Goal: Information Seeking & Learning: Check status

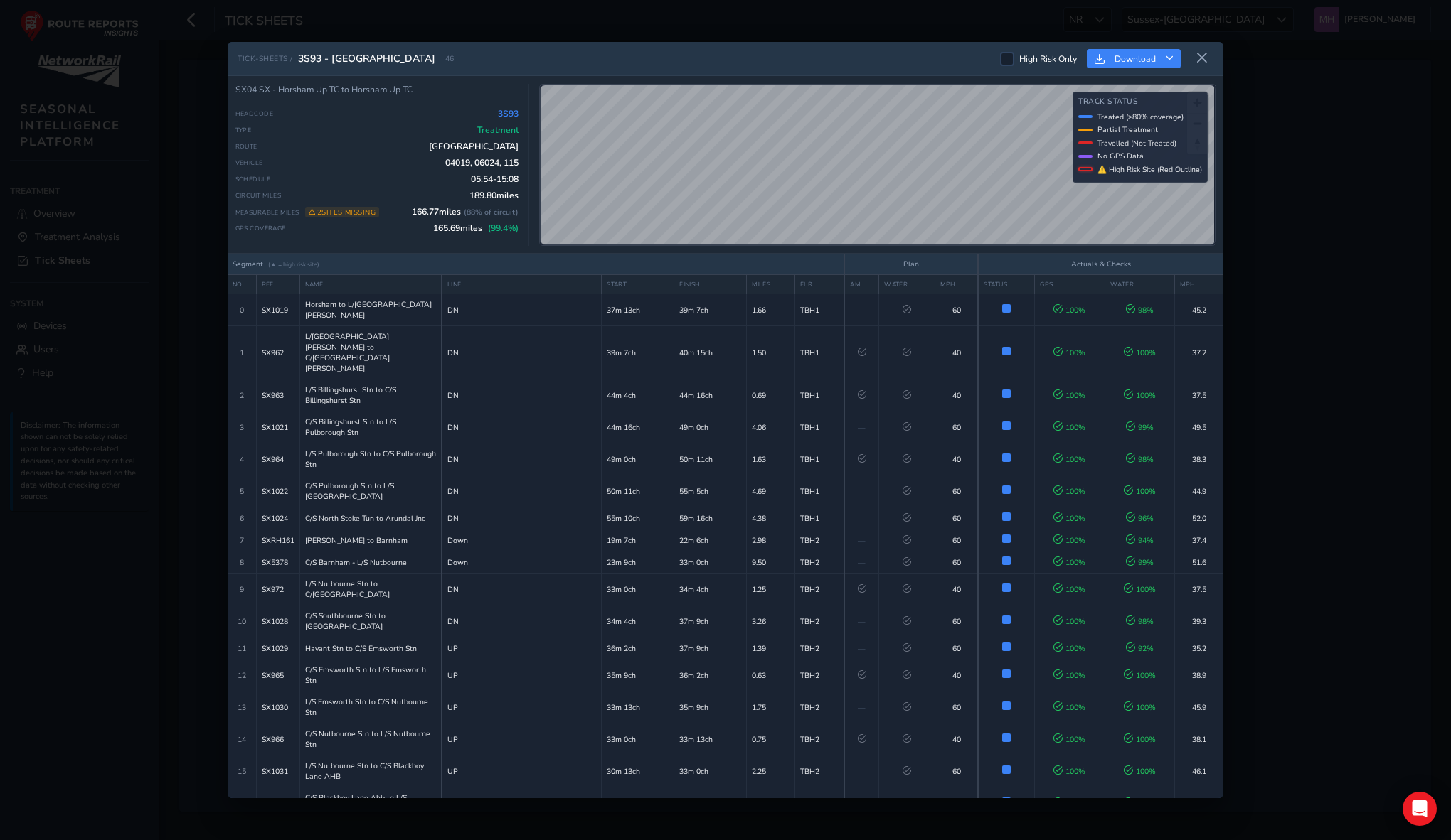
scroll to position [1003, 0]
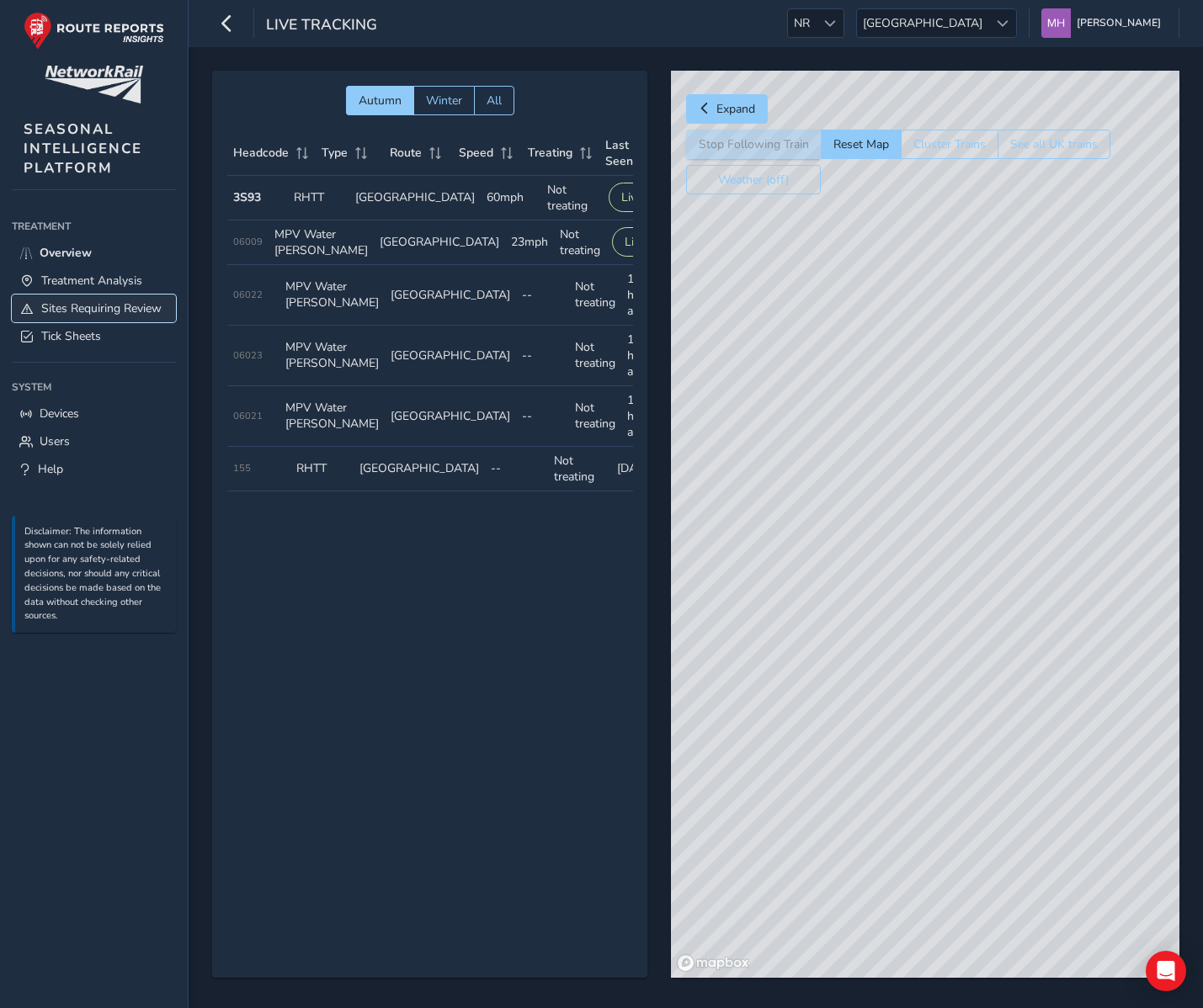
click at [64, 318] on link "Sites Requiring Review" at bounding box center [93, 308] width 164 height 28
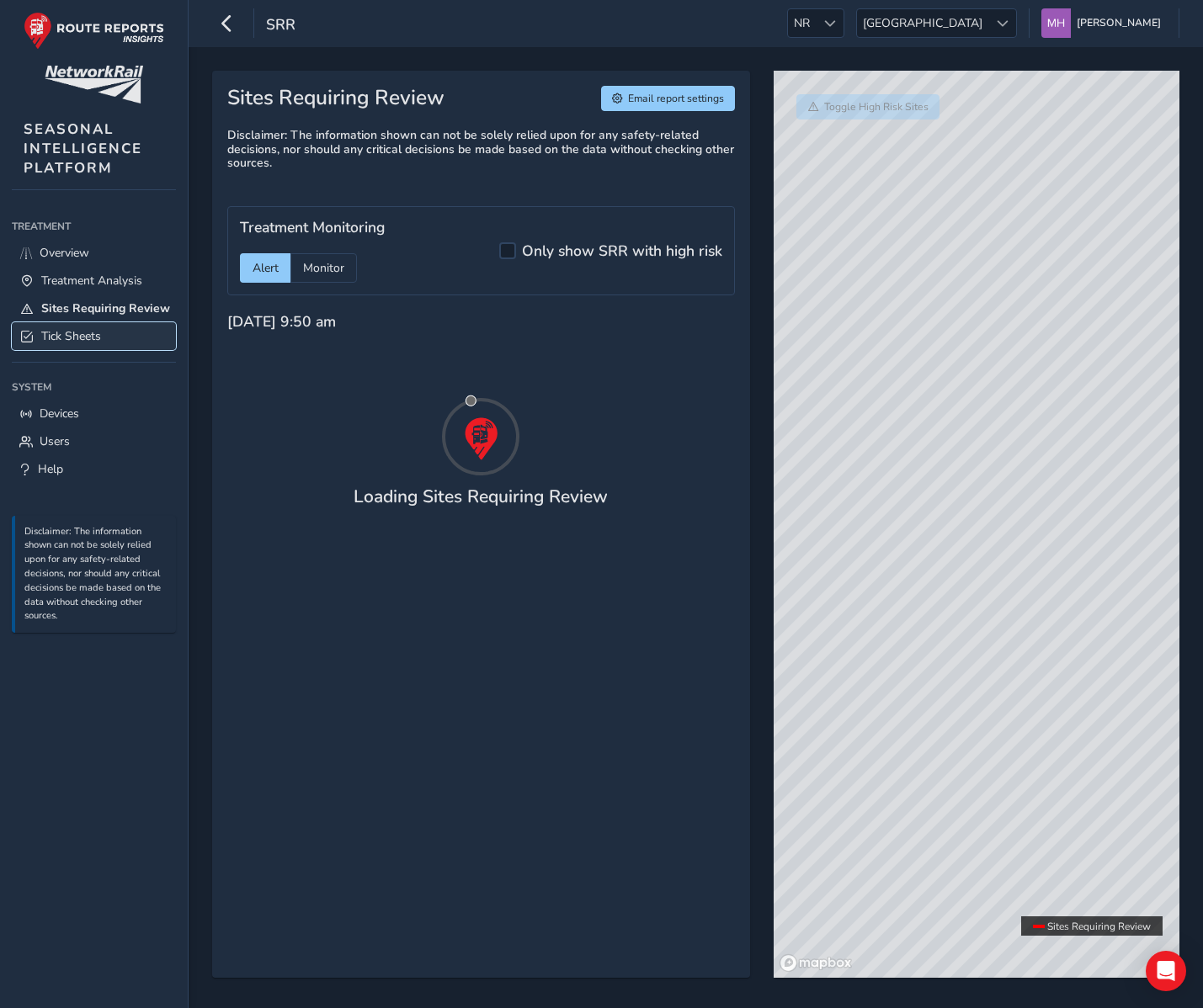
click at [72, 335] on span "Tick Sheets" at bounding box center [71, 336] width 60 height 16
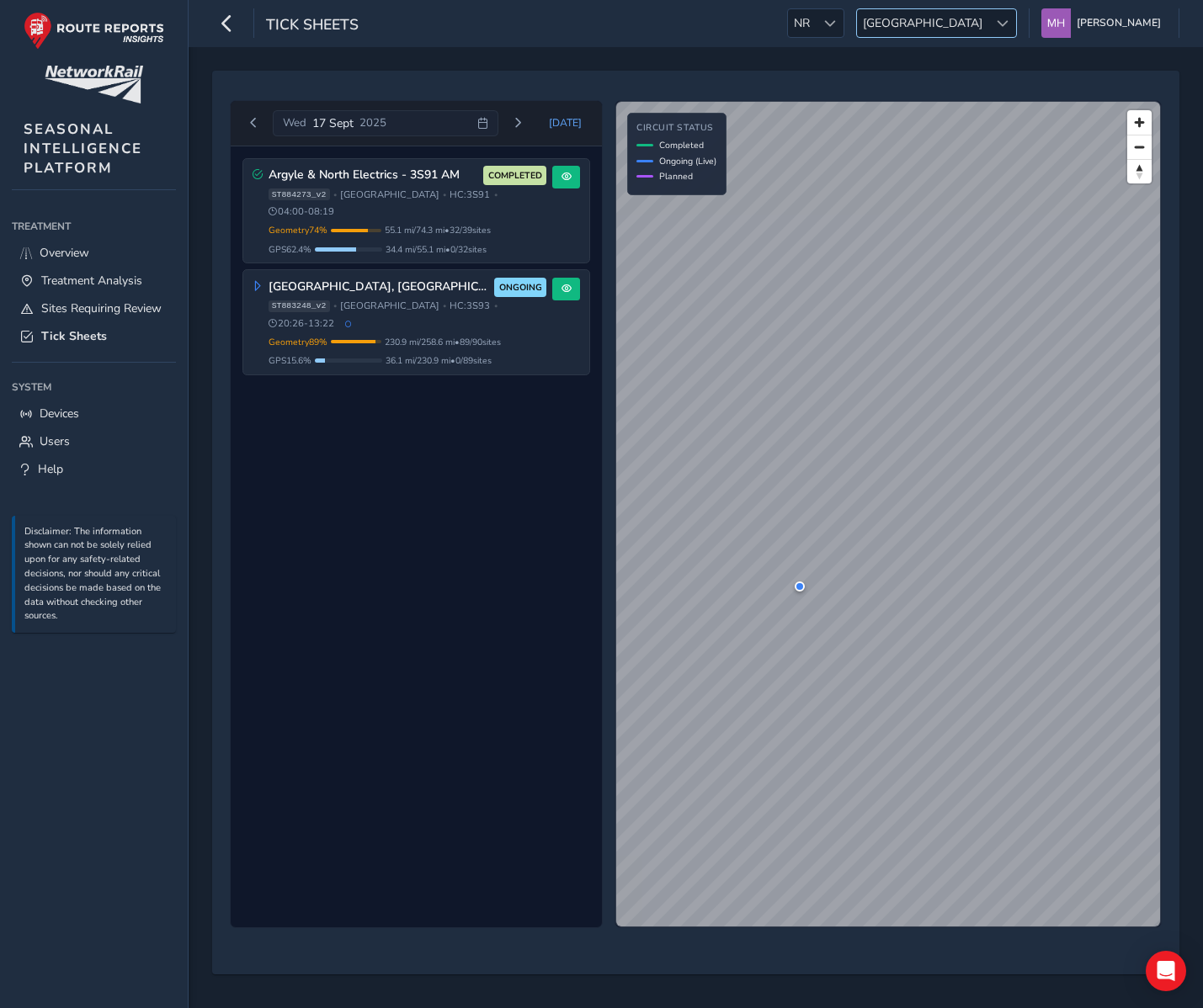
click at [988, 23] on span "Scotland" at bounding box center [922, 22] width 131 height 28
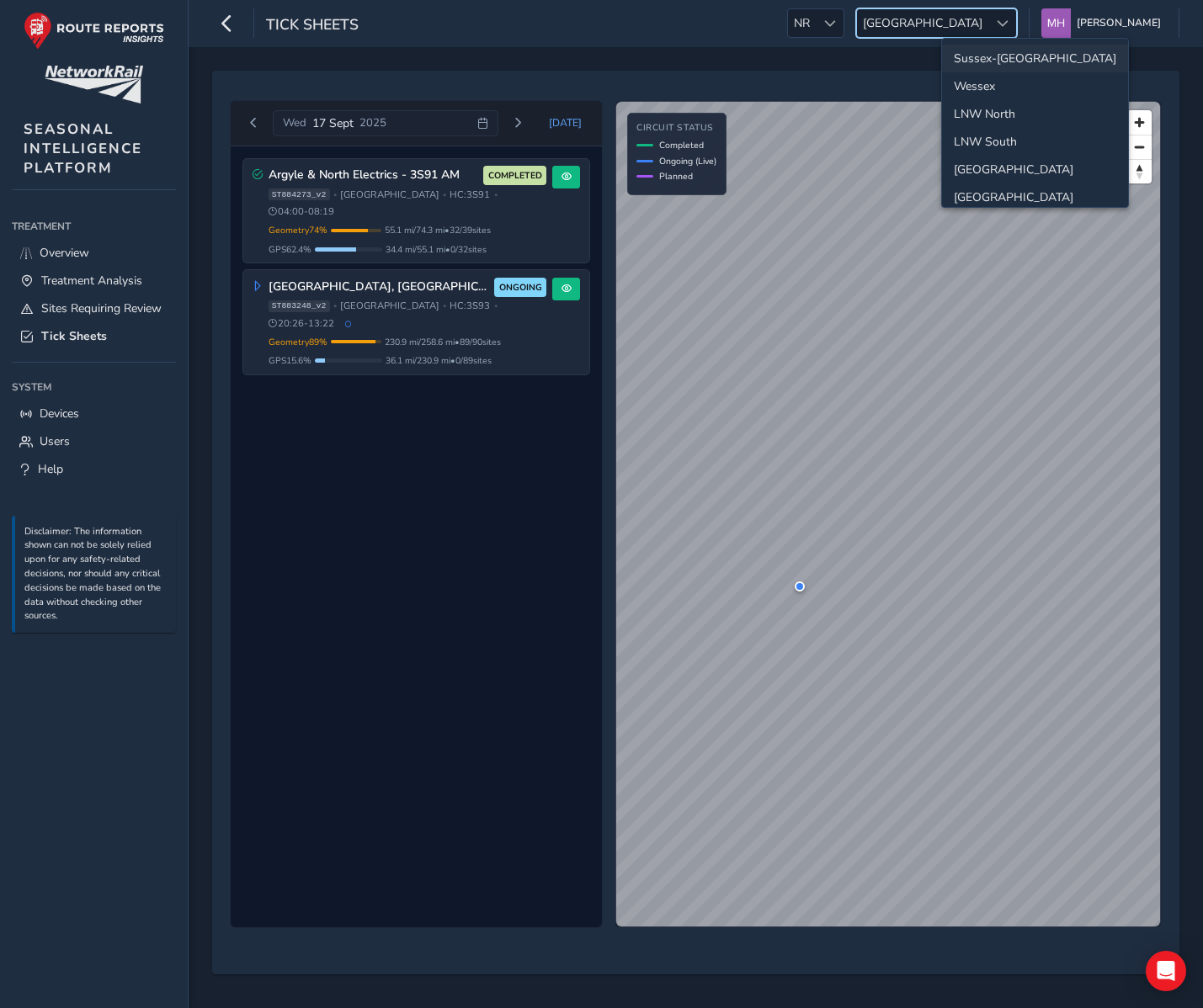
click at [987, 59] on li "Sussex-[GEOGRAPHIC_DATA]" at bounding box center [1035, 58] width 186 height 28
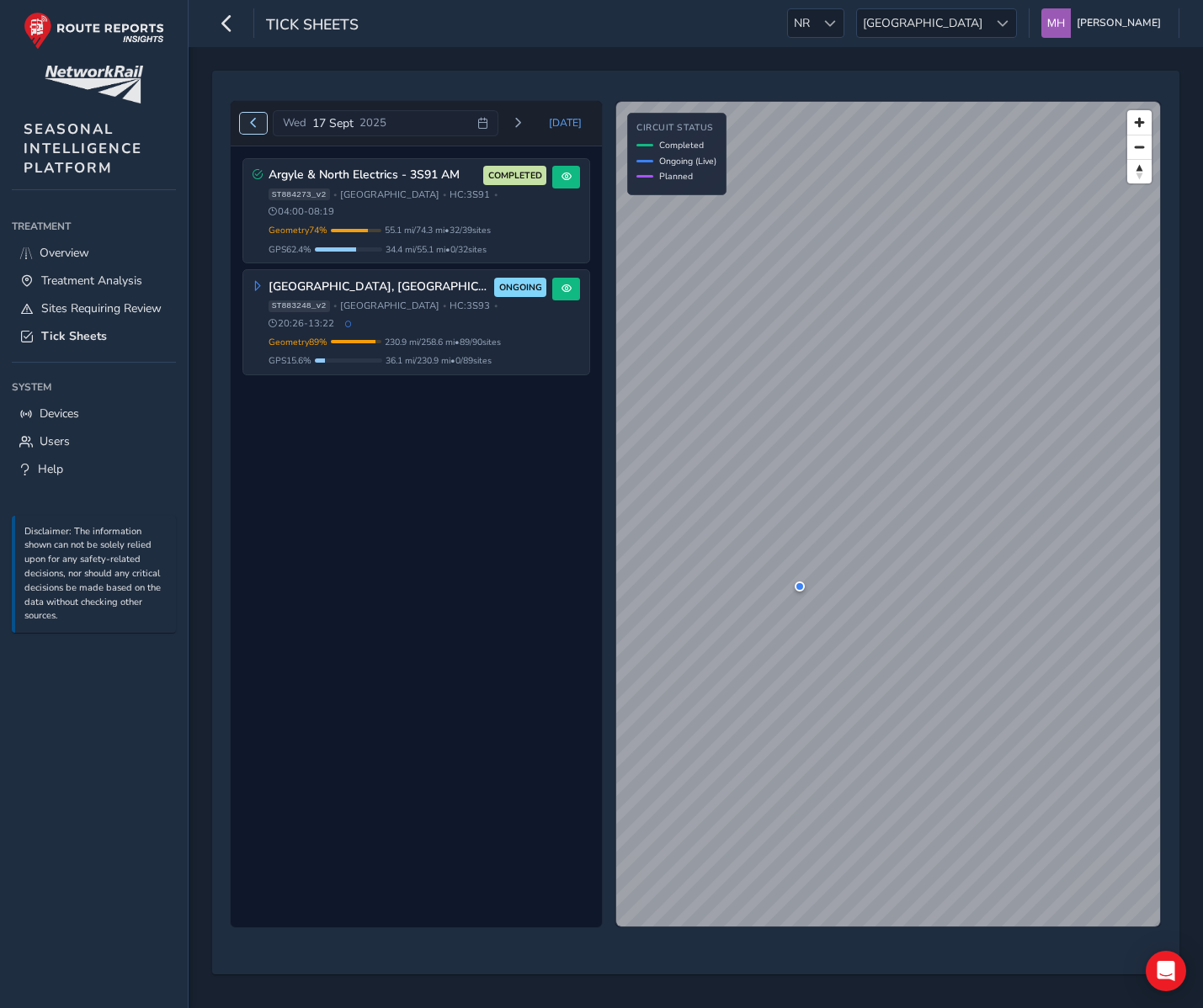
click at [257, 118] on span "Previous day" at bounding box center [253, 123] width 10 height 10
click at [988, 17] on span "[GEOGRAPHIC_DATA]" at bounding box center [922, 22] width 131 height 28
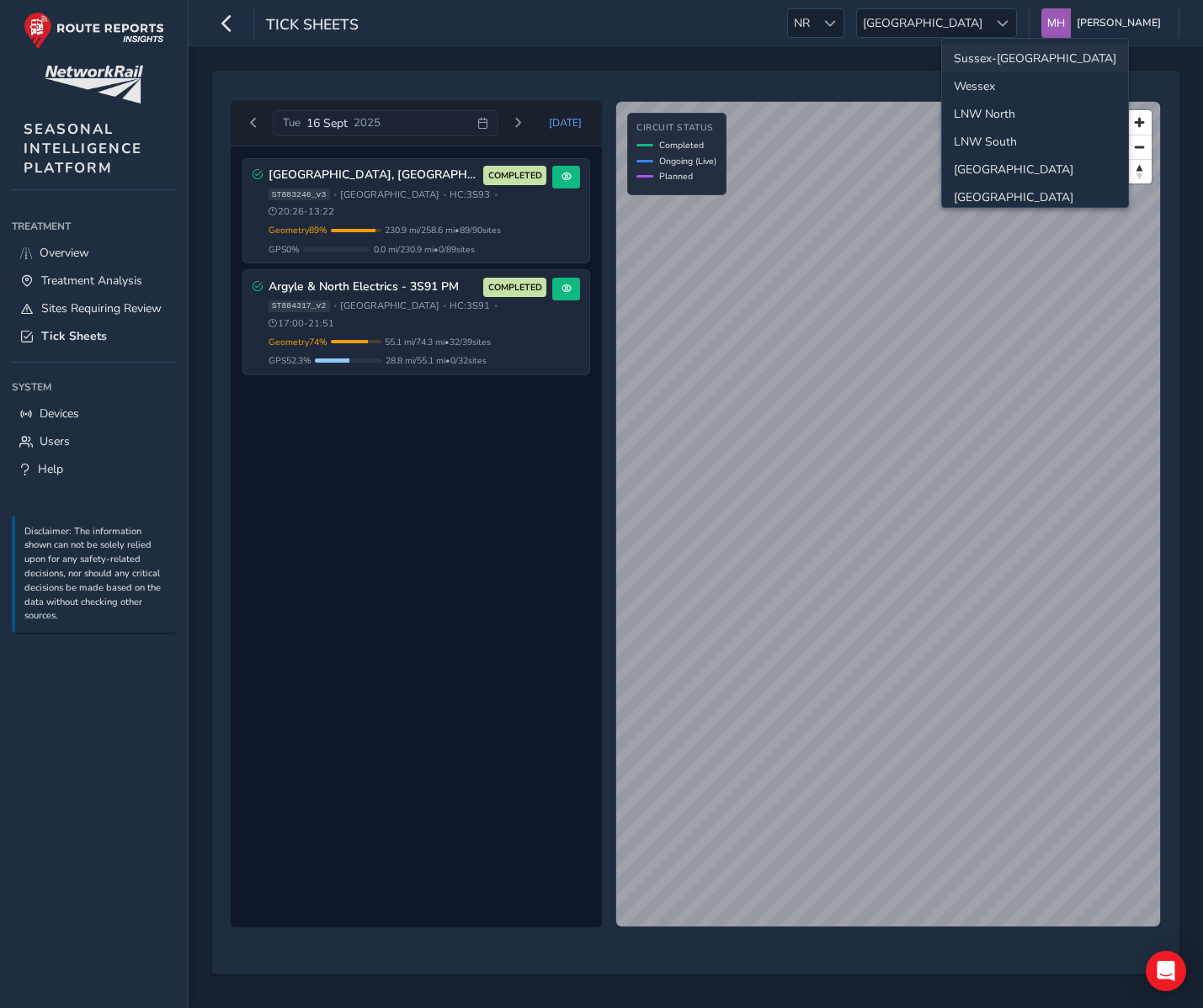
click at [979, 51] on li "Sussex-Kent" at bounding box center [1035, 58] width 186 height 28
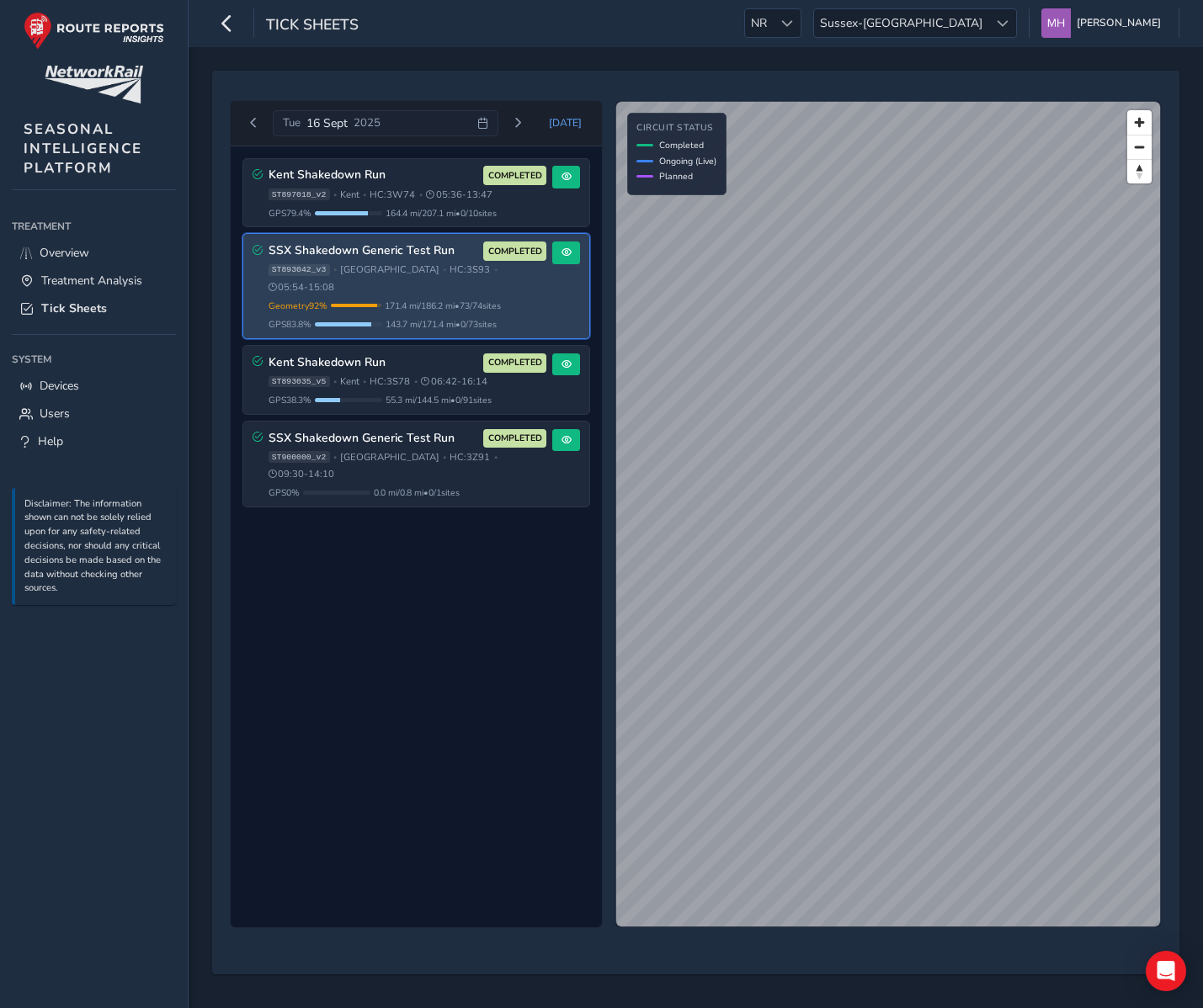
drag, startPoint x: 285, startPoint y: 309, endPoint x: 424, endPoint y: 316, distance: 139.2
click at [424, 316] on div "SSX Shakedown Generic Test Run COMPLETED ST893042_v3 • Sussex • HC: 3S93 • 05:5…" at bounding box center [416, 286] width 346 height 105
click at [427, 300] on span "171.4 mi / 186.2 mi • 73 / 74 sites" at bounding box center [443, 306] width 116 height 13
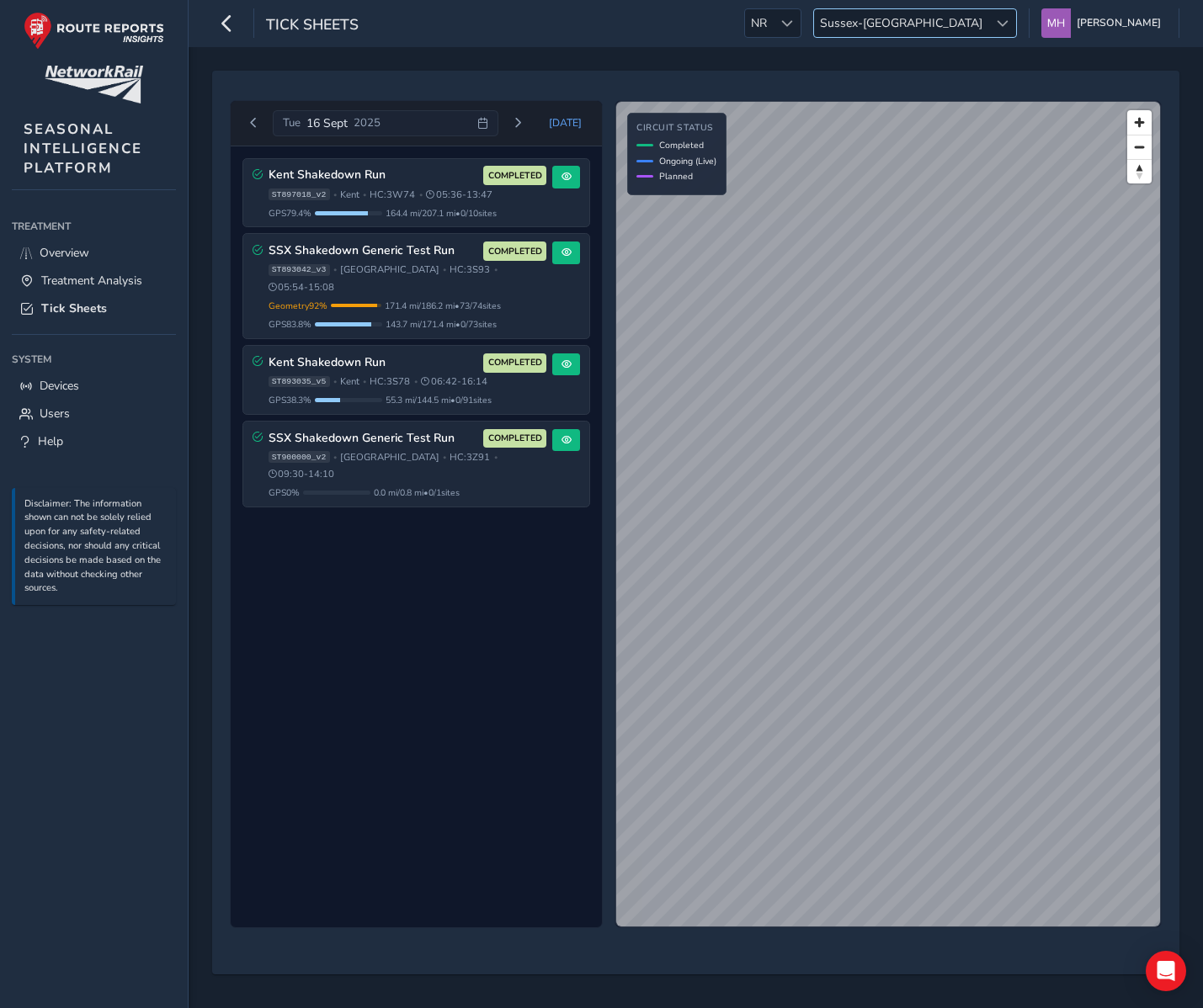
click at [945, 21] on span "Sussex-[GEOGRAPHIC_DATA]" at bounding box center [901, 22] width 174 height 28
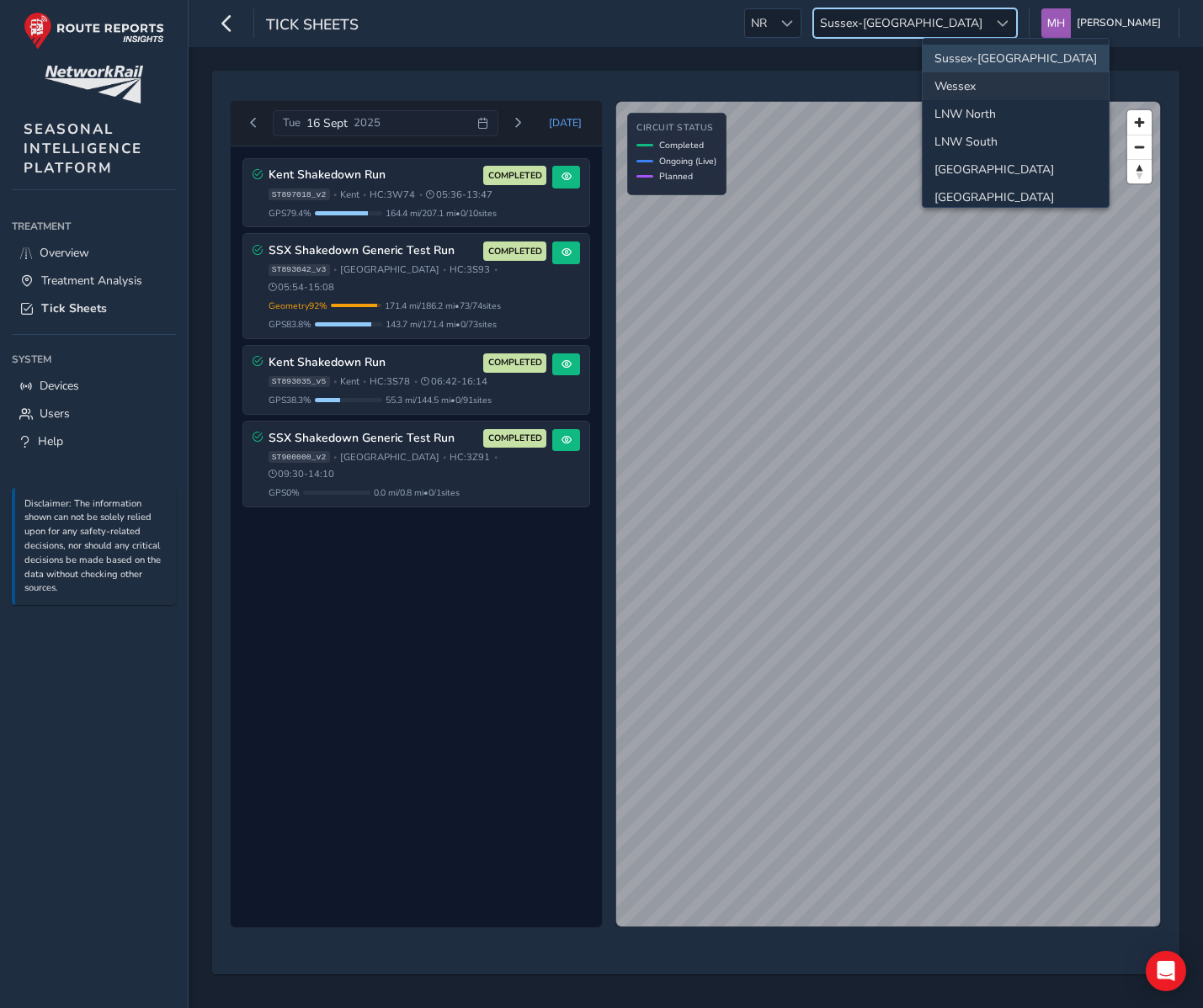
click at [949, 90] on li "Wessex" at bounding box center [1015, 86] width 186 height 28
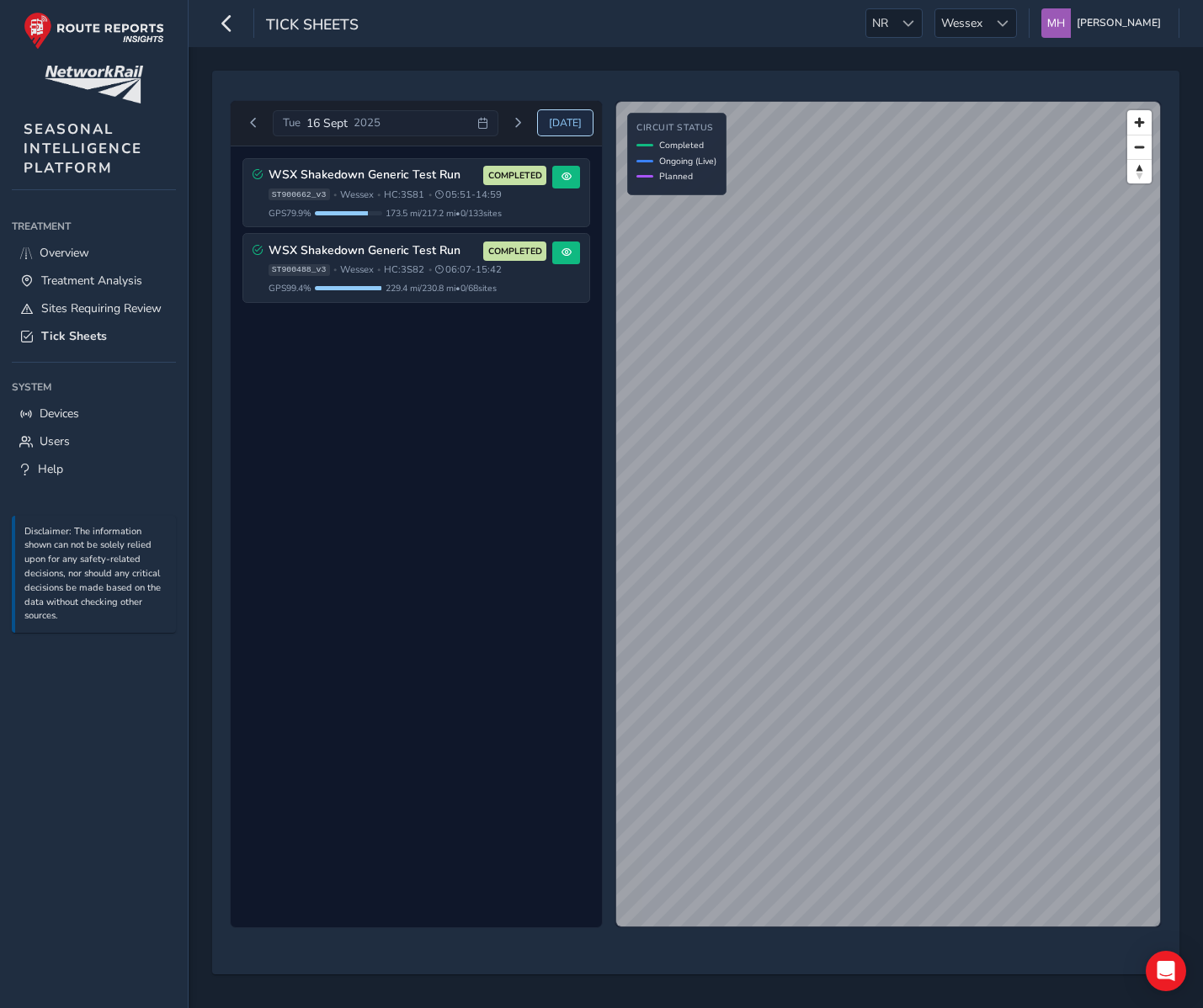
click at [566, 127] on span "Today" at bounding box center [565, 123] width 33 height 13
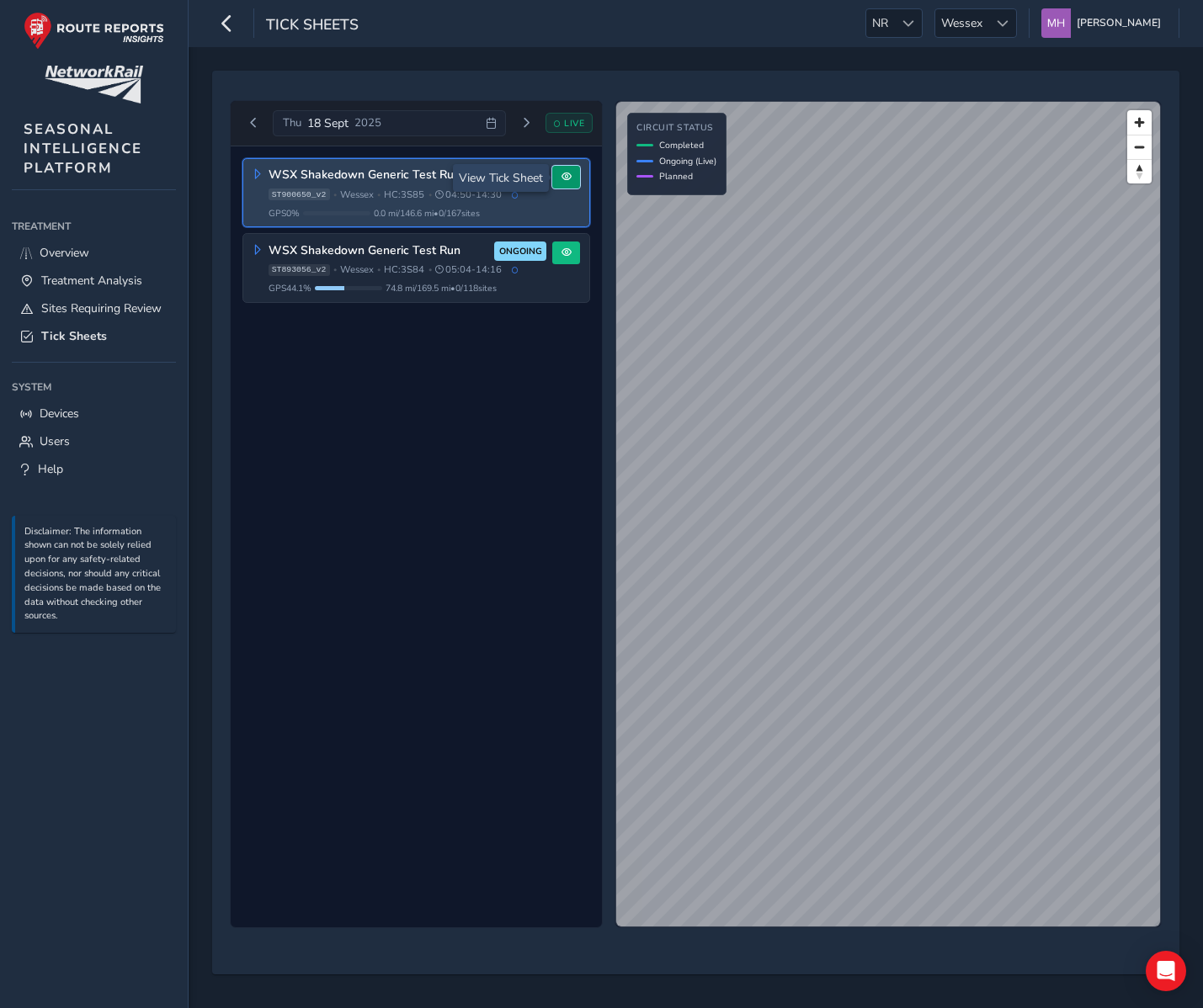
click at [563, 179] on span at bounding box center [566, 176] width 10 height 10
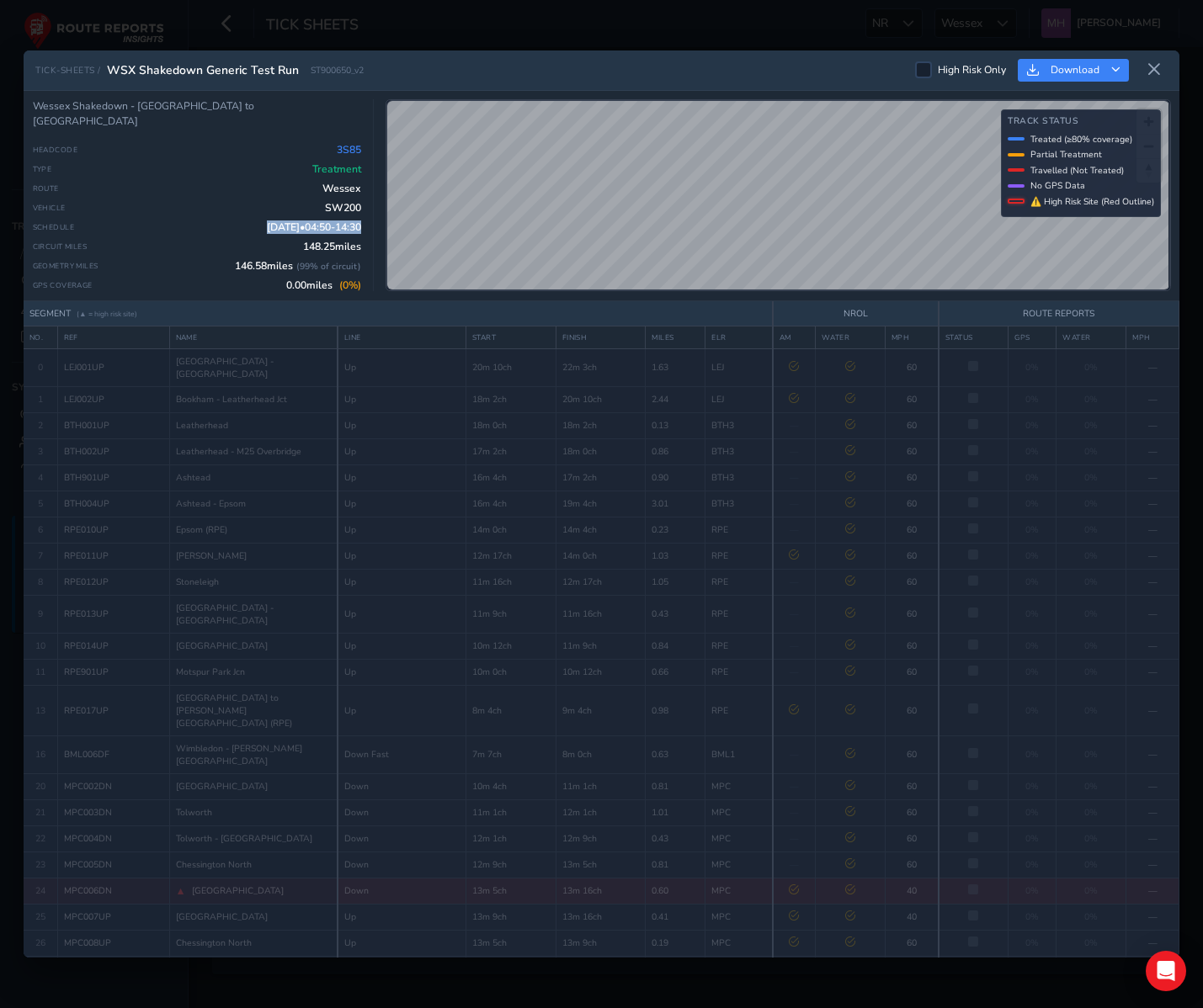
drag, startPoint x: 225, startPoint y: 231, endPoint x: 364, endPoint y: 236, distance: 139.1
click at [364, 236] on div "Wessex Shakedown - Effingham Junction Neck to Effingham Junction Neck Headcode …" at bounding box center [204, 195] width 342 height 192
click at [1155, 78] on button at bounding box center [1154, 70] width 27 height 28
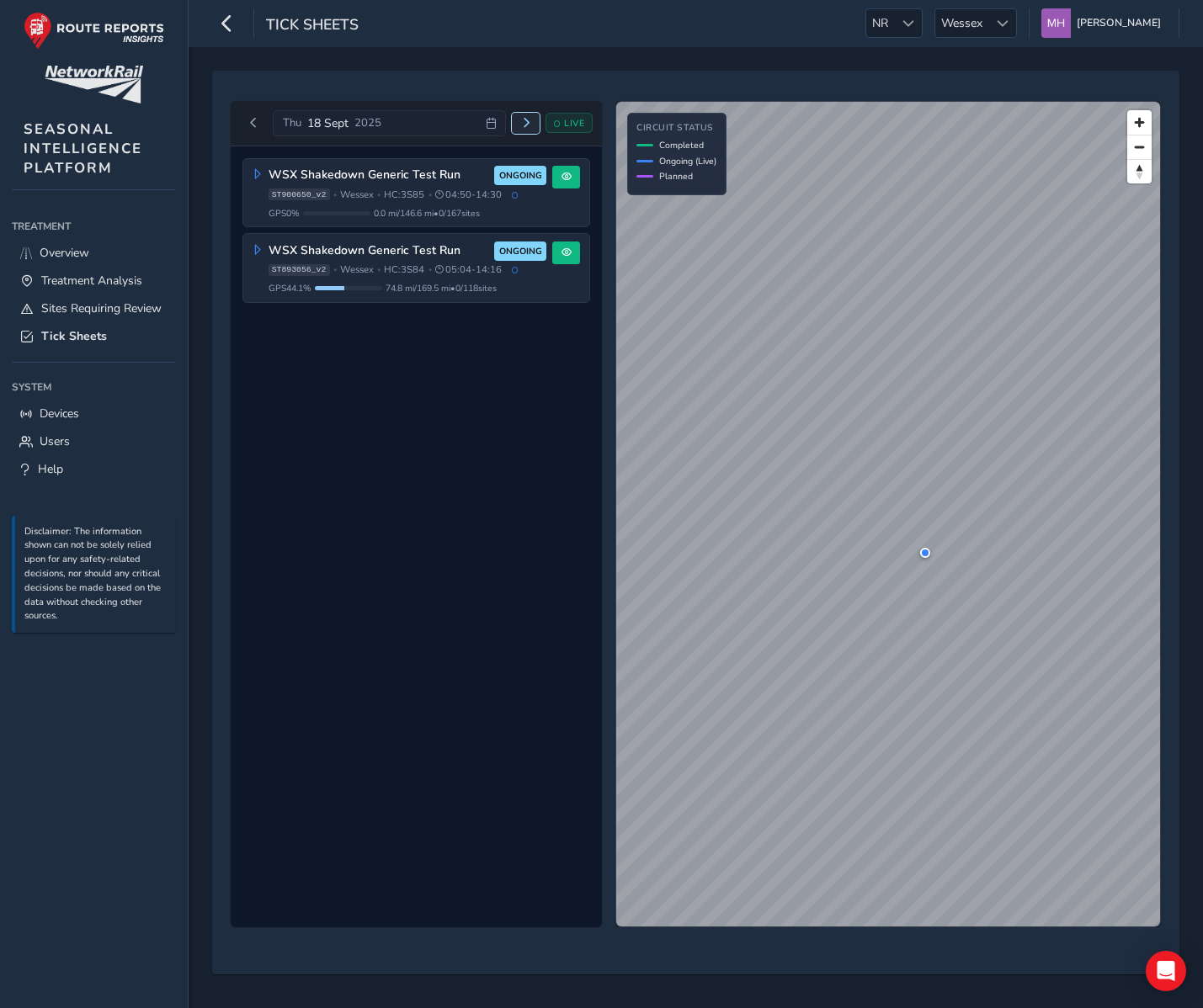
click at [526, 121] on span "Next day" at bounding box center [525, 123] width 10 height 10
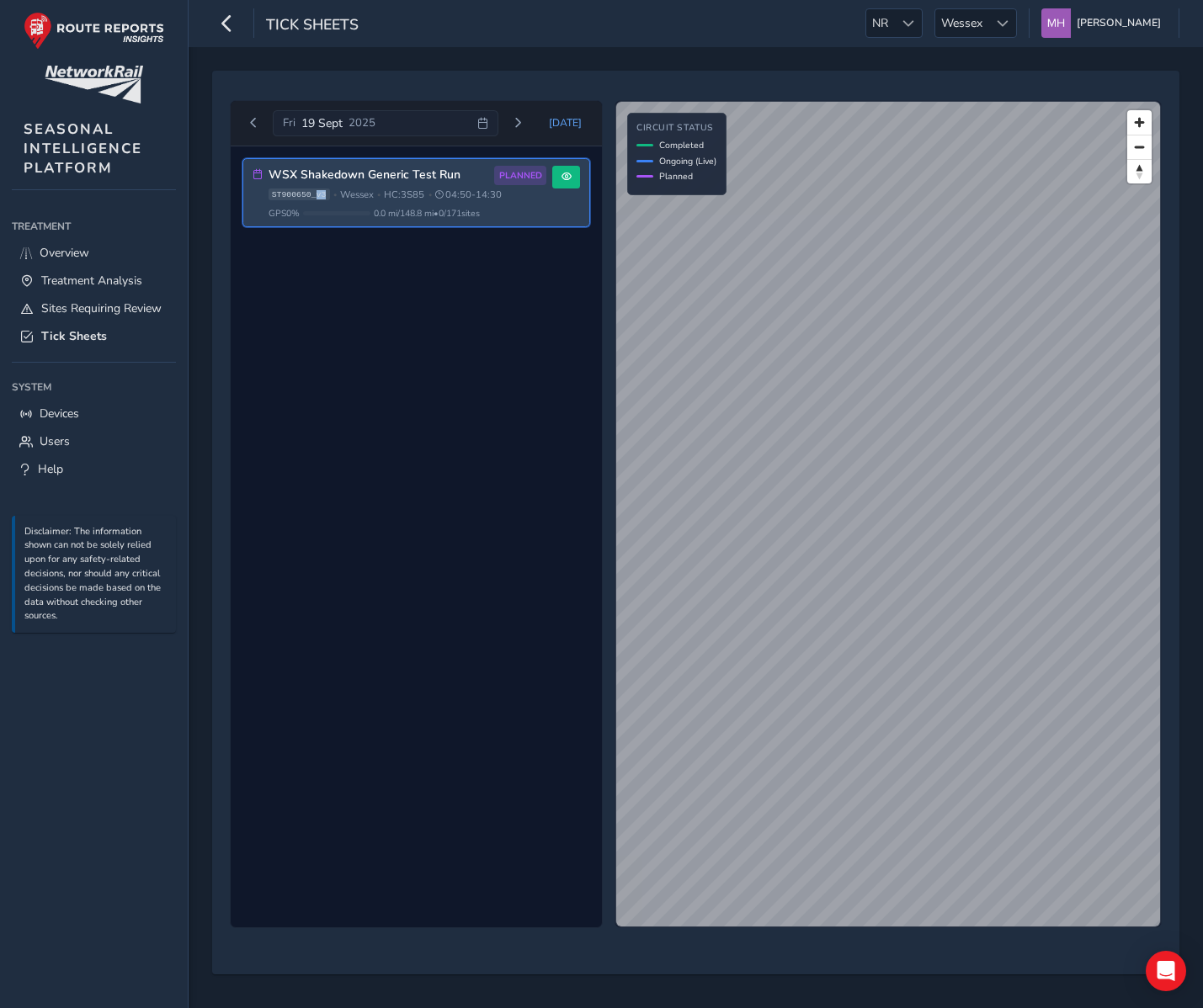
drag, startPoint x: 325, startPoint y: 195, endPoint x: 317, endPoint y: 196, distance: 8.1
click at [317, 196] on span "ST900650_v3" at bounding box center [299, 194] width 62 height 12
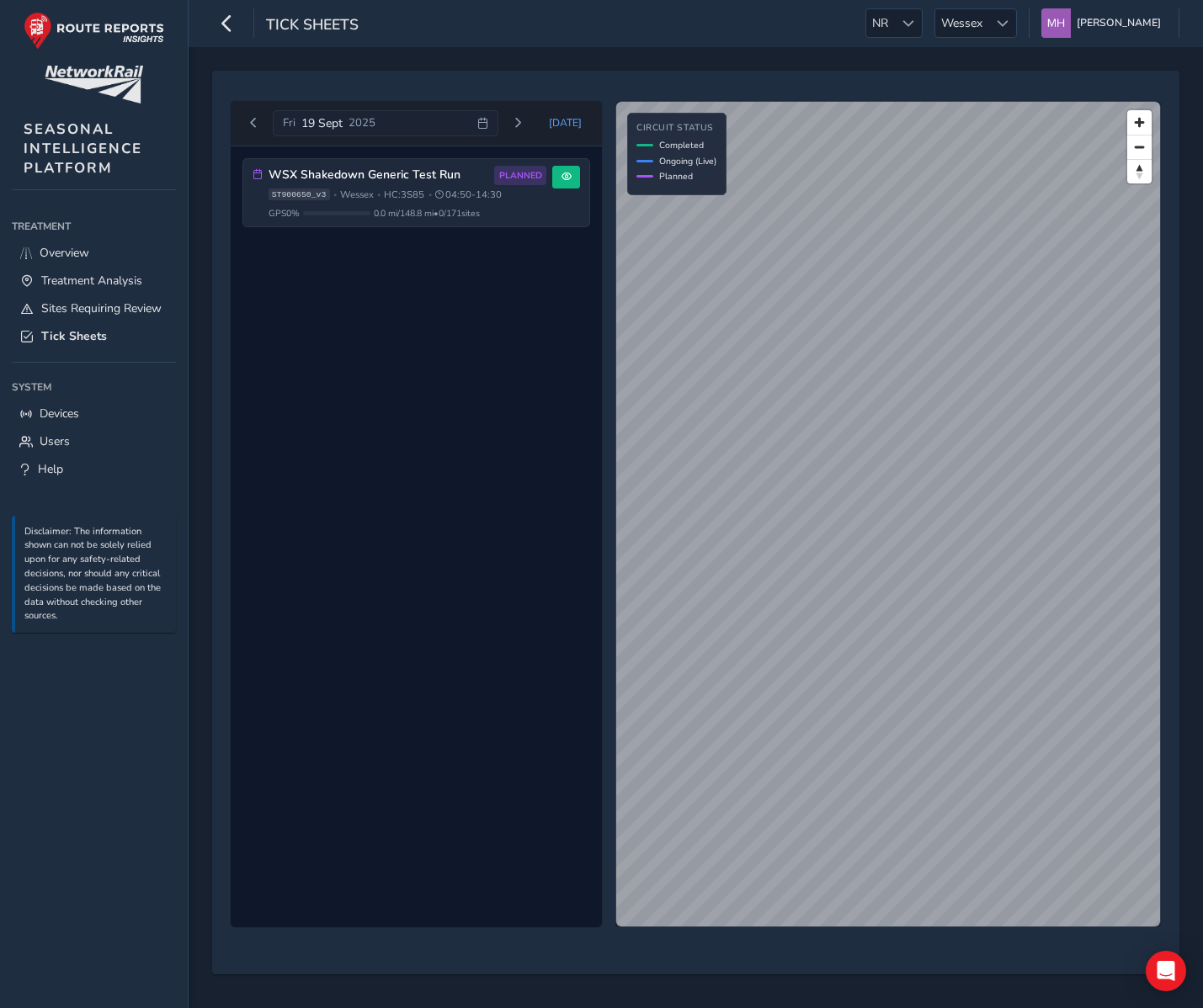
click at [360, 407] on div "WSX Shakedown Generic Test Run PLANNED ST900650_v3 • Wessex • HC: 3S85 • 04:50 …" at bounding box center [416, 538] width 371 height 782
click at [258, 123] on button "Previous day" at bounding box center [253, 123] width 28 height 21
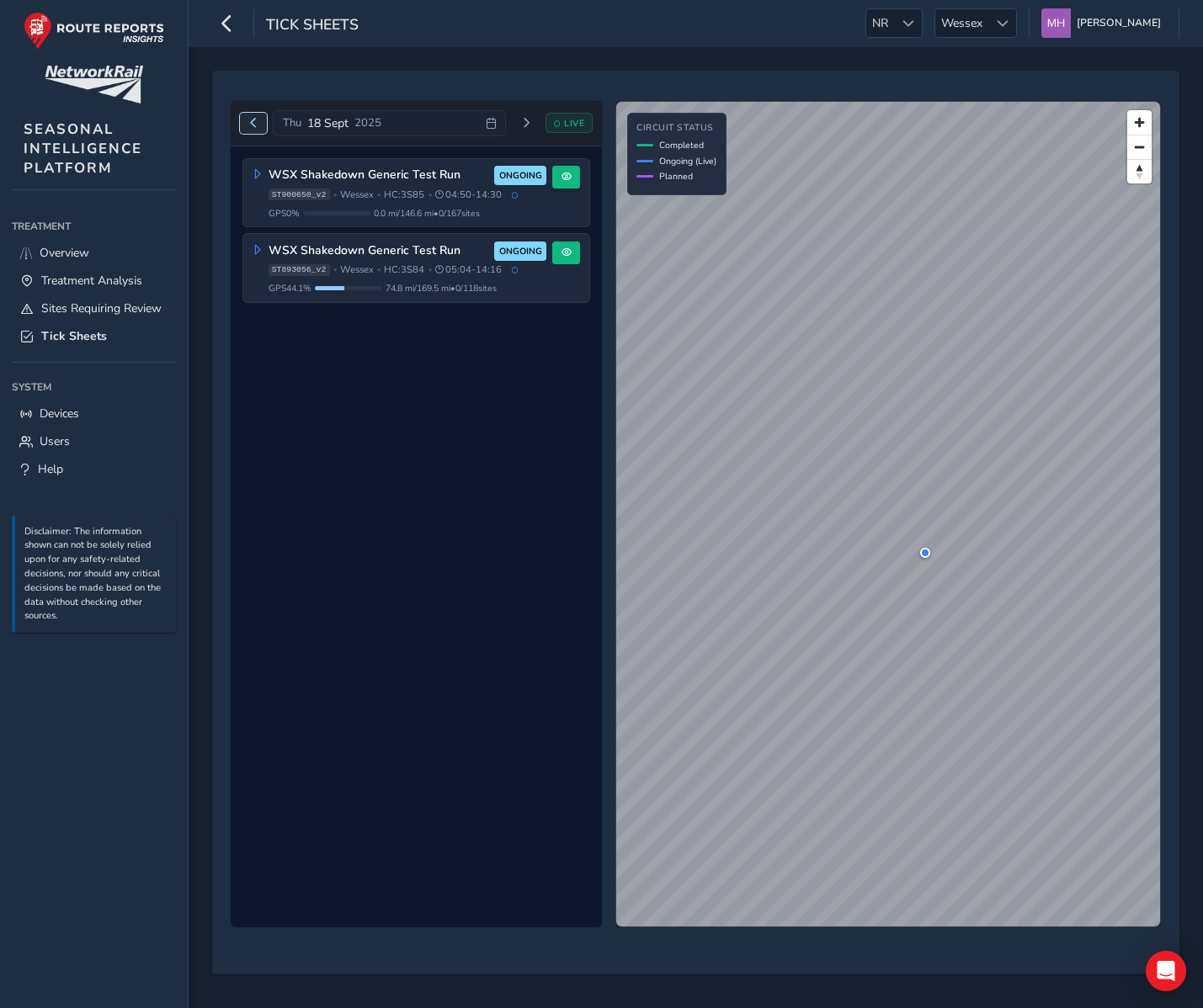
click at [258, 123] on button "Previous day" at bounding box center [253, 123] width 28 height 21
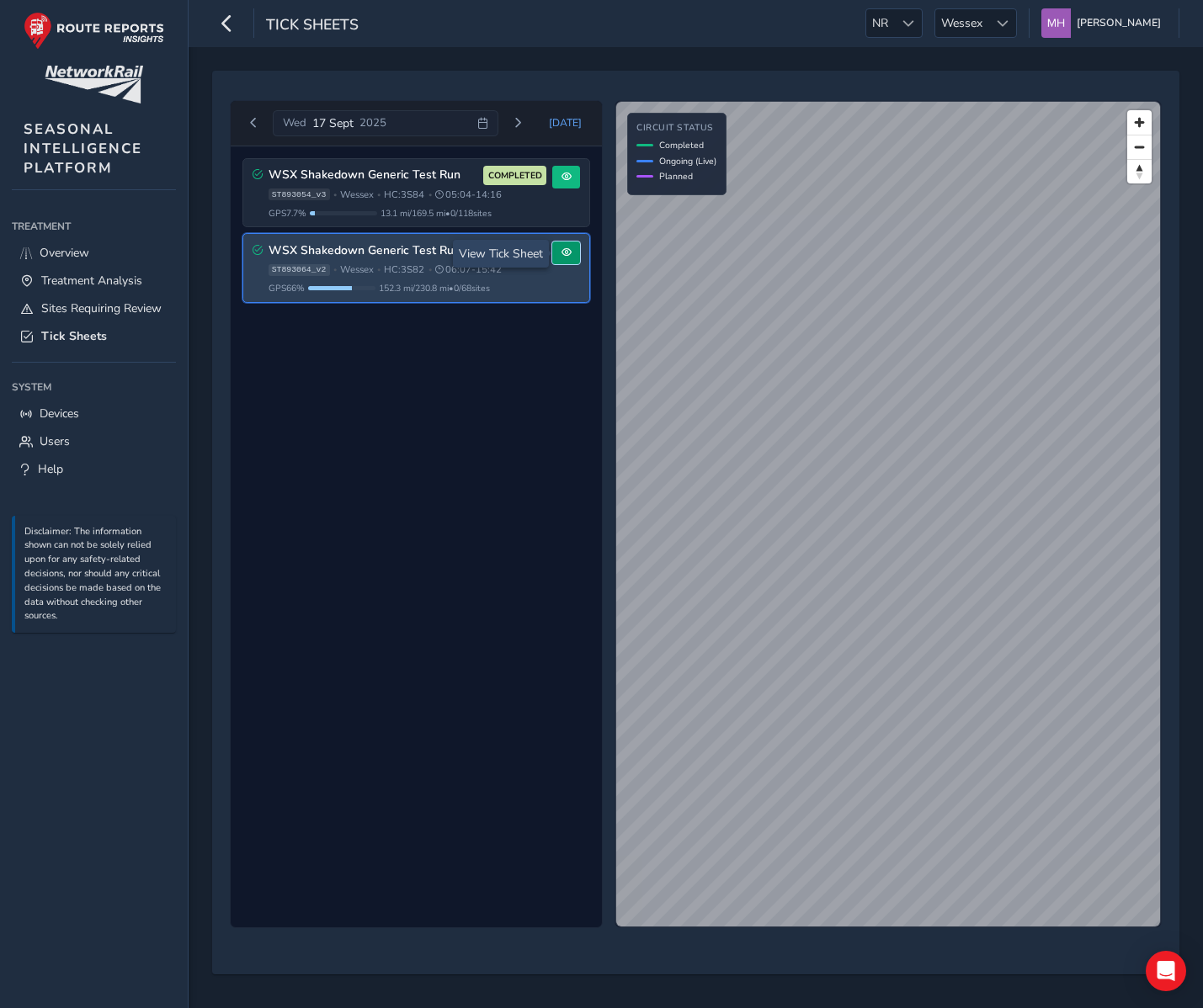
click at [572, 254] on button at bounding box center [565, 252] width 28 height 22
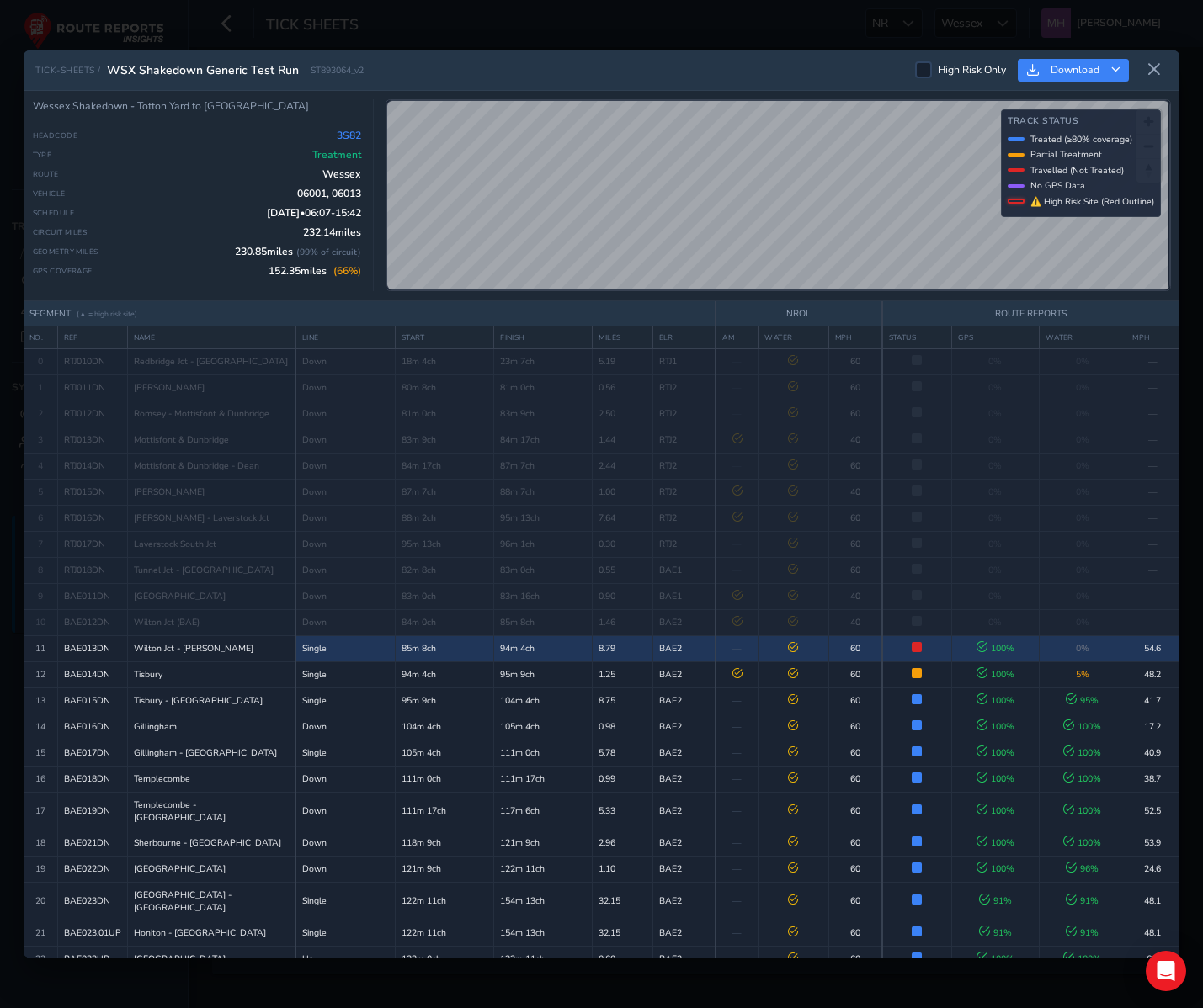
click at [412, 652] on td "85m 8ch" at bounding box center [444, 648] width 98 height 26
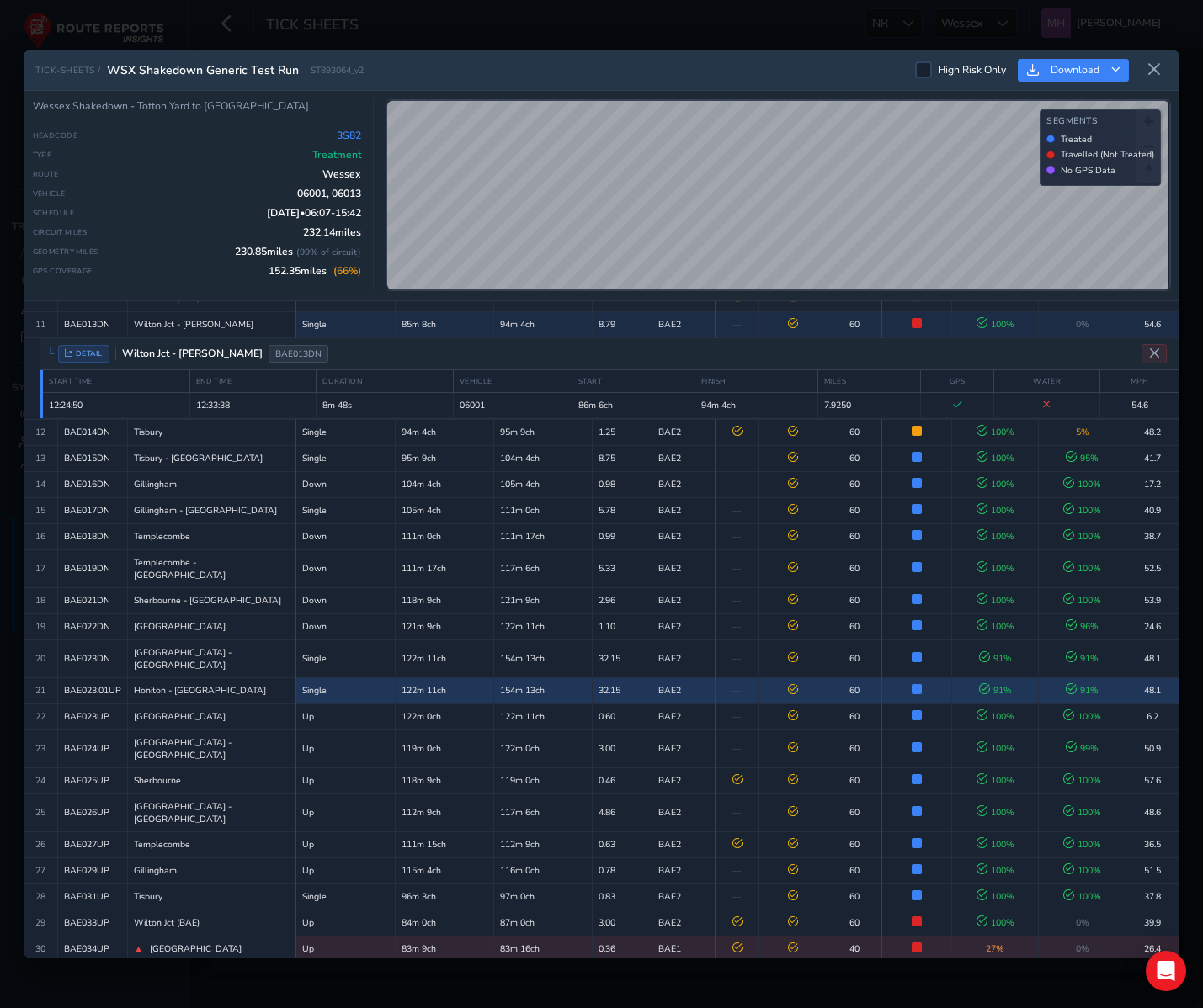
scroll to position [329, 0]
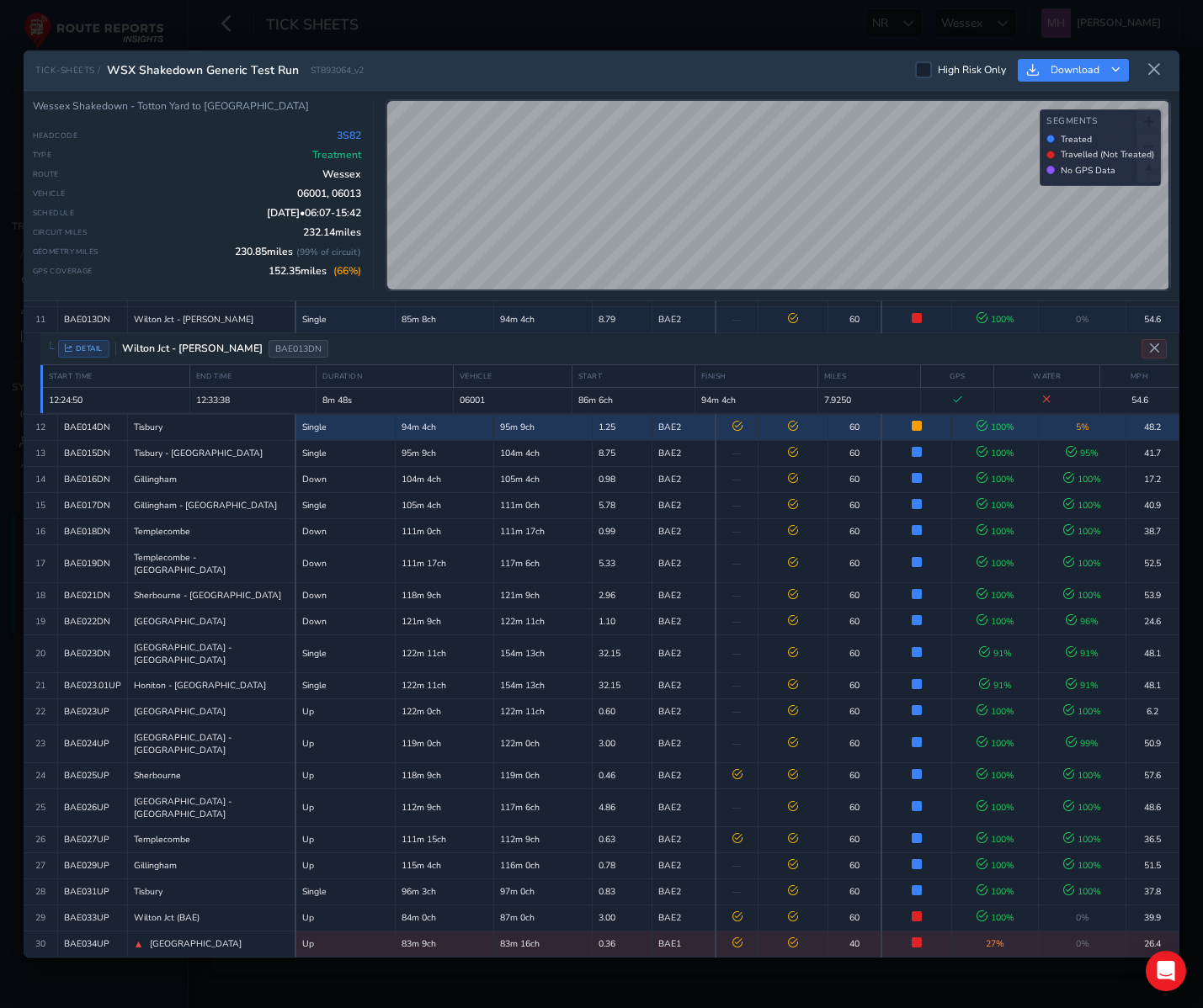
click at [431, 415] on td "94m 4ch" at bounding box center [444, 427] width 98 height 26
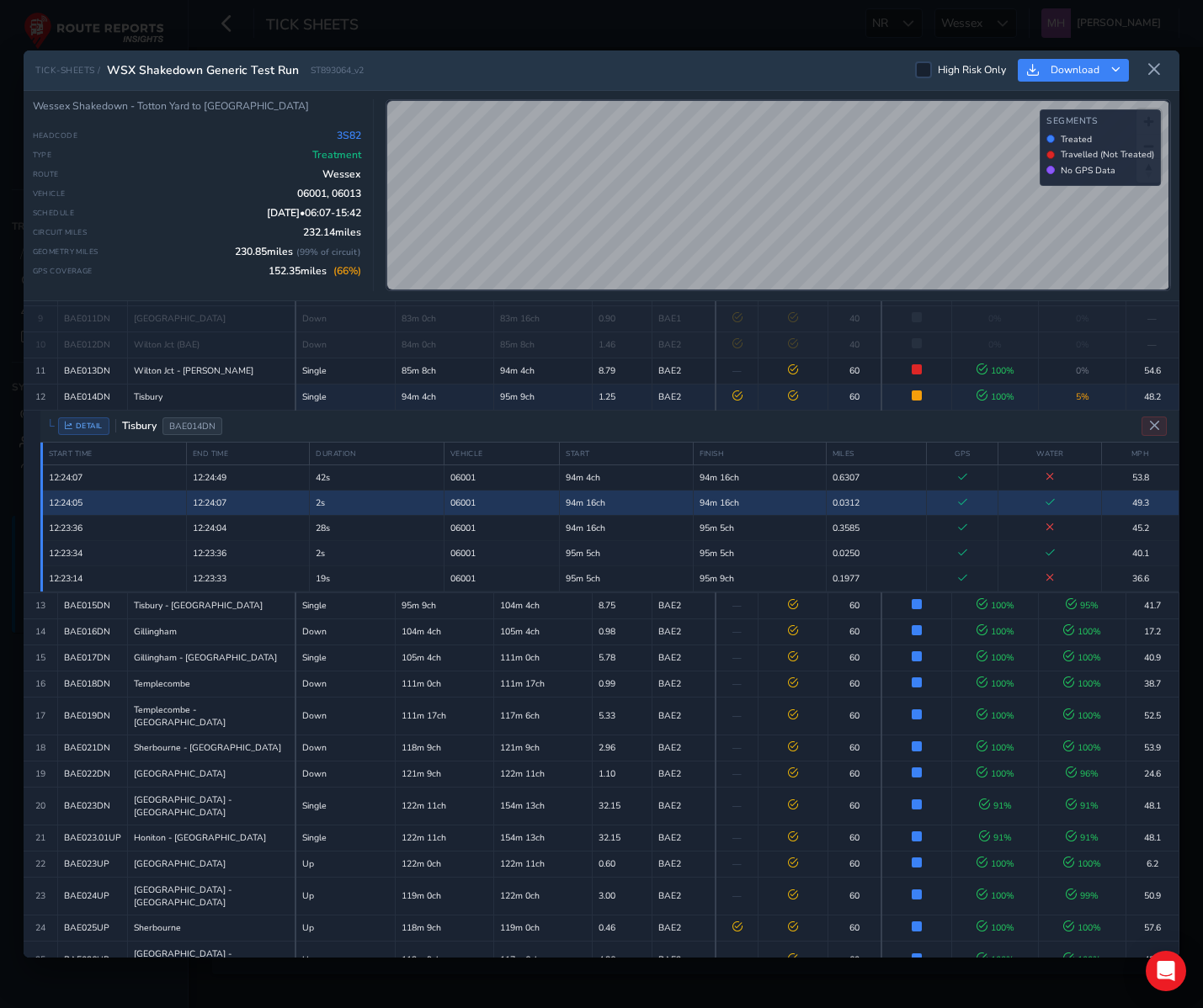
scroll to position [269, 0]
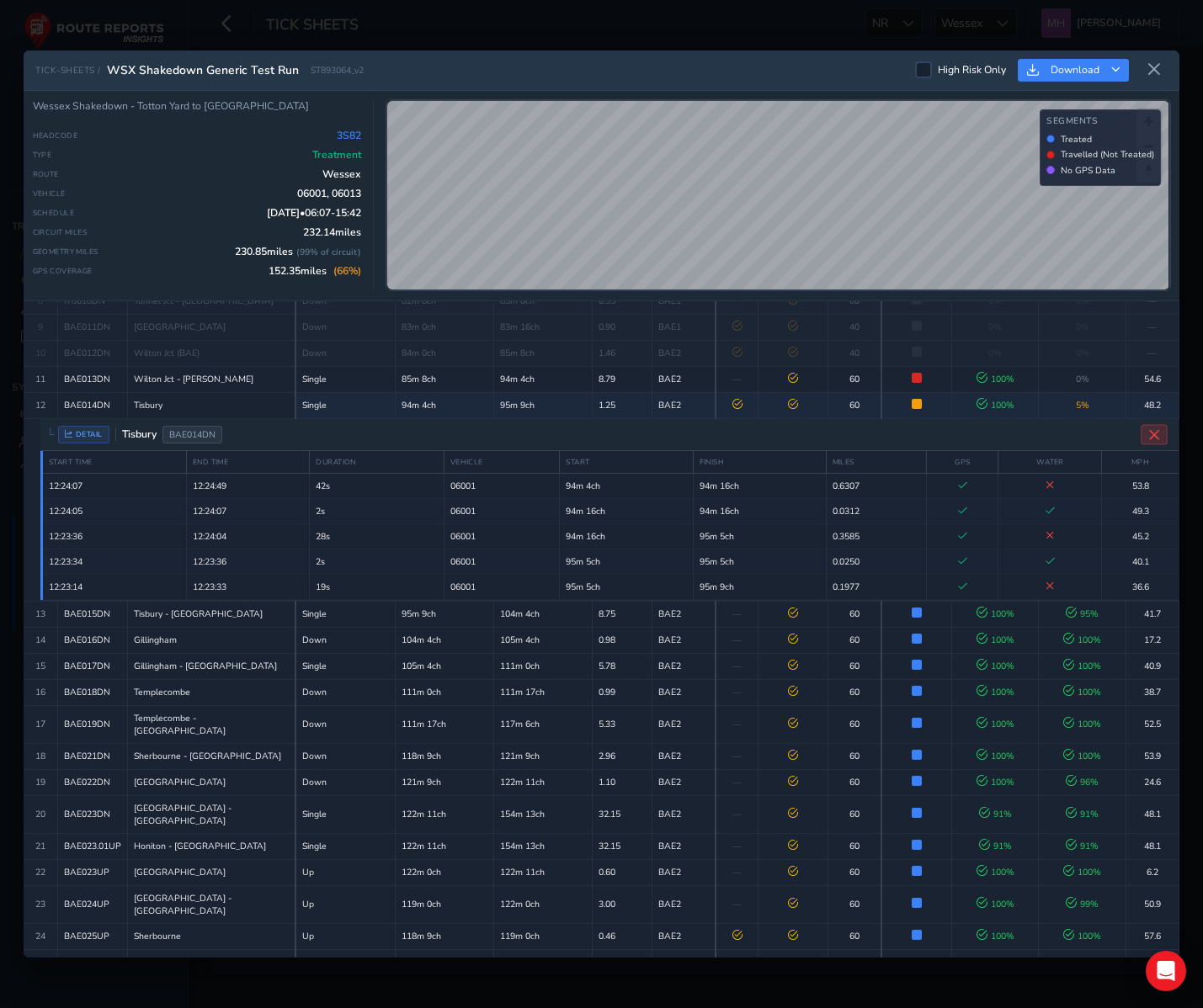
click at [1148, 431] on button "Close detail view" at bounding box center [1154, 434] width 27 height 21
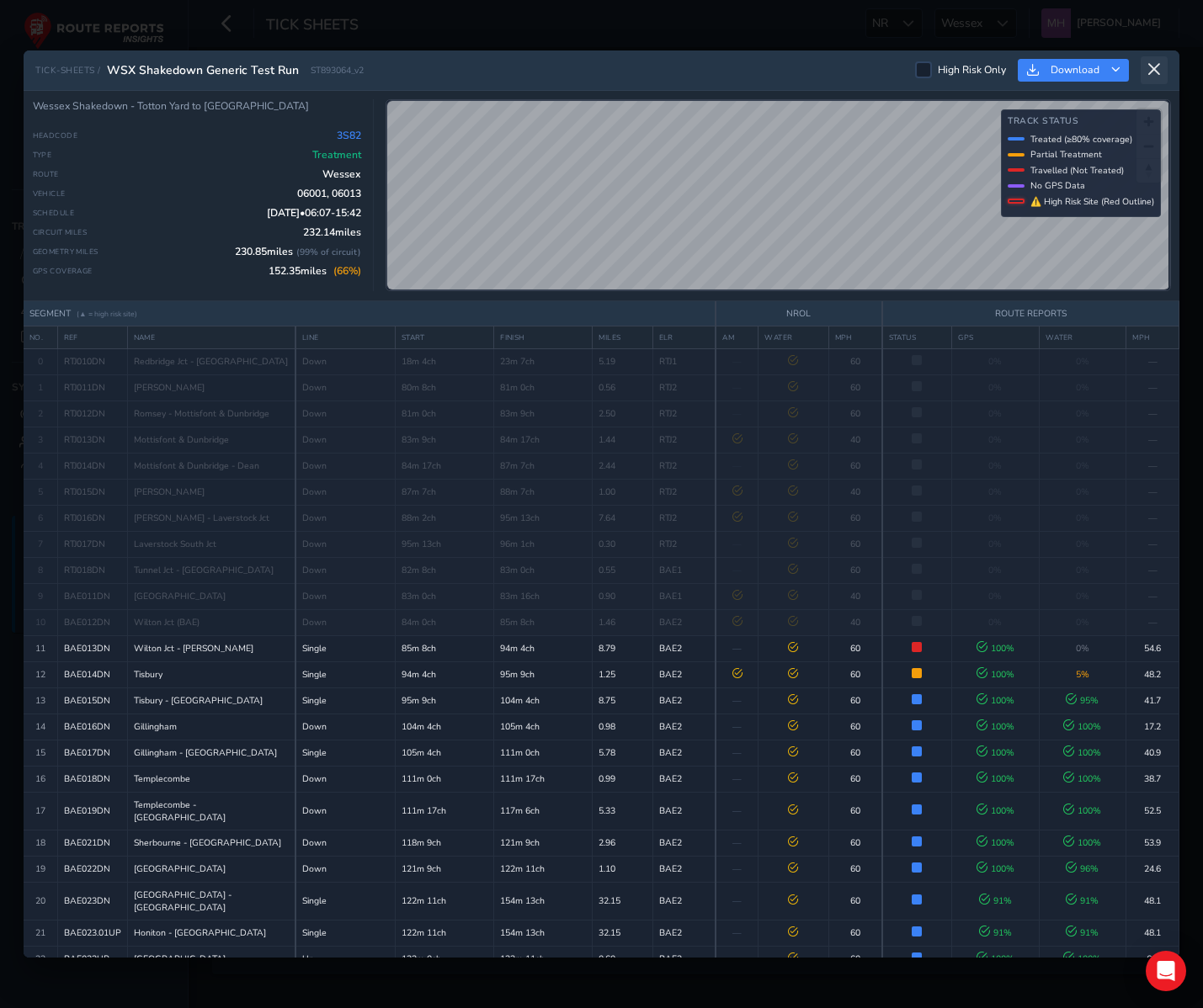
click at [1151, 72] on icon at bounding box center [1154, 70] width 15 height 15
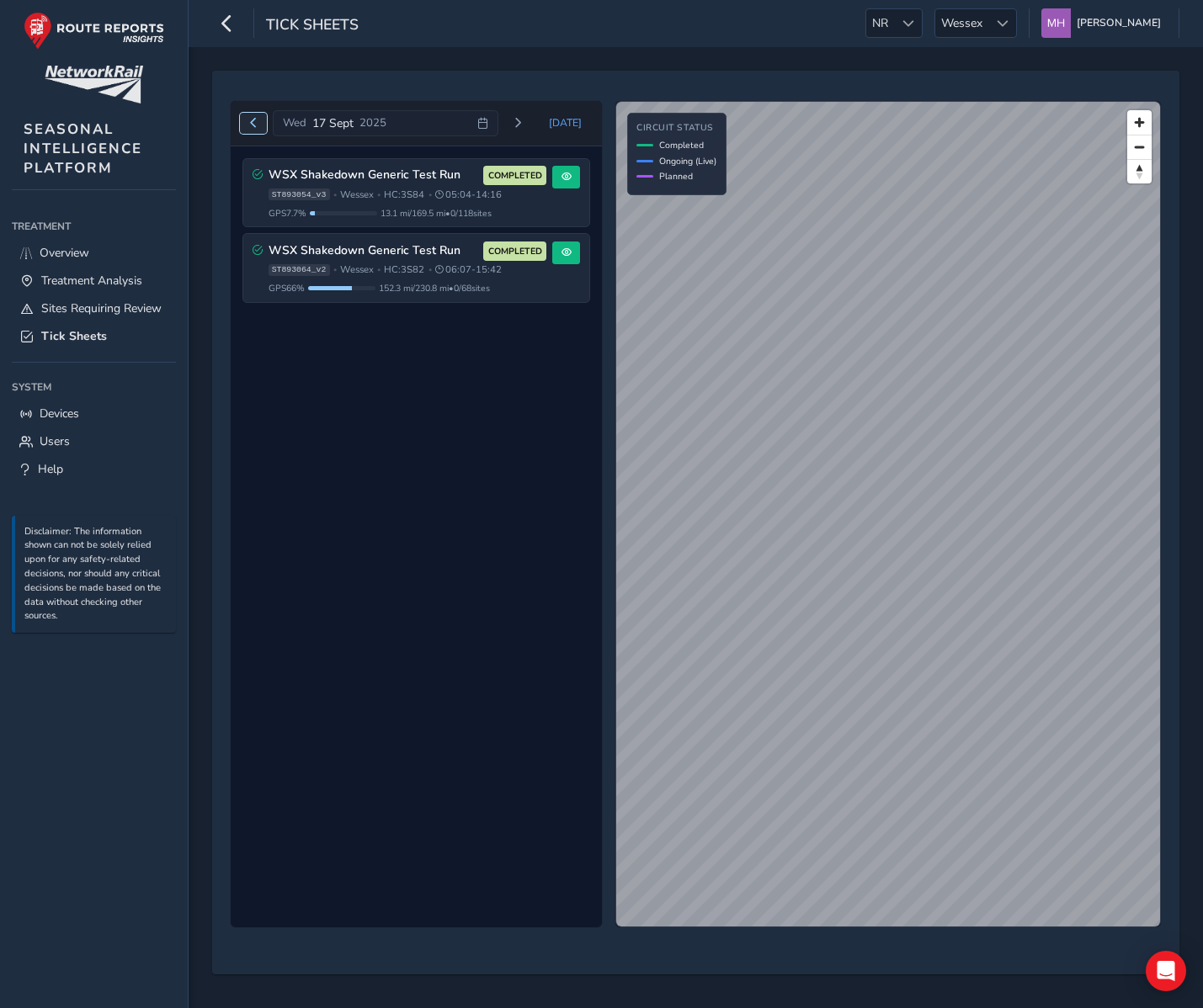
click at [251, 127] on span "Previous day" at bounding box center [253, 123] width 10 height 10
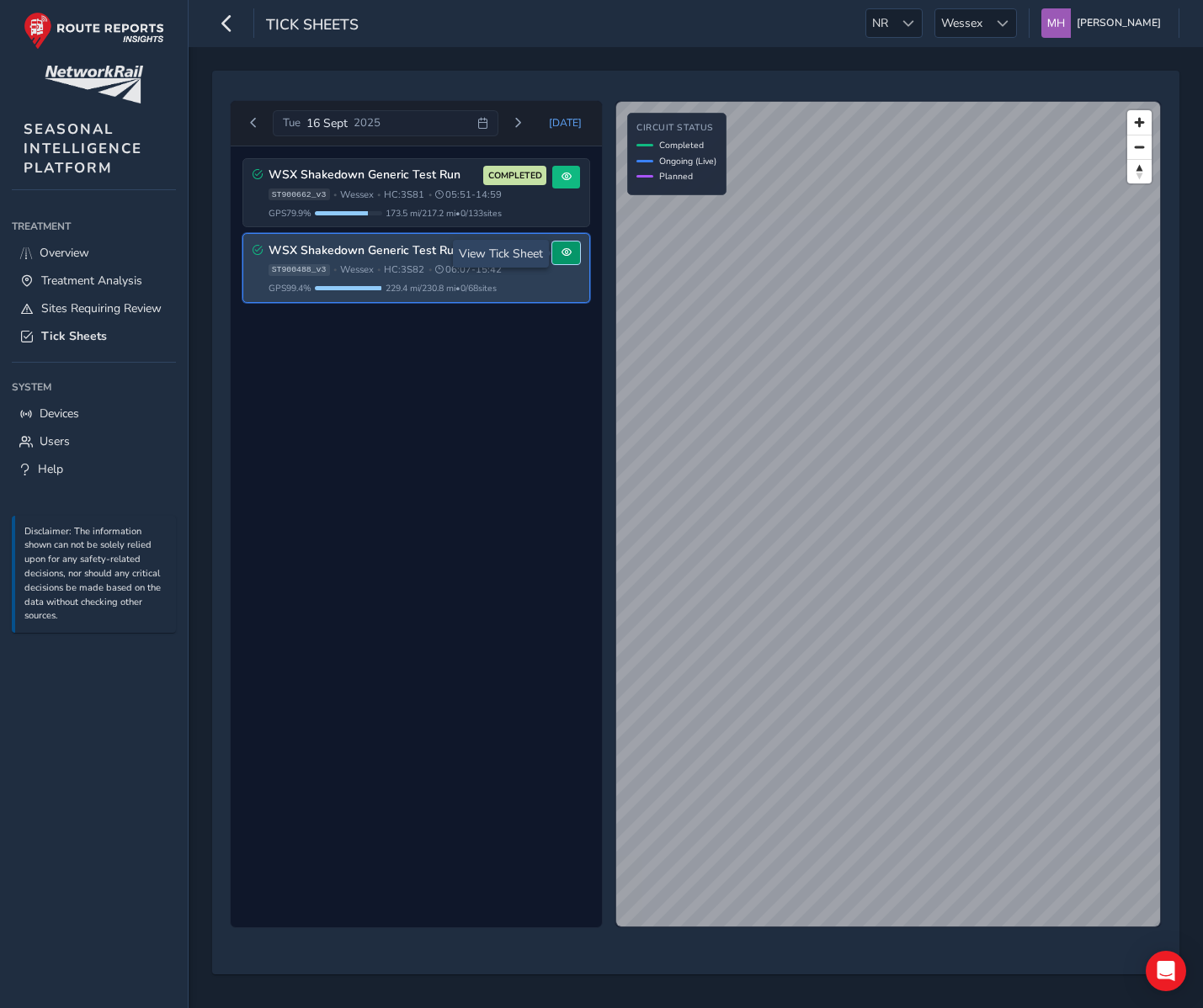
click at [574, 244] on button at bounding box center [565, 252] width 28 height 22
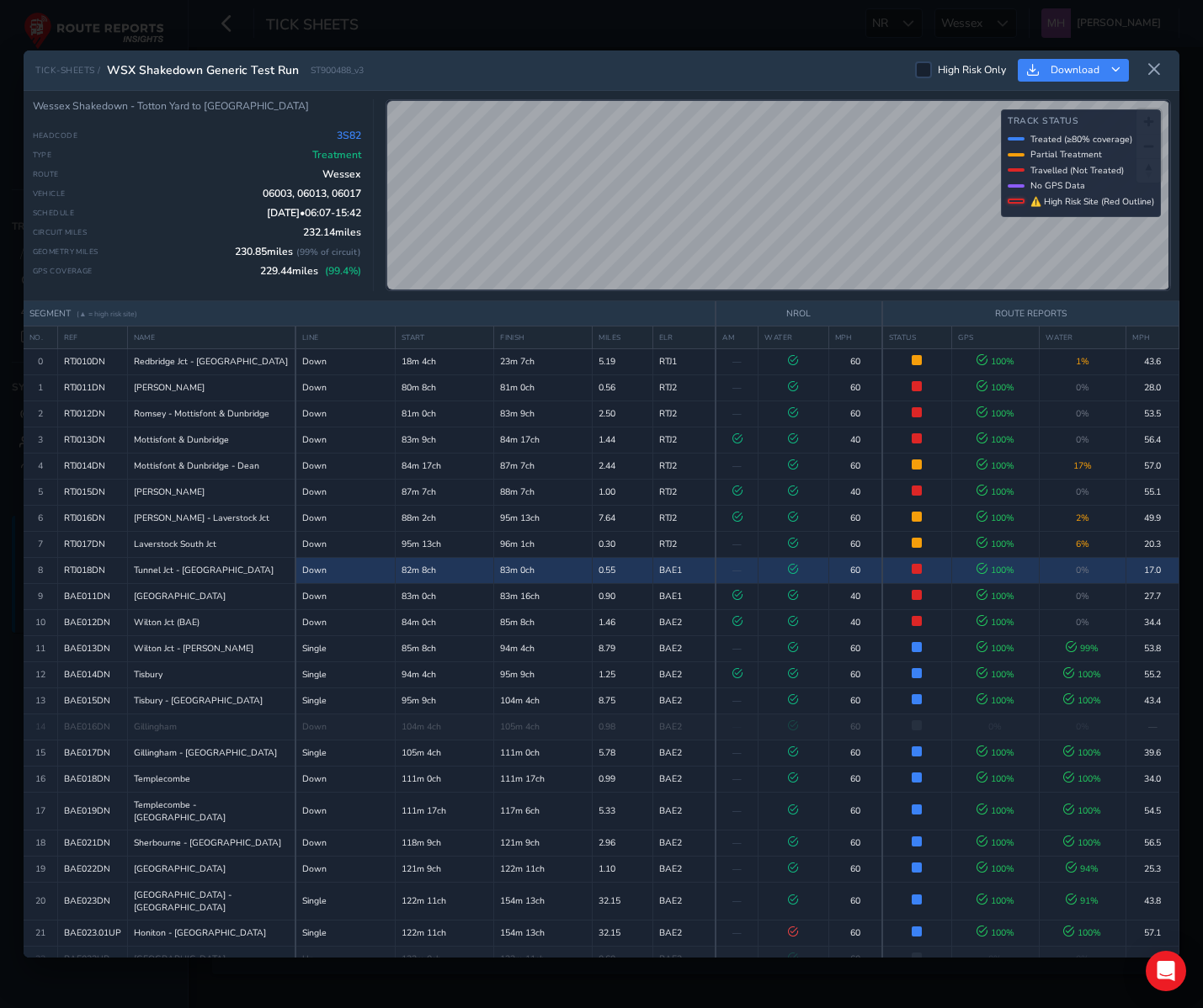
click at [794, 563] on icon at bounding box center [792, 568] width 10 height 10
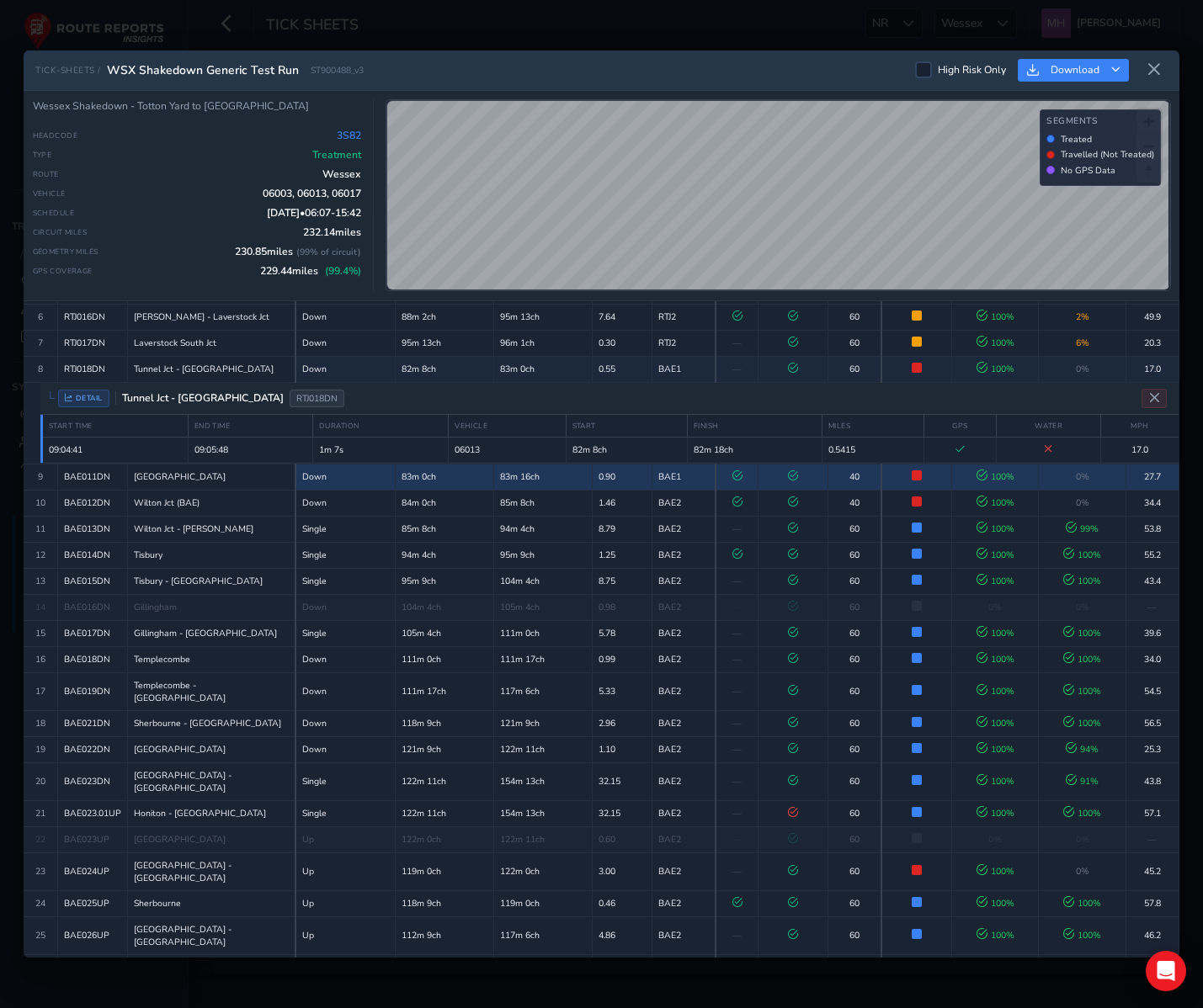
scroll to position [192, 0]
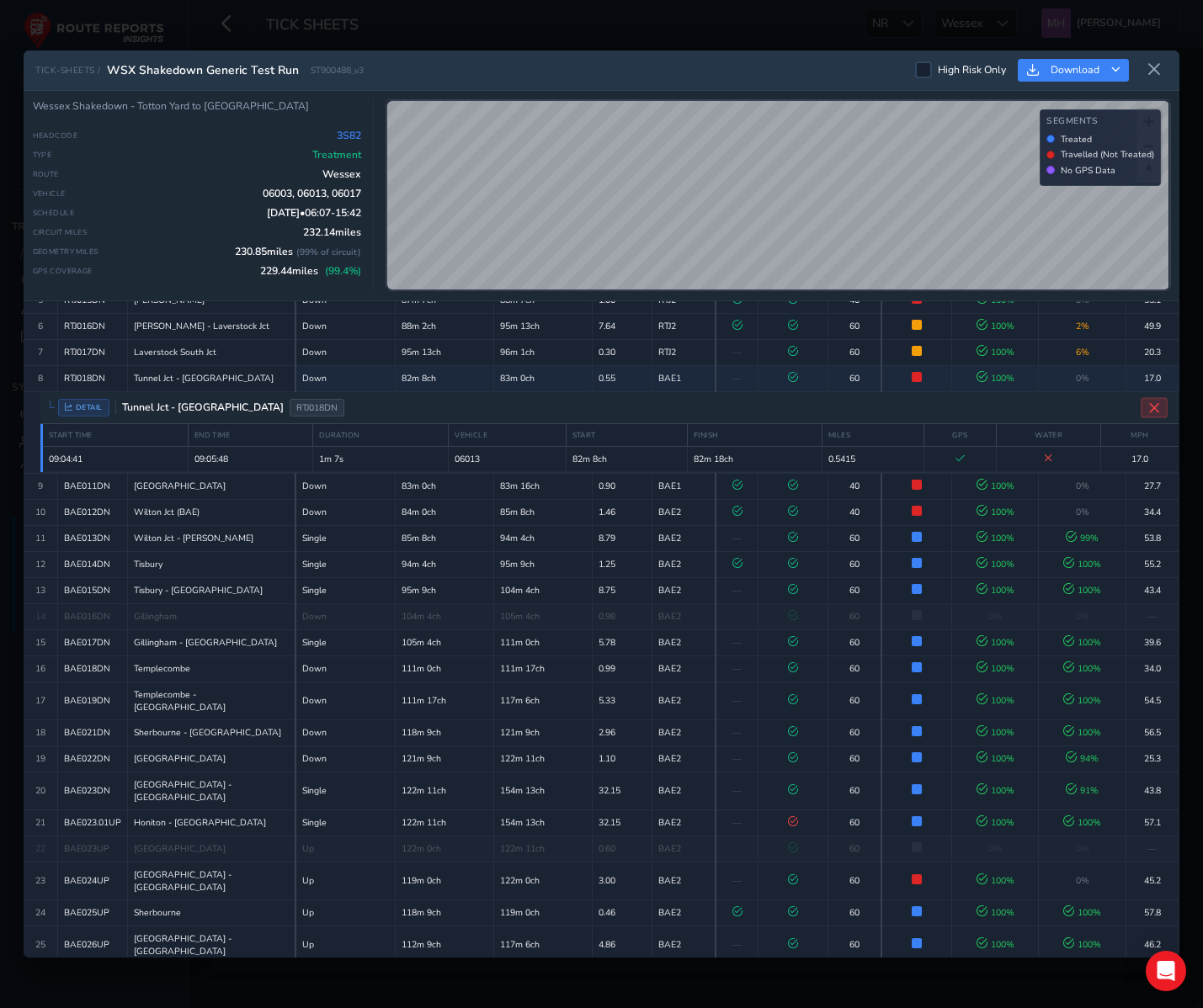
click at [1148, 409] on icon "Close detail view" at bounding box center [1155, 408] width 13 height 13
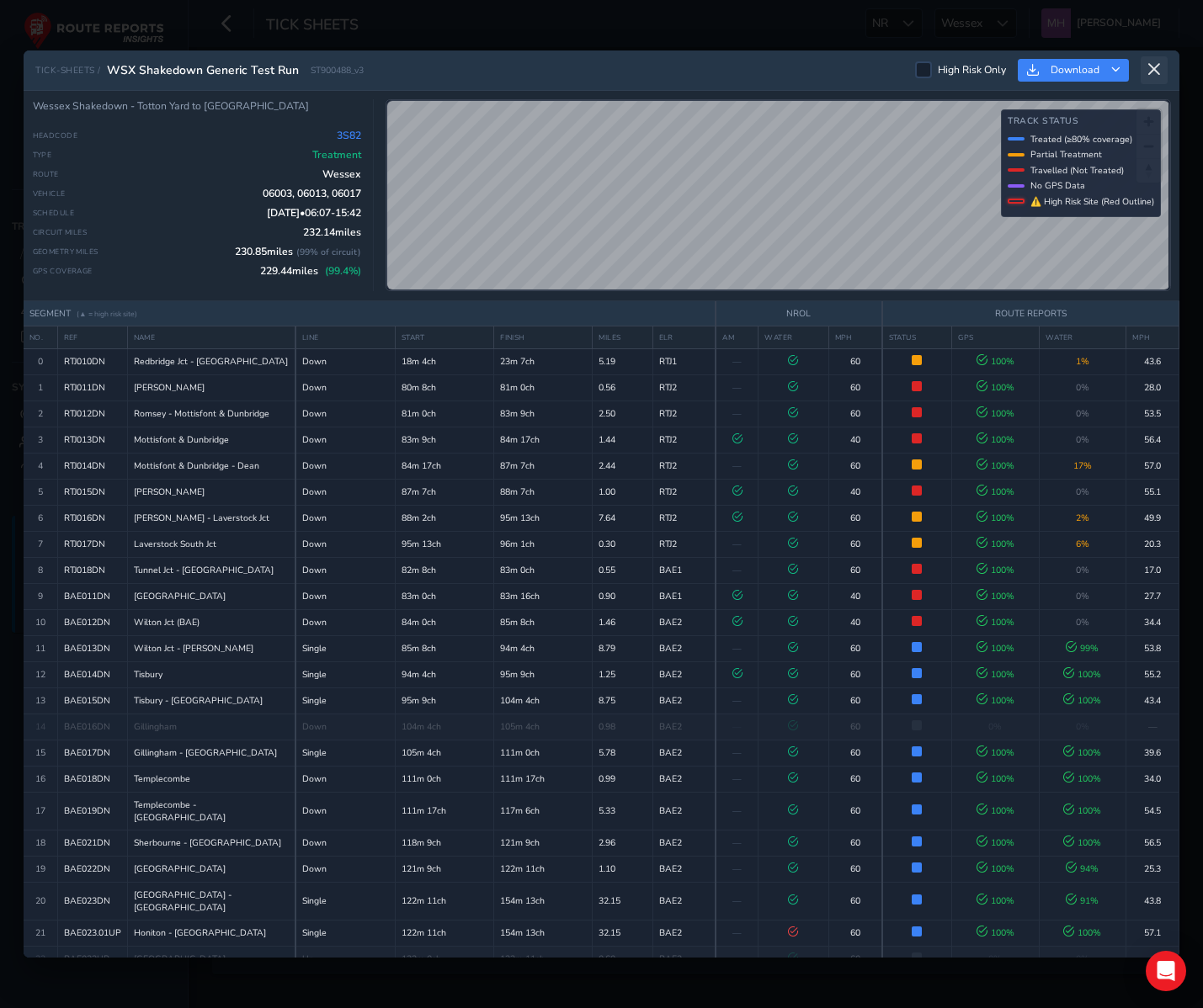
click at [1153, 68] on icon at bounding box center [1154, 70] width 15 height 15
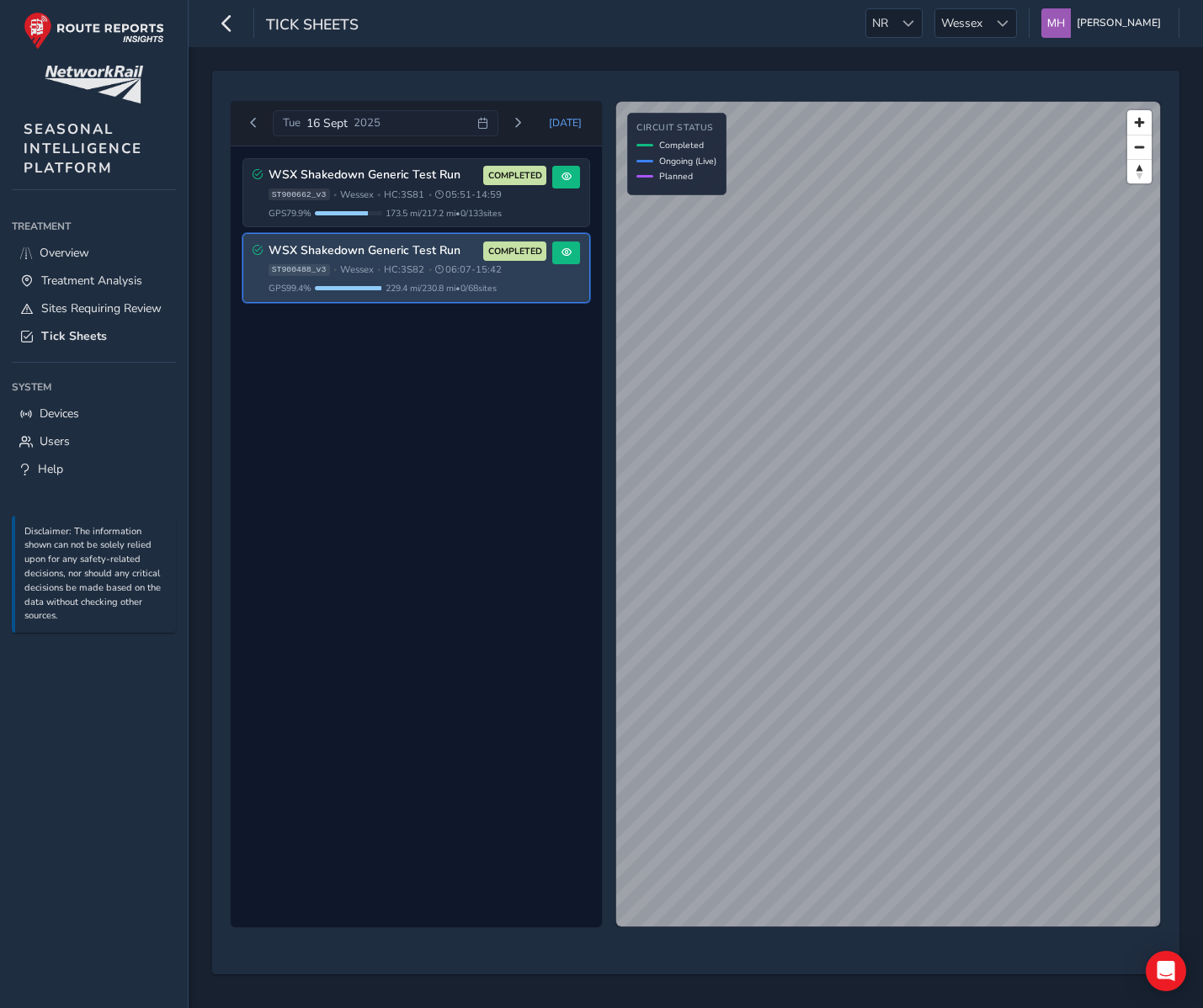
click at [520, 379] on div "WSX Shakedown Generic Test Run COMPLETED ST900662_v3 • Wessex • HC: 3S81 • 05:5…" at bounding box center [416, 538] width 371 height 782
click at [570, 256] on span at bounding box center [566, 252] width 10 height 10
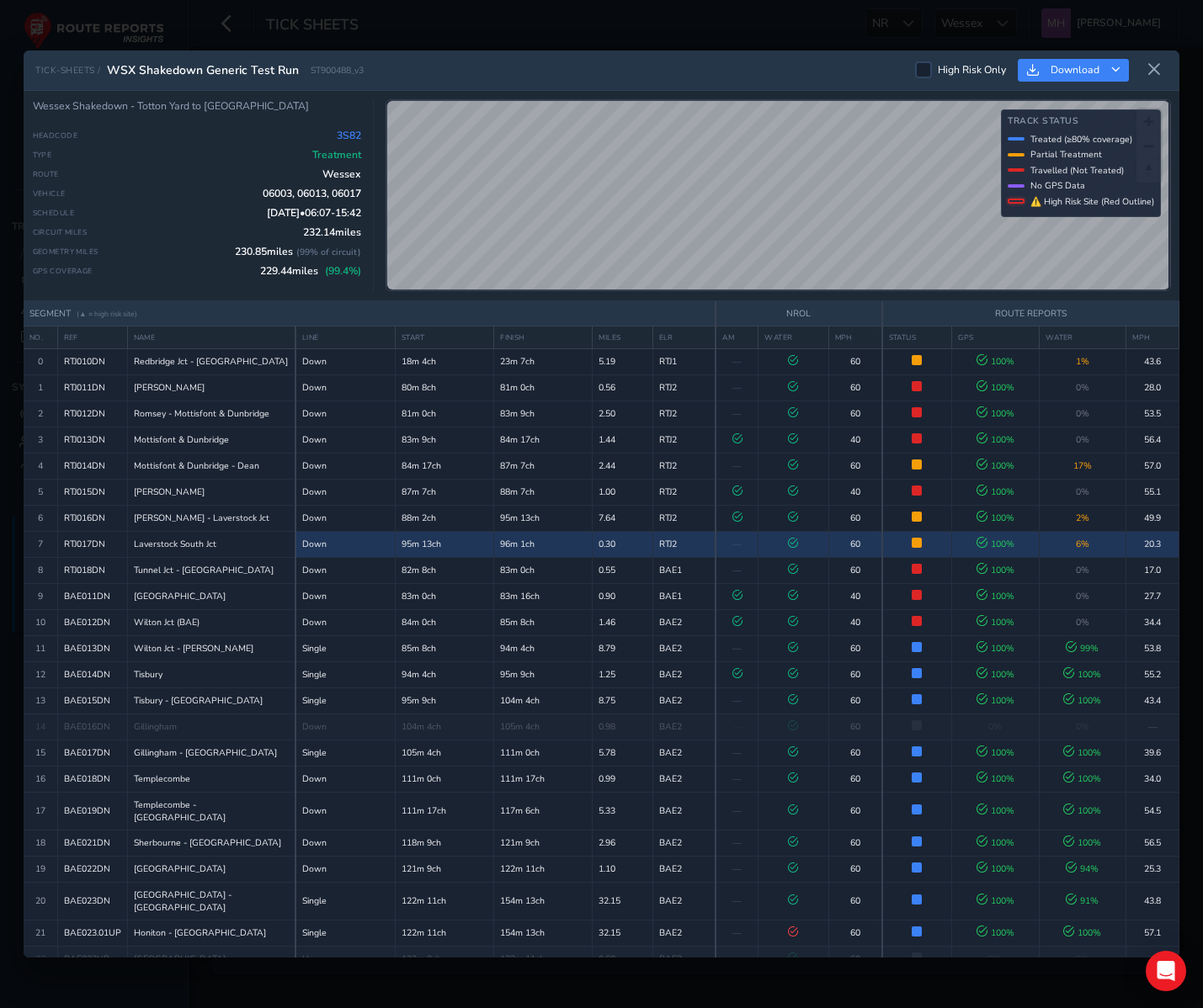
click at [459, 542] on td "95m 13ch" at bounding box center [444, 544] width 98 height 26
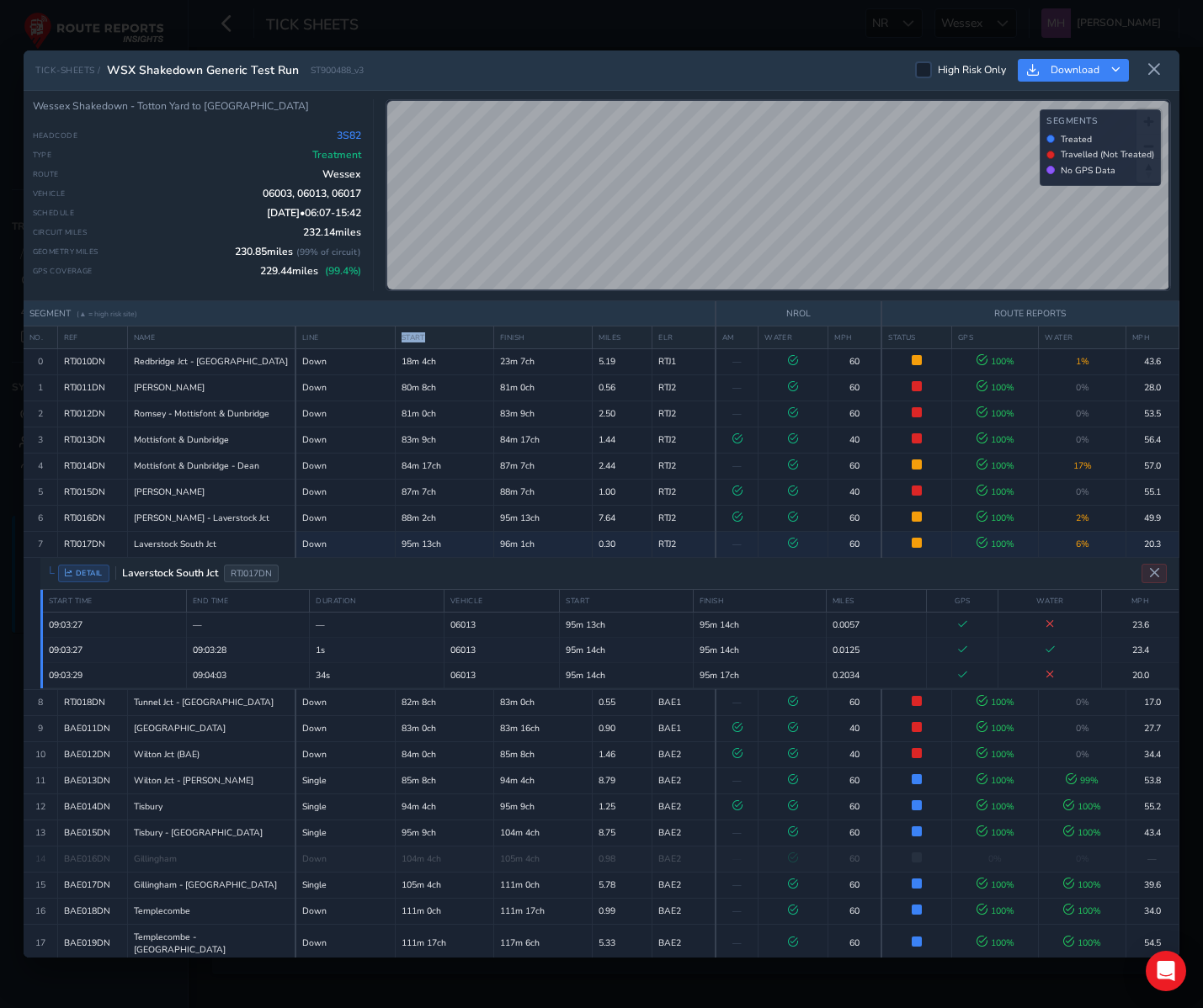
drag, startPoint x: 394, startPoint y: 337, endPoint x: 449, endPoint y: 335, distance: 55.0
click at [449, 335] on th "START" at bounding box center [444, 336] width 98 height 22
drag, startPoint x: 538, startPoint y: 335, endPoint x: 494, endPoint y: 336, distance: 44.0
click at [494, 336] on th "FINISH" at bounding box center [543, 336] width 98 height 22
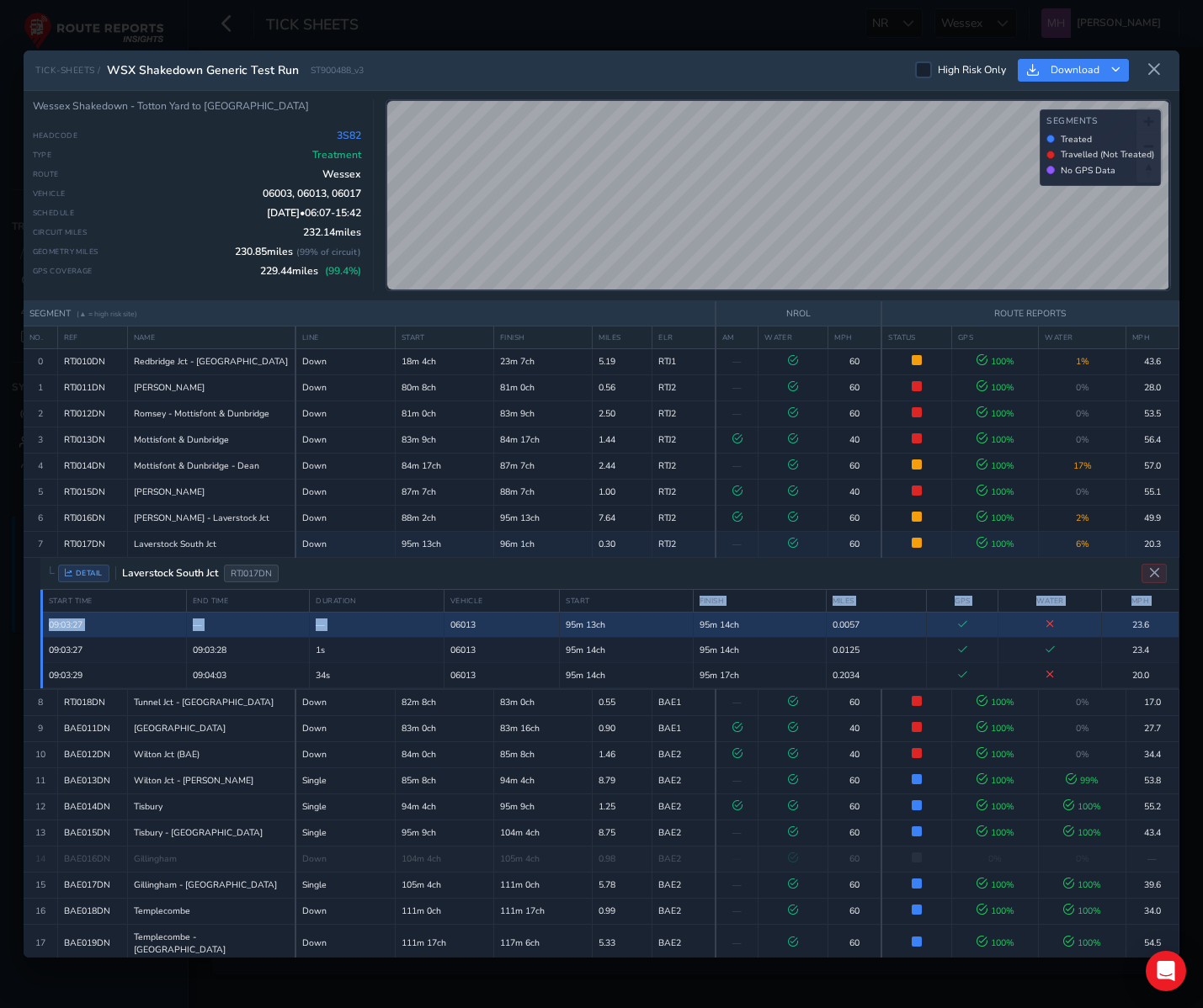
drag, startPoint x: 606, startPoint y: 597, endPoint x: 535, endPoint y: 609, distance: 72.0
click at [535, 609] on table "START TIME END TIME DURATION VEHICLE START FINISH MILES GPS WATER MPH 09:03:27 …" at bounding box center [609, 640] width 1138 height 98
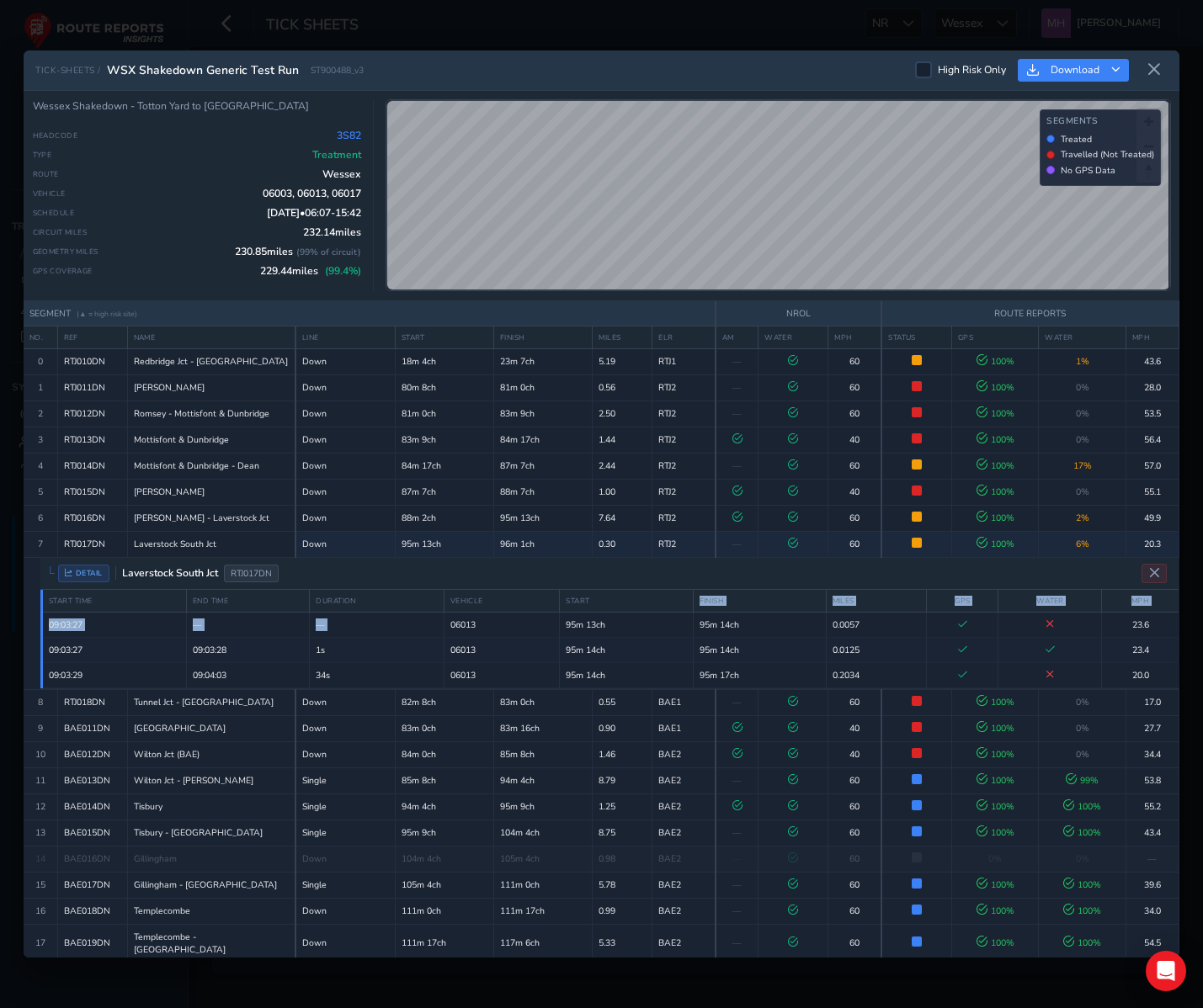
click at [753, 596] on th "FINISH" at bounding box center [758, 601] width 133 height 22
drag, startPoint x: 743, startPoint y: 597, endPoint x: 690, endPoint y: 597, distance: 53.0
click at [690, 597] on tr "START TIME END TIME DURATION VEHICLE START FINISH MILES GPS WATER MPH" at bounding box center [610, 601] width 1137 height 22
click at [634, 599] on th "START" at bounding box center [626, 601] width 133 height 22
drag, startPoint x: 604, startPoint y: 600, endPoint x: 558, endPoint y: 600, distance: 46.0
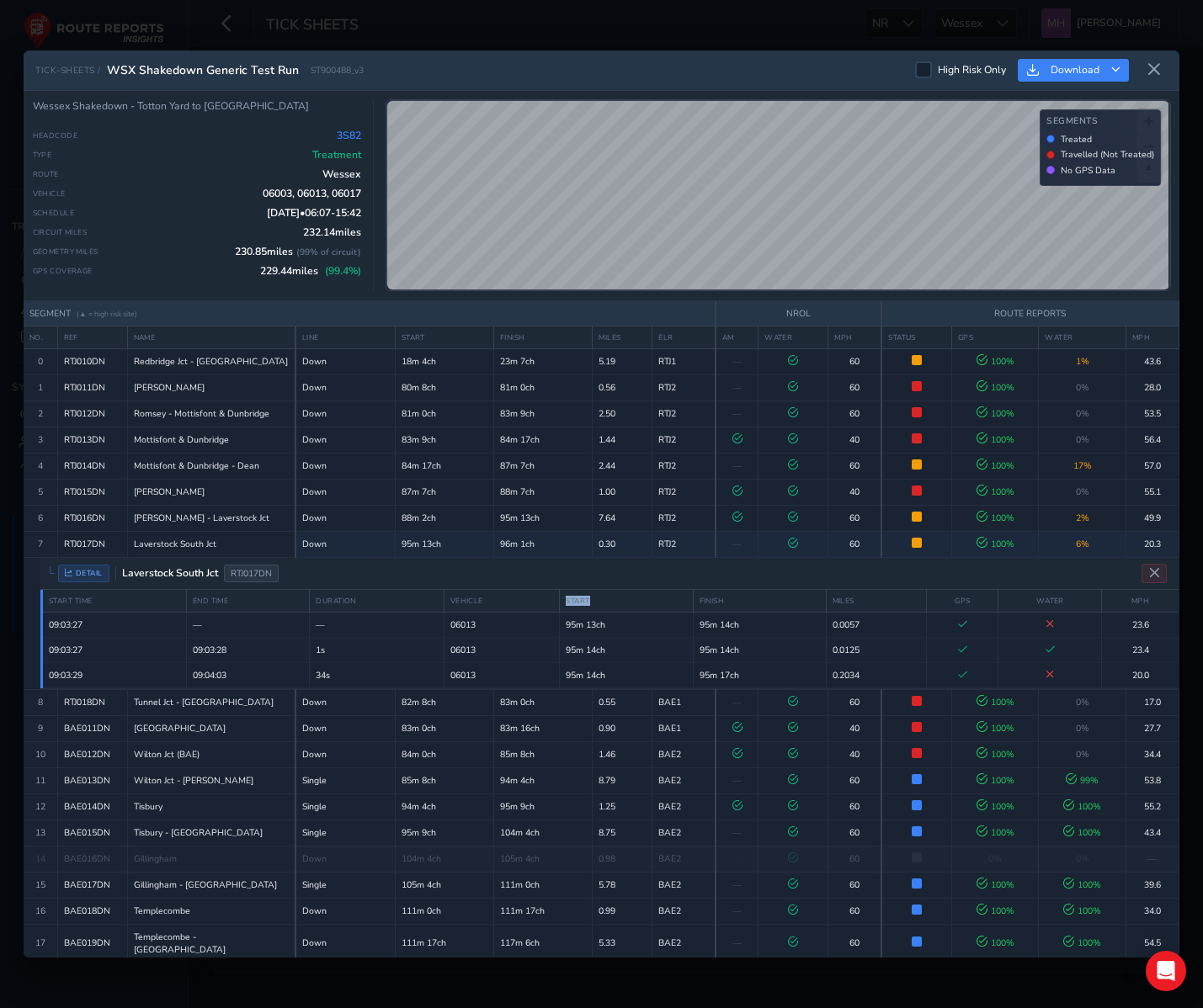
click at [558, 600] on tr "START TIME END TIME DURATION VEHICLE START FINISH MILES GPS WATER MPH" at bounding box center [610, 601] width 1137 height 22
click at [608, 594] on th "START" at bounding box center [626, 601] width 133 height 22
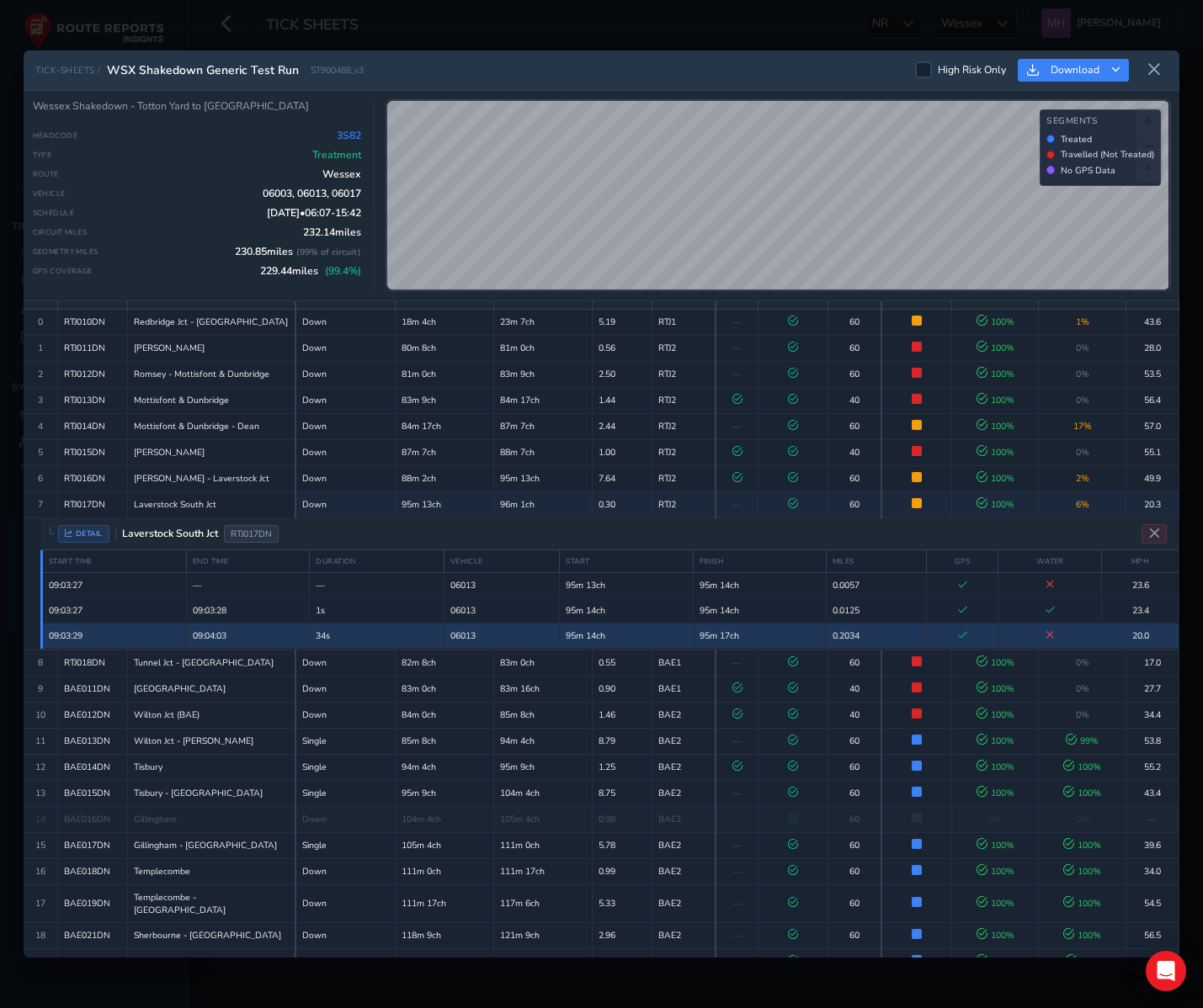
scroll to position [41, 0]
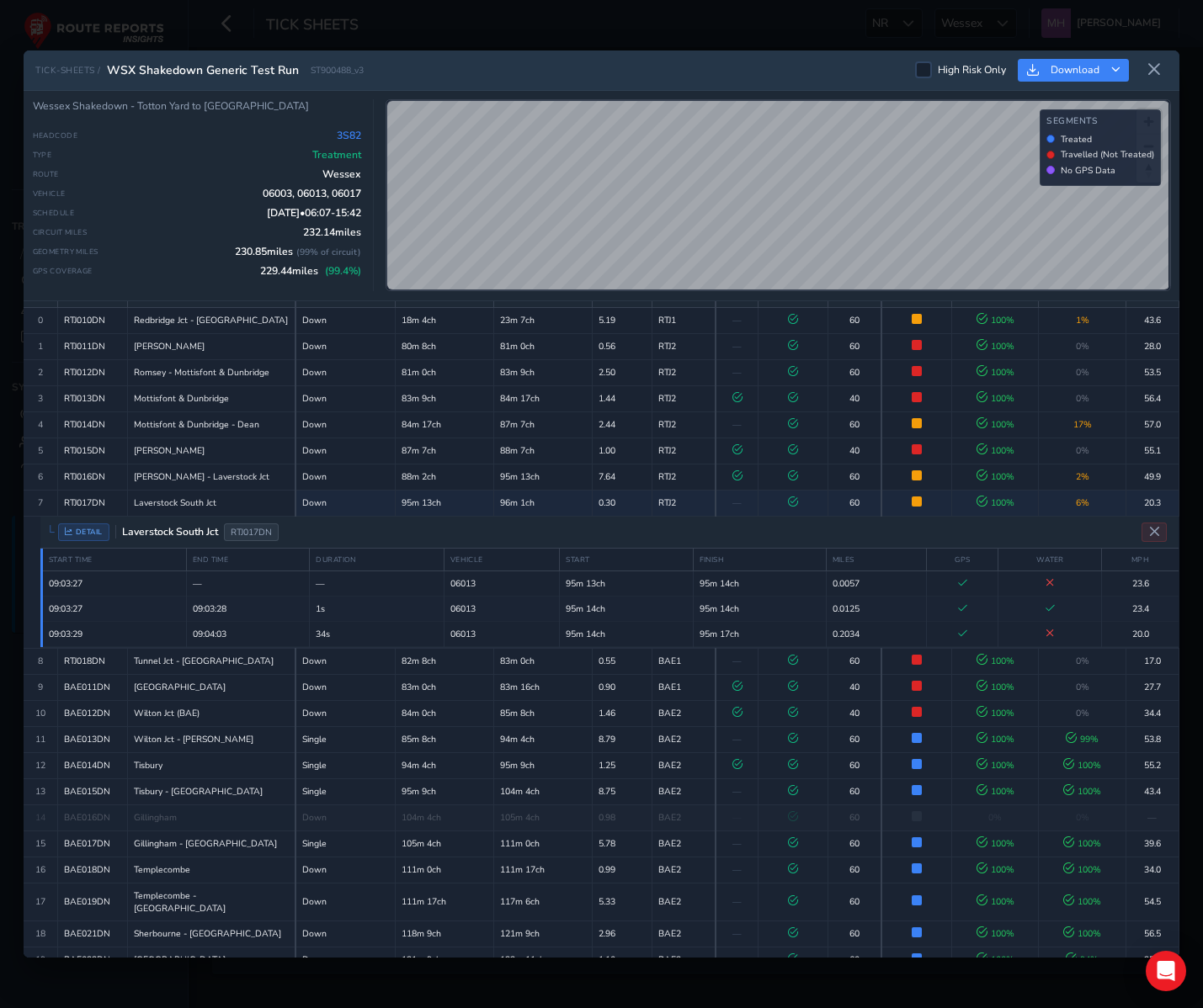
click at [1170, 64] on div "TICK-SHEETS / WSX Shakedown Generic Test Run ST900488_v3 High Risk Only Download" at bounding box center [601, 70] width 1156 height 40
click at [1163, 64] on button at bounding box center [1154, 70] width 27 height 28
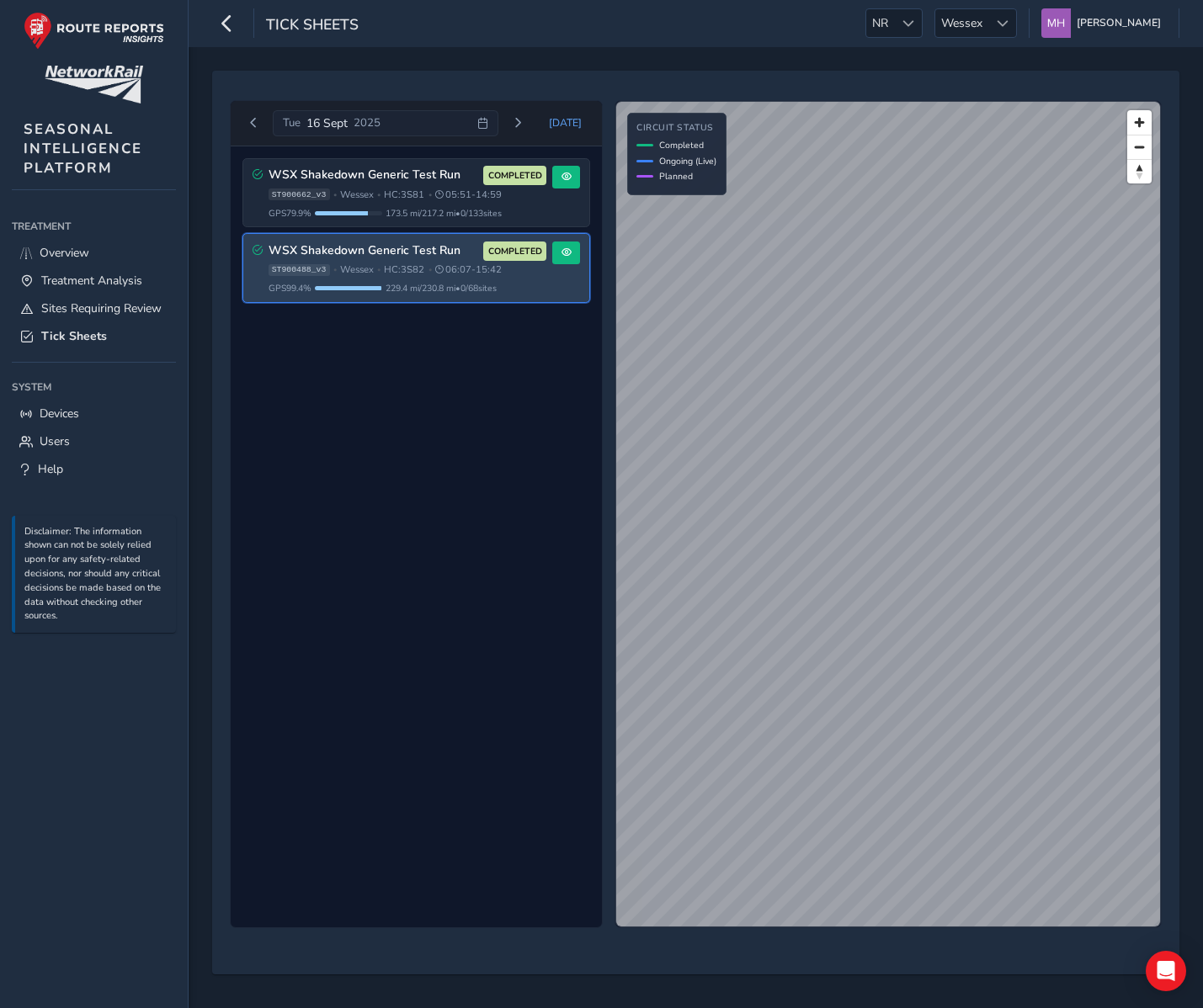
click at [890, 4] on div "Tick Sheets NR NR Wessex Wessex Mikko Haavisto Colour Scheme: Dark Dim Light Lo…" at bounding box center [696, 23] width 1014 height 47
click at [892, 22] on span "NR" at bounding box center [879, 22] width 28 height 28
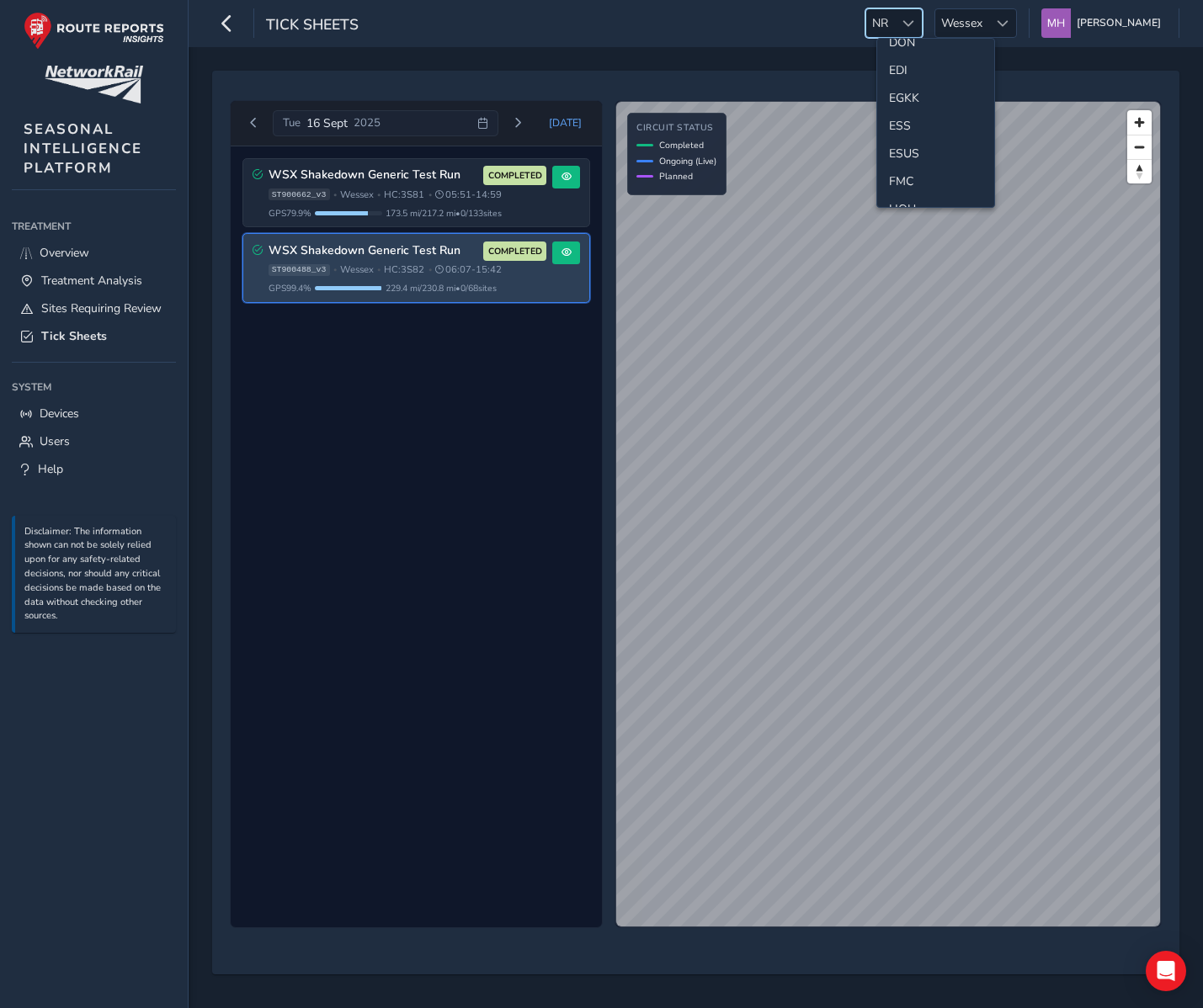
scroll to position [195, 0]
click at [916, 133] on li "ESS" at bounding box center [936, 140] width 117 height 28
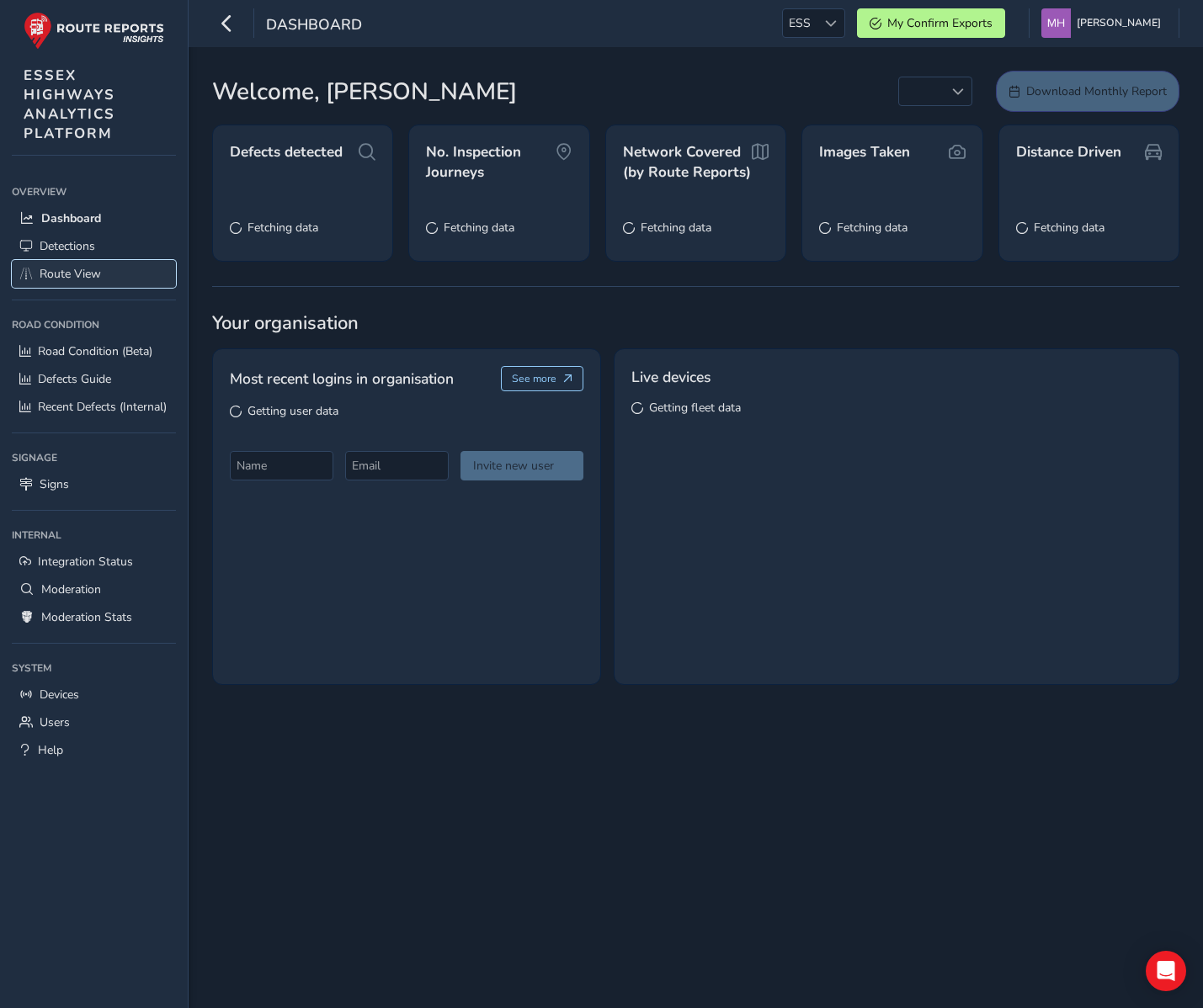
click at [72, 278] on span "Route View" at bounding box center [70, 274] width 62 height 16
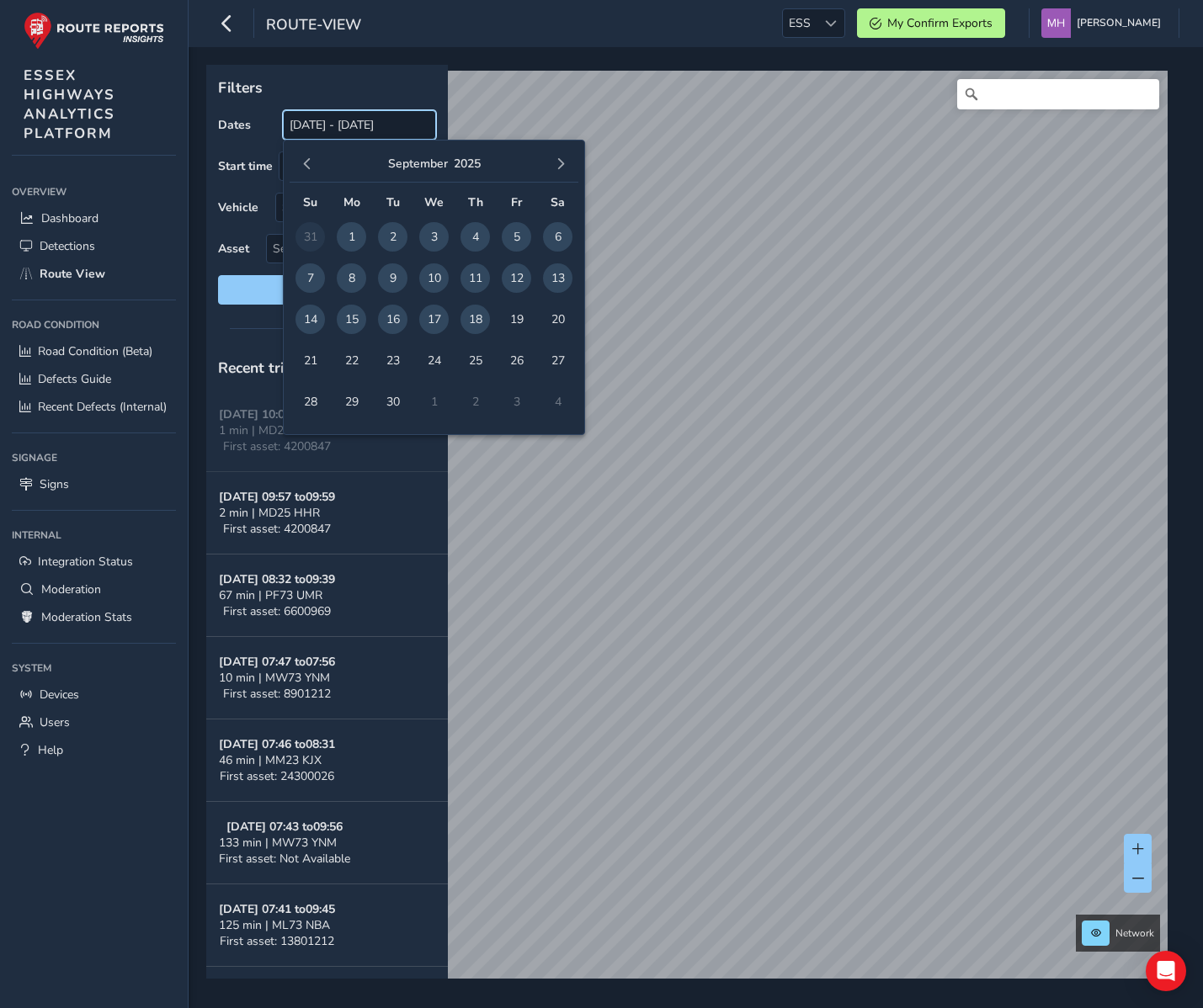
click at [333, 125] on input "19/08/2025 - 18/09/2025" at bounding box center [359, 124] width 153 height 30
click at [471, 325] on span "18" at bounding box center [475, 319] width 30 height 30
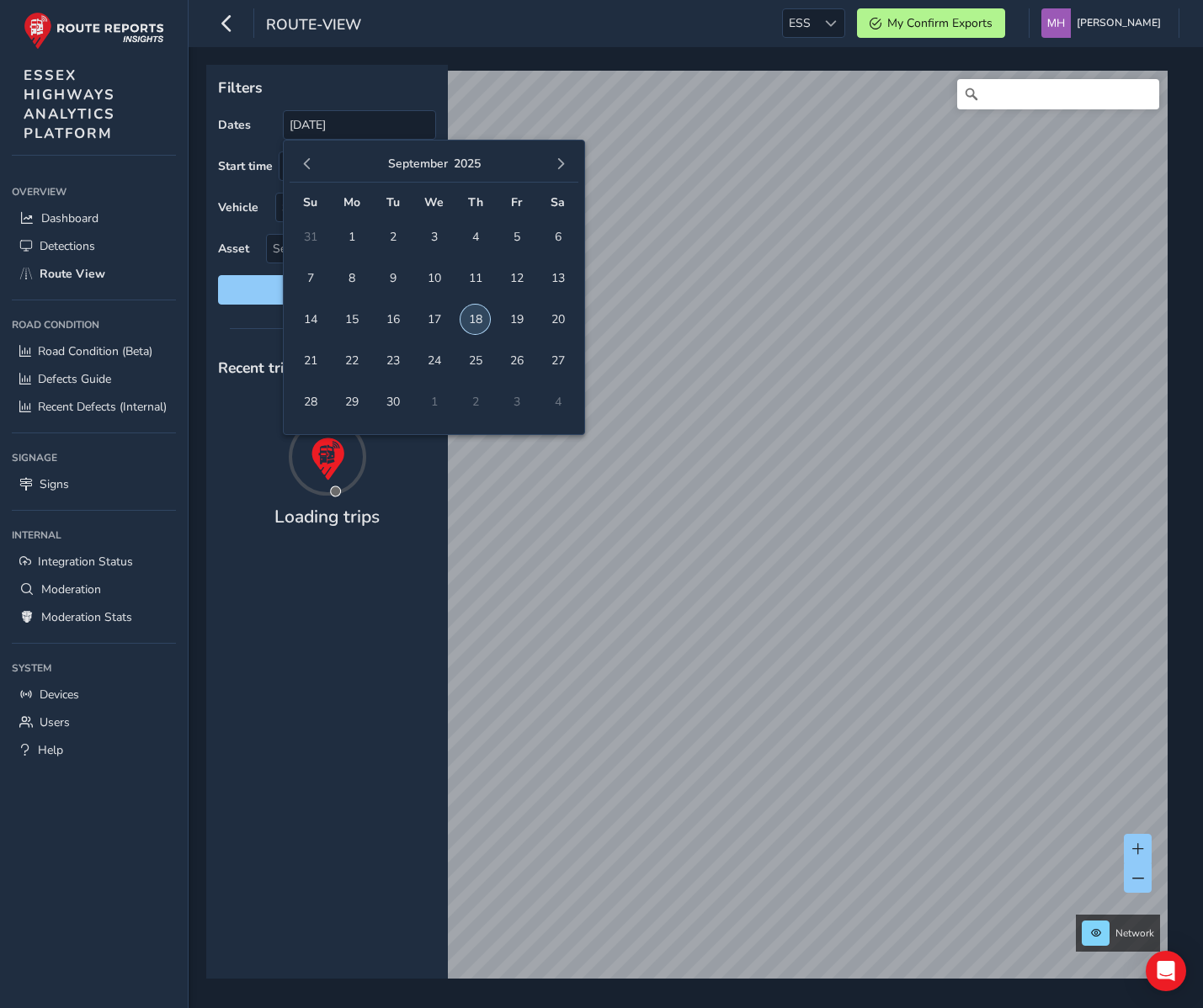
click at [471, 325] on span "18" at bounding box center [475, 319] width 30 height 30
type input "18/09/2025 - 18/09/2025"
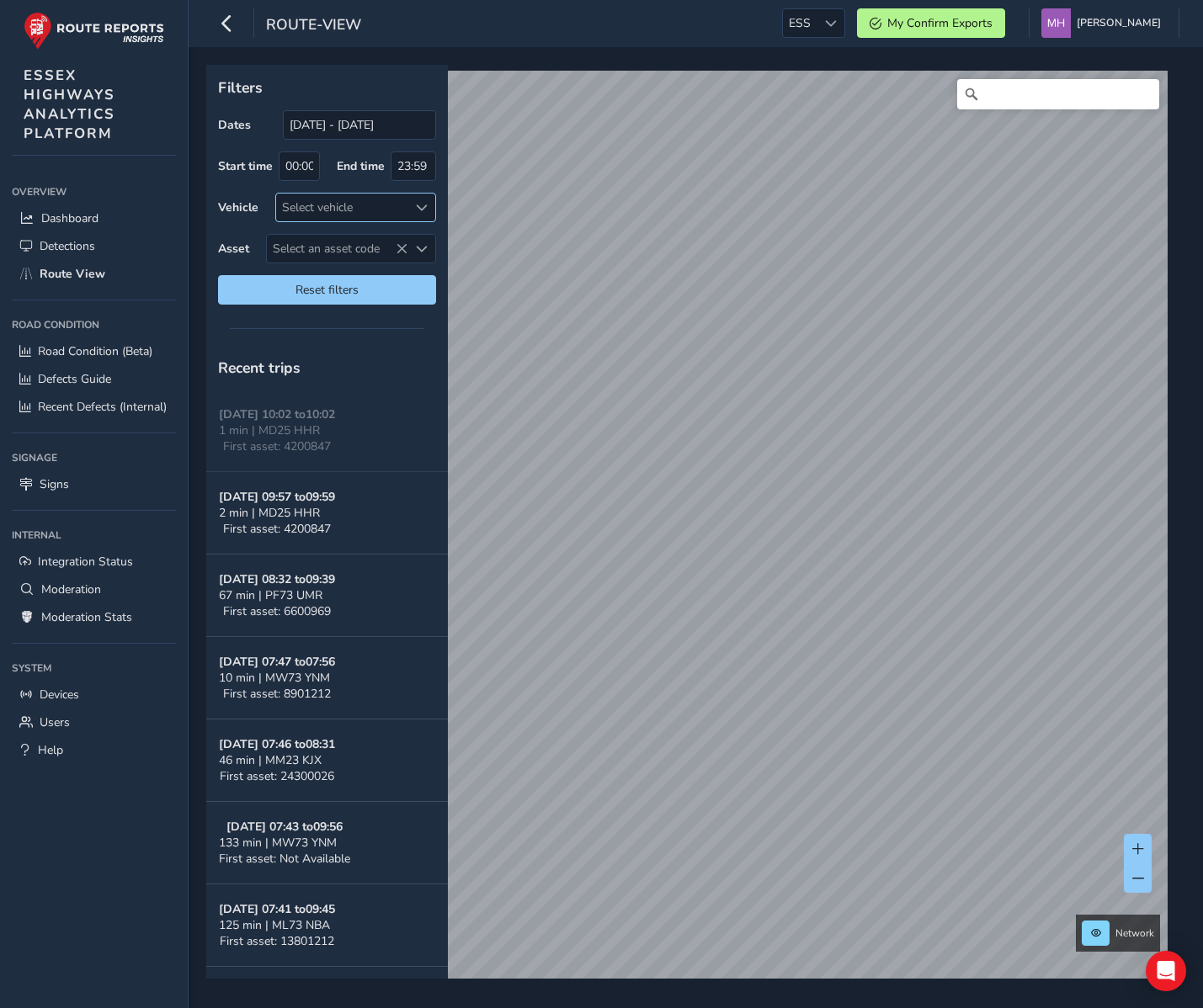
click at [422, 204] on span at bounding box center [421, 208] width 12 height 12
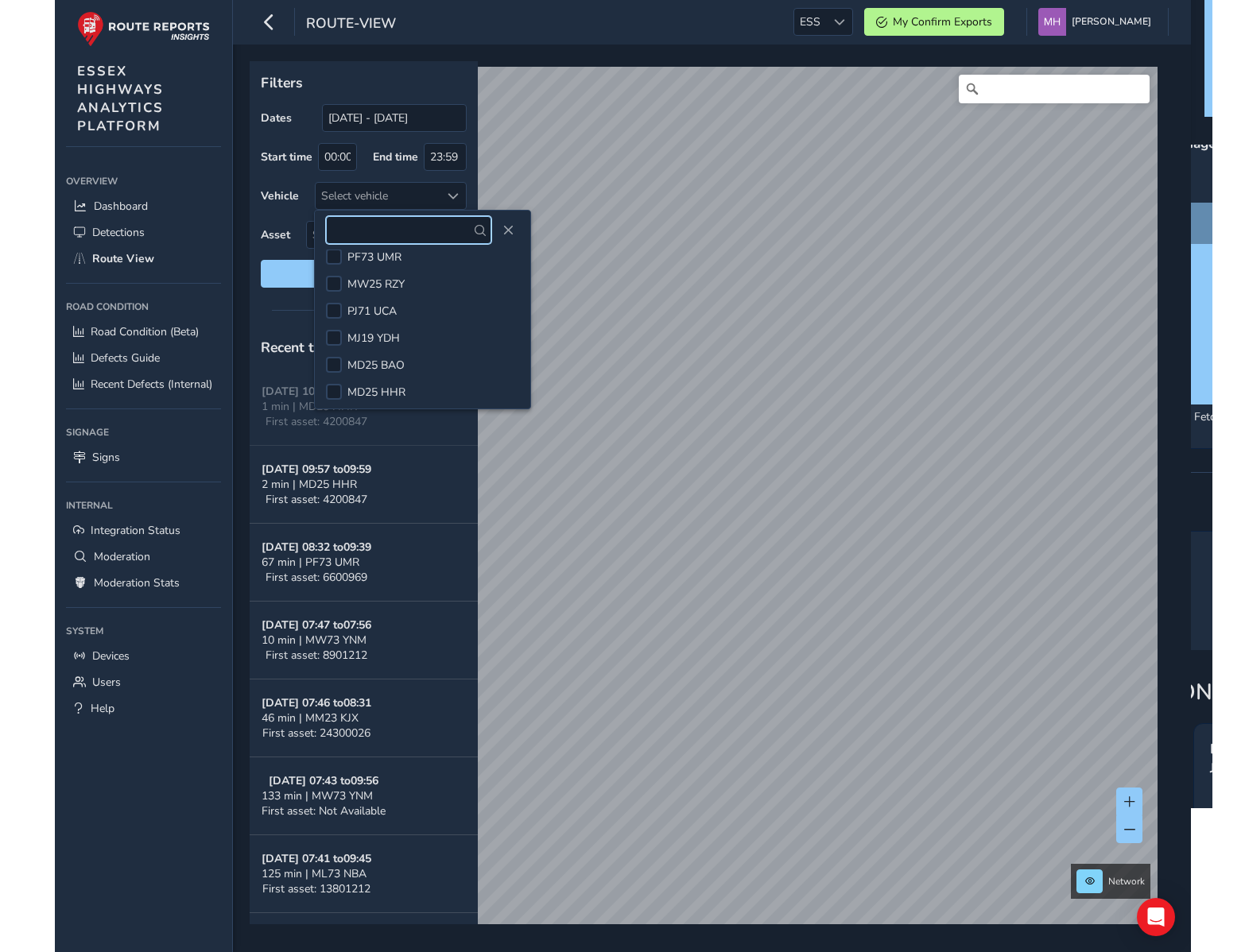
scroll to position [213, 0]
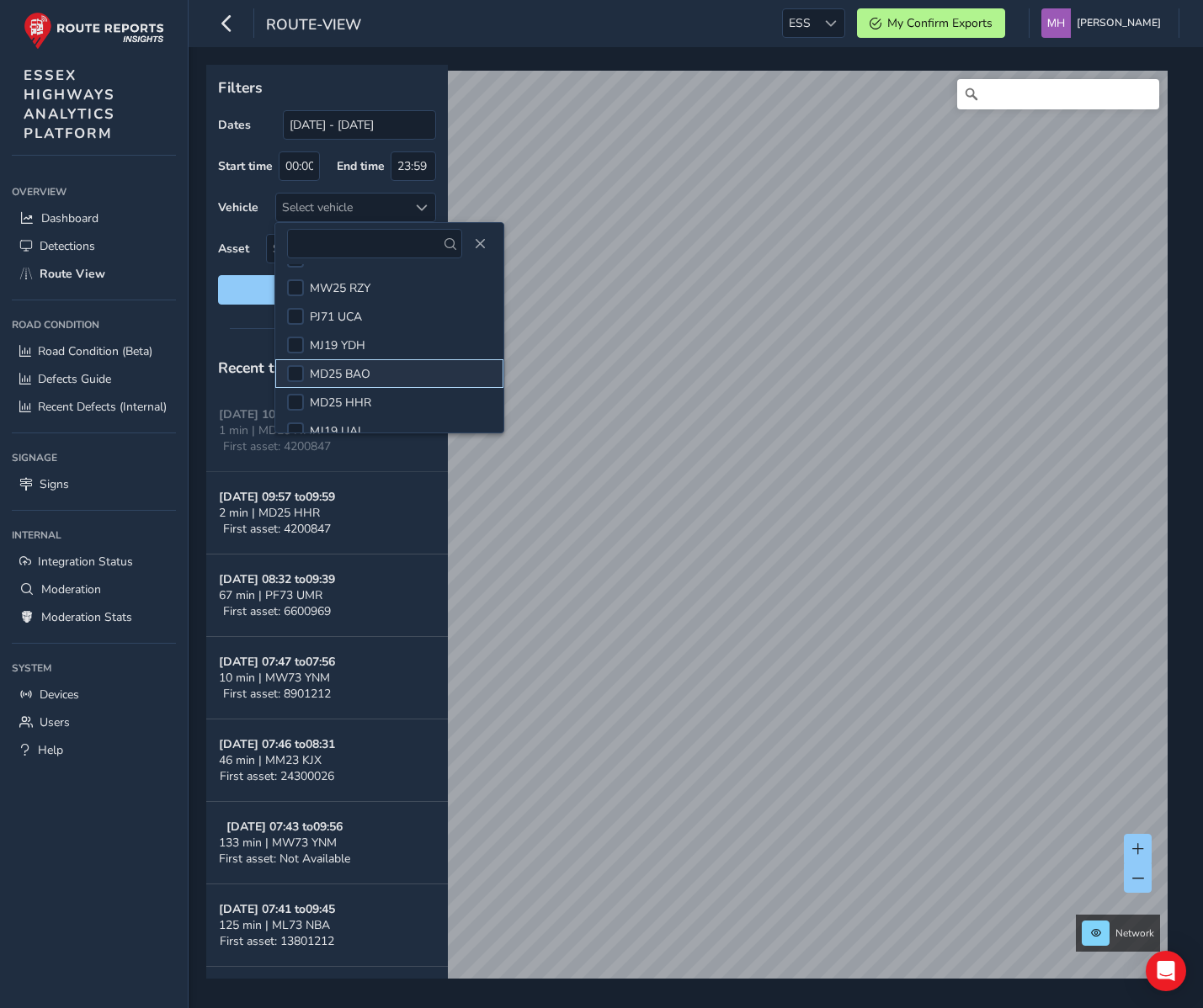
click at [353, 374] on span "MD25 BAO" at bounding box center [340, 374] width 61 height 16
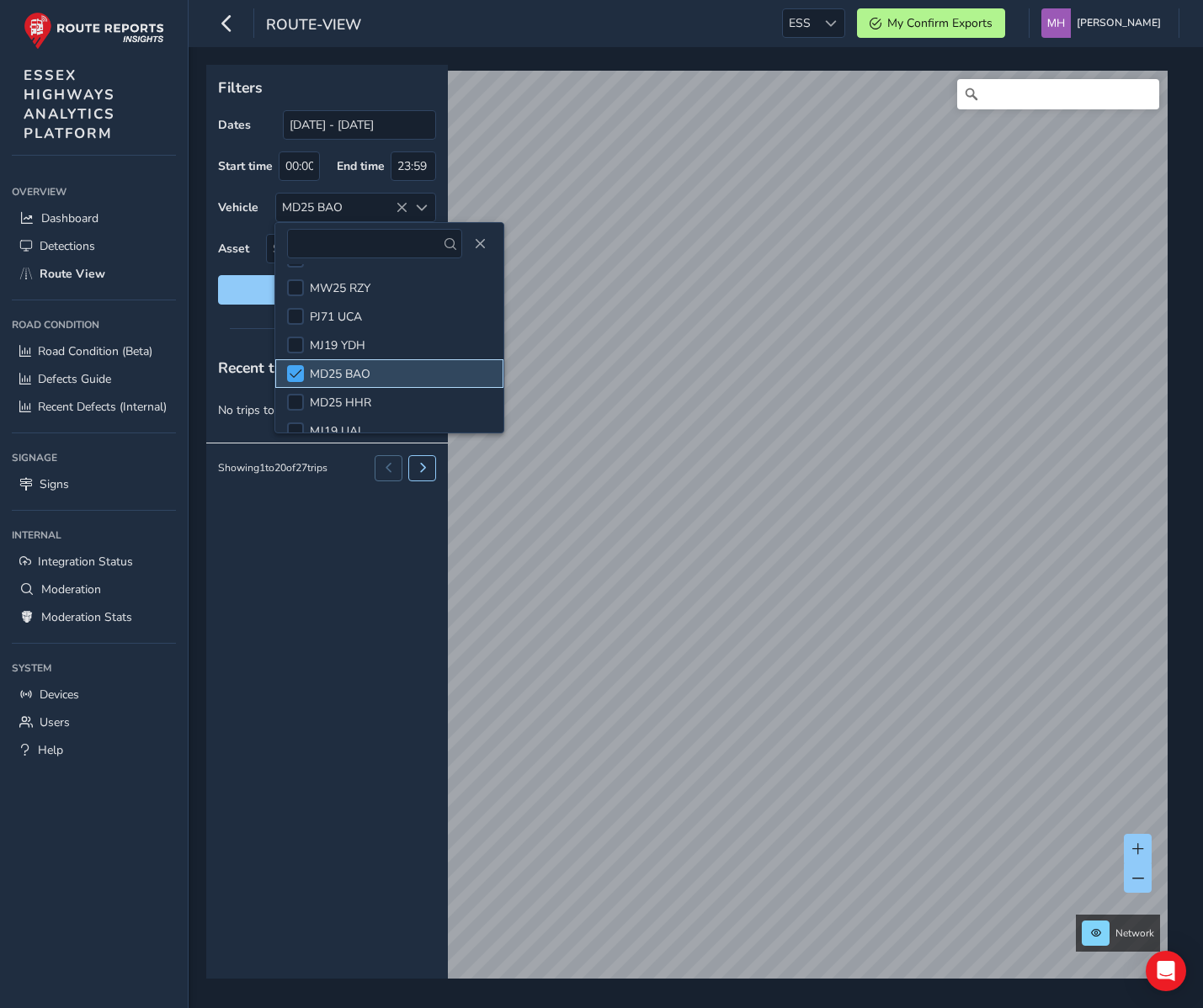
click at [293, 371] on span at bounding box center [296, 373] width 13 height 12
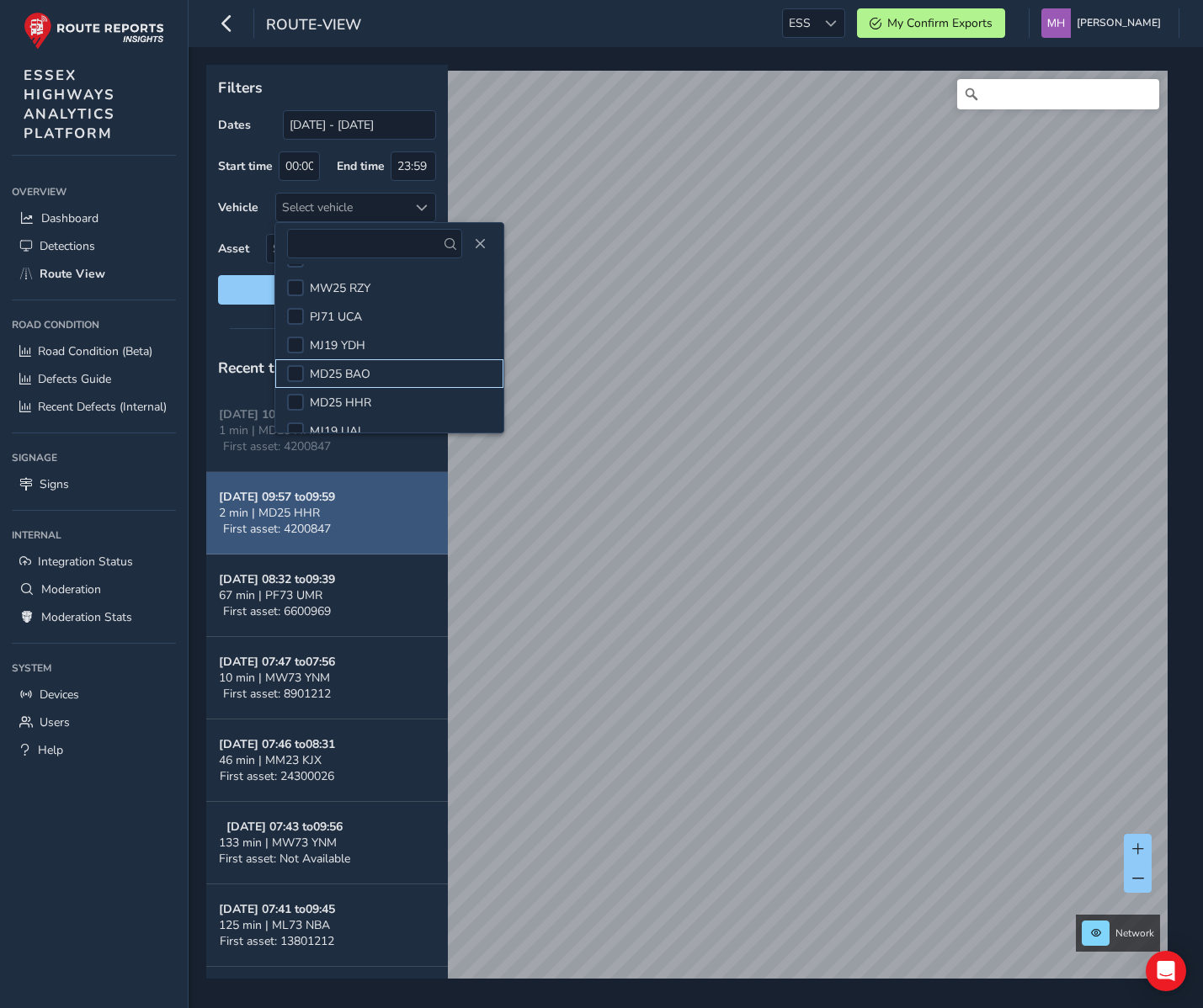
click at [235, 350] on div "Recent trips" at bounding box center [327, 368] width 241 height 44
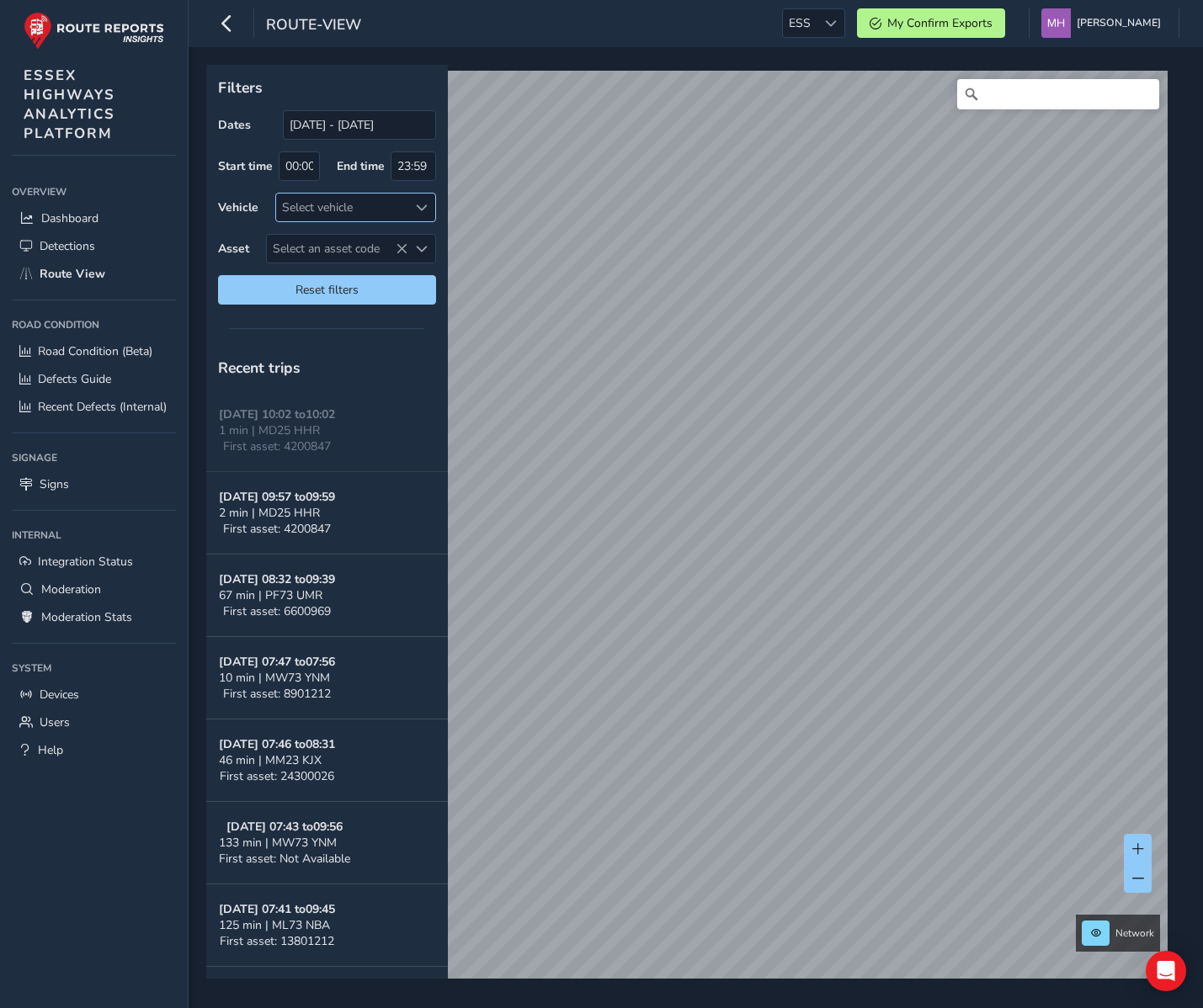
click at [421, 208] on span at bounding box center [421, 208] width 12 height 12
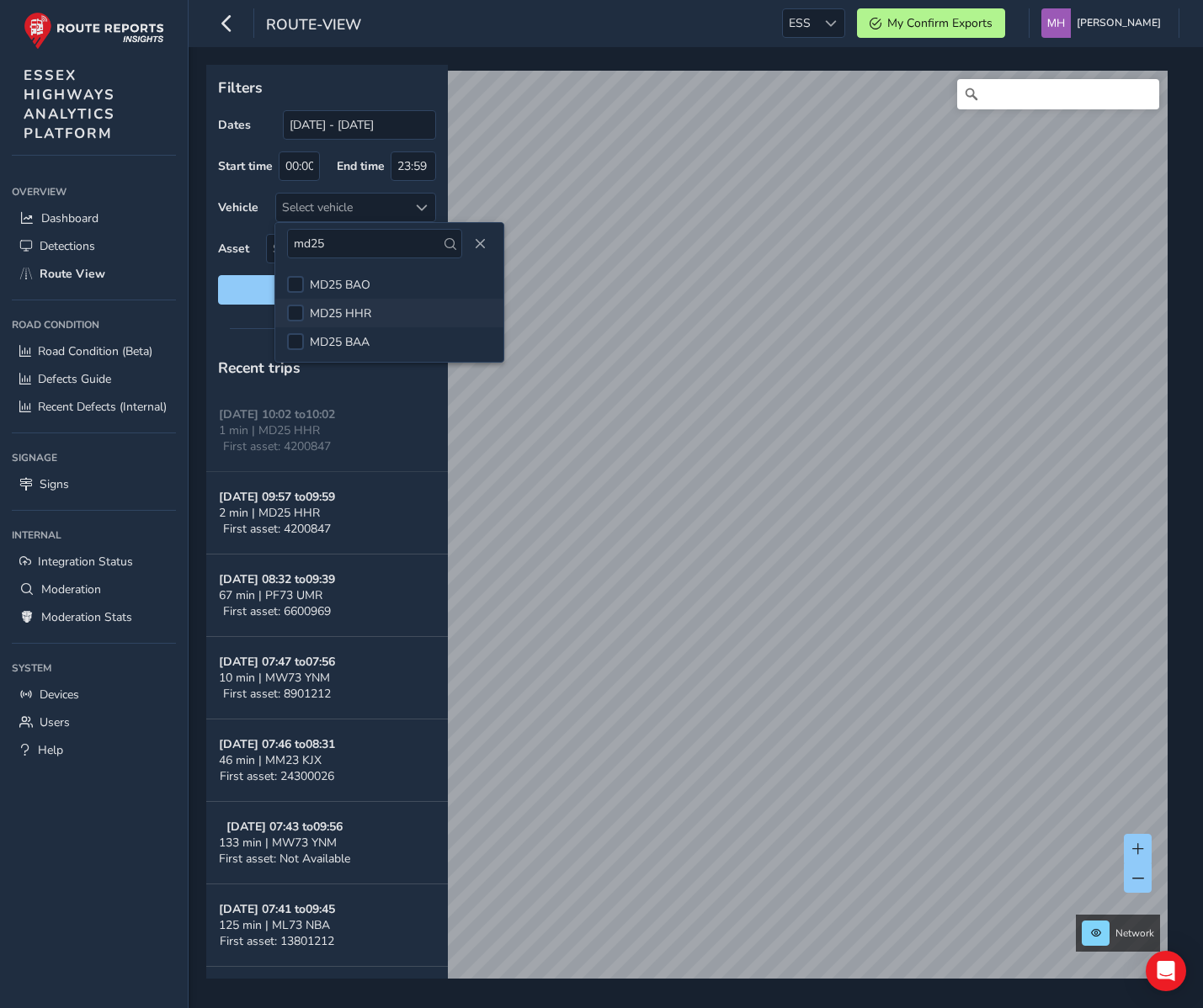
type input "md25"
click at [326, 309] on span "MD25 HHR" at bounding box center [340, 314] width 62 height 16
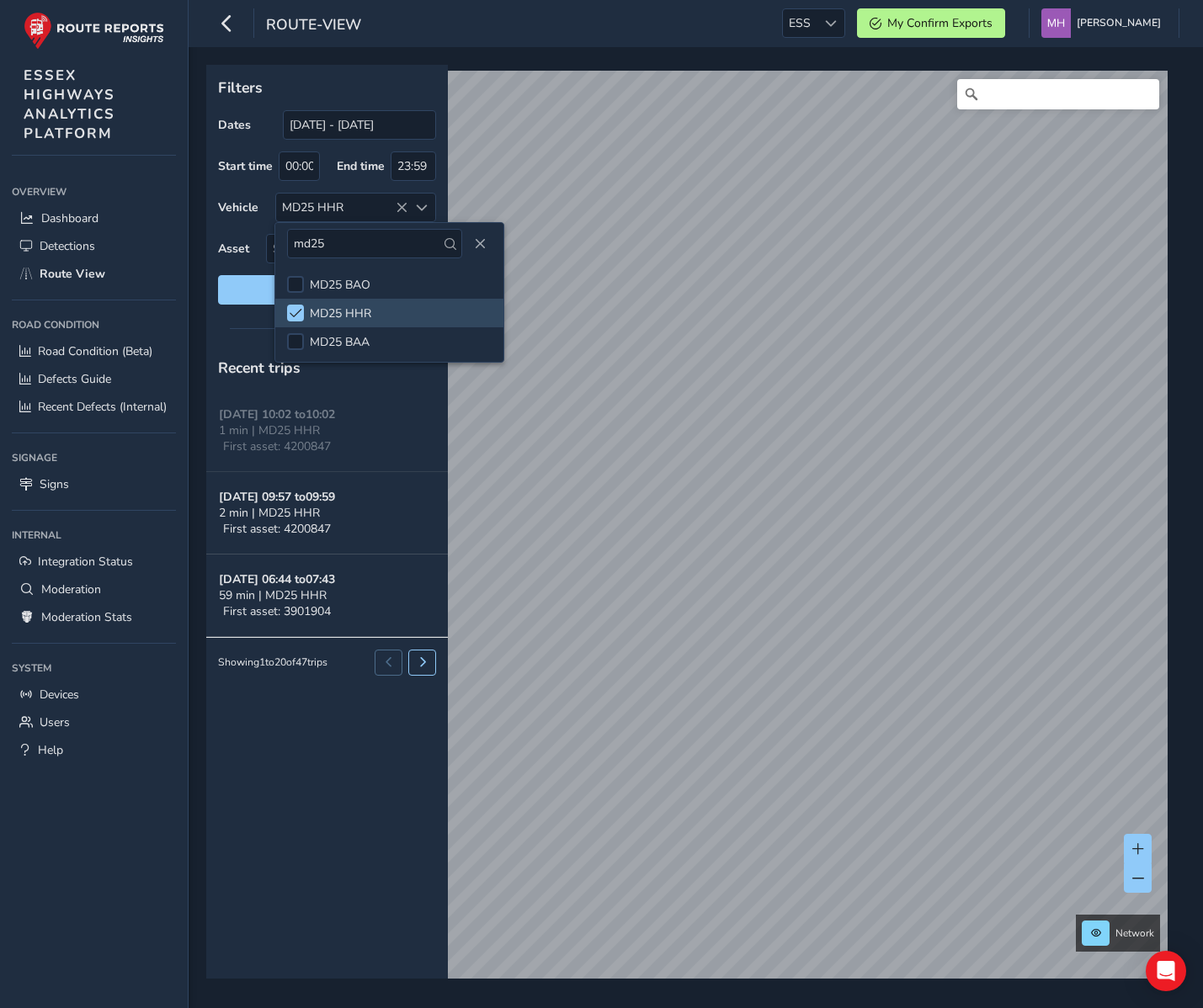
click at [349, 819] on div "Recent trips Sep 18, 10:02 to 10:02 1 min | MD25 HHR First asset: 4200847 Sep 1…" at bounding box center [327, 663] width 241 height 633
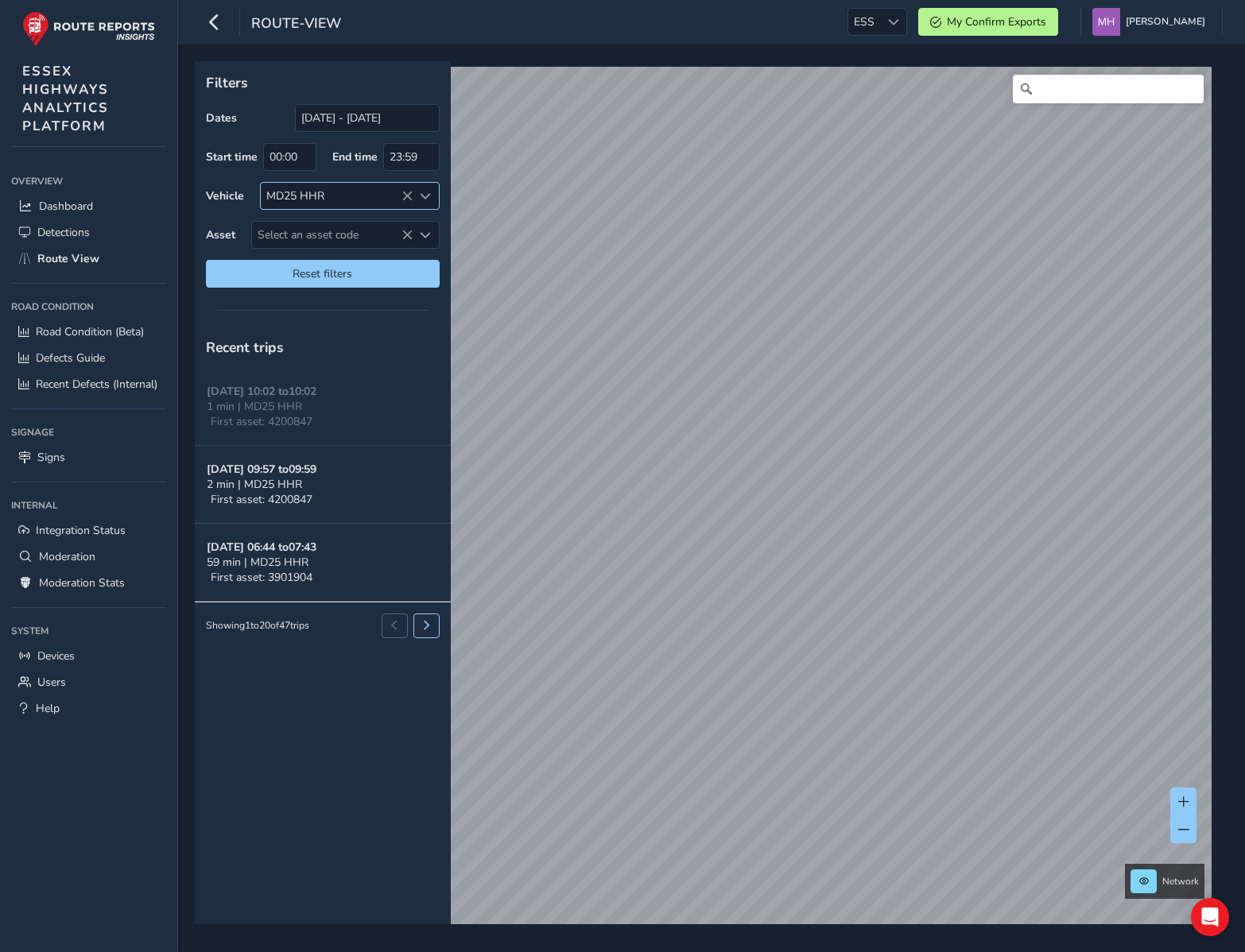
click at [405, 196] on icon at bounding box center [406, 196] width 11 height 11
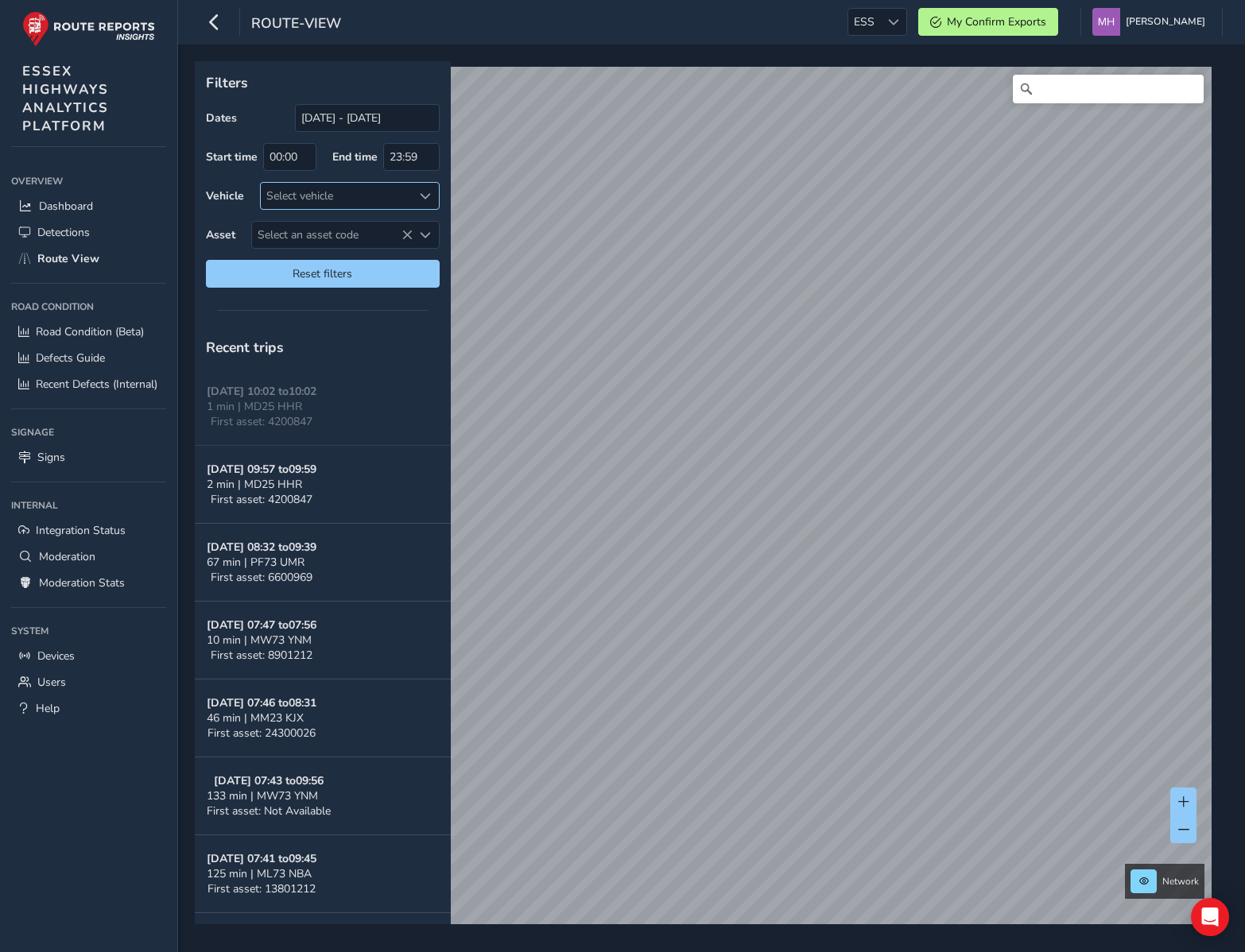
click at [304, 200] on div "Select vehicle" at bounding box center [337, 195] width 152 height 26
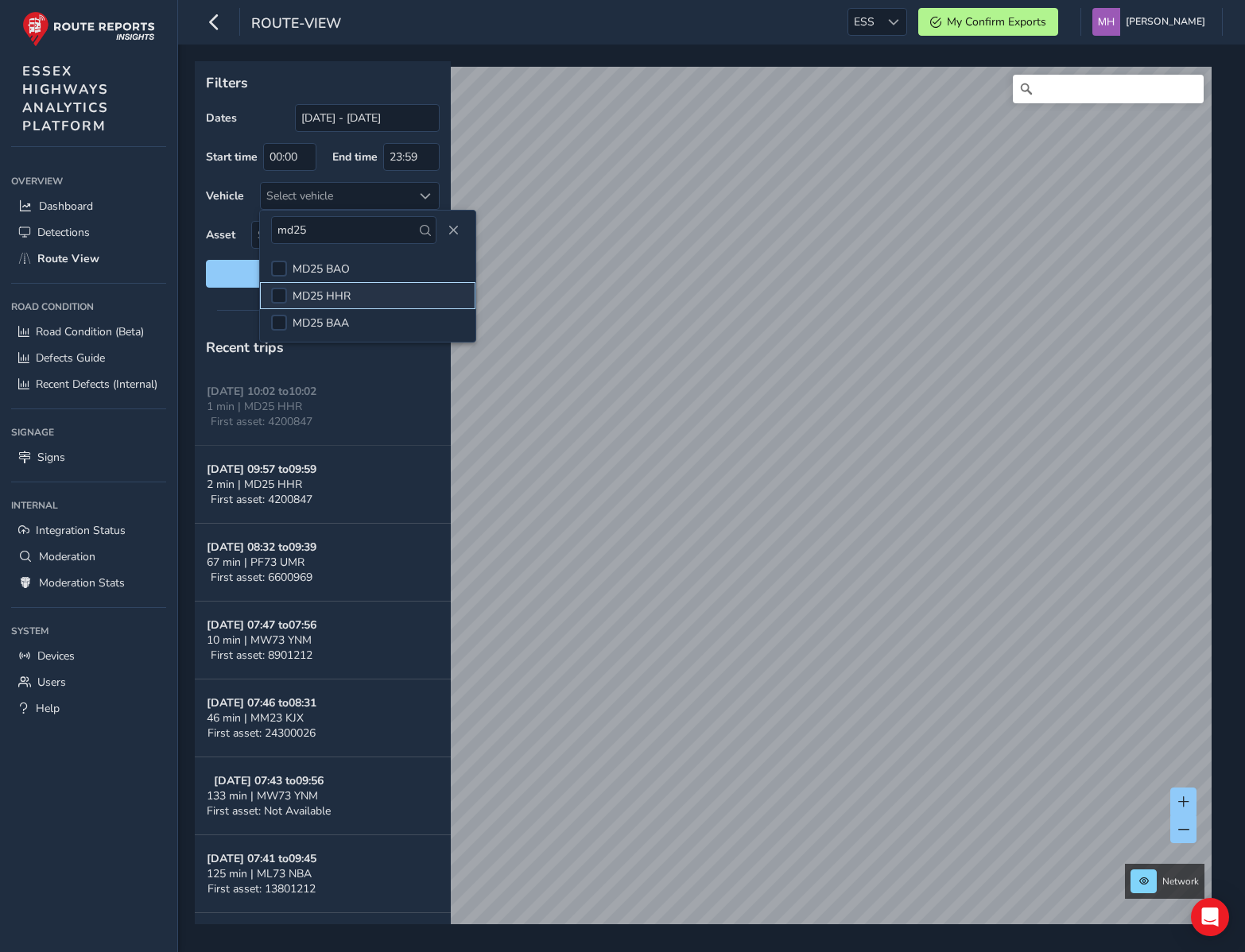
click at [344, 291] on span "MD25 HHR" at bounding box center [321, 296] width 58 height 15
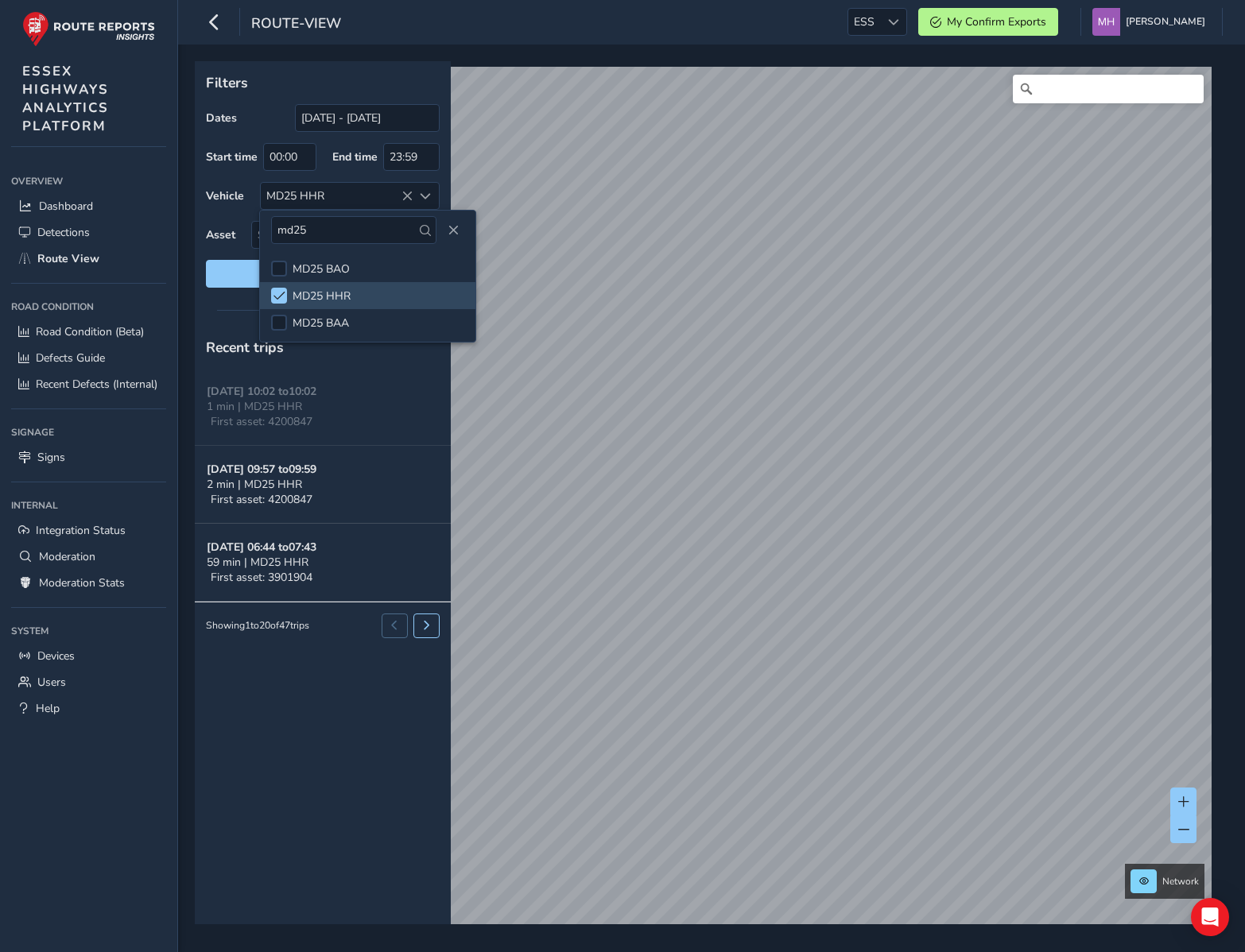
click at [371, 747] on div "Recent trips Sep 18, 10:02 to 10:02 1 min | MD25 HHR First asset: 4200847 Sep 1…" at bounding box center [323, 626] width 256 height 598
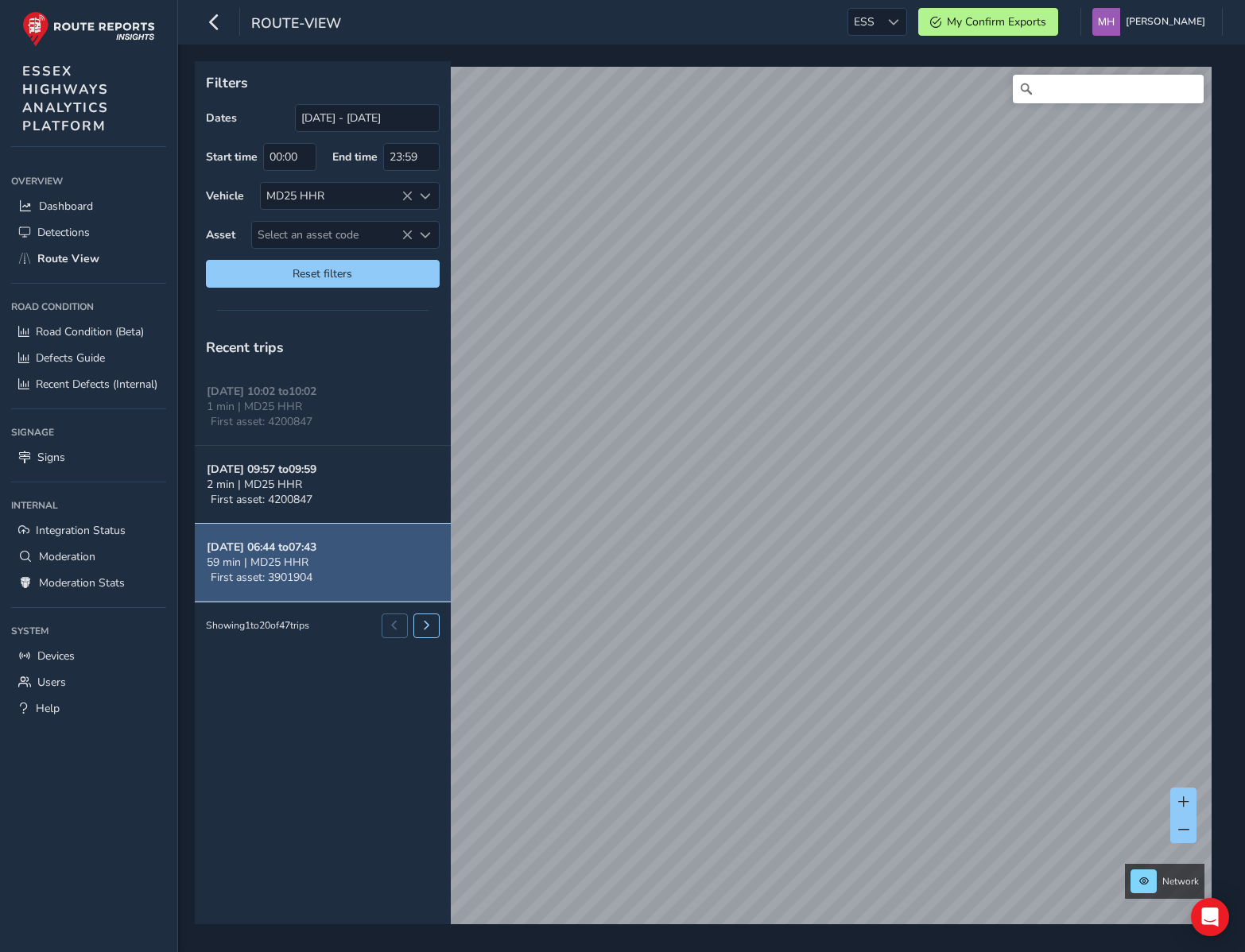
click at [317, 560] on div "59 min | MD25 HHR" at bounding box center [262, 563] width 110 height 15
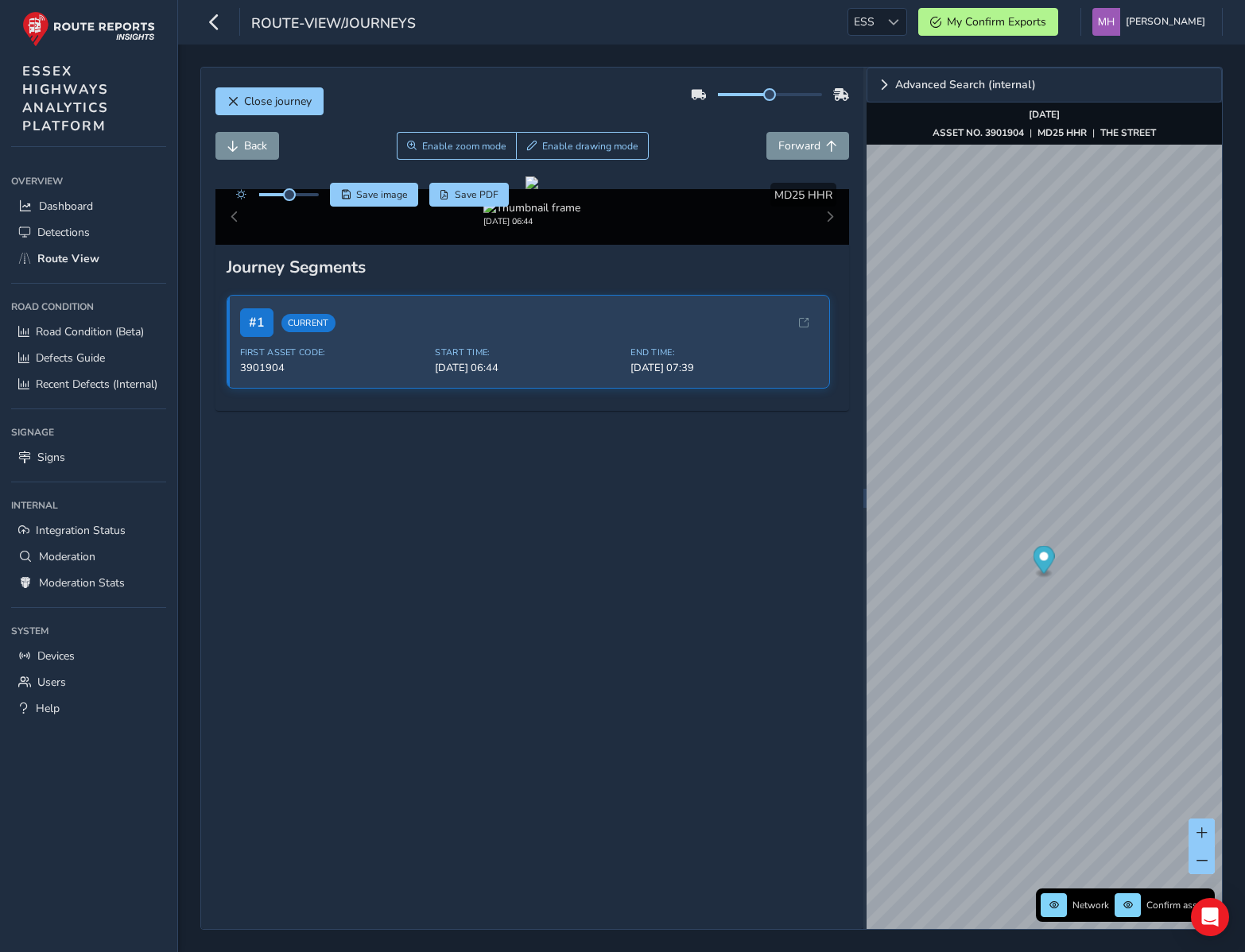
click at [615, 58] on div "Close journey Back Enable zoom mode Enable drawing mode Forward Click and Drag …" at bounding box center [711, 498] width 1067 height 908
click at [290, 97] on span "Close journey" at bounding box center [278, 101] width 68 height 15
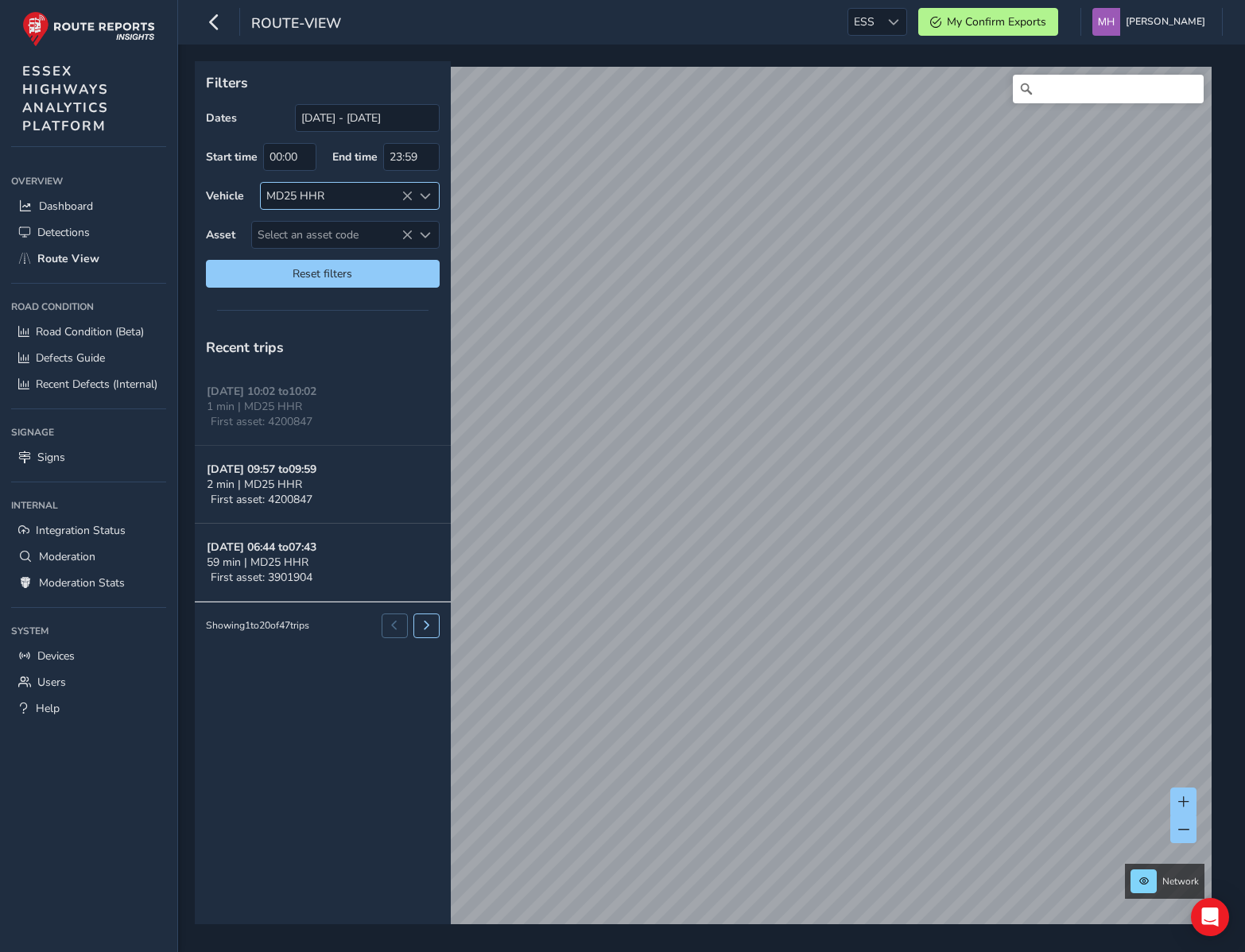
click at [349, 203] on div "MD25 HHR" at bounding box center [337, 195] width 152 height 26
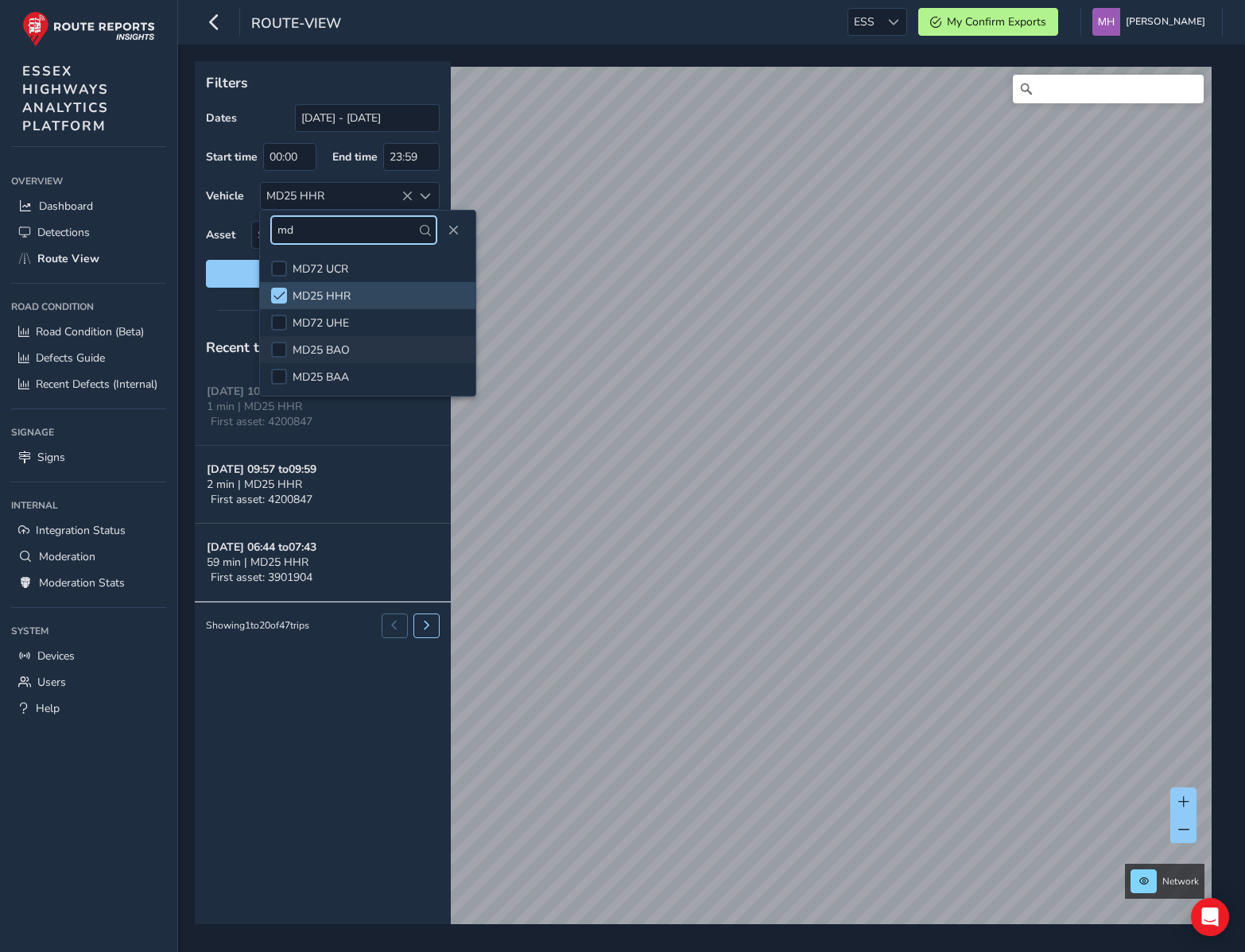
type input "md"
click at [321, 343] on span "MD25 BAO" at bounding box center [321, 351] width 57 height 15
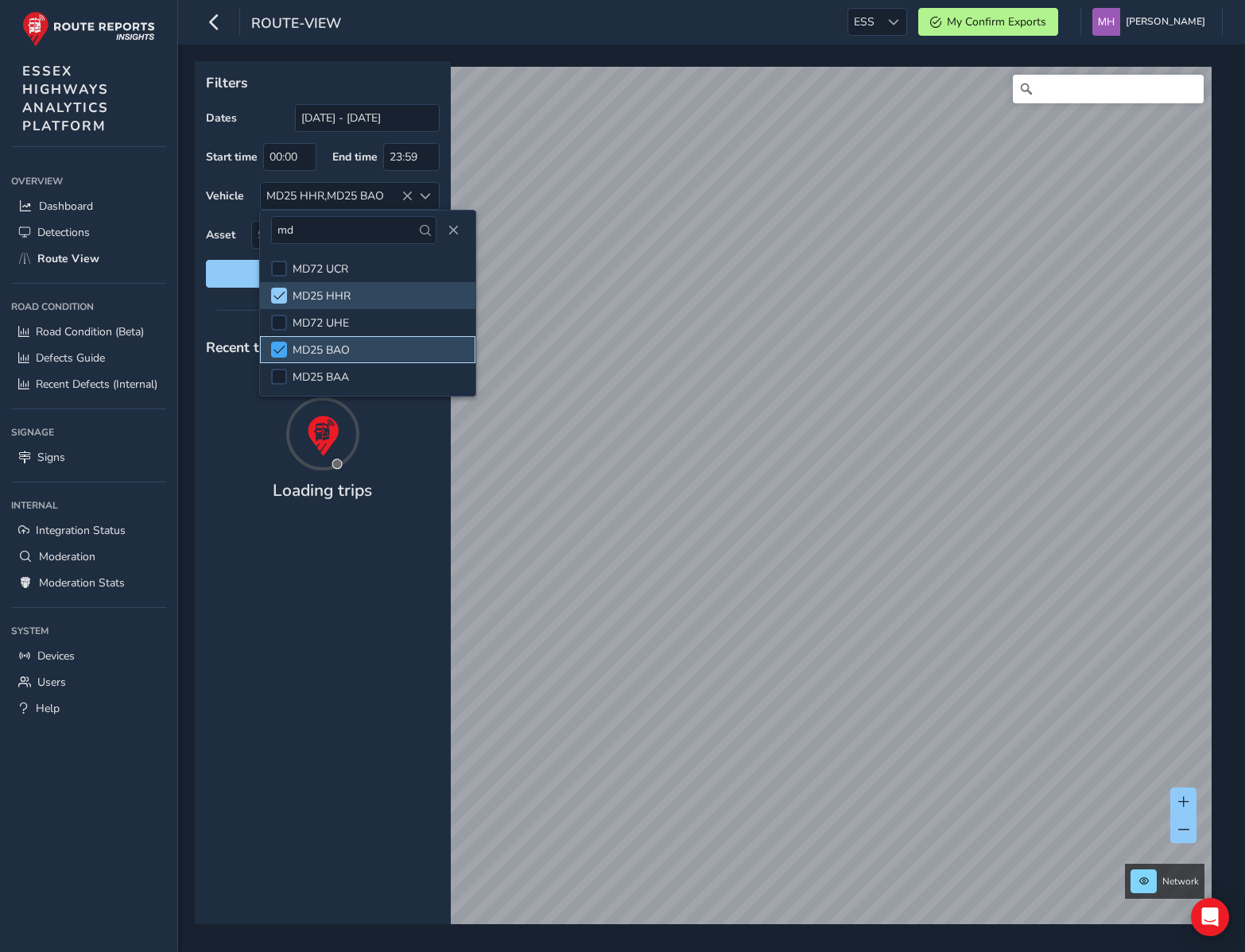
click at [280, 349] on span at bounding box center [280, 349] width 12 height 11
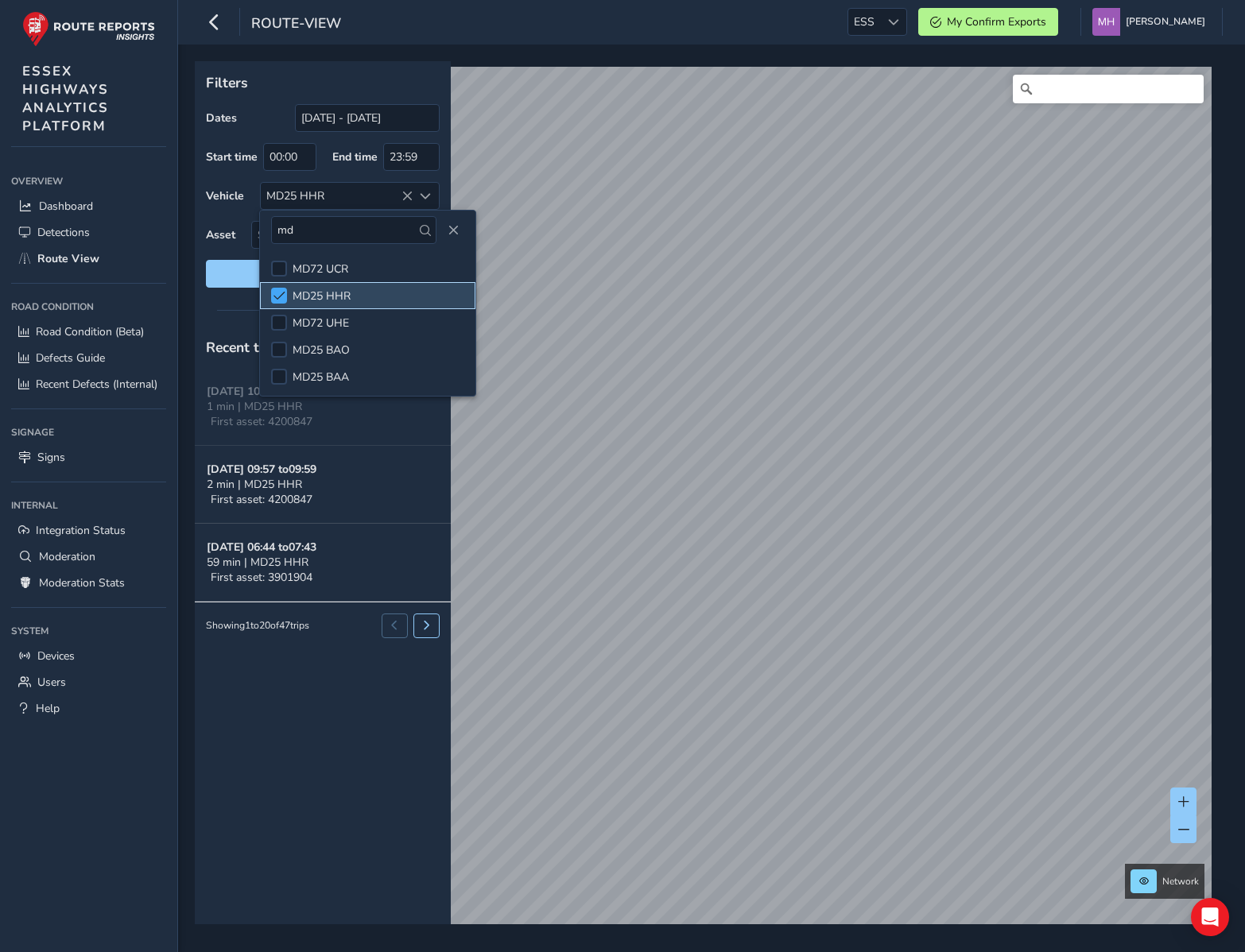
click at [280, 295] on span at bounding box center [280, 295] width 12 height 11
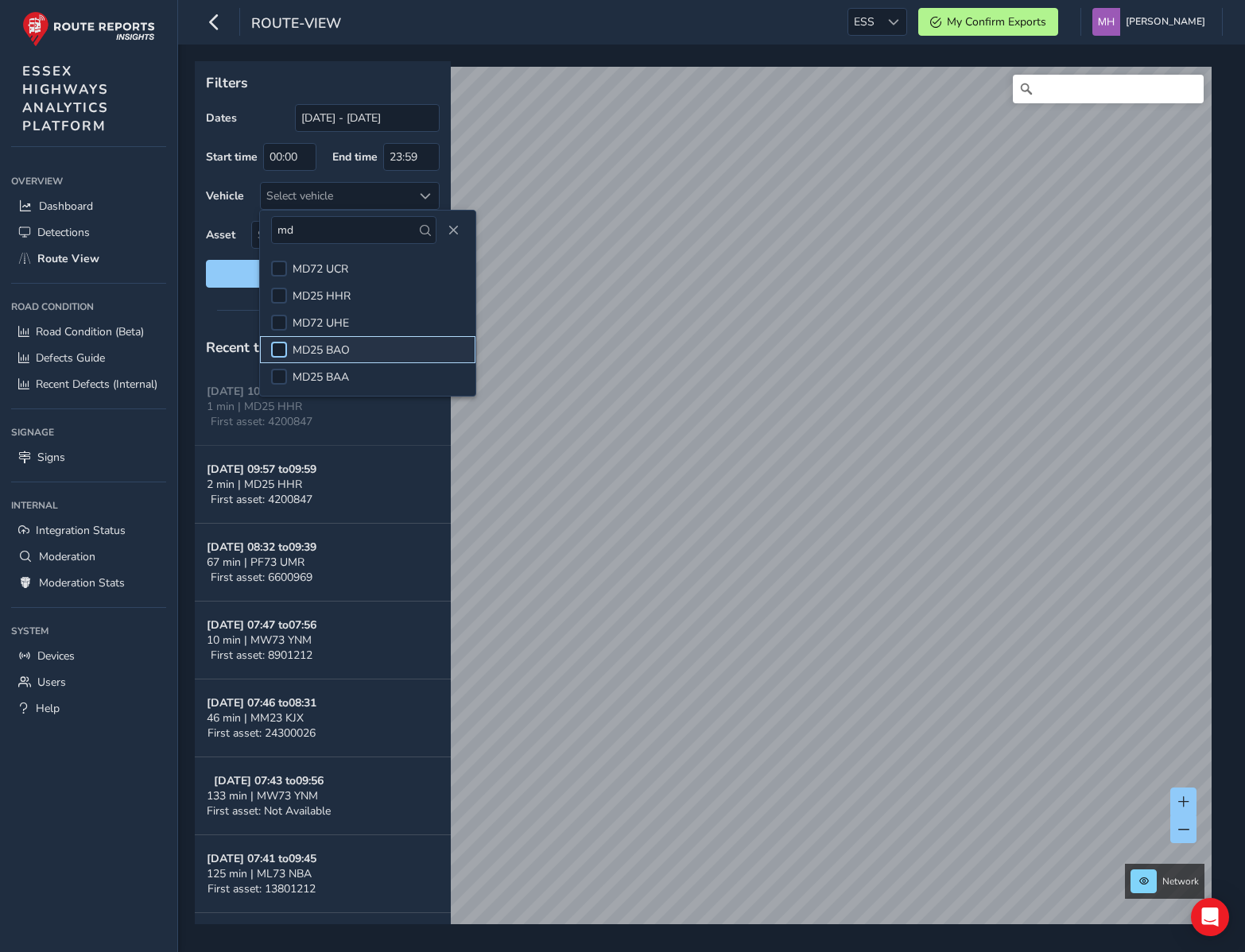
click at [280, 345] on div at bounding box center [279, 350] width 16 height 16
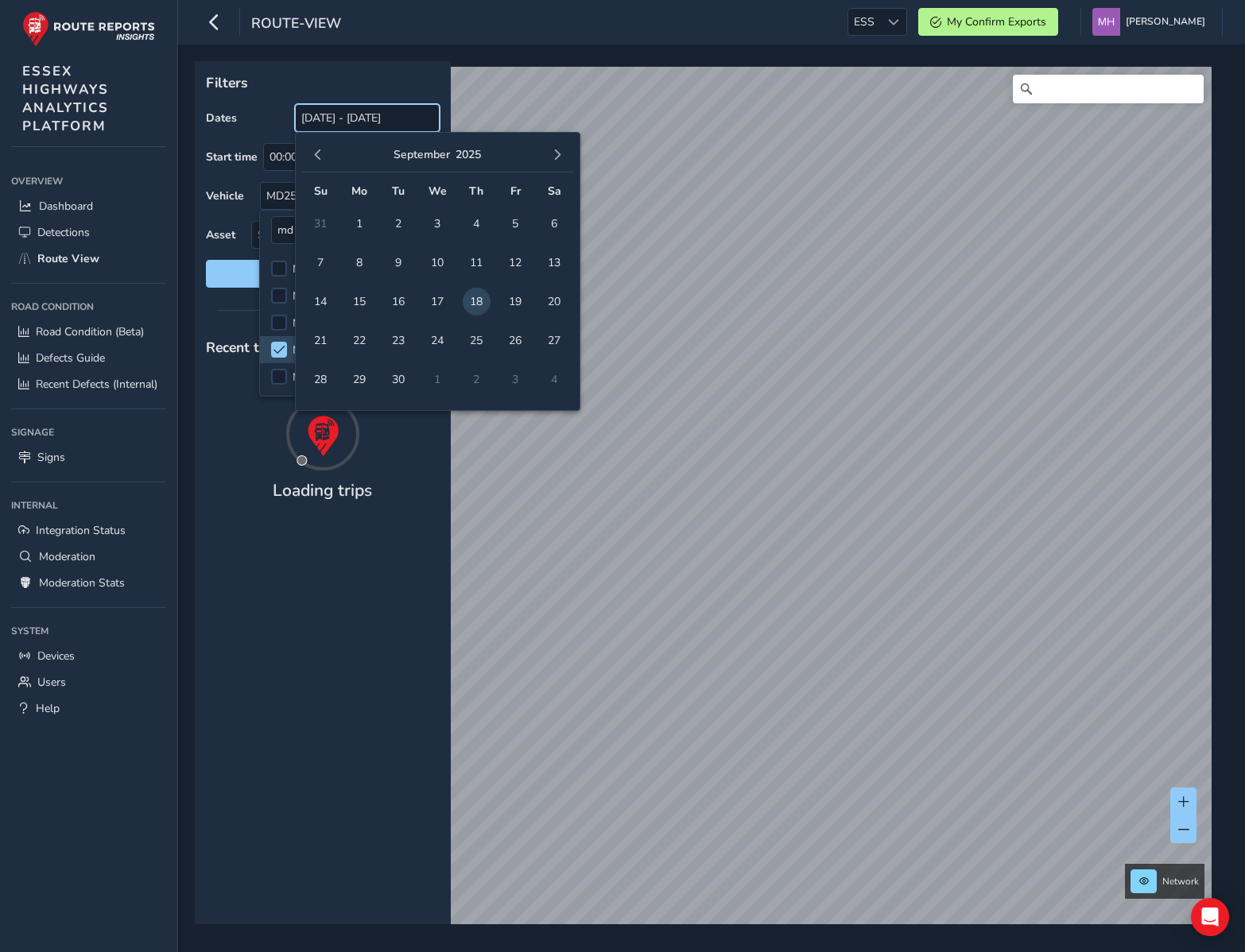
click at [327, 127] on input "18/09/2025 - 18/09/2025" at bounding box center [367, 117] width 144 height 28
click at [435, 303] on span "17" at bounding box center [438, 302] width 28 height 28
type input "17/09/2025 - 17/09/2025"
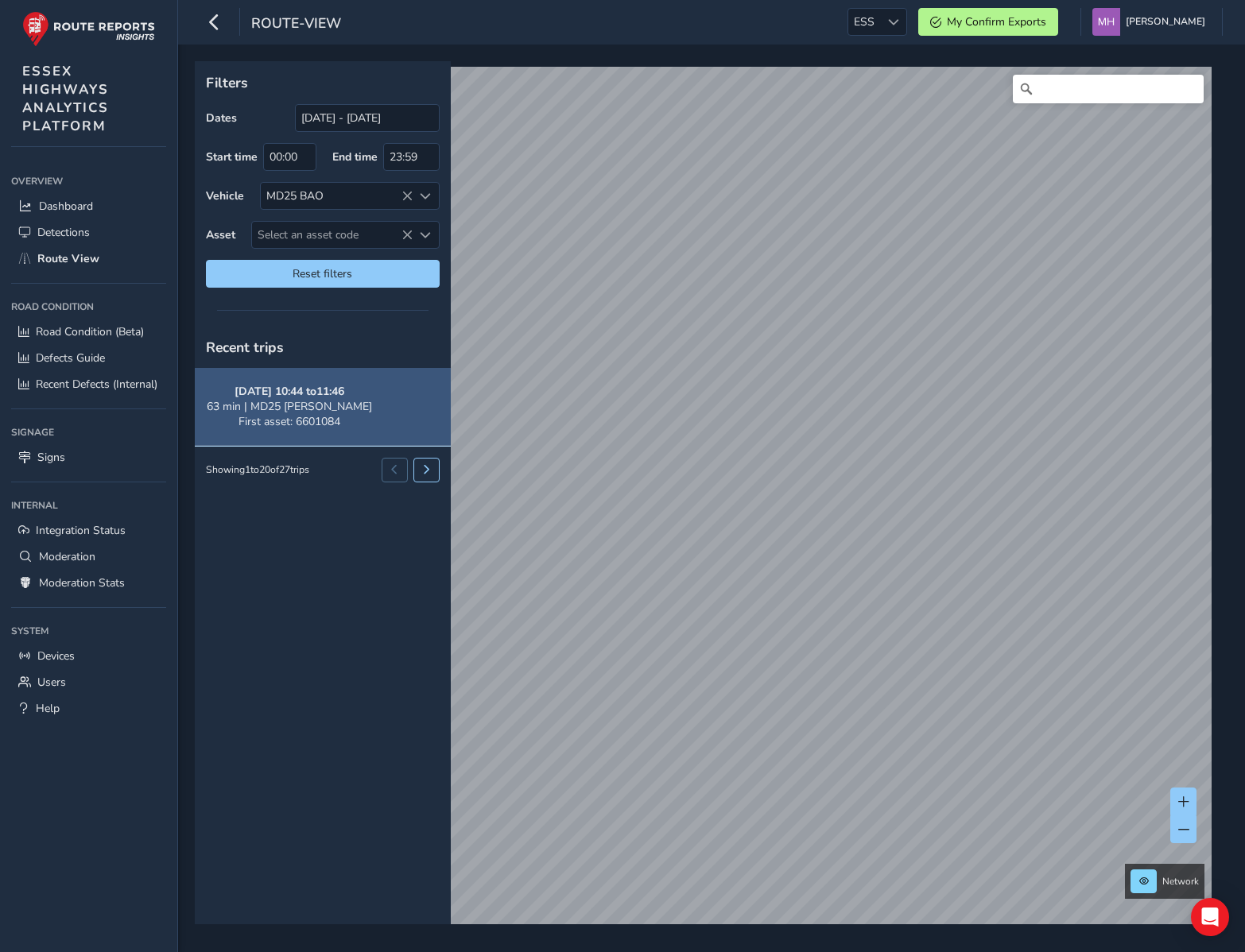
click at [256, 395] on strong "Sep 17, 10:44 to 11:46" at bounding box center [290, 392] width 110 height 15
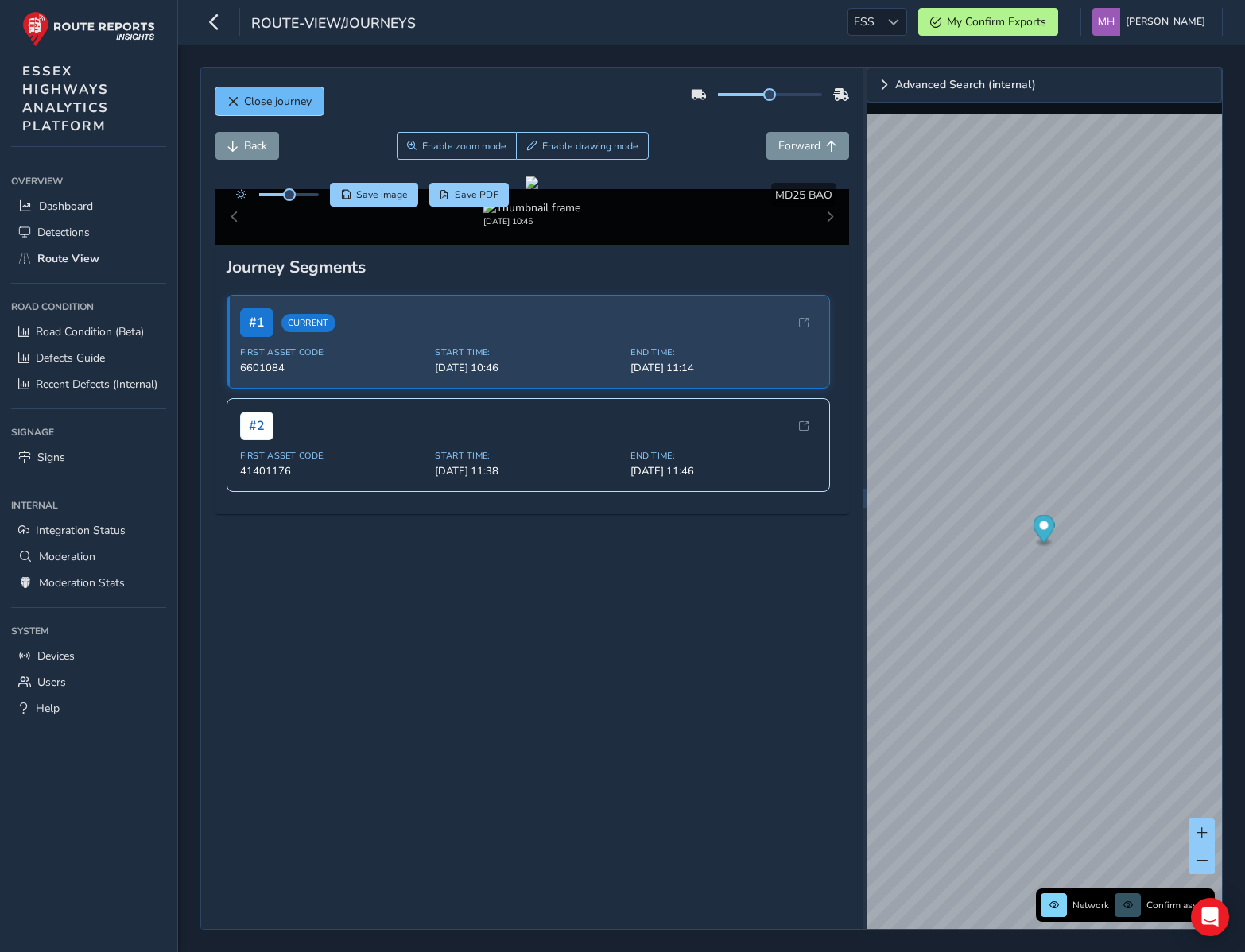
click at [251, 101] on span "Close journey" at bounding box center [278, 101] width 68 height 15
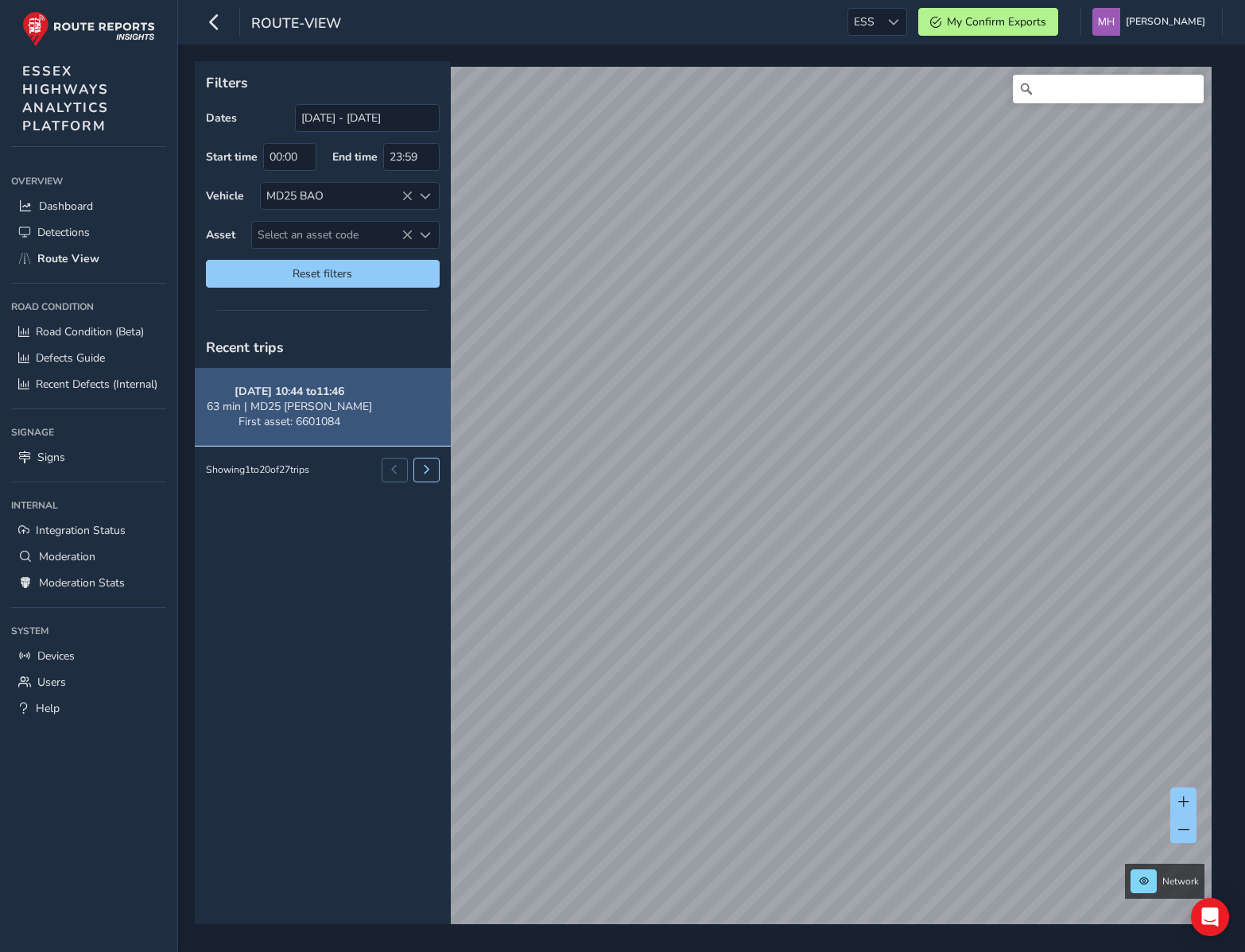
click at [278, 397] on strong "Sep 17, 10:44 to 11:46" at bounding box center [290, 392] width 110 height 15
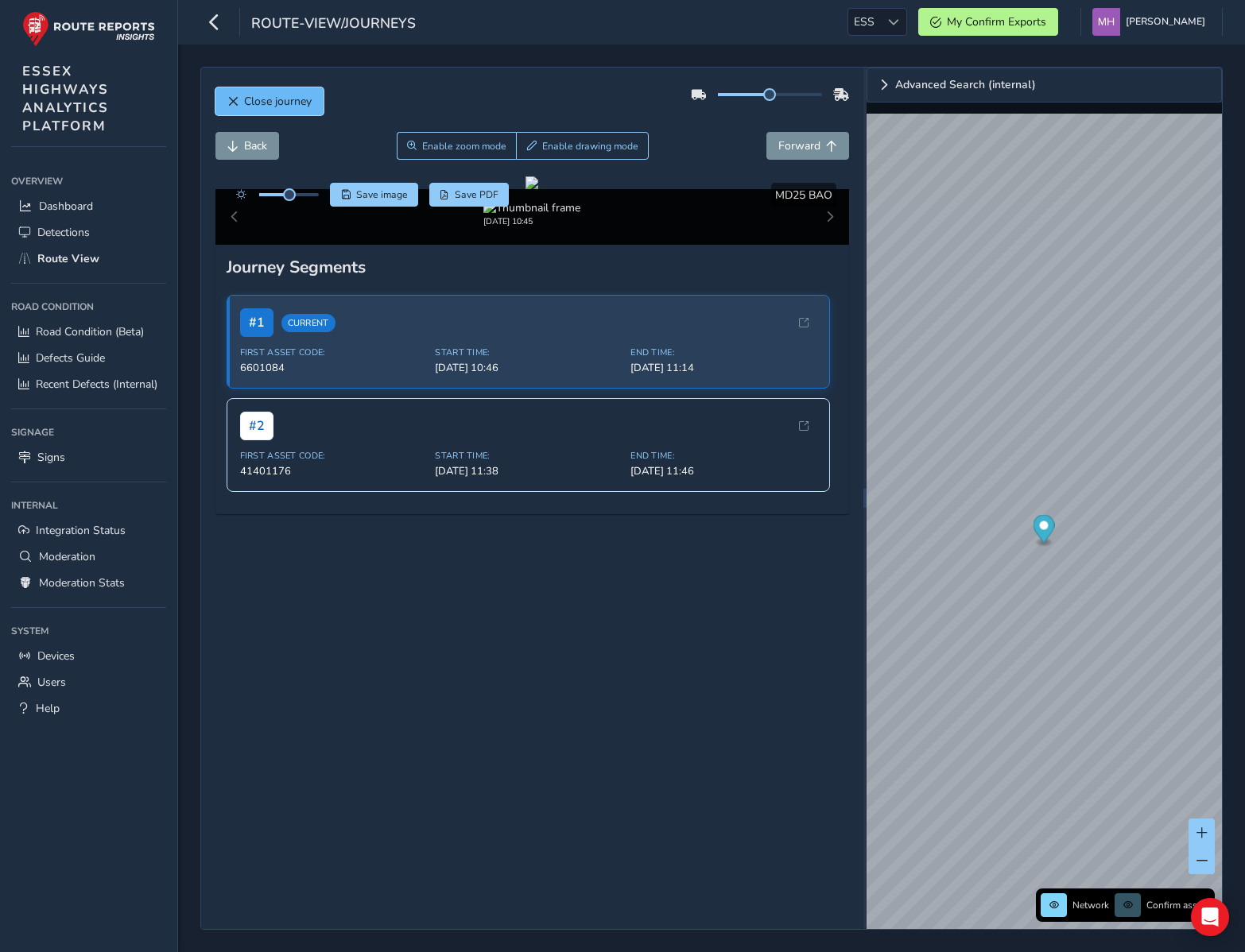
click at [263, 106] on span "Close journey" at bounding box center [278, 101] width 68 height 15
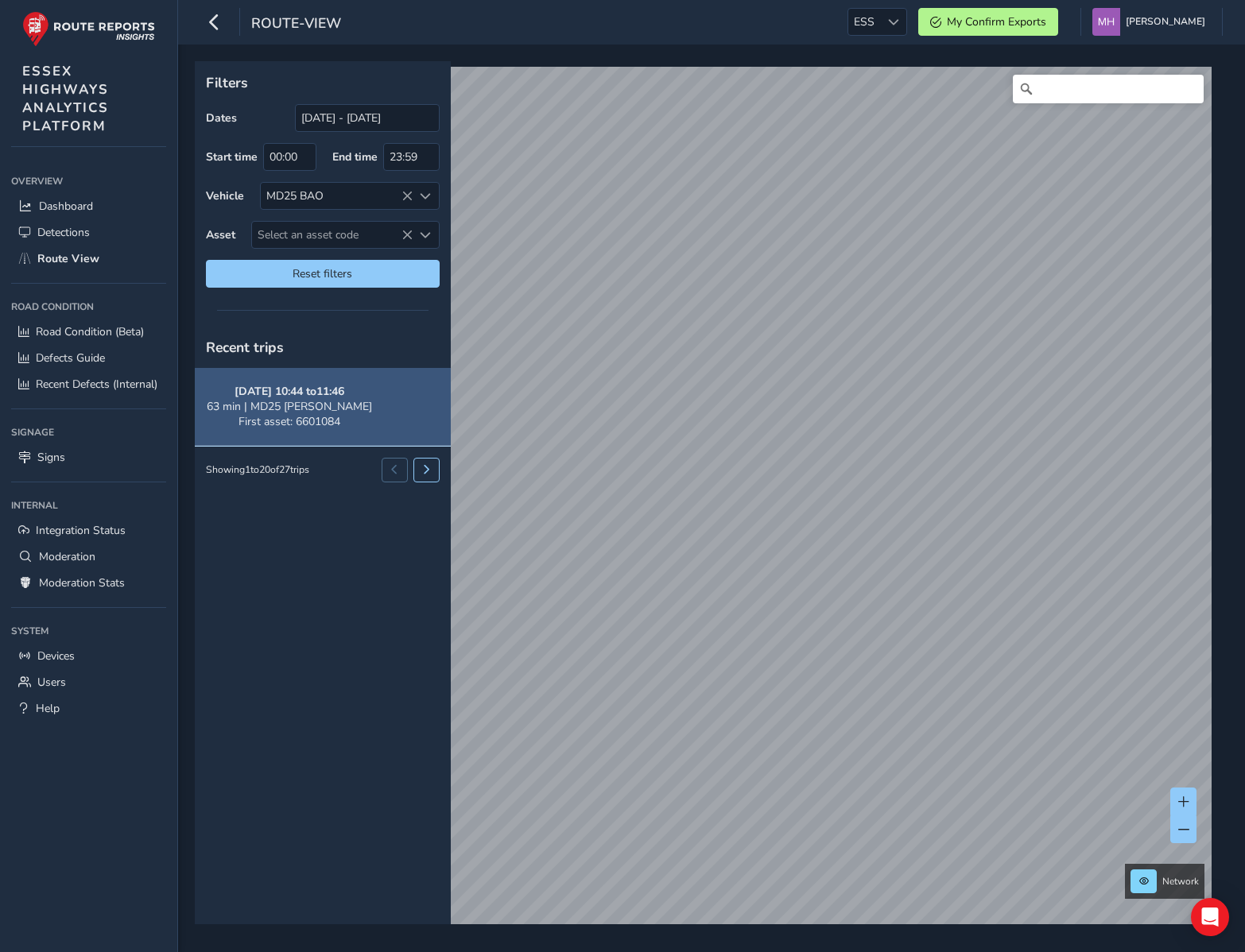
click at [280, 423] on span "First asset: 6601084" at bounding box center [289, 422] width 101 height 15
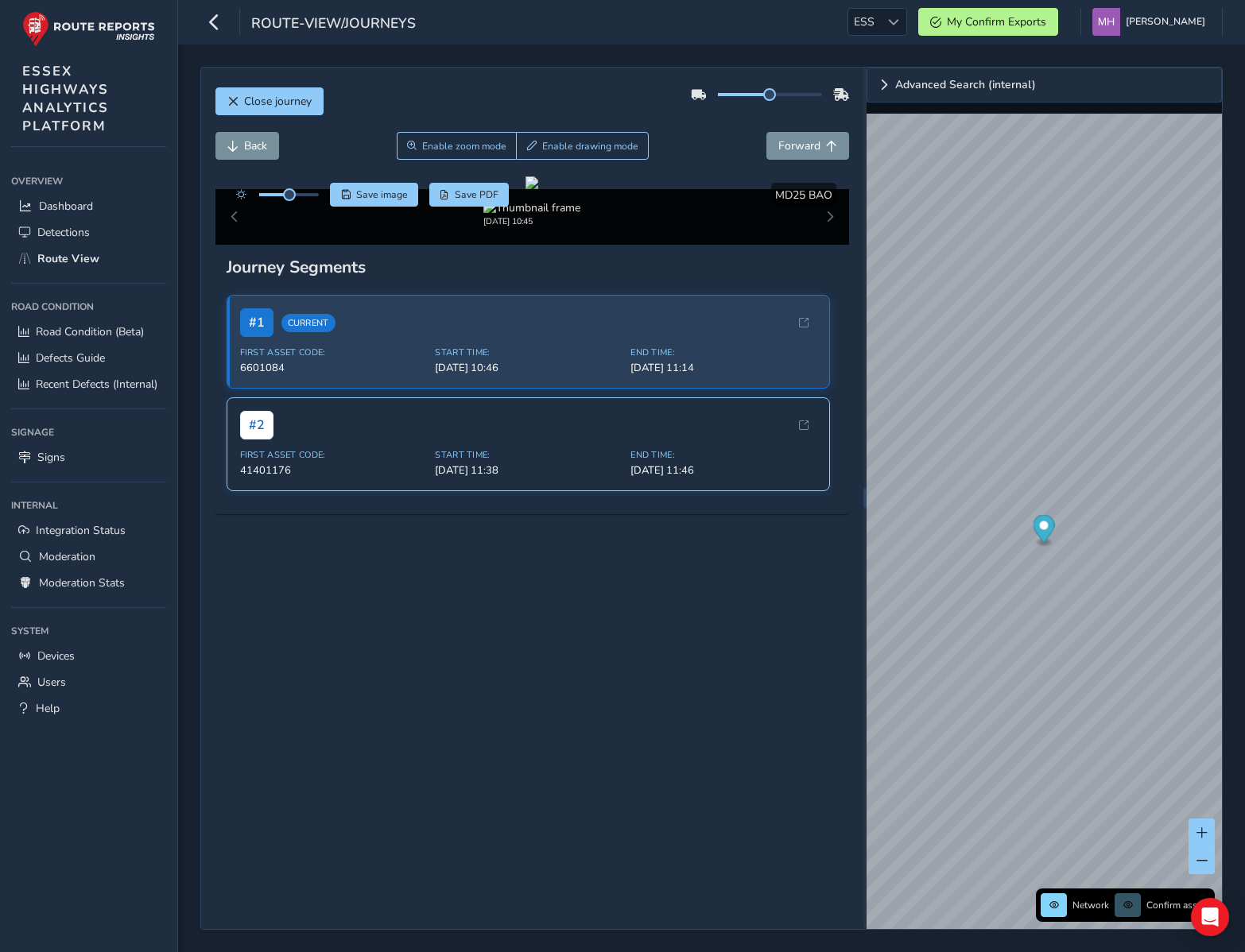
click at [351, 439] on div "# 2" at bounding box center [528, 426] width 577 height 29
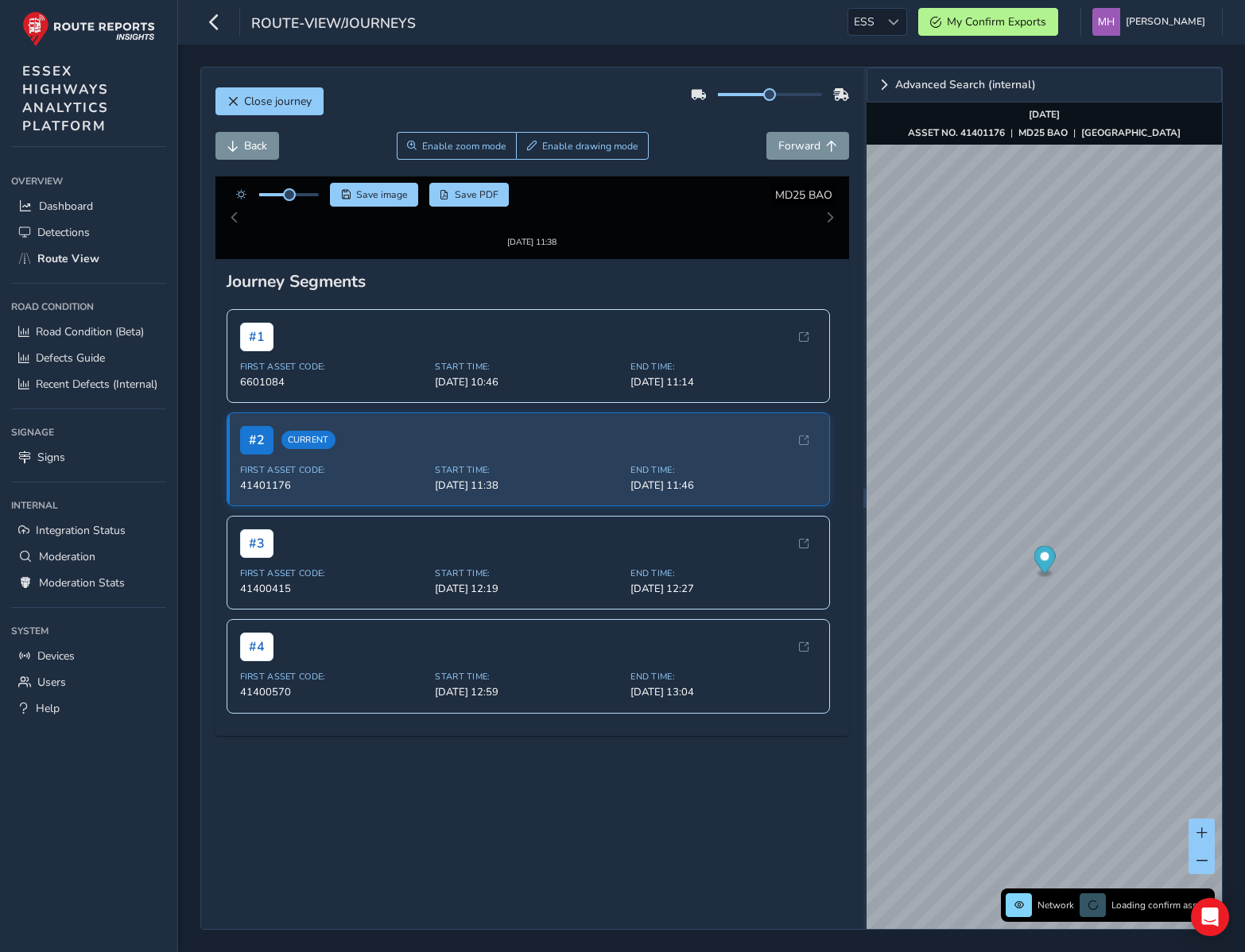
scroll to position [188, 0]
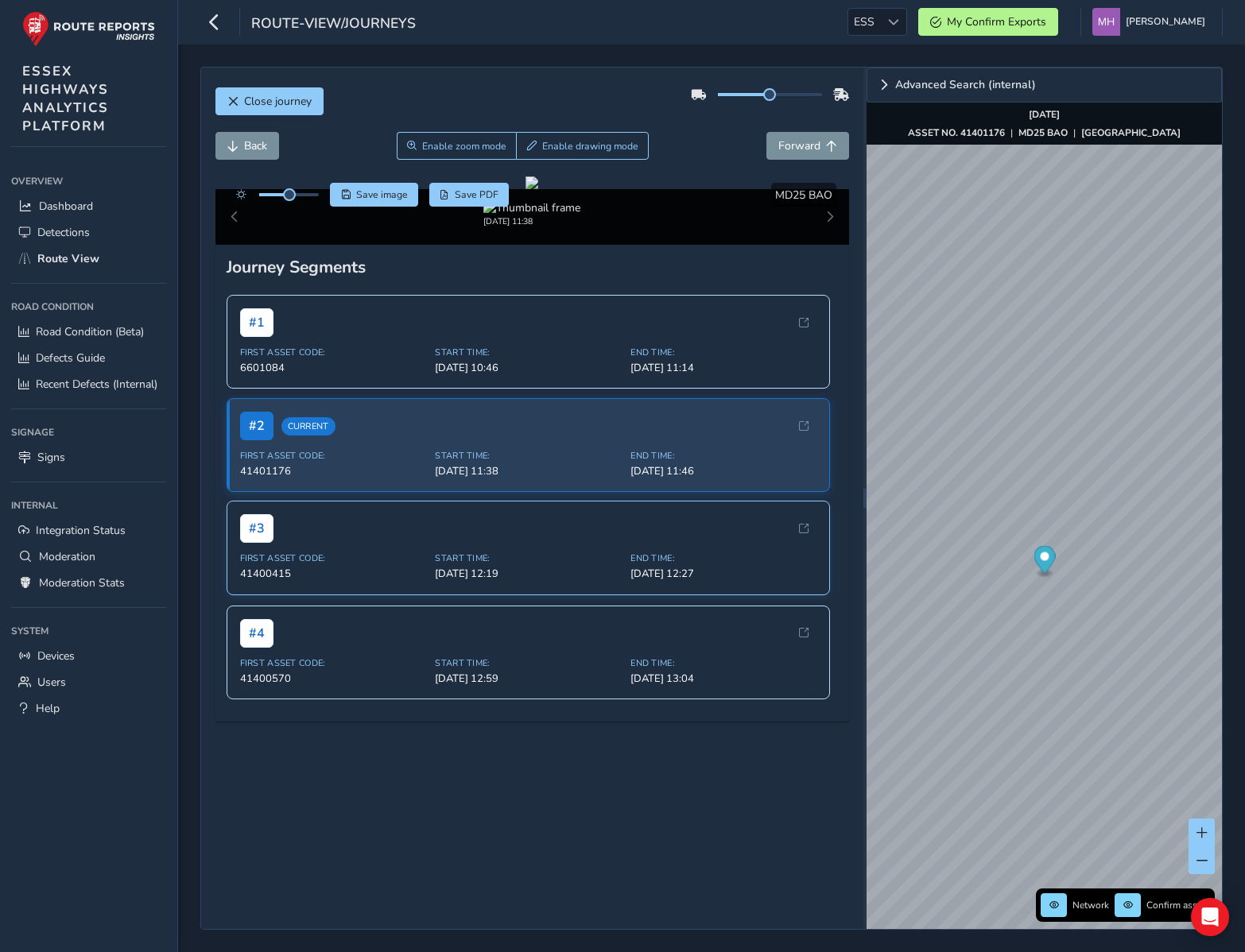
click at [361, 595] on div "# 3 First Asset Code: 41400415 Start Time: Sep 17, 12:19 End Time: Sep 17, 12:27" at bounding box center [528, 547] width 604 height 94
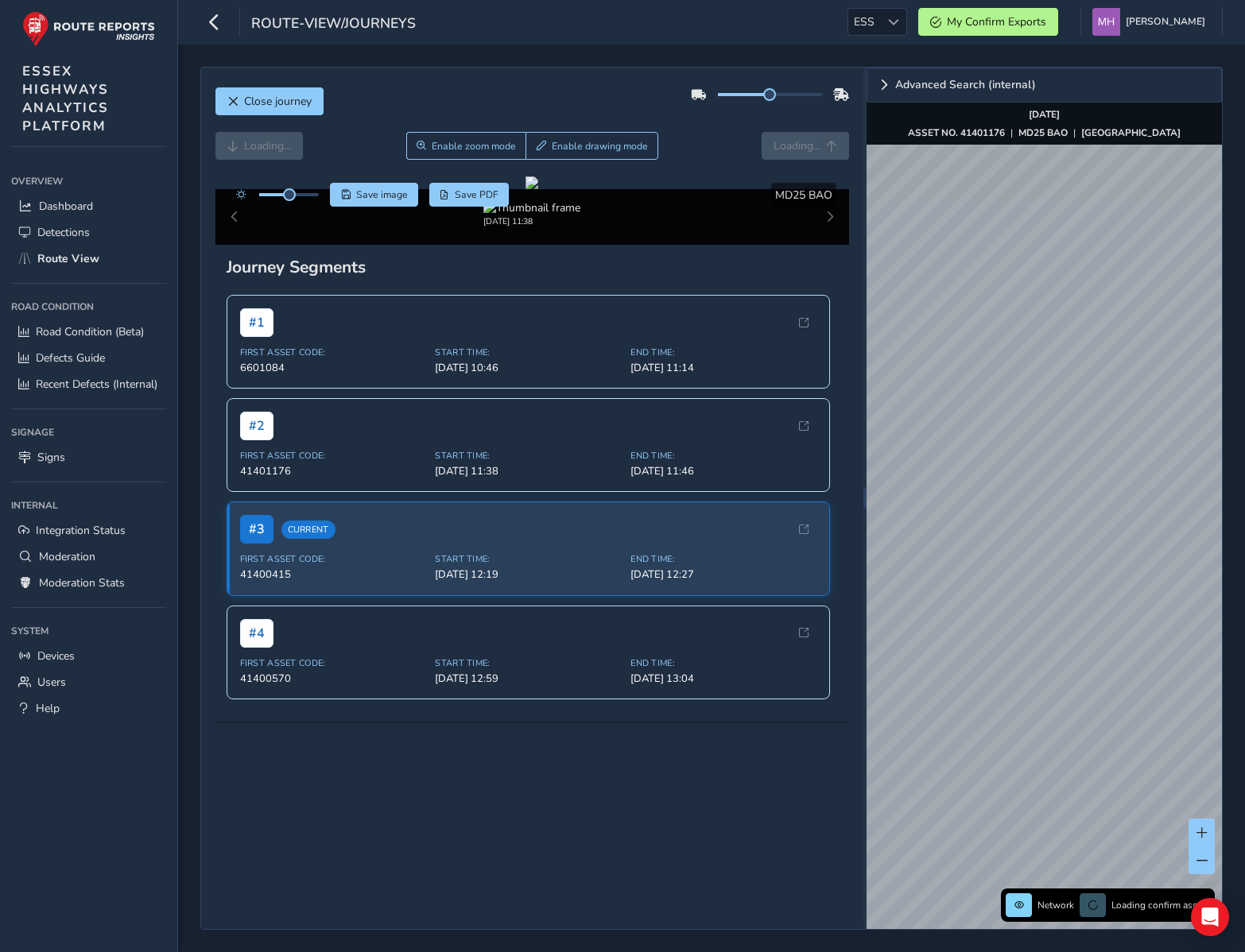
scroll to position [188, 0]
click at [340, 647] on div "# 4" at bounding box center [528, 633] width 577 height 29
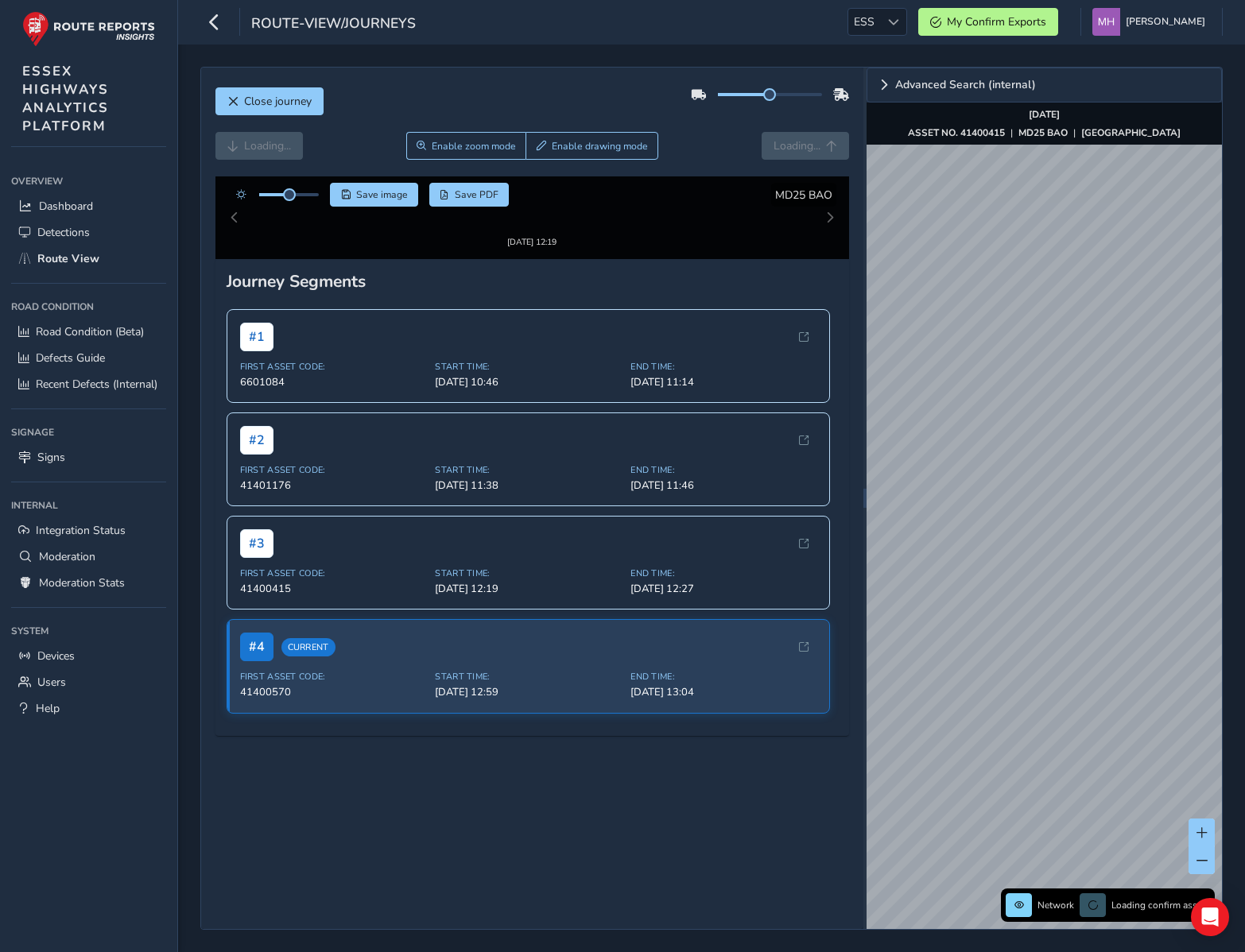
scroll to position [188, 0]
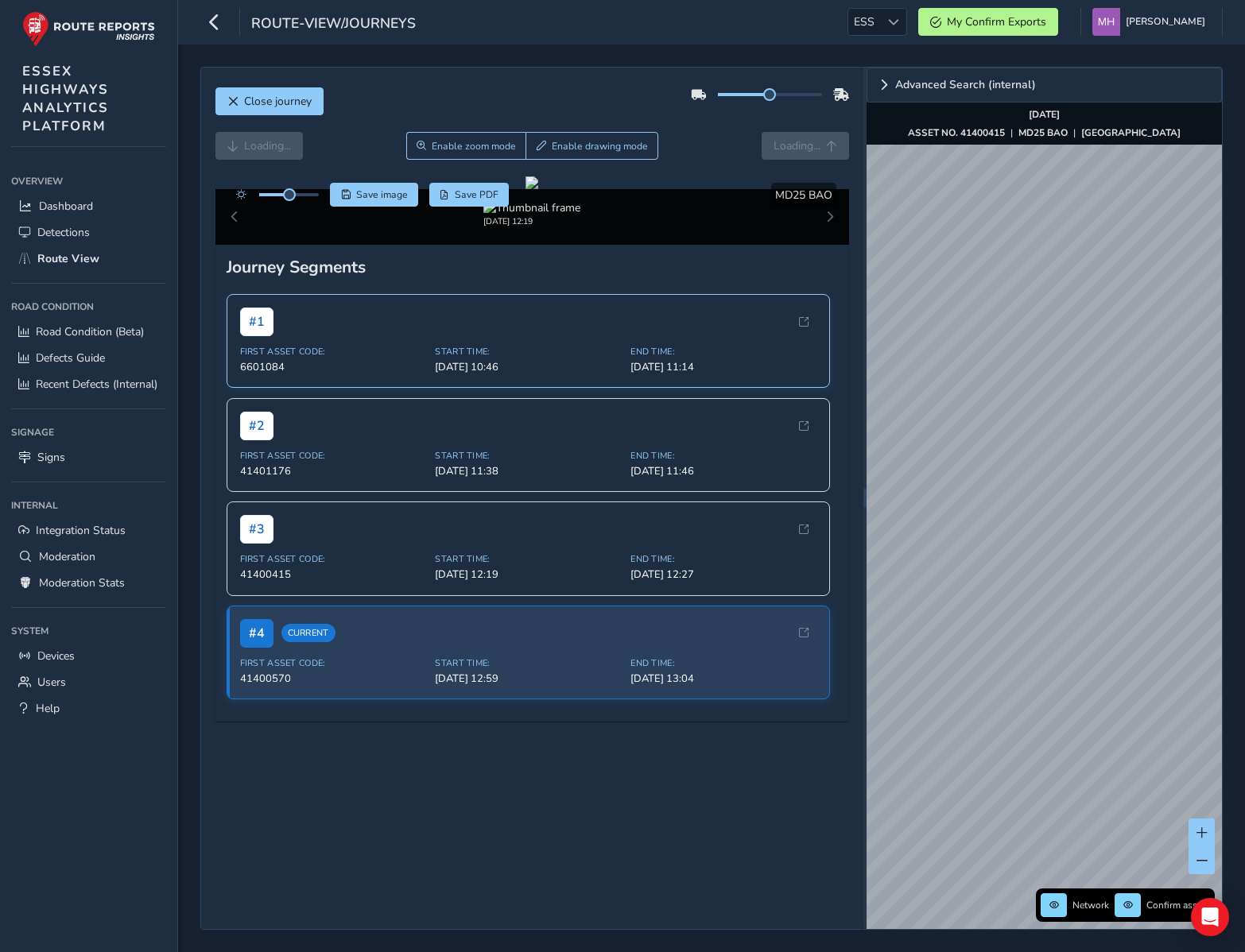
click at [372, 357] on span "First Asset Code:" at bounding box center [333, 351] width 186 height 12
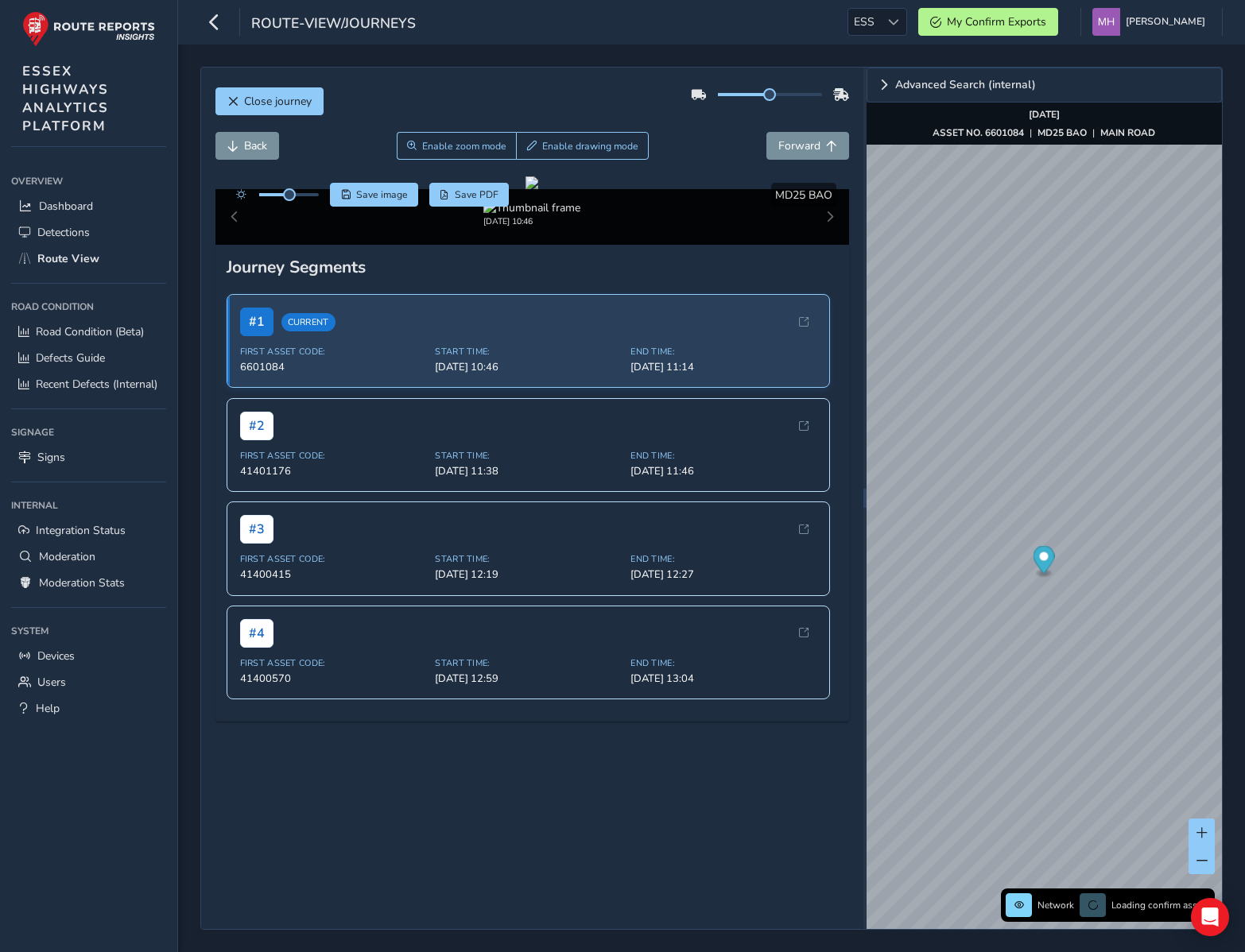
scroll to position [188, 0]
click at [296, 103] on span "Close journey" at bounding box center [278, 101] width 68 height 15
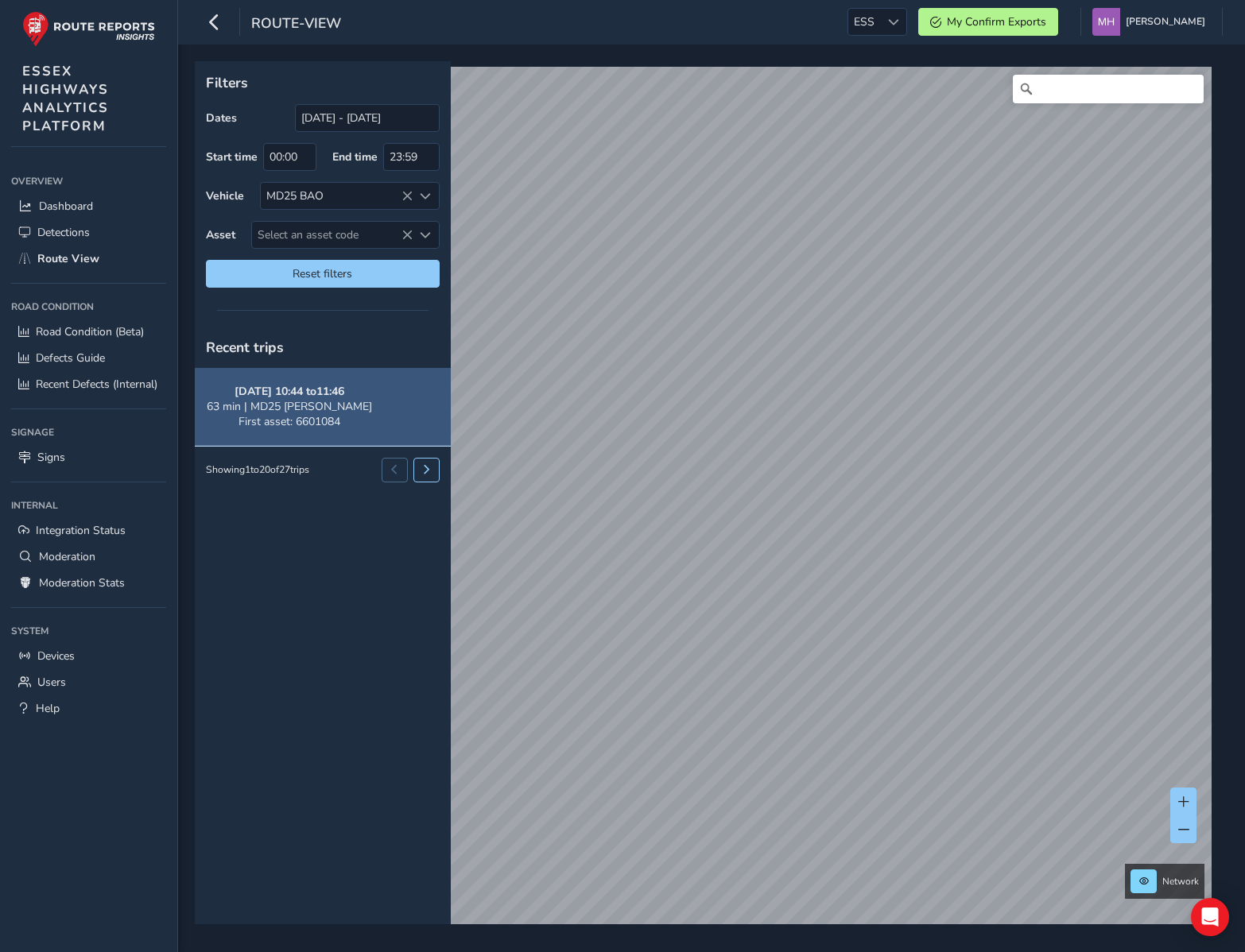
click at [285, 407] on span "63 min | MD25 BAO" at bounding box center [290, 406] width 166 height 15
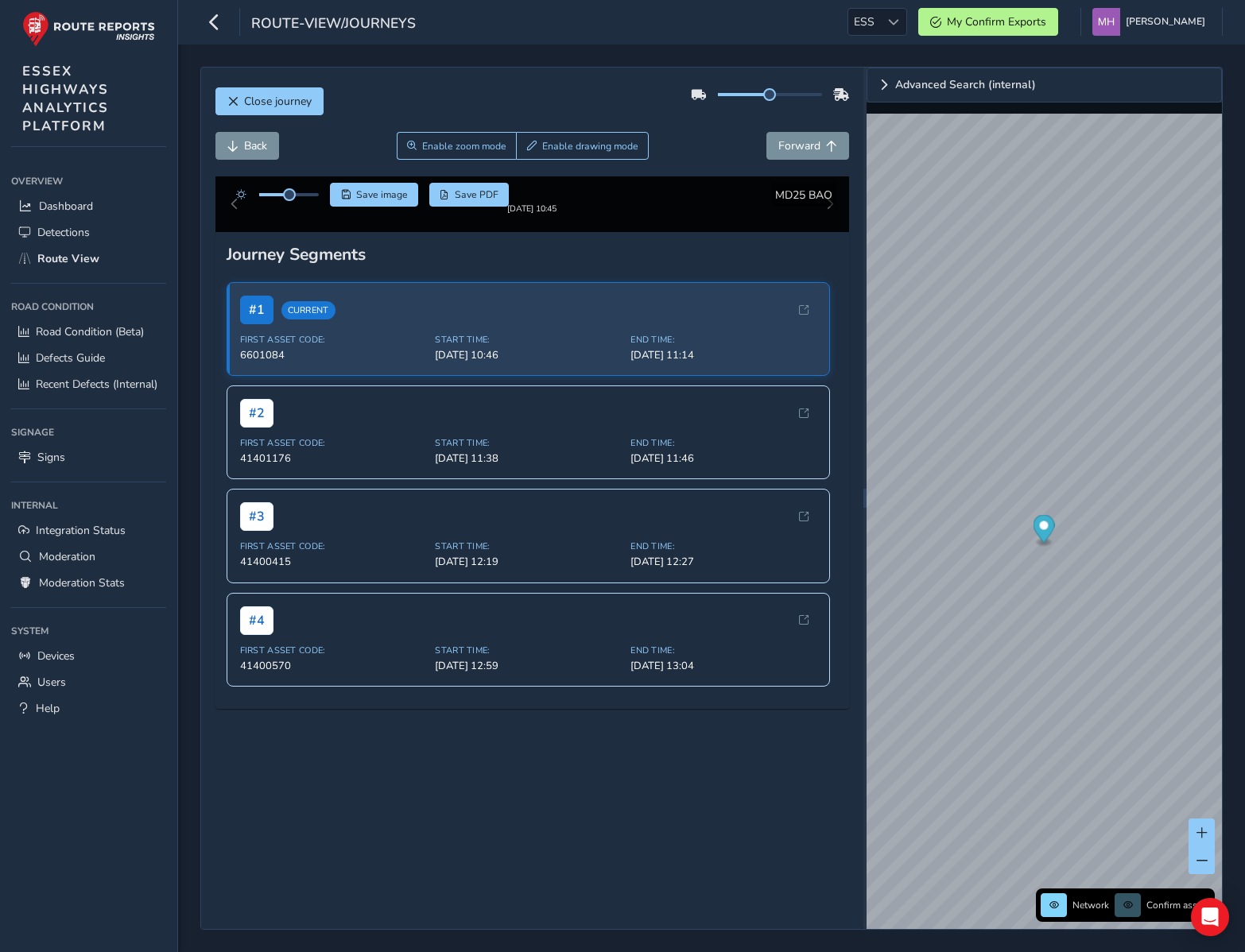
scroll to position [188, 0]
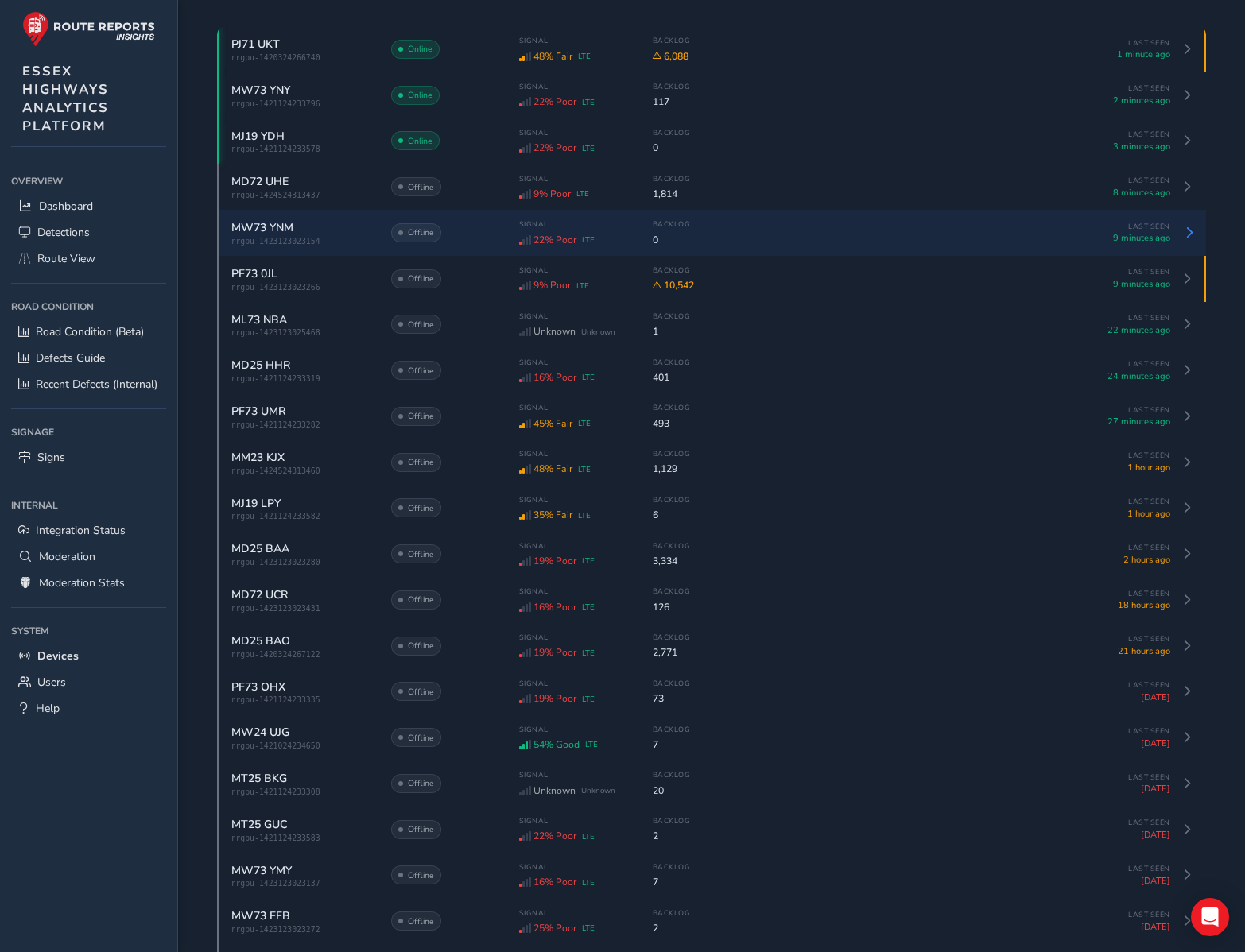
scroll to position [202, 0]
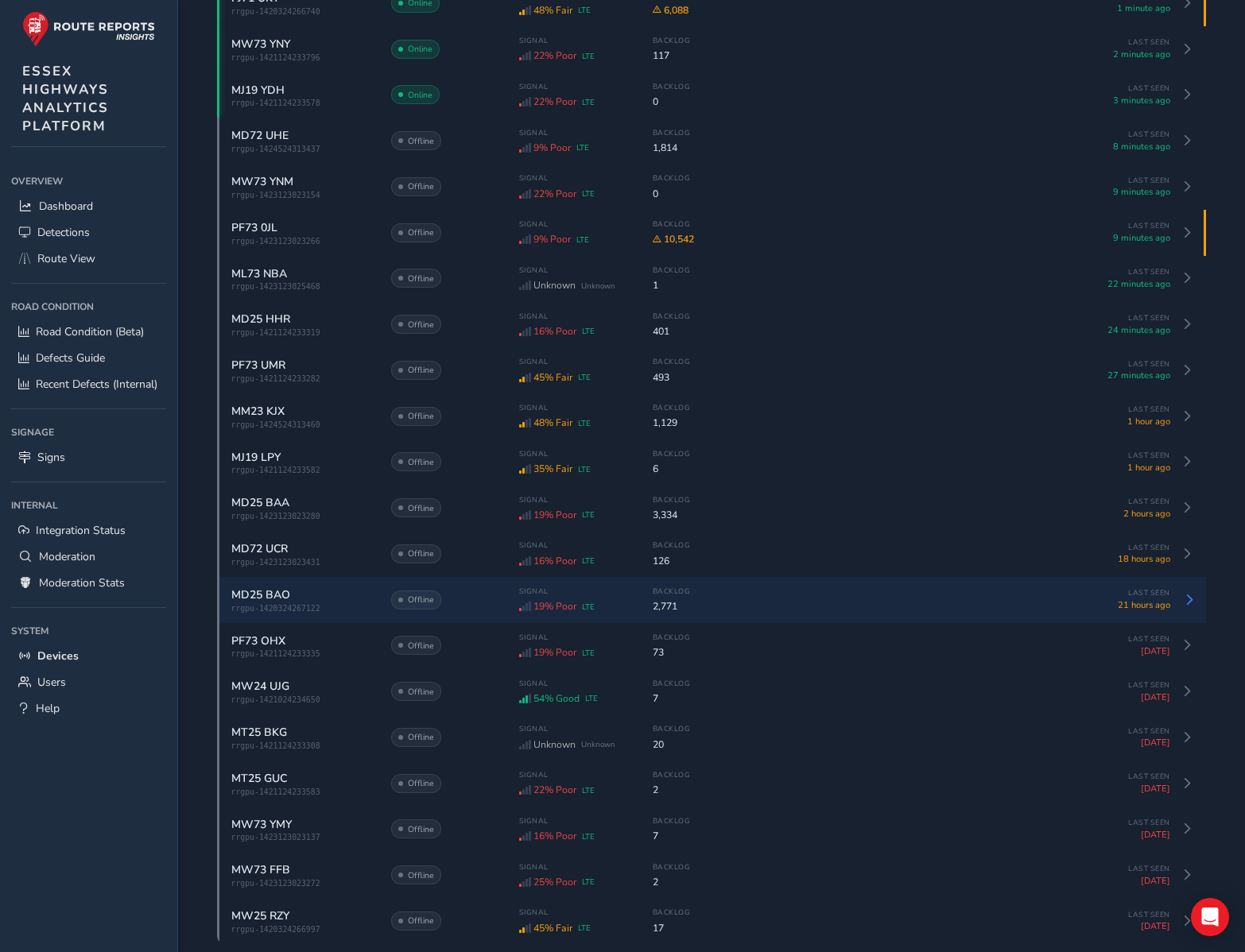
click at [360, 613] on span "rrgpu-1420324267122" at bounding box center [302, 608] width 143 height 8
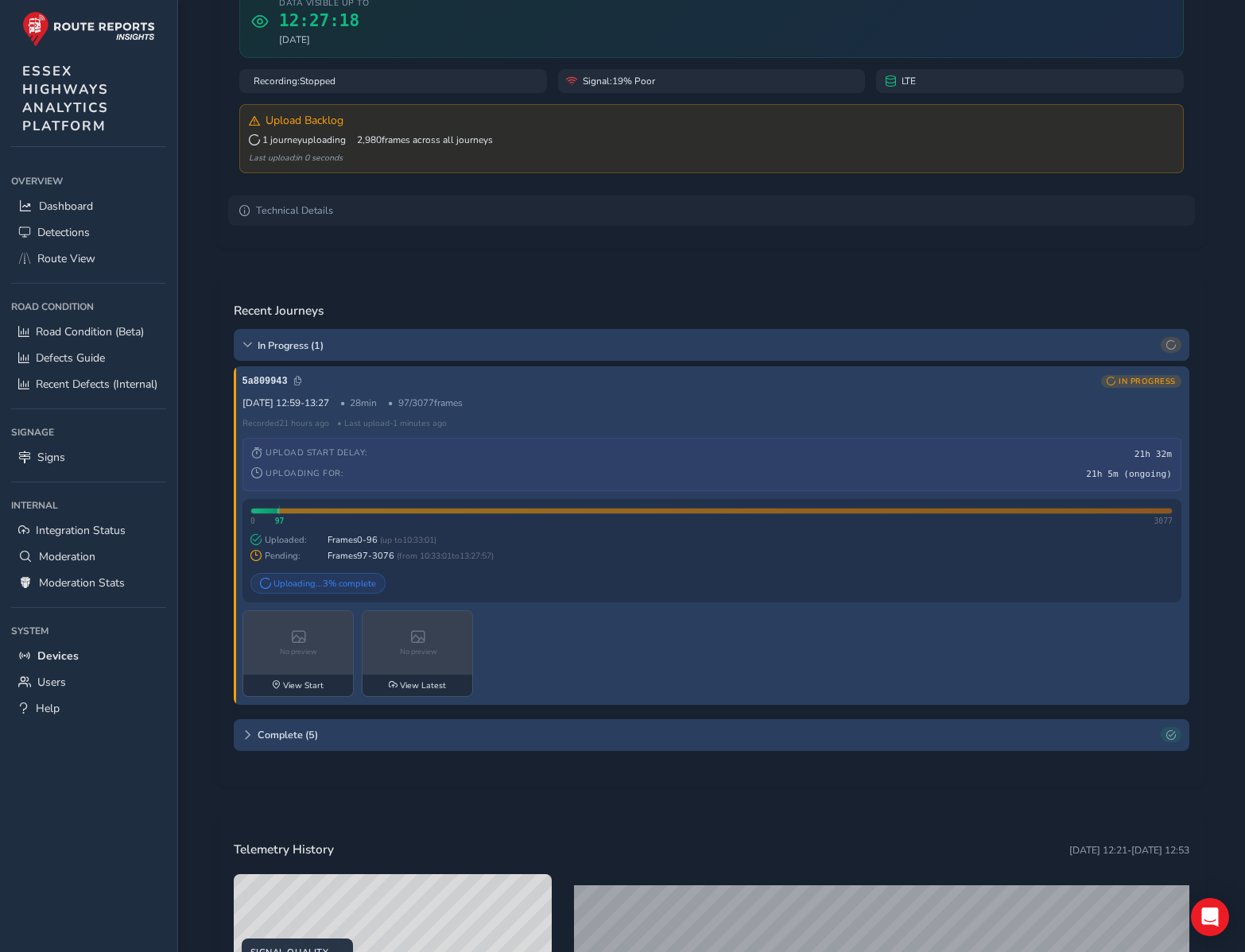
scroll to position [233, 0]
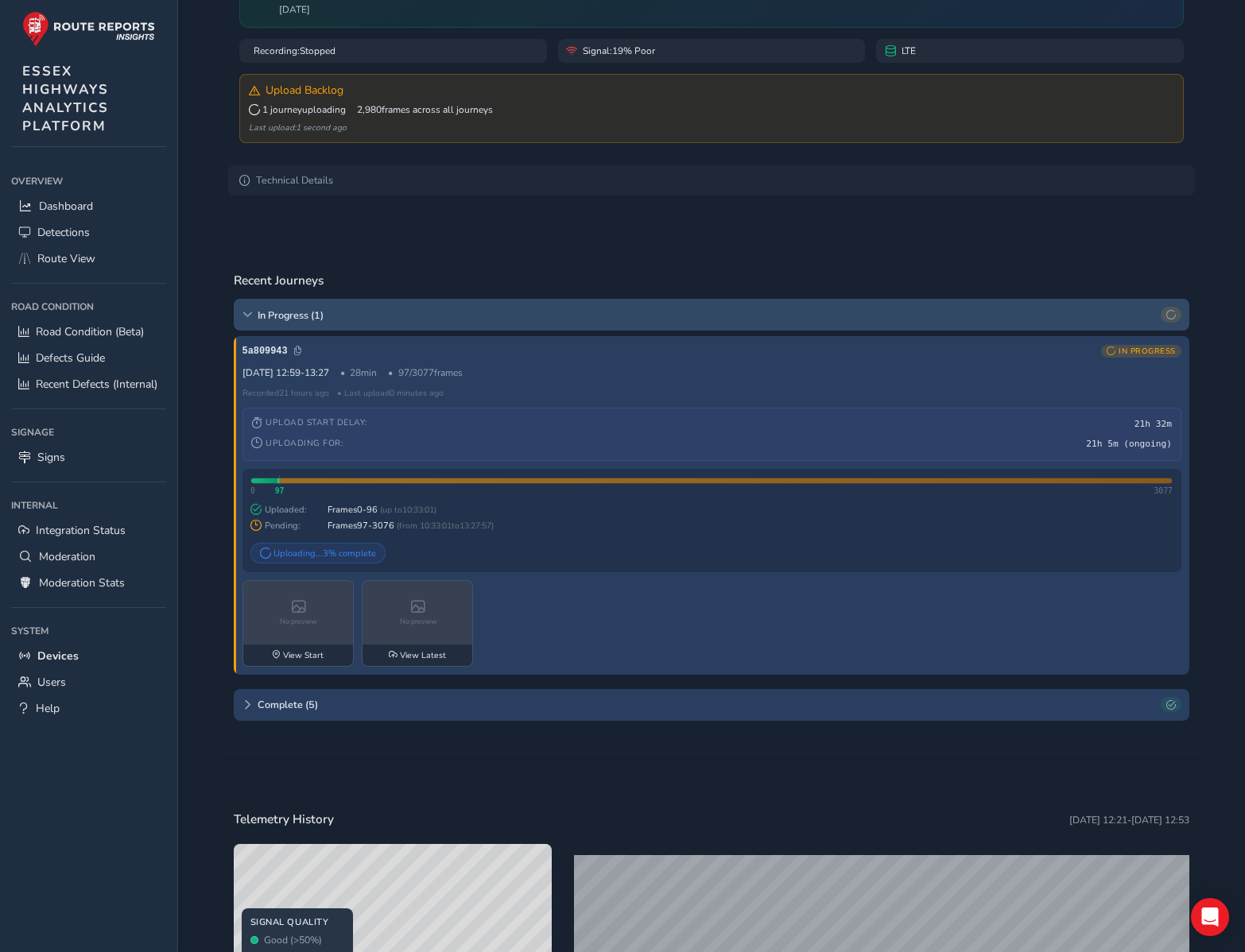
click at [253, 314] on div "In Progress ( 1 )" at bounding box center [711, 315] width 955 height 32
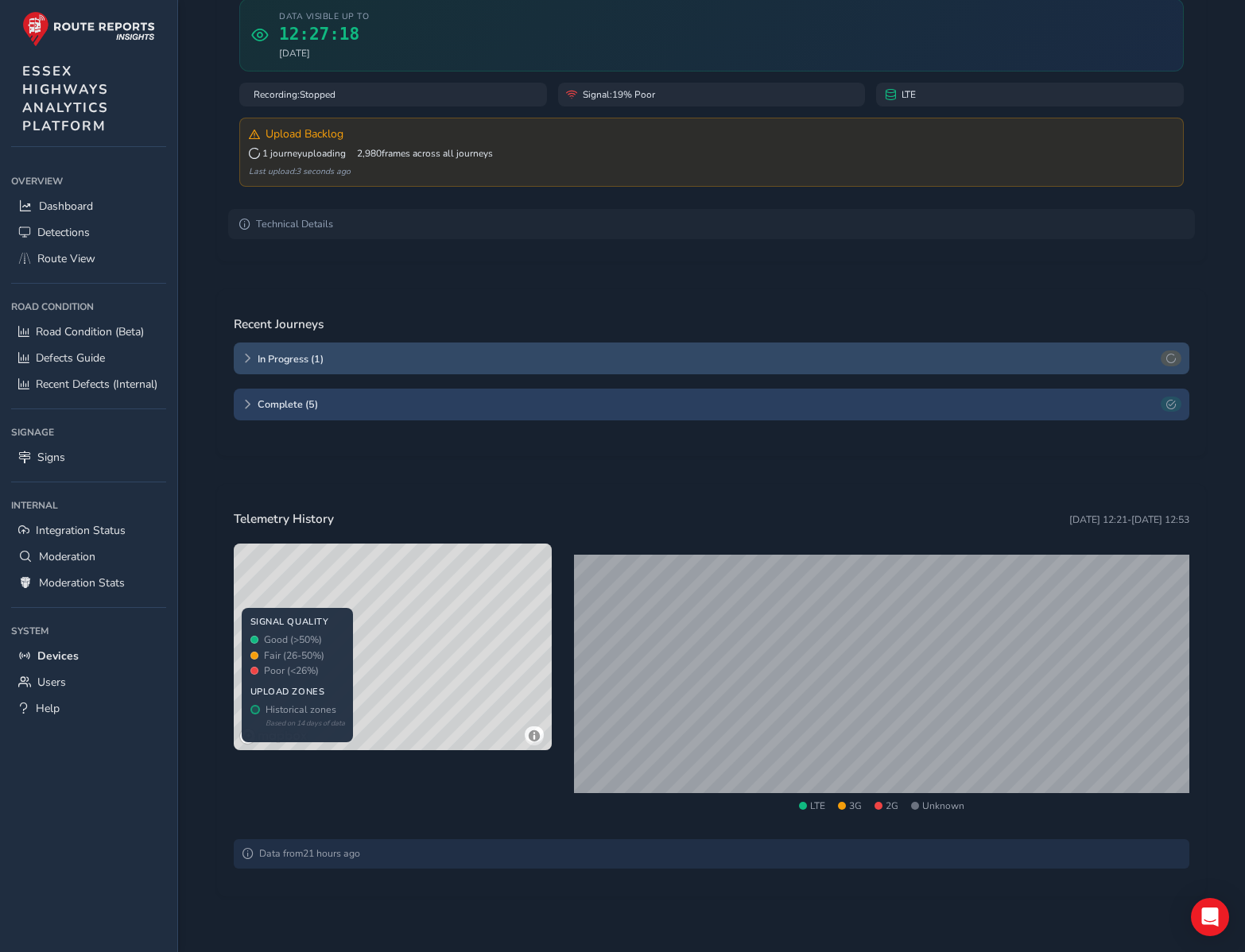
click at [246, 357] on icon at bounding box center [247, 358] width 9 height 9
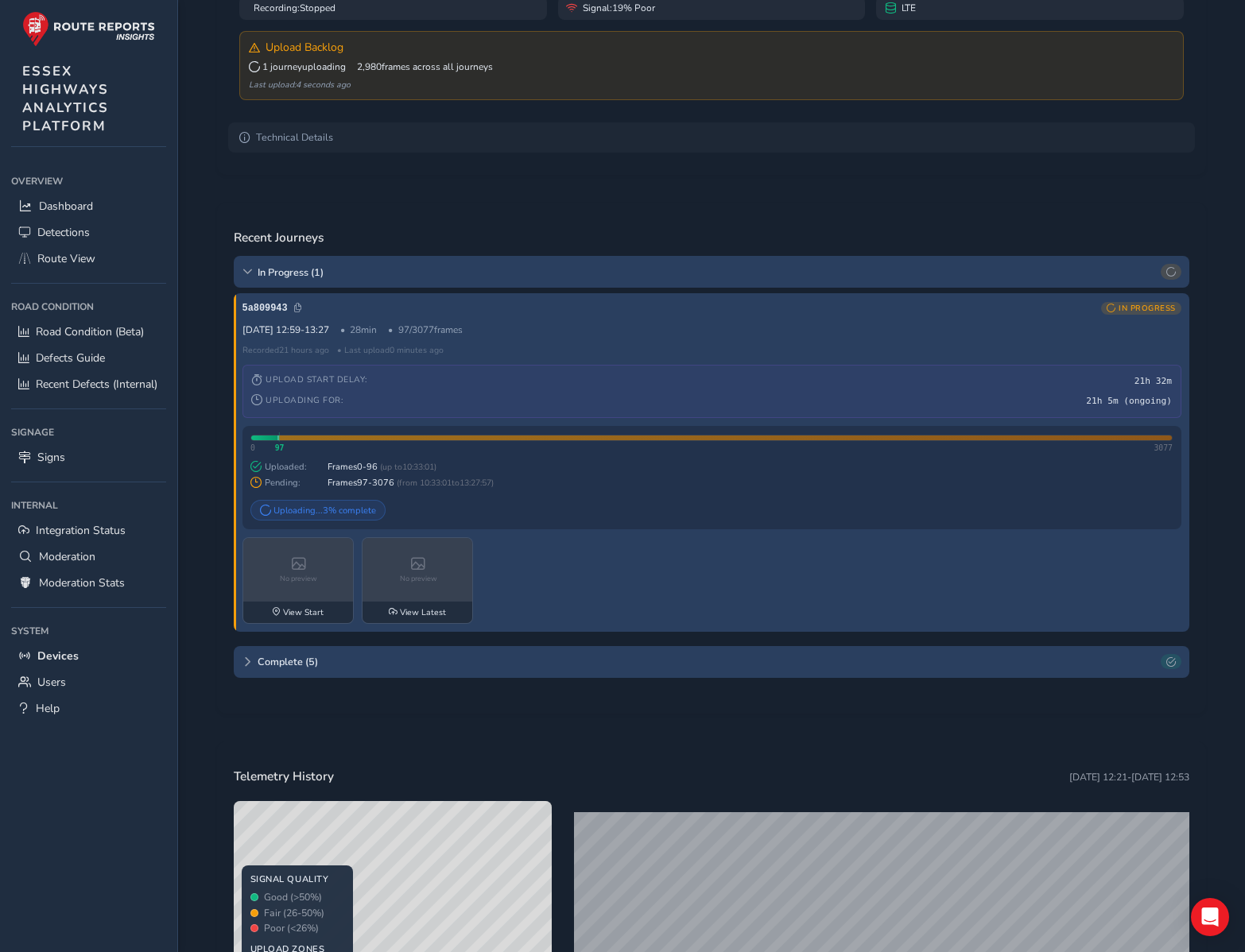
scroll to position [286, 0]
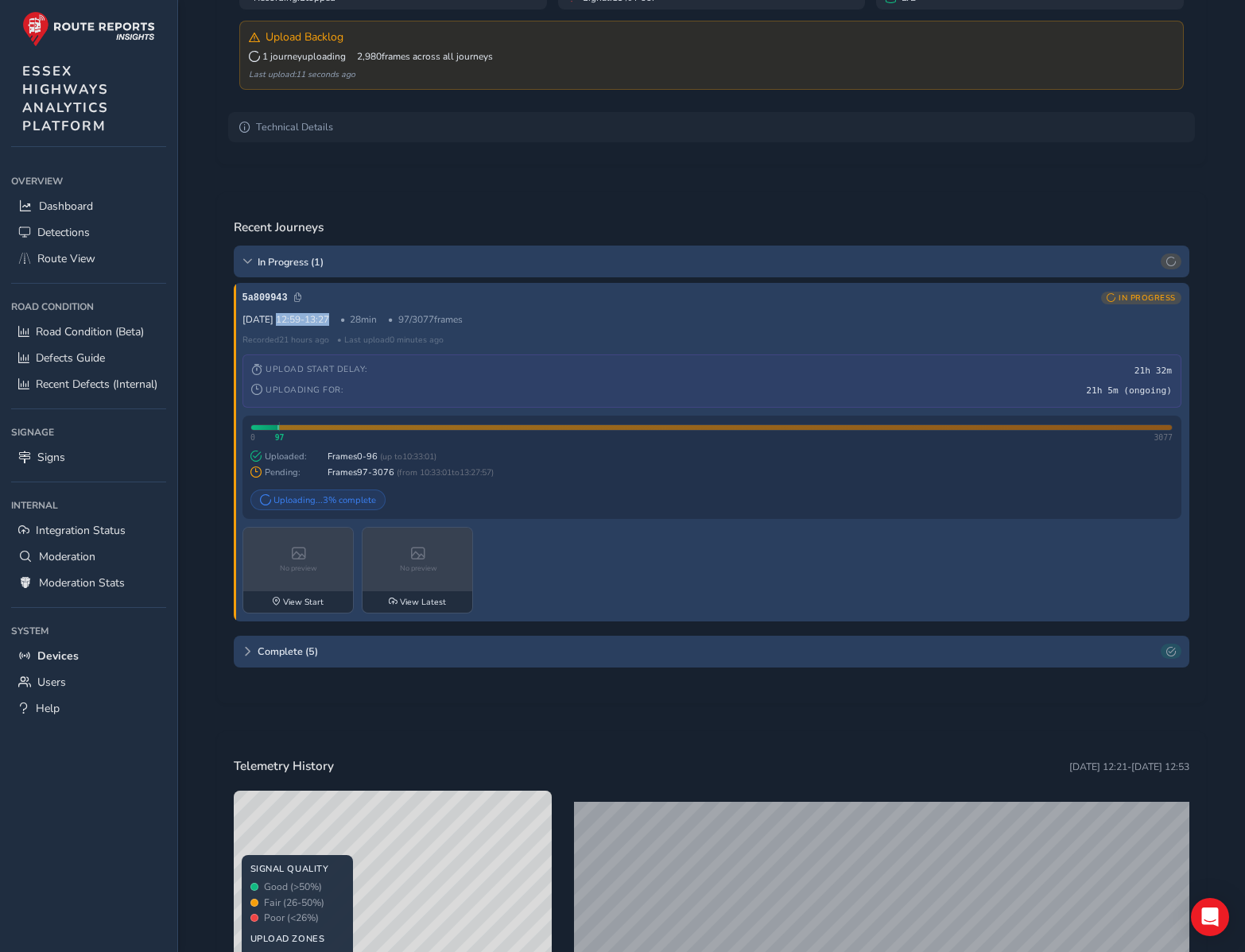
drag, startPoint x: 274, startPoint y: 318, endPoint x: 334, endPoint y: 318, distance: 60.0
click at [334, 318] on div "17 Sep 12:59 - 13:27 28 min 97 / 3077 frames" at bounding box center [711, 319] width 938 height 13
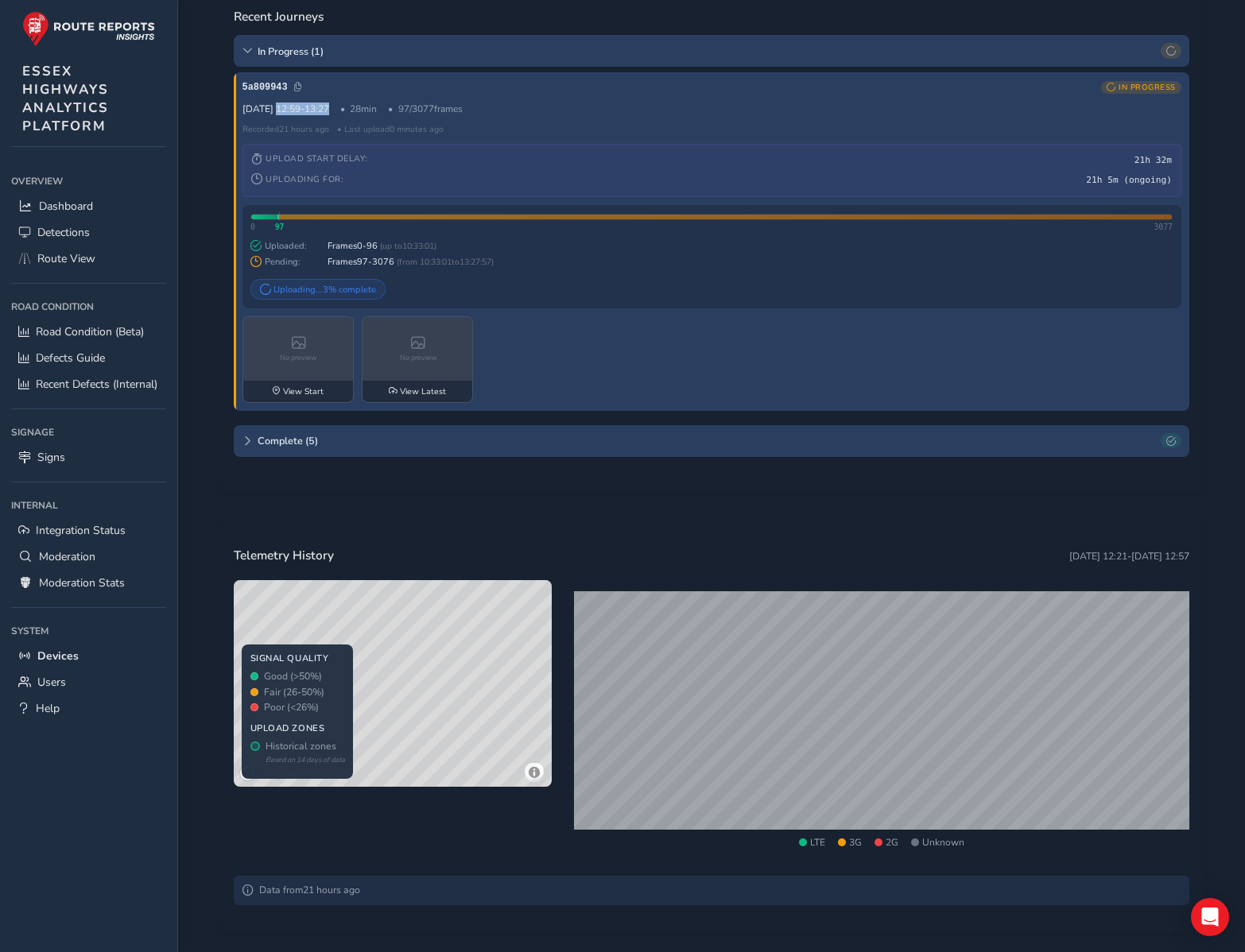
scroll to position [506, 0]
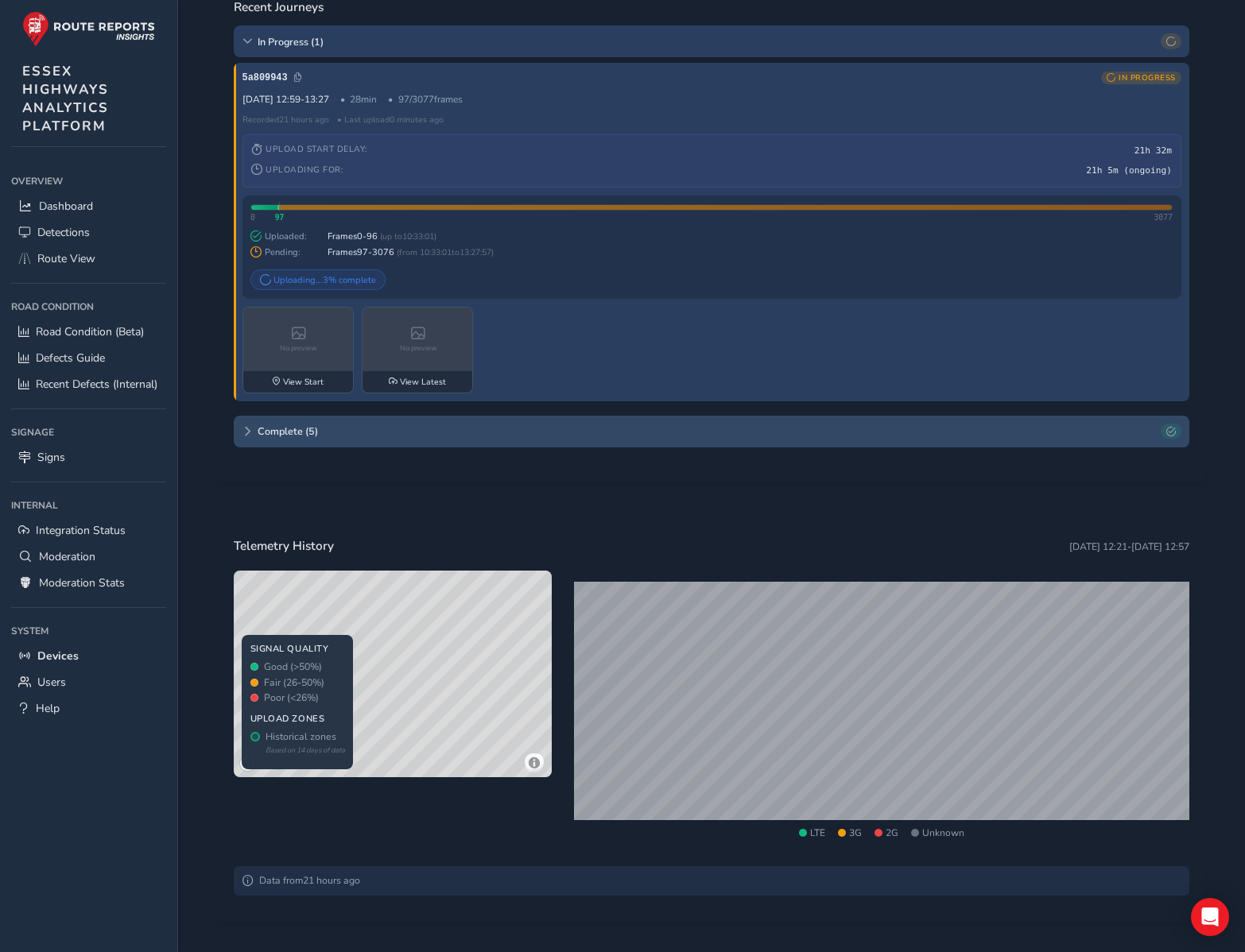
click at [246, 437] on icon at bounding box center [247, 431] width 9 height 9
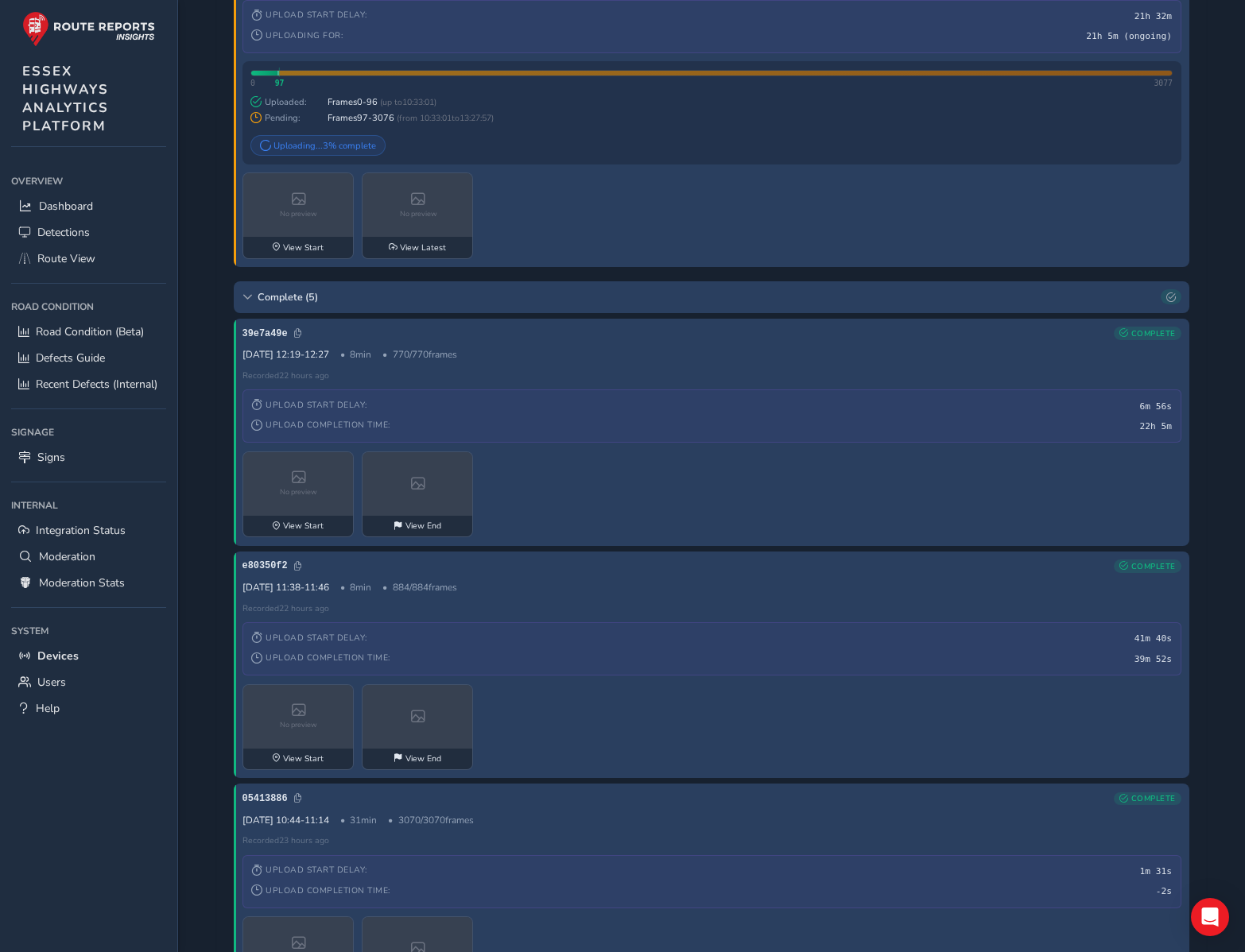
scroll to position [687, 0]
drag, startPoint x: 275, startPoint y: 361, endPoint x: 340, endPoint y: 357, distance: 65.1
click at [340, 357] on div "17 Sep 12:19 - 12:27 8 min 770 / 770 frames" at bounding box center [711, 354] width 938 height 13
drag, startPoint x: 334, startPoint y: 589, endPoint x: 325, endPoint y: 589, distance: 9.0
click at [325, 589] on div "17 Sep 11:38 - 11:46 8 min 884 / 884 frames" at bounding box center [711, 587] width 938 height 13
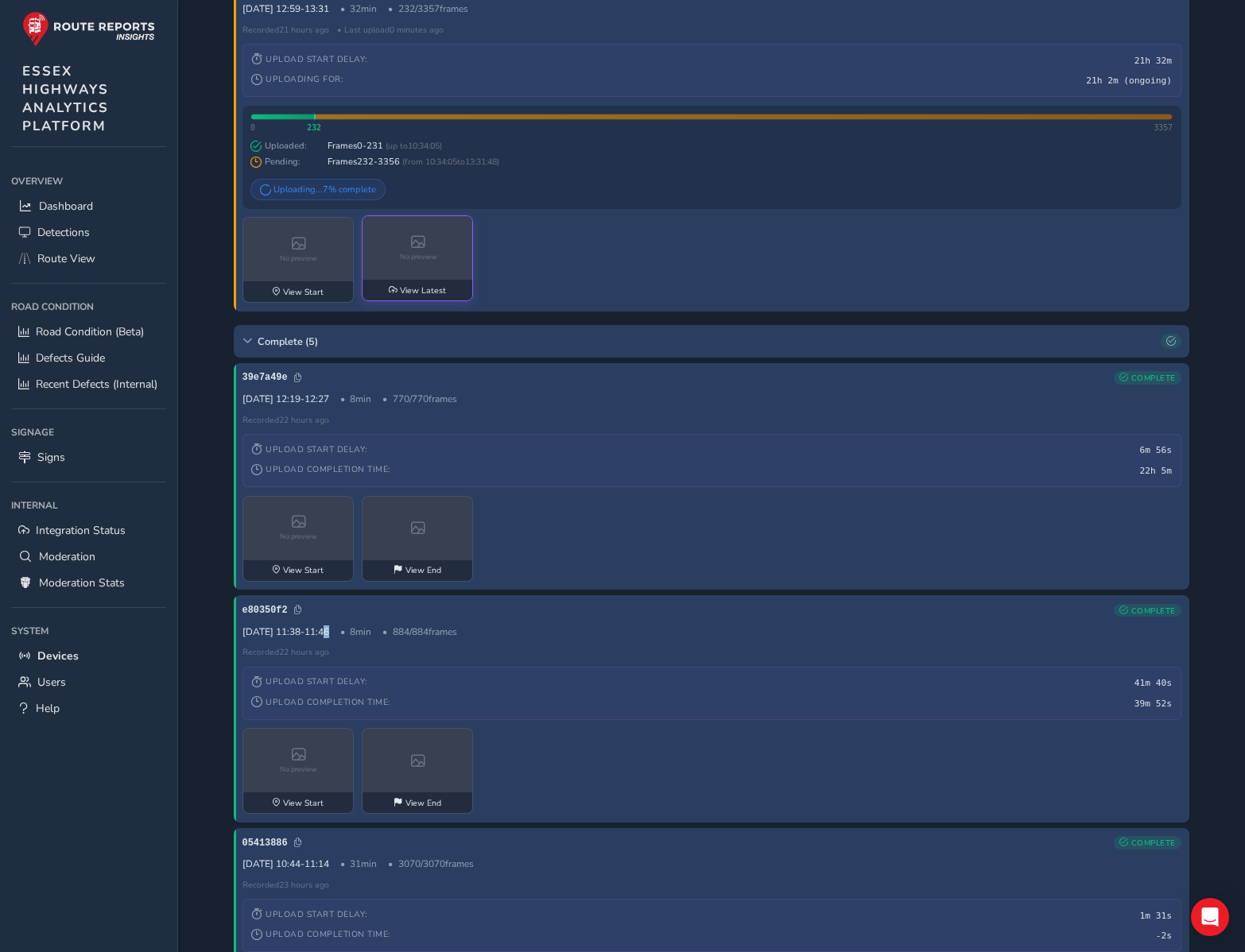
scroll to position [635, 0]
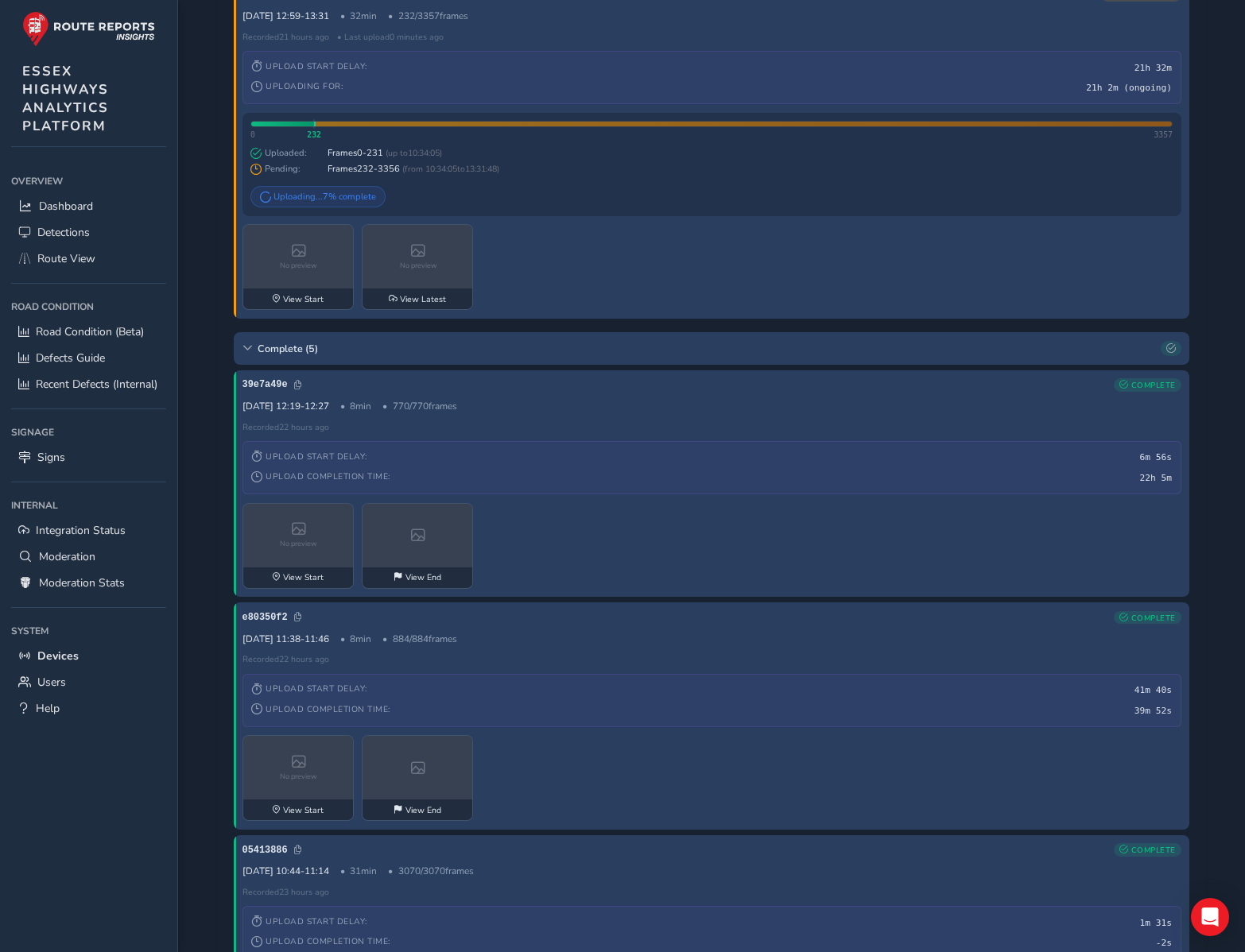
click at [335, 643] on div "17 Sep 11:38 - 11:46 8 min 884 / 884 frames" at bounding box center [711, 639] width 938 height 13
drag, startPoint x: 333, startPoint y: 411, endPoint x: 277, endPoint y: 412, distance: 56.0
click at [277, 412] on div "17 Sep 12:19 - 12:27 8 min 770 / 770 frames" at bounding box center [711, 405] width 938 height 13
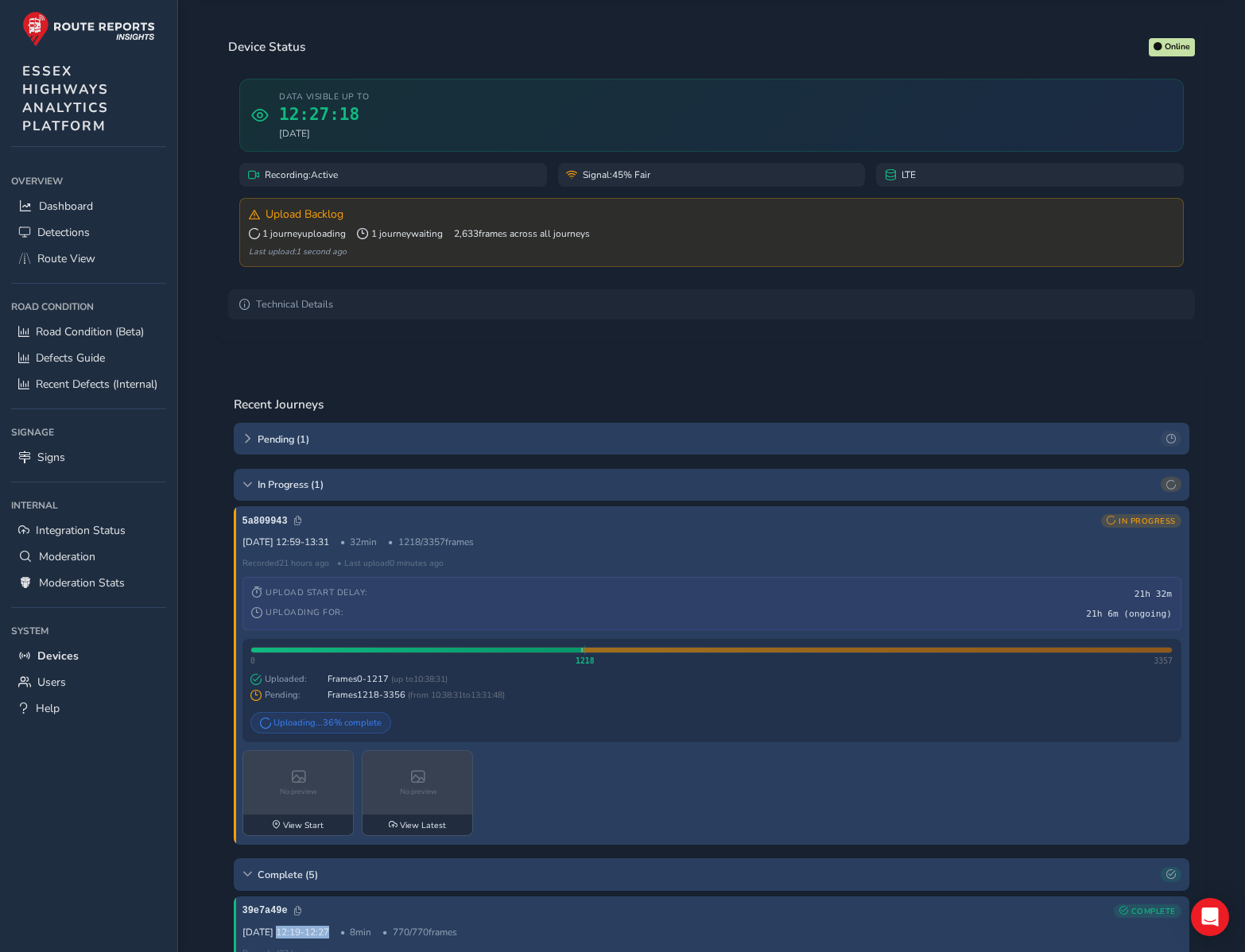
scroll to position [113, 0]
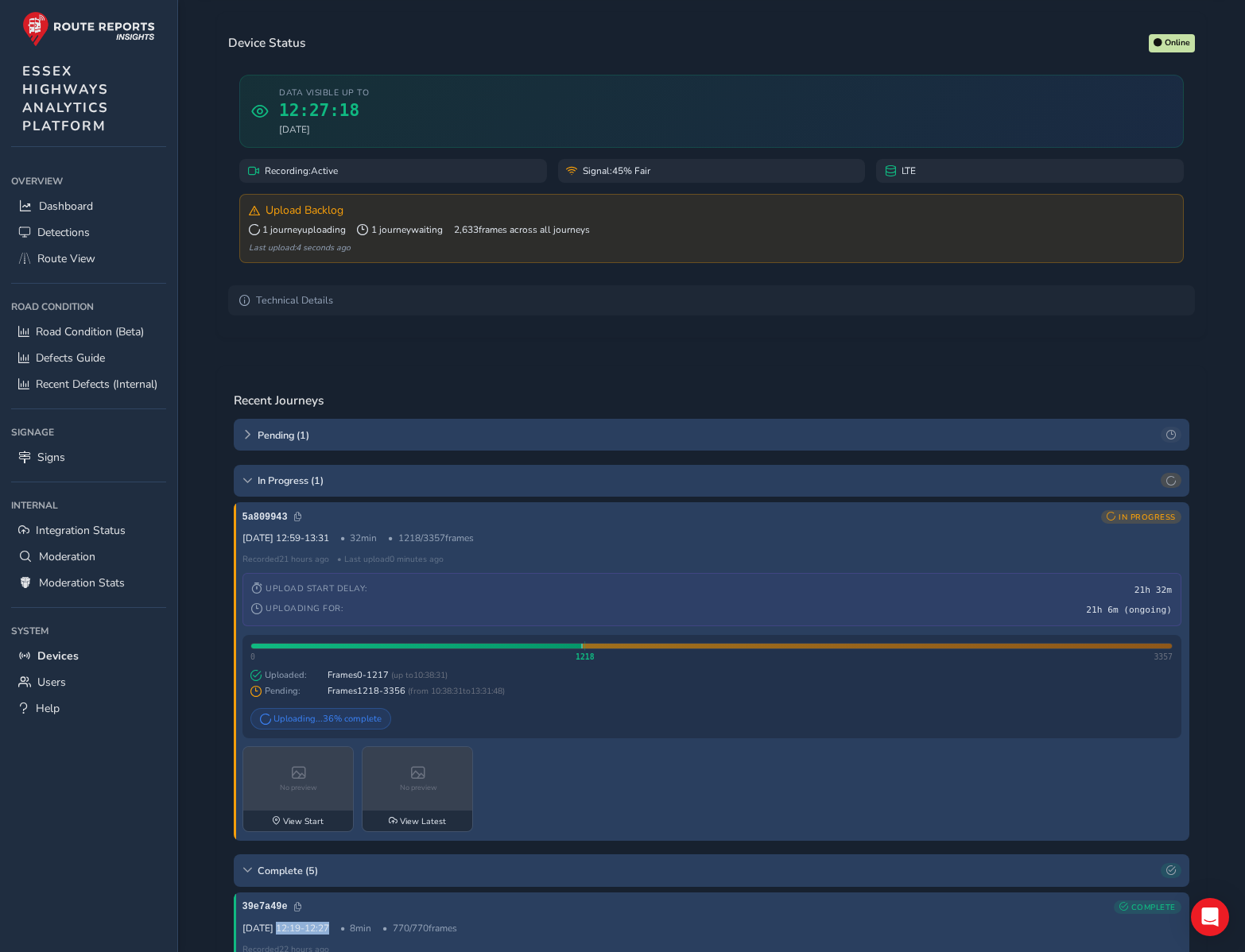
drag, startPoint x: 360, startPoint y: 255, endPoint x: 249, endPoint y: 253, distance: 111.0
click at [249, 253] on div "Last upload: 4 seconds ago" at bounding box center [712, 248] width 926 height 12
click at [276, 251] on div "Last upload: 5 seconds ago" at bounding box center [712, 248] width 926 height 12
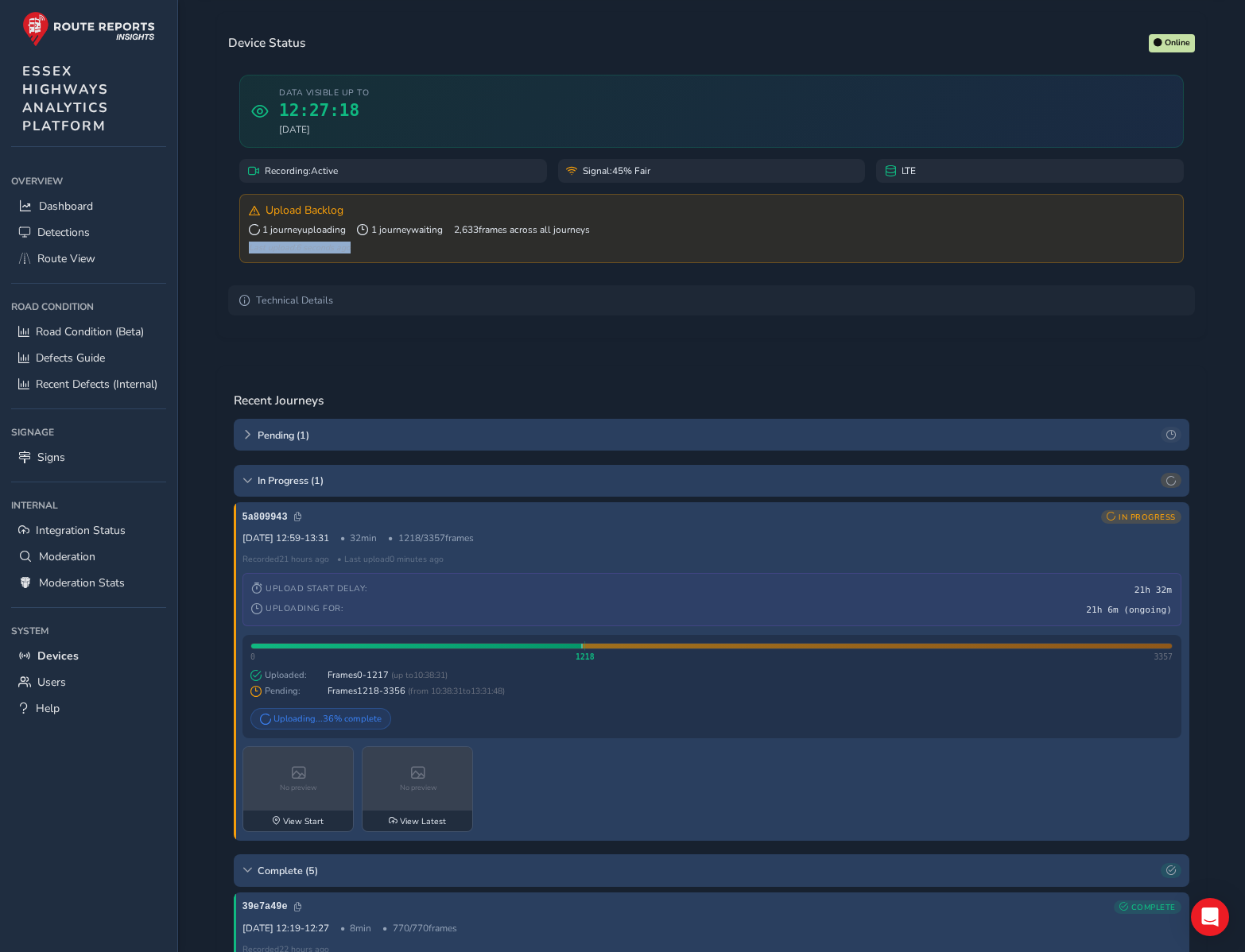
click at [351, 253] on div "Last upload: 6 seconds ago" at bounding box center [712, 248] width 926 height 12
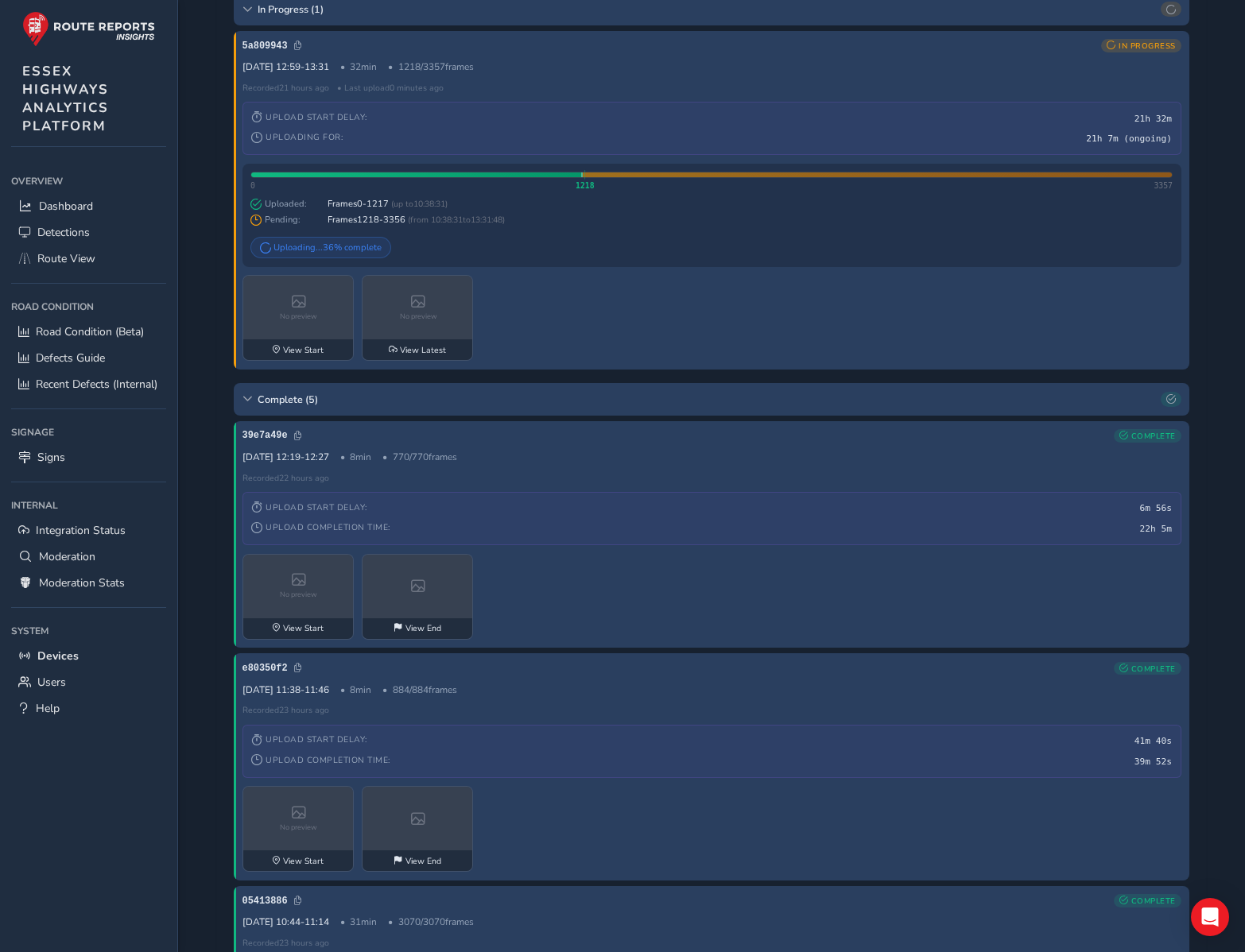
scroll to position [0, 0]
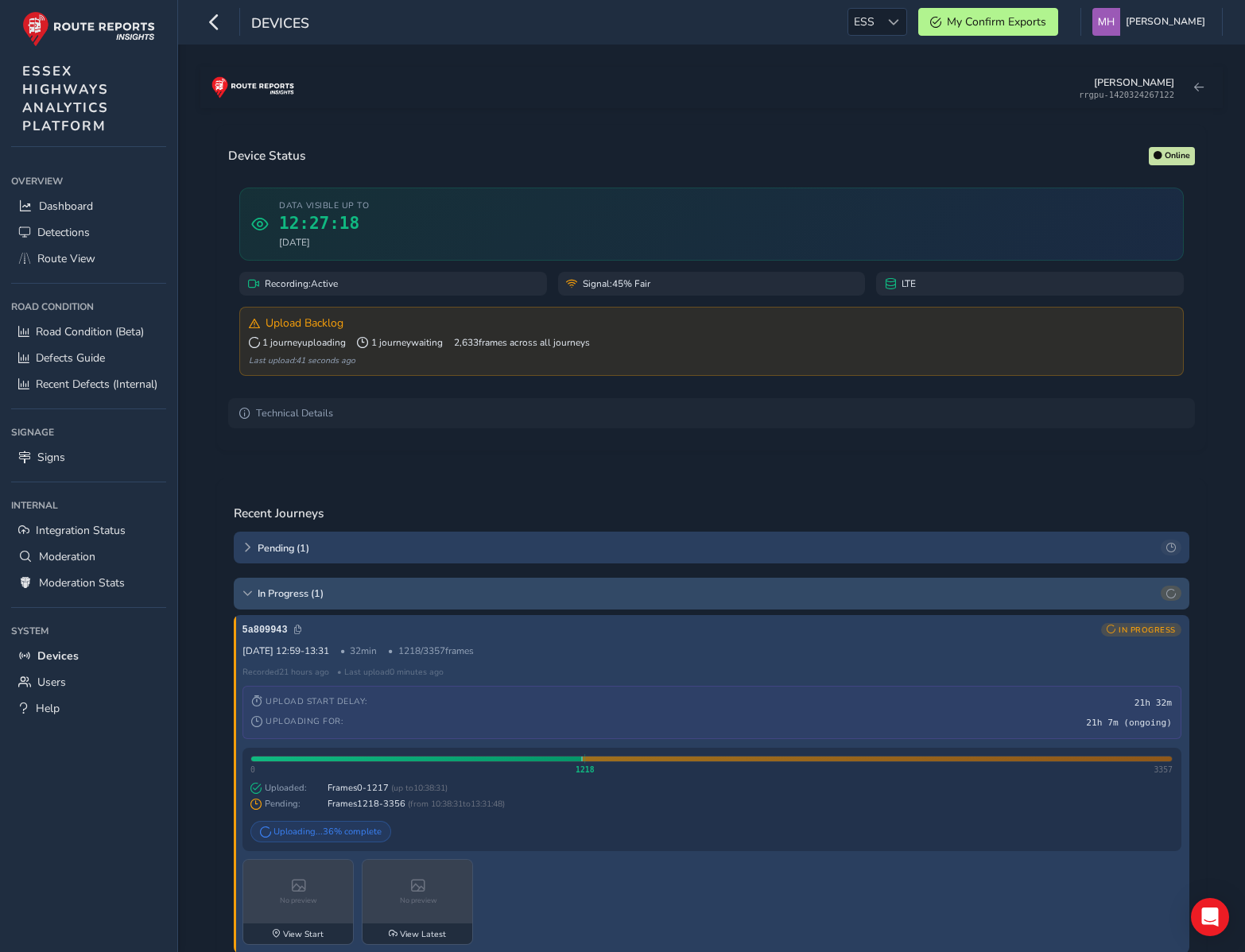
click at [247, 599] on icon at bounding box center [247, 593] width 9 height 9
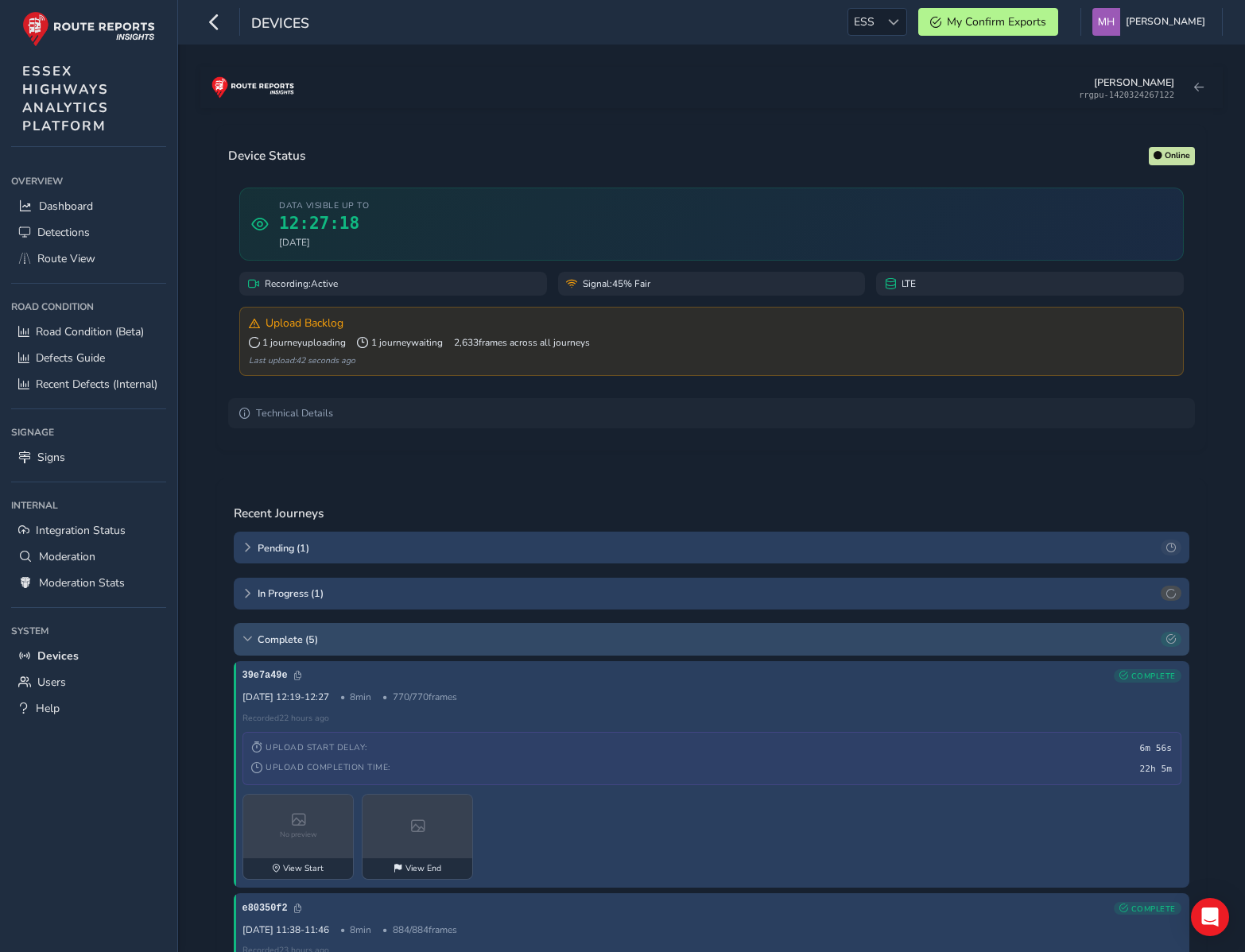
click at [250, 644] on icon at bounding box center [247, 639] width 9 height 9
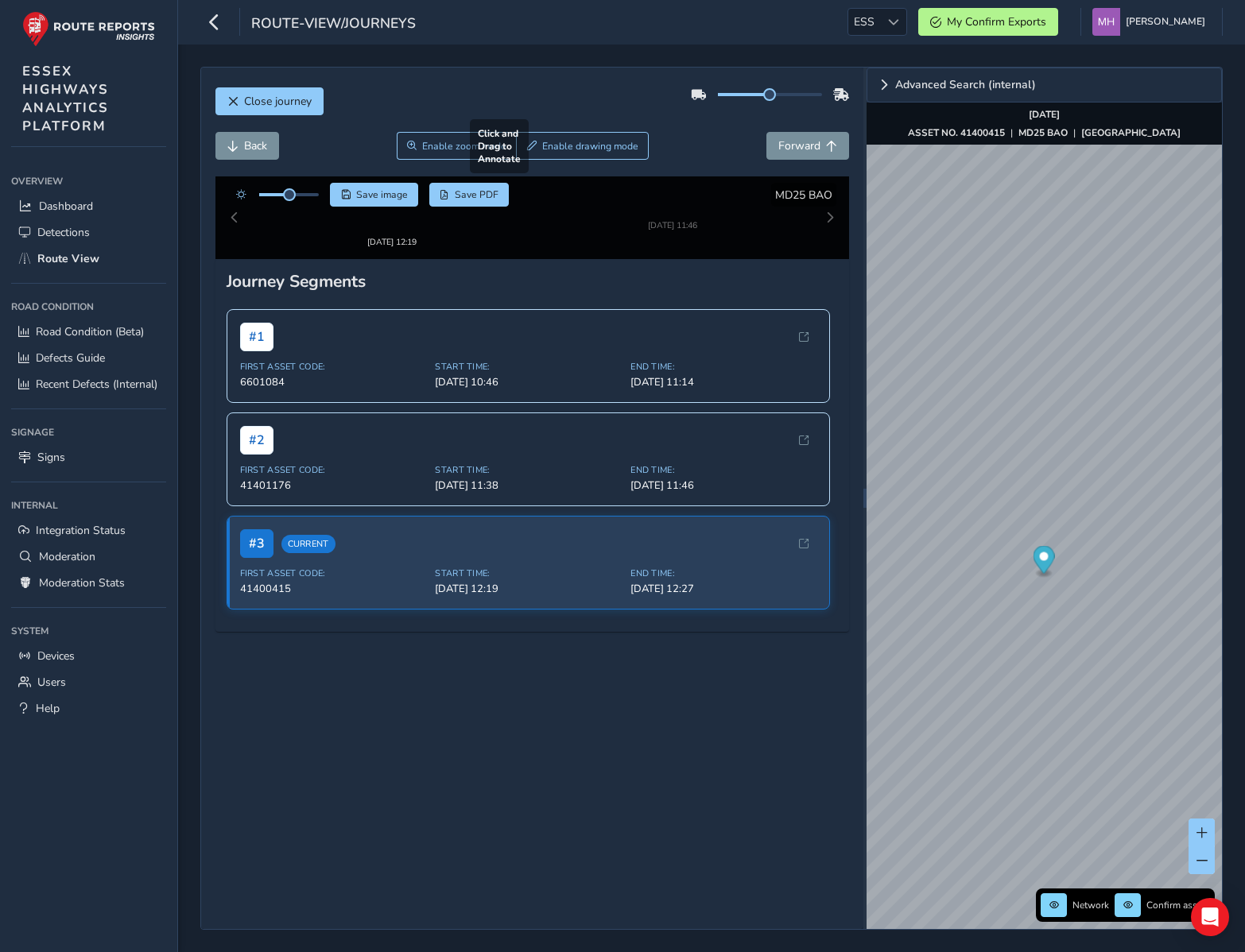
scroll to position [22, 0]
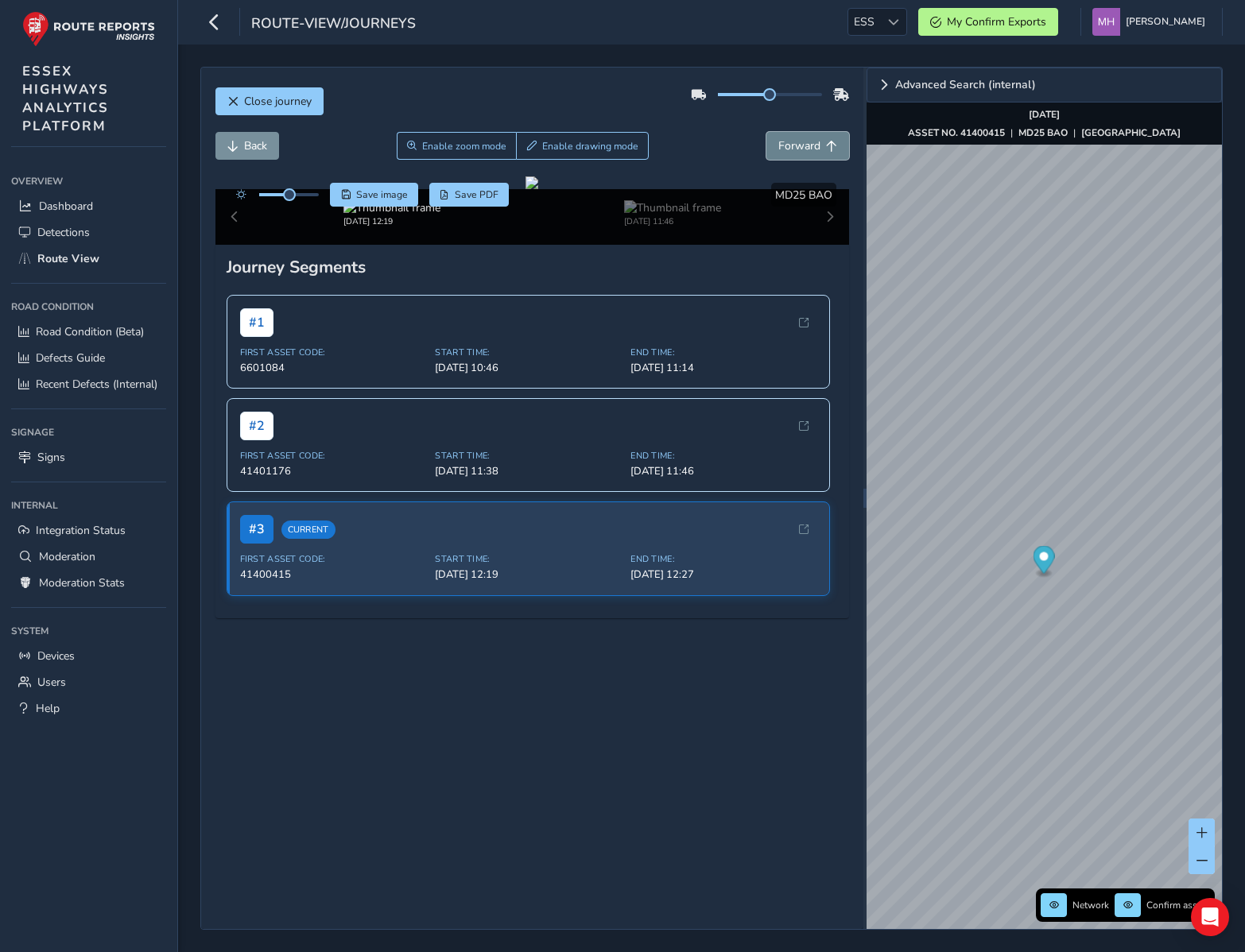
click at [828, 141] on span "Forward" at bounding box center [831, 146] width 11 height 11
click at [248, 139] on span "Back" at bounding box center [255, 146] width 23 height 15
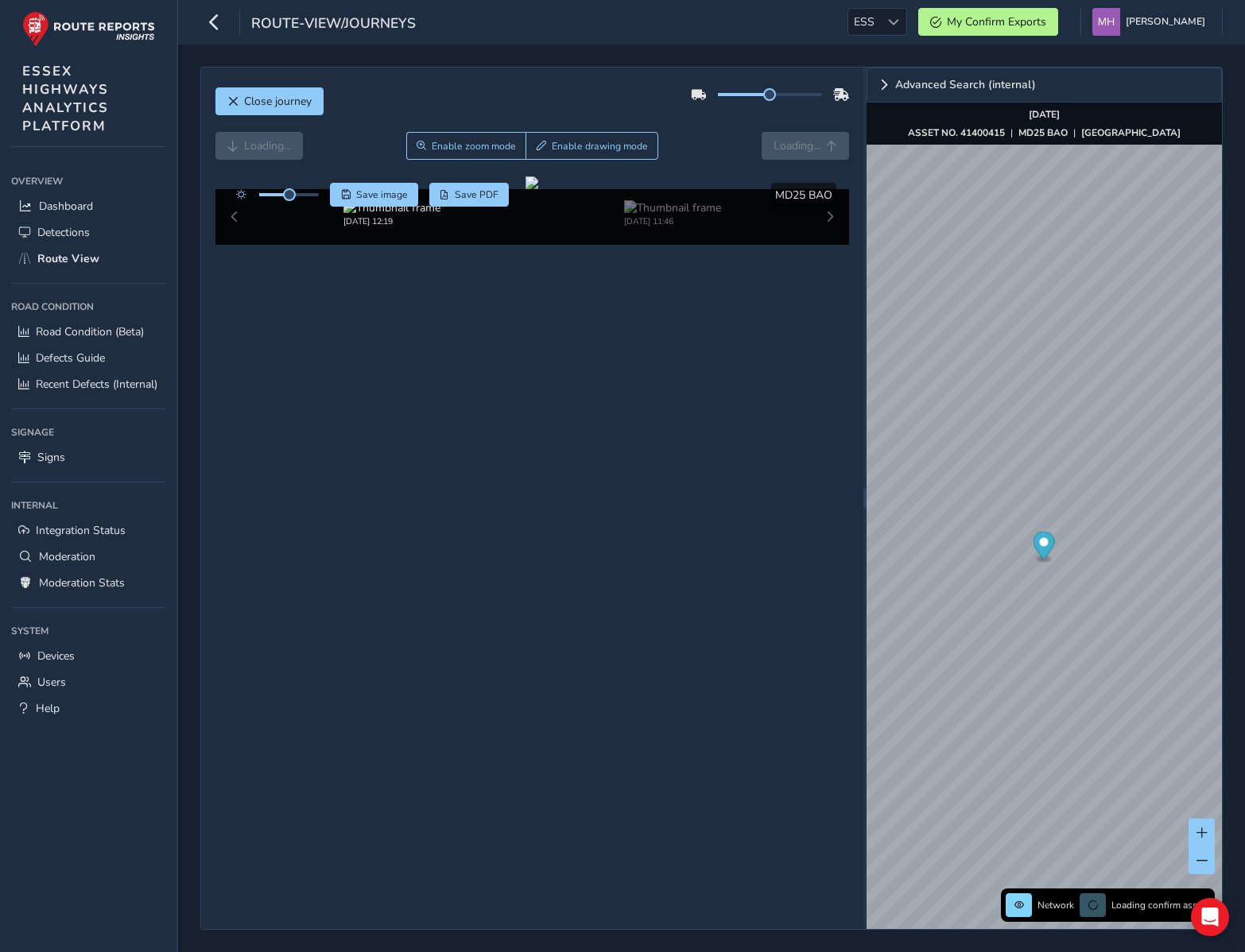
click at [248, 123] on div "Close journey" at bounding box center [532, 107] width 634 height 51
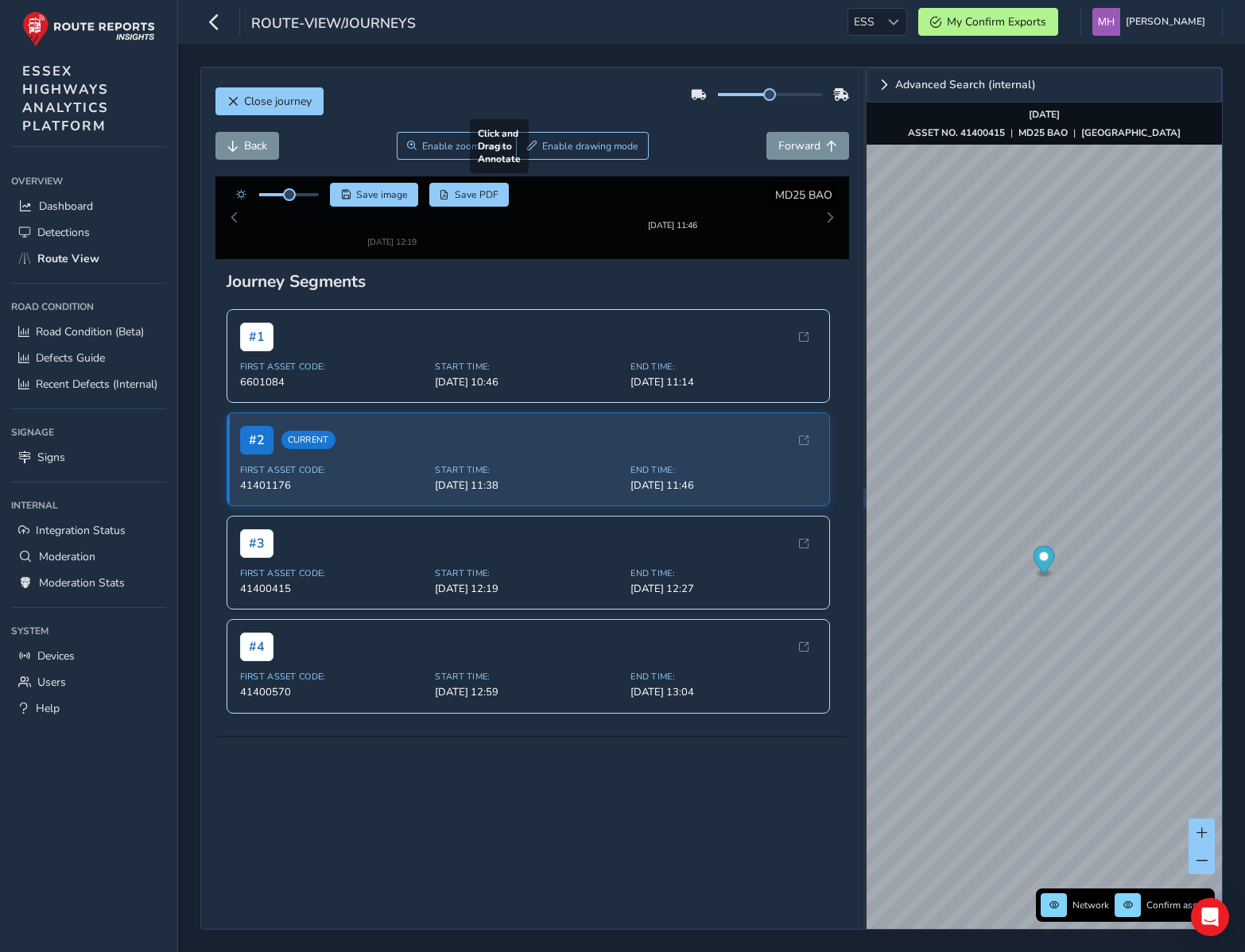
scroll to position [188, 0]
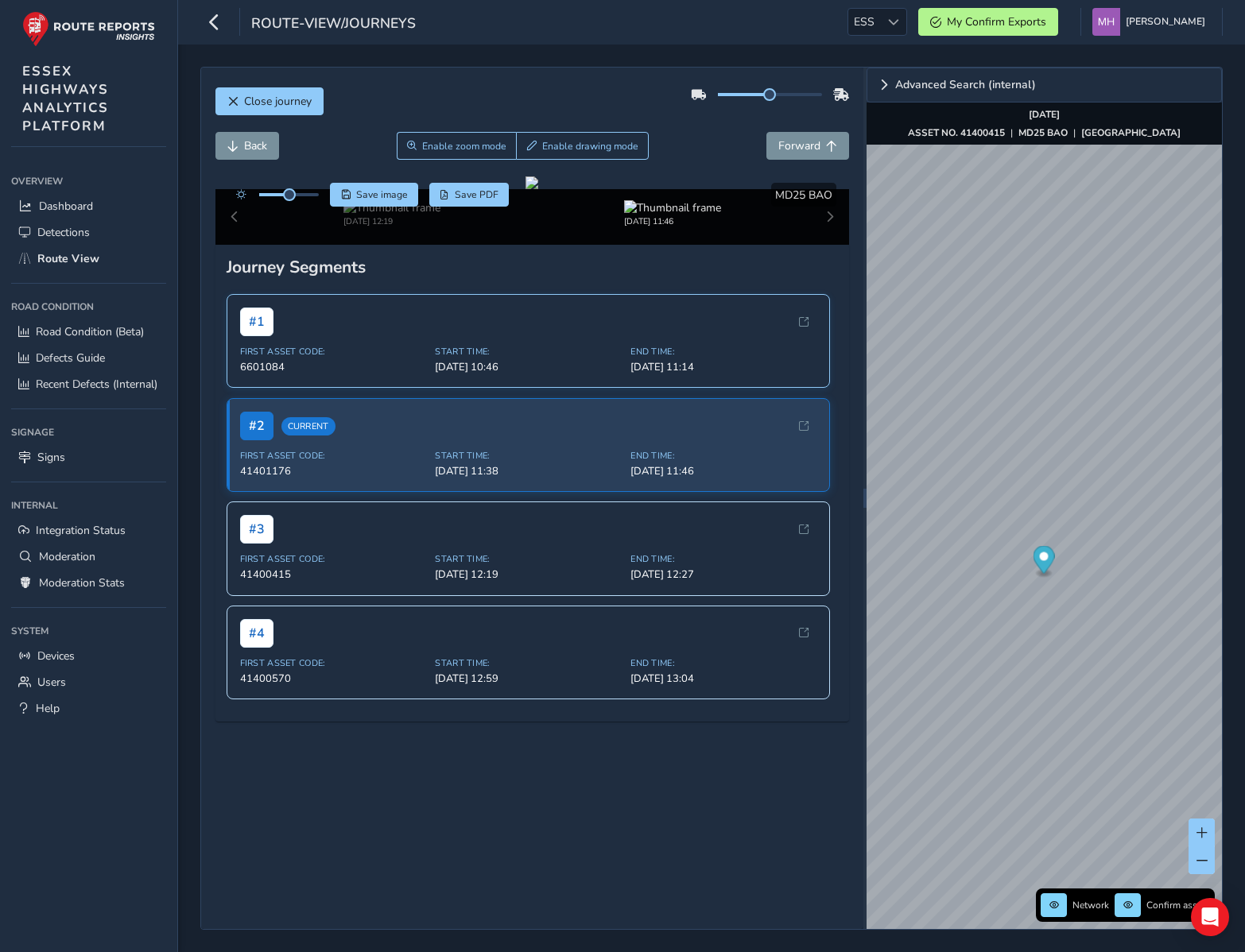
click at [540, 336] on div "# 1" at bounding box center [528, 322] width 577 height 29
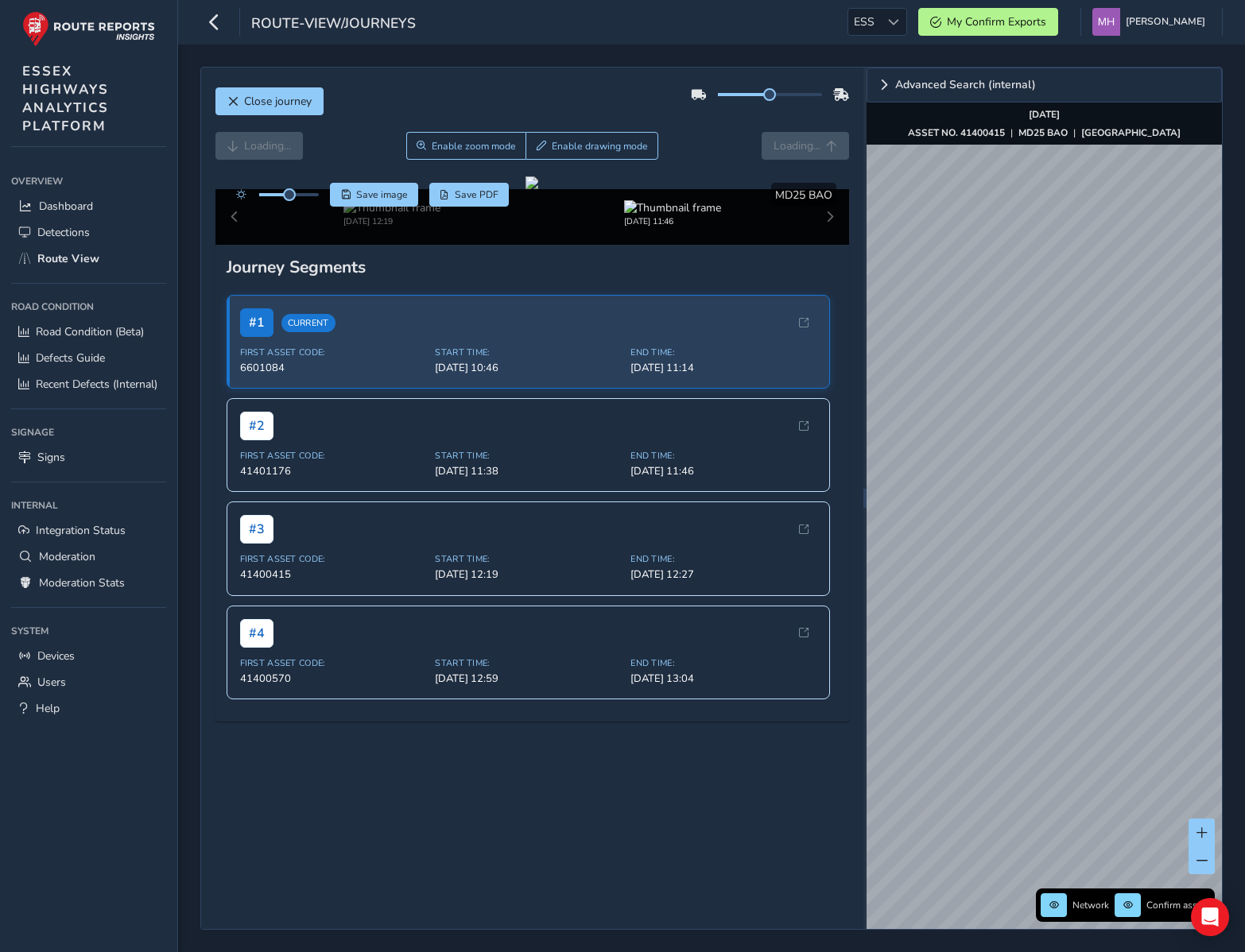
scroll to position [188, 0]
click at [199, 334] on div "Close journey Back Enable zoom mode Enable drawing mode Forward Click and Drag …" at bounding box center [711, 498] width 1067 height 908
click at [249, 108] on span "Close journey" at bounding box center [278, 101] width 68 height 15
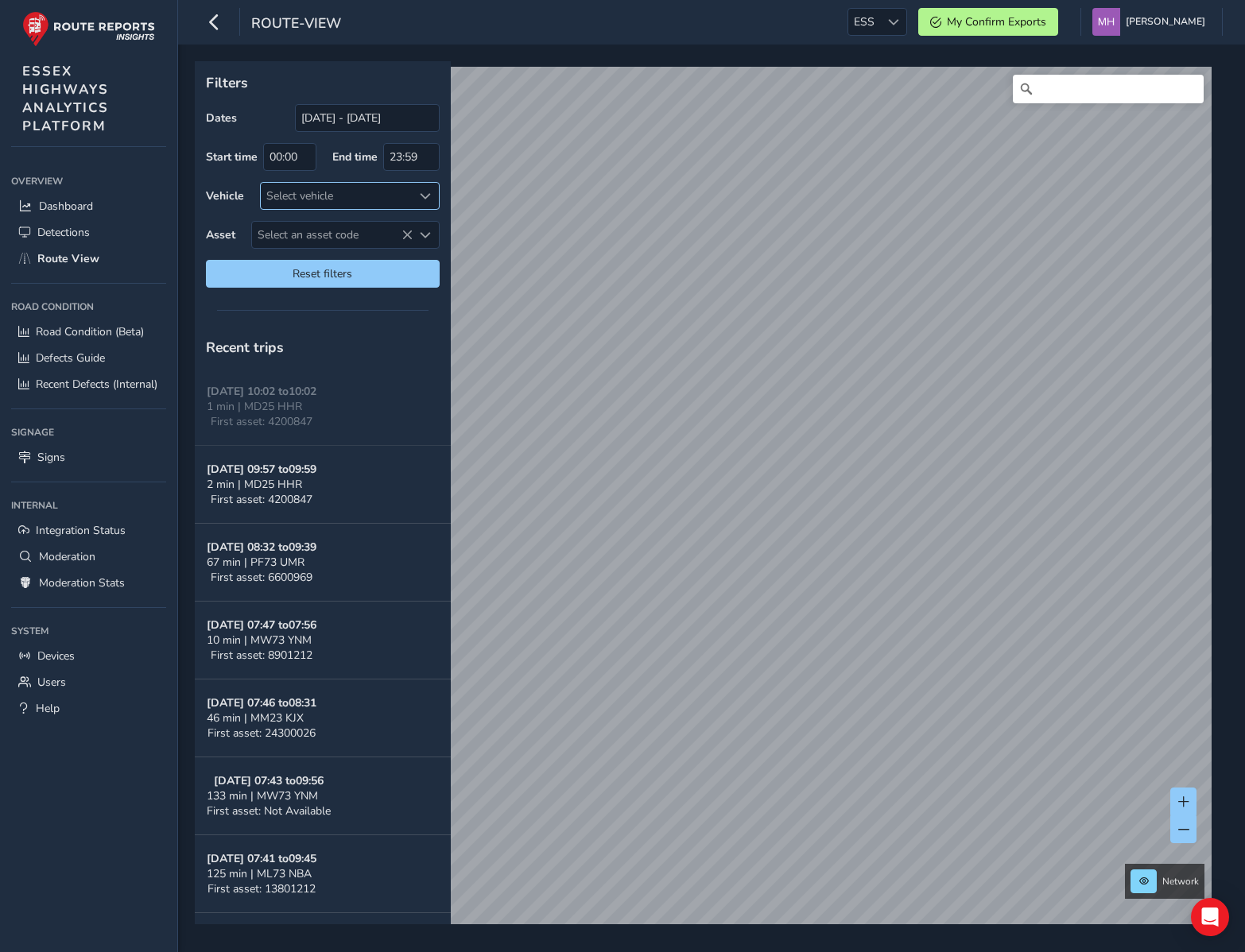
click at [331, 198] on div "Select vehicle" at bounding box center [337, 195] width 152 height 26
type input "bao"
click at [339, 264] on span "MD25 BAO" at bounding box center [321, 269] width 57 height 15
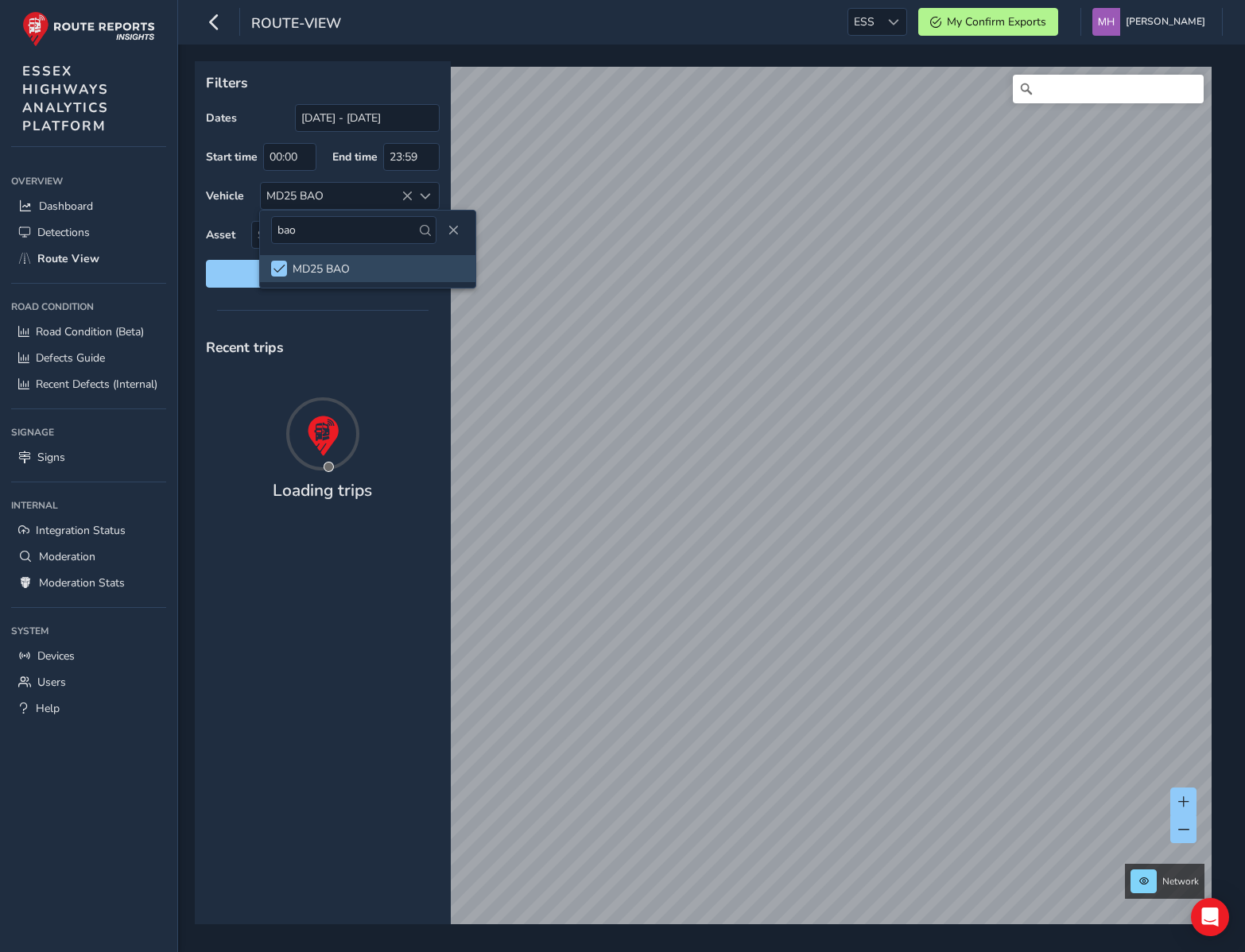
click at [233, 303] on div at bounding box center [323, 310] width 256 height 22
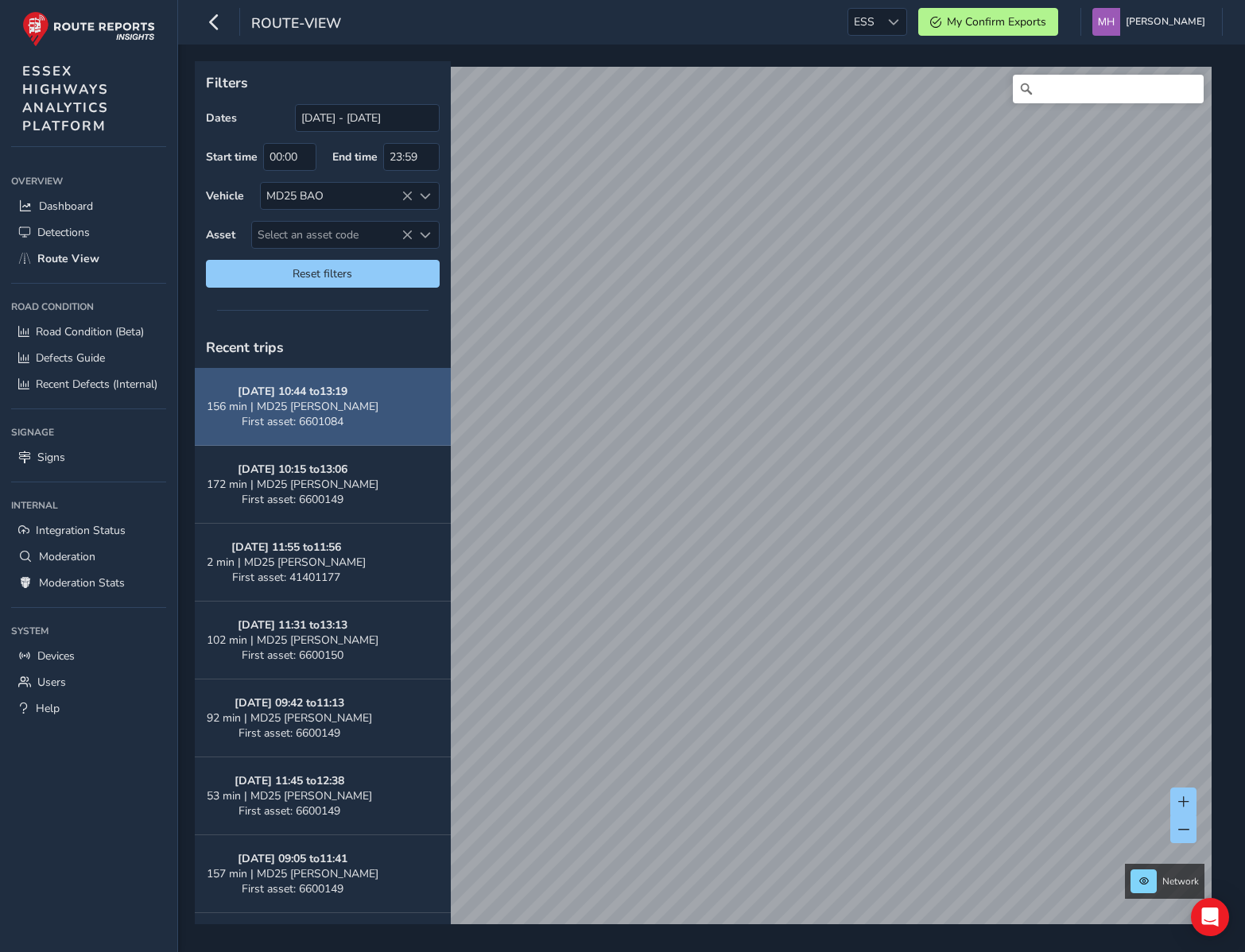
click at [317, 395] on strong "Sep 17, 10:44 to 13:19" at bounding box center [292, 392] width 110 height 15
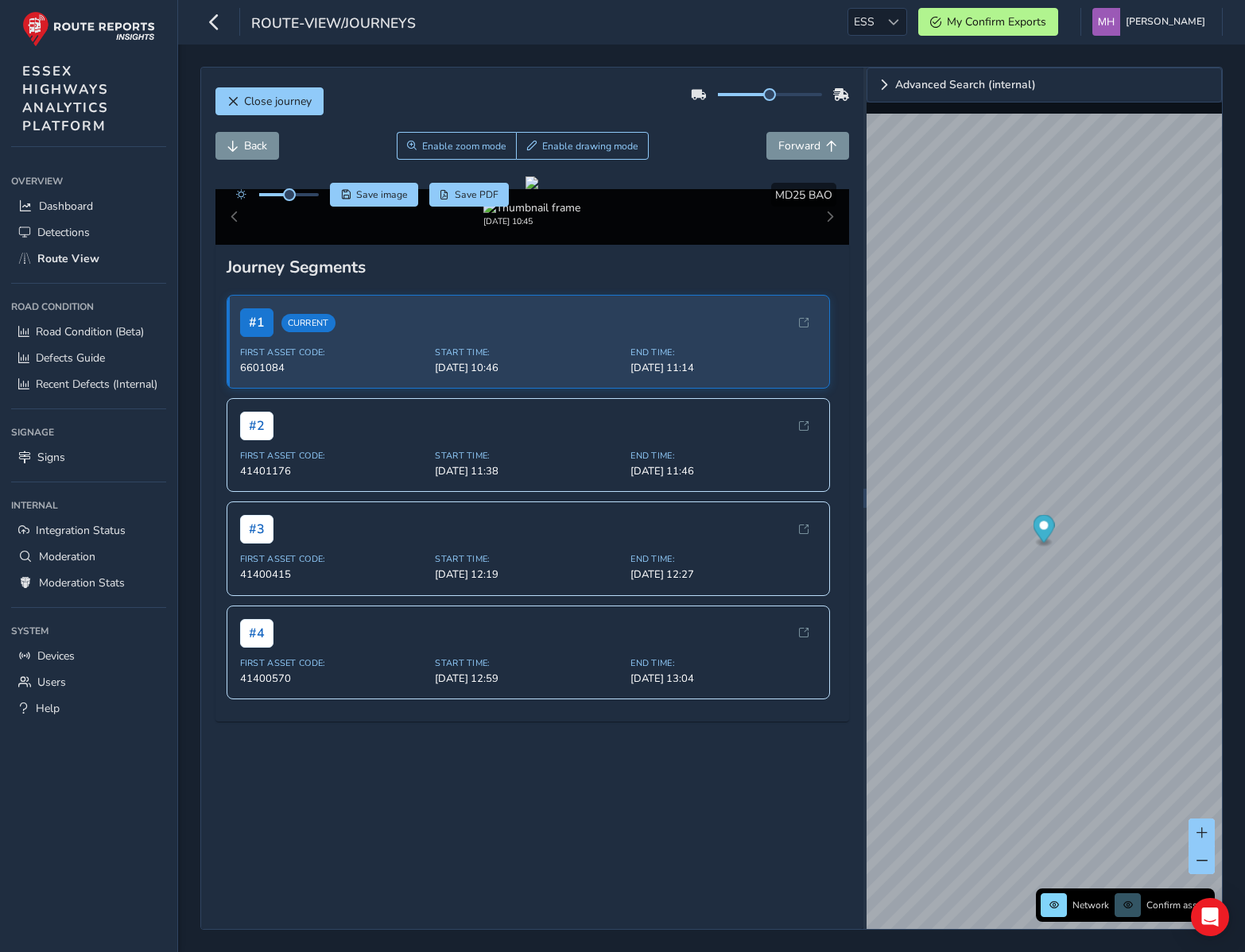
click at [249, 117] on div "Close journey" at bounding box center [532, 107] width 634 height 51
click at [267, 101] on span "Close journey" at bounding box center [278, 101] width 68 height 15
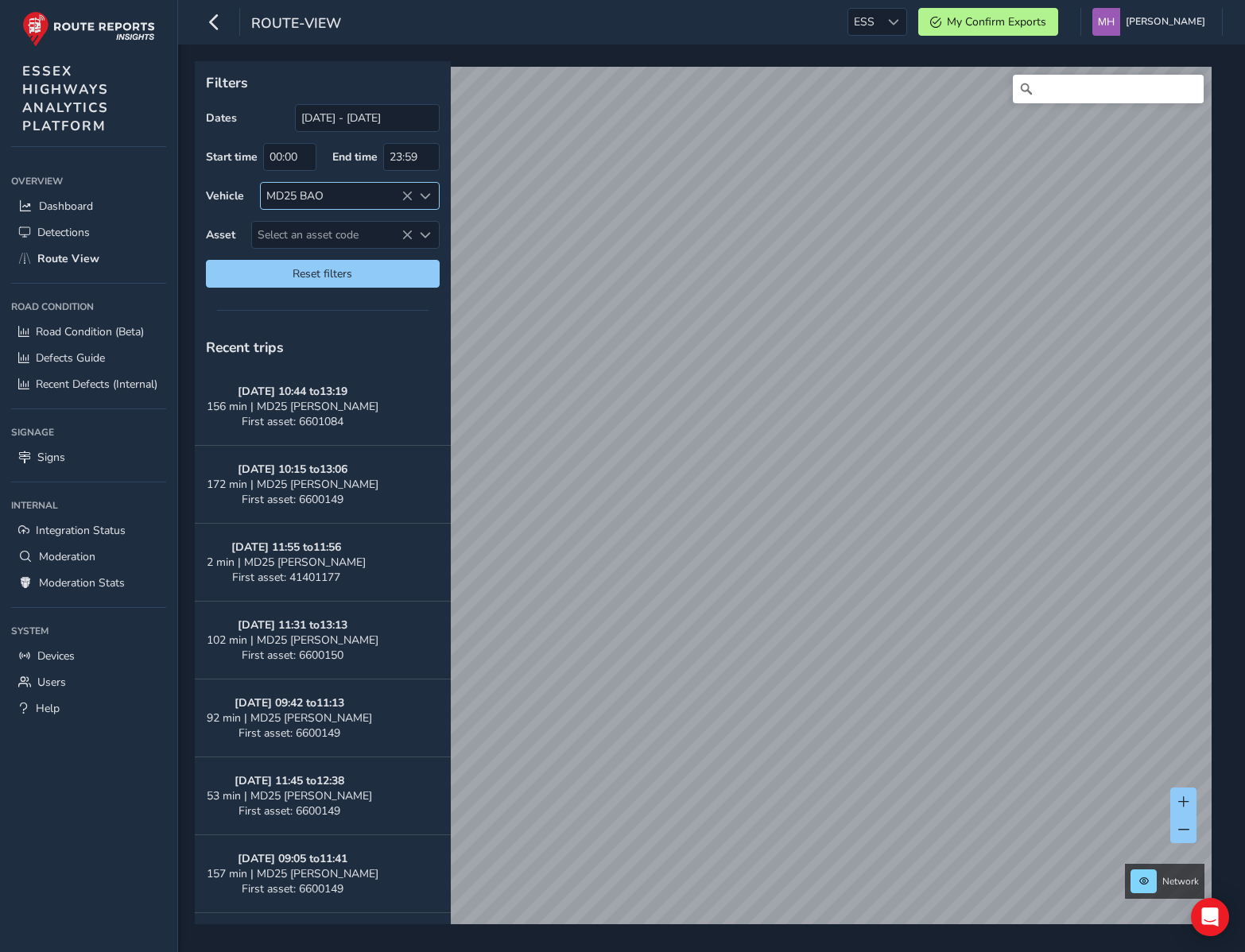
click at [307, 195] on div "MD25 BAO" at bounding box center [337, 195] width 152 height 26
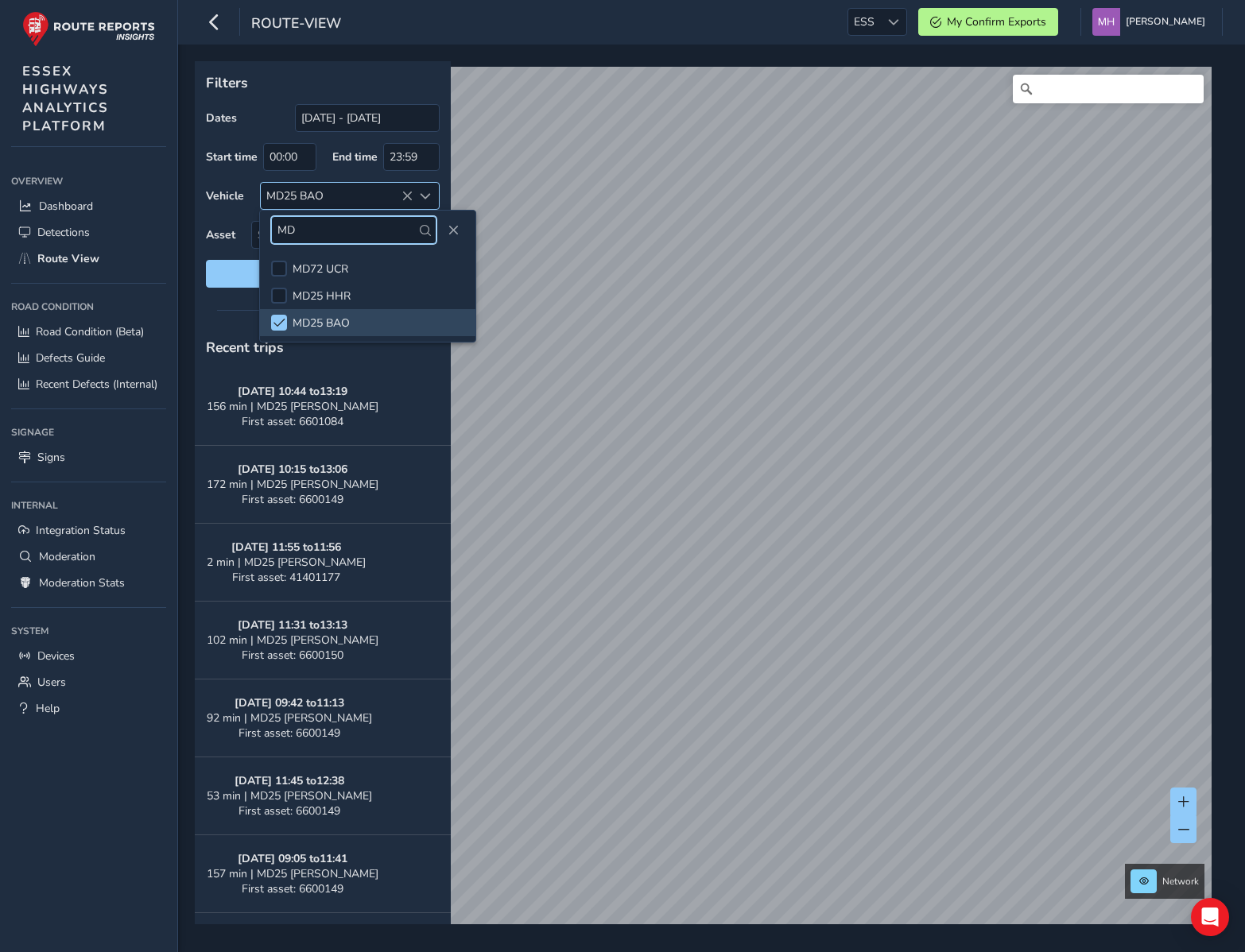
type input "MD"
click at [401, 191] on icon at bounding box center [406, 196] width 11 height 11
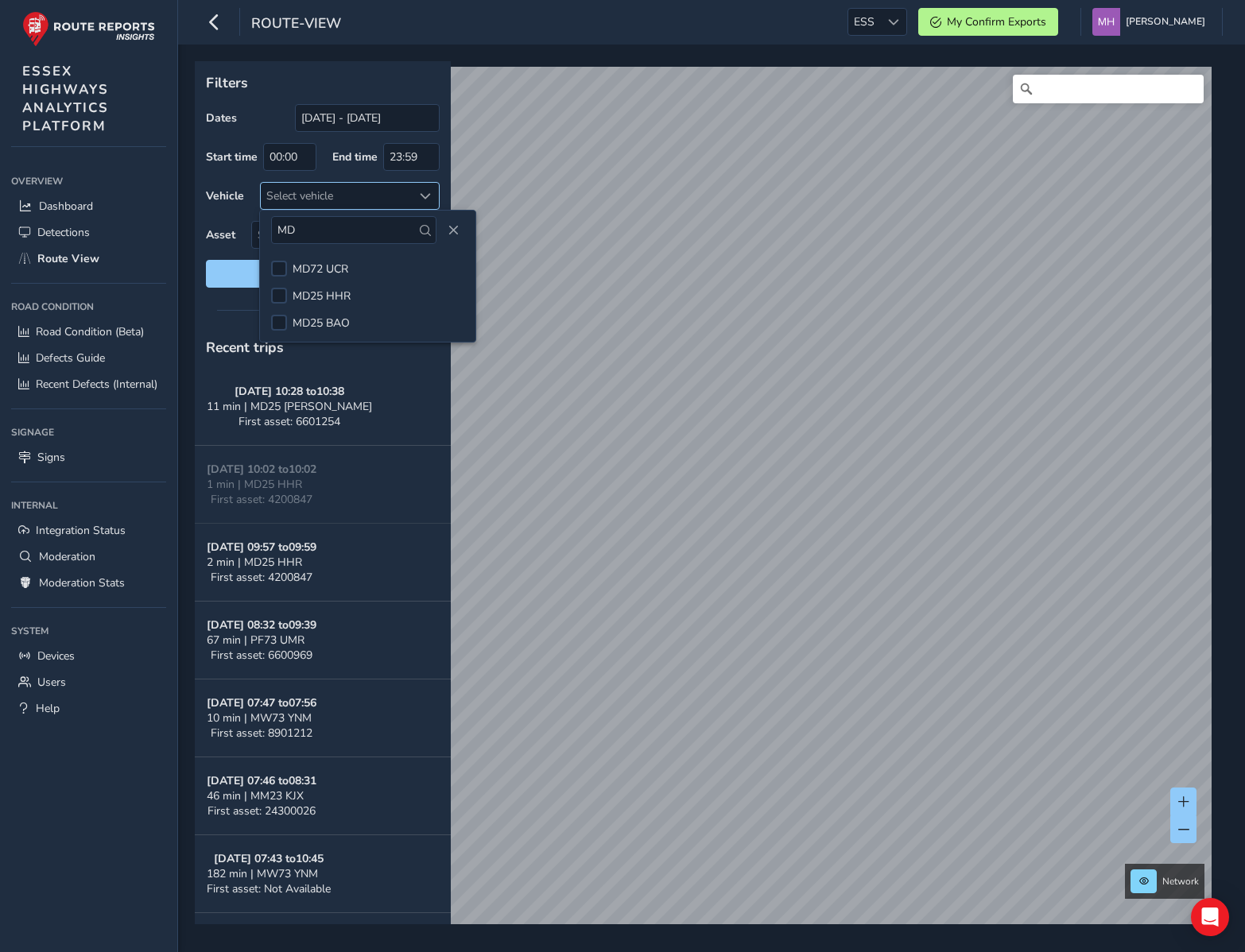
click at [203, 181] on div "Filters Dates 19/08/2025 - 18/09/2025 Start time 00:00 End time 23:59 Vehicle S…" at bounding box center [323, 179] width 256 height 237
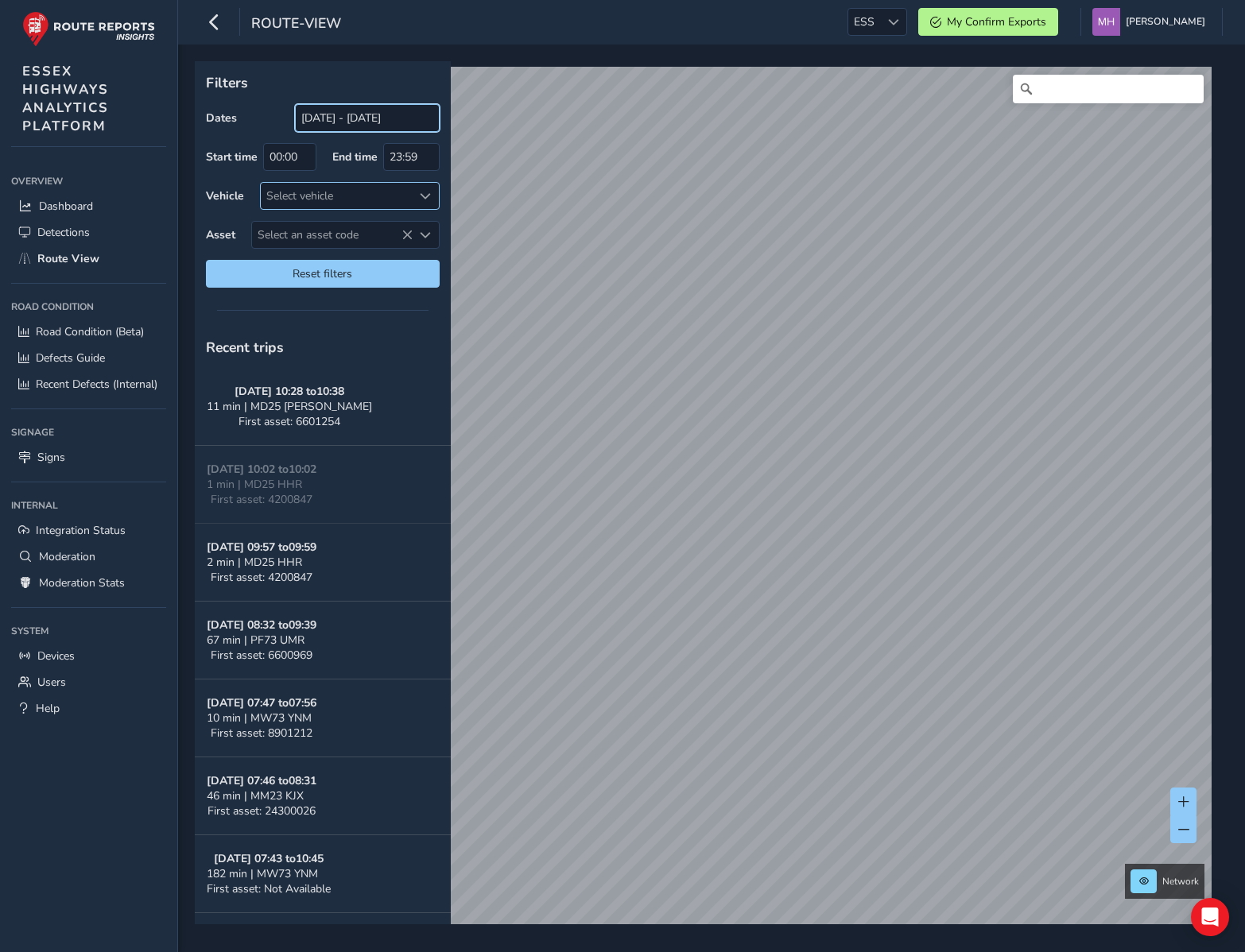
click at [317, 117] on input "19/08/2025 - 18/09/2025" at bounding box center [367, 117] width 144 height 28
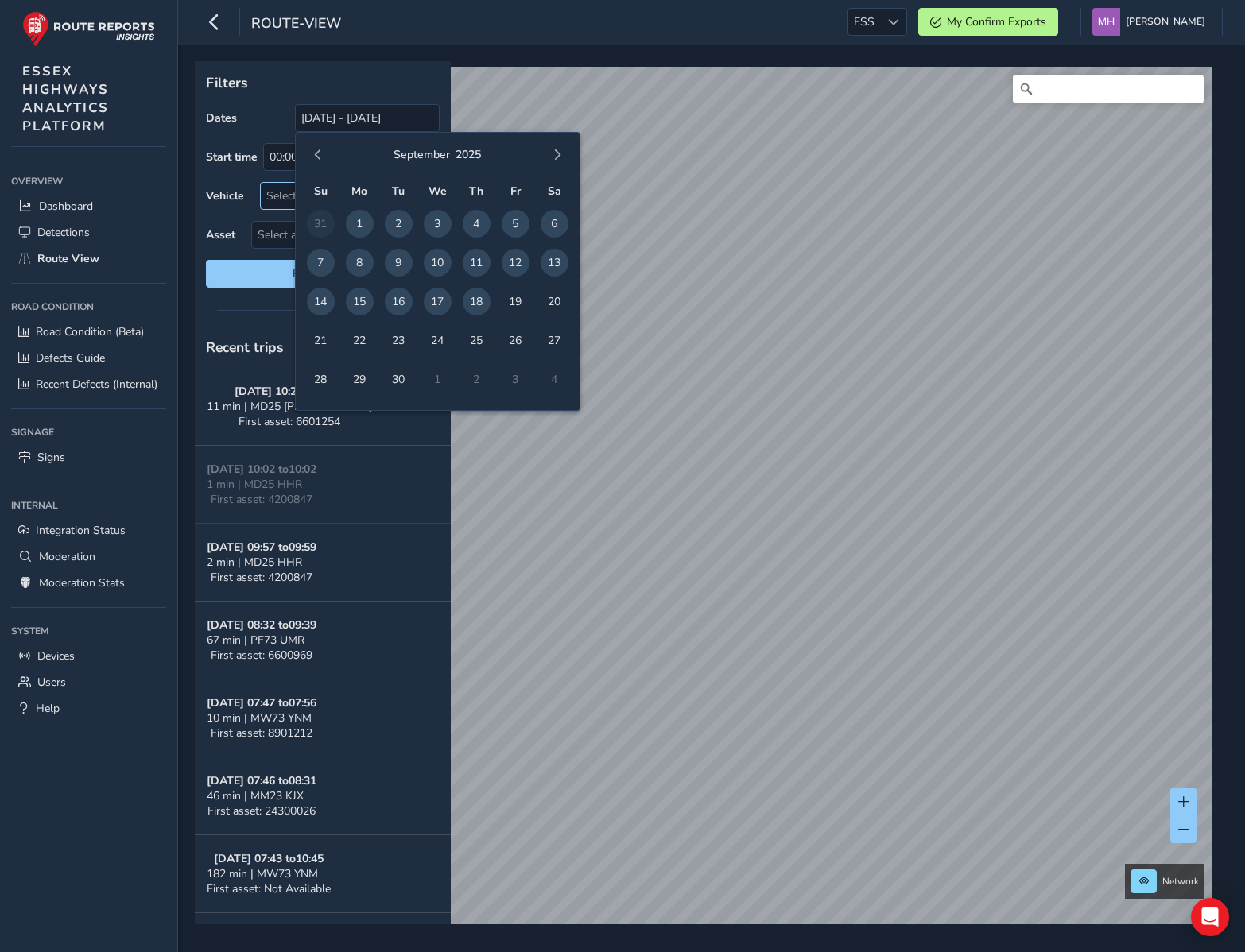
click at [400, 303] on span "16" at bounding box center [398, 302] width 28 height 28
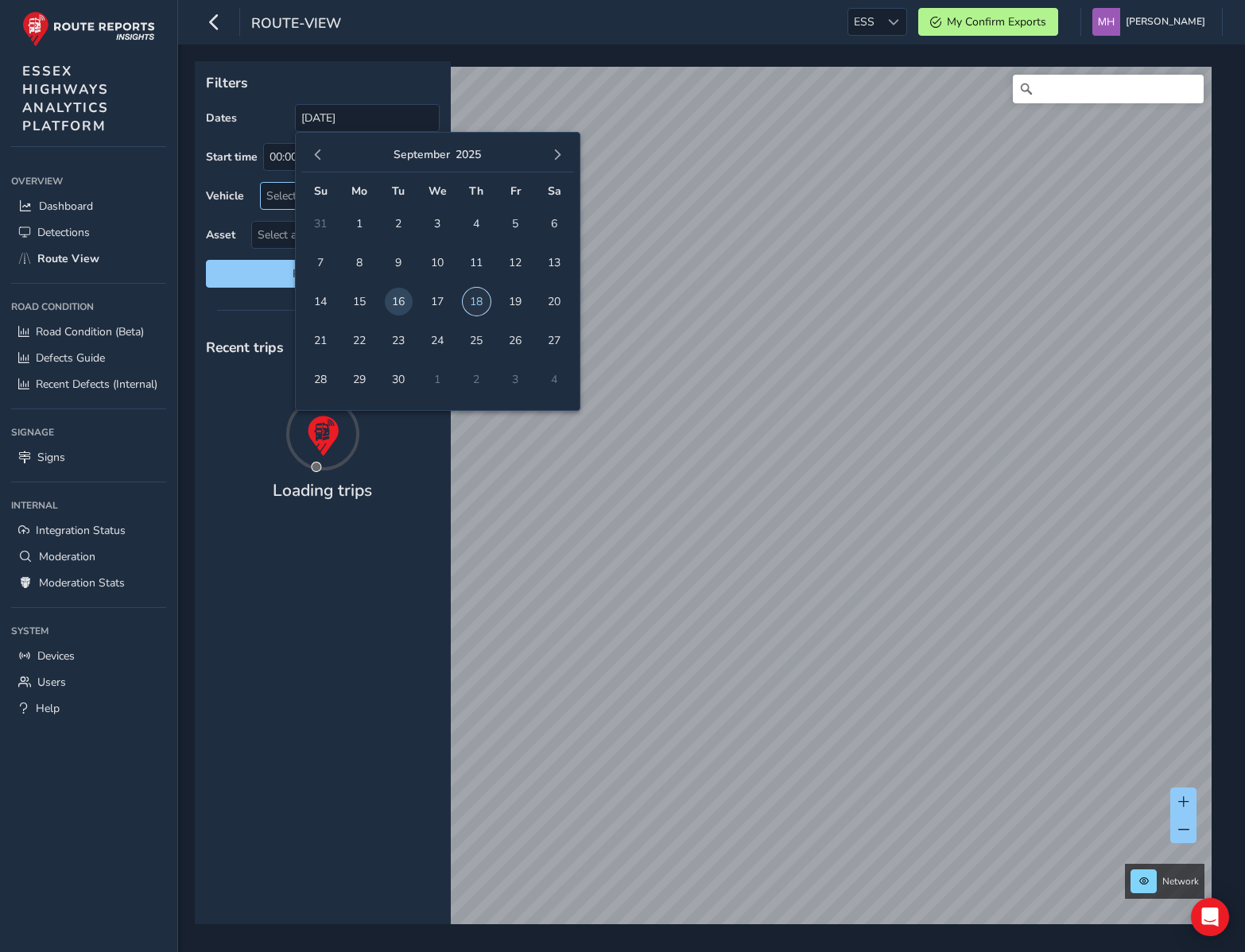
click at [485, 306] on span "18" at bounding box center [476, 302] width 28 height 28
type input "16/09/2025 - 18/09/2025"
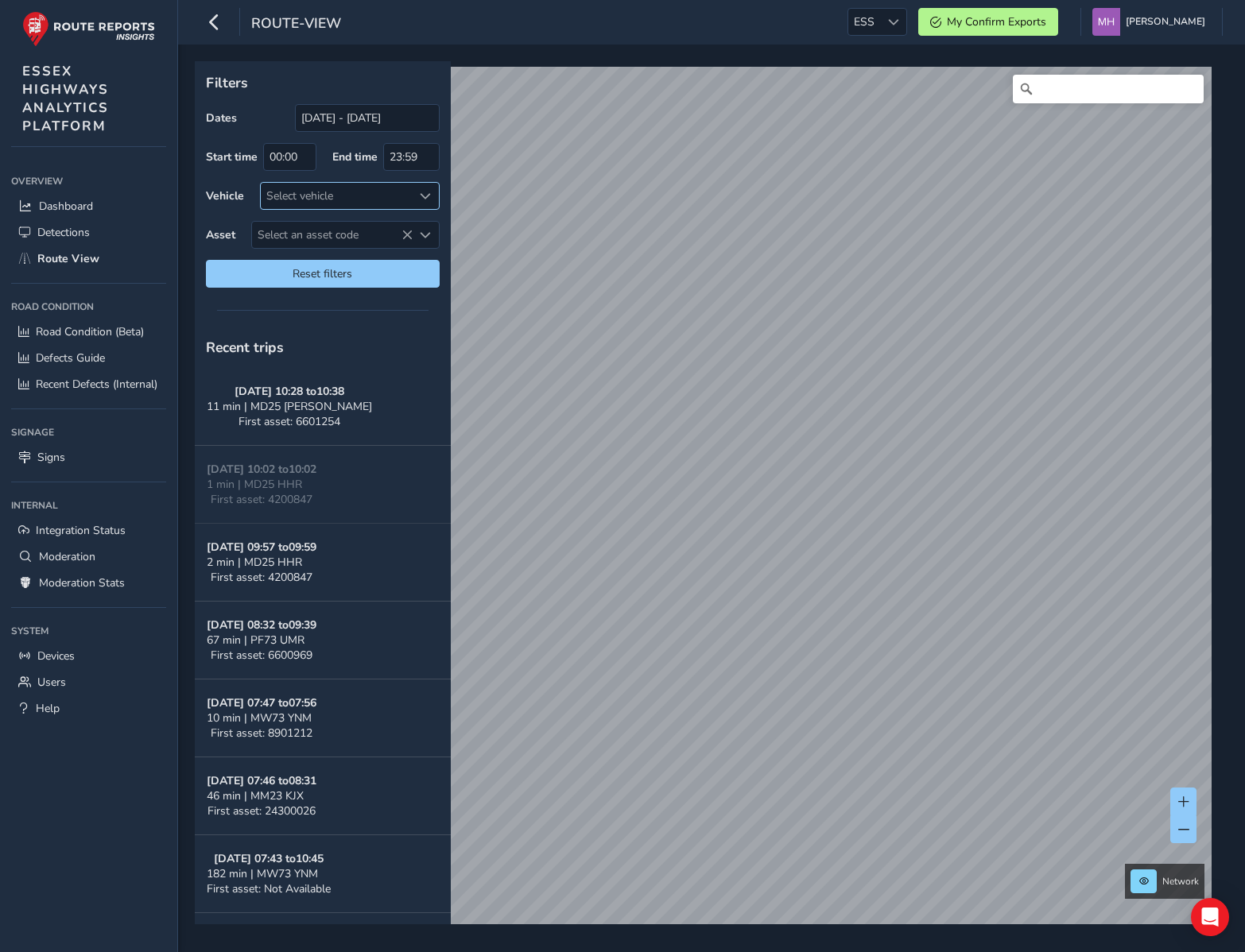
click at [312, 199] on div "Select vehicle" at bounding box center [337, 195] width 152 height 26
type input "MD72"
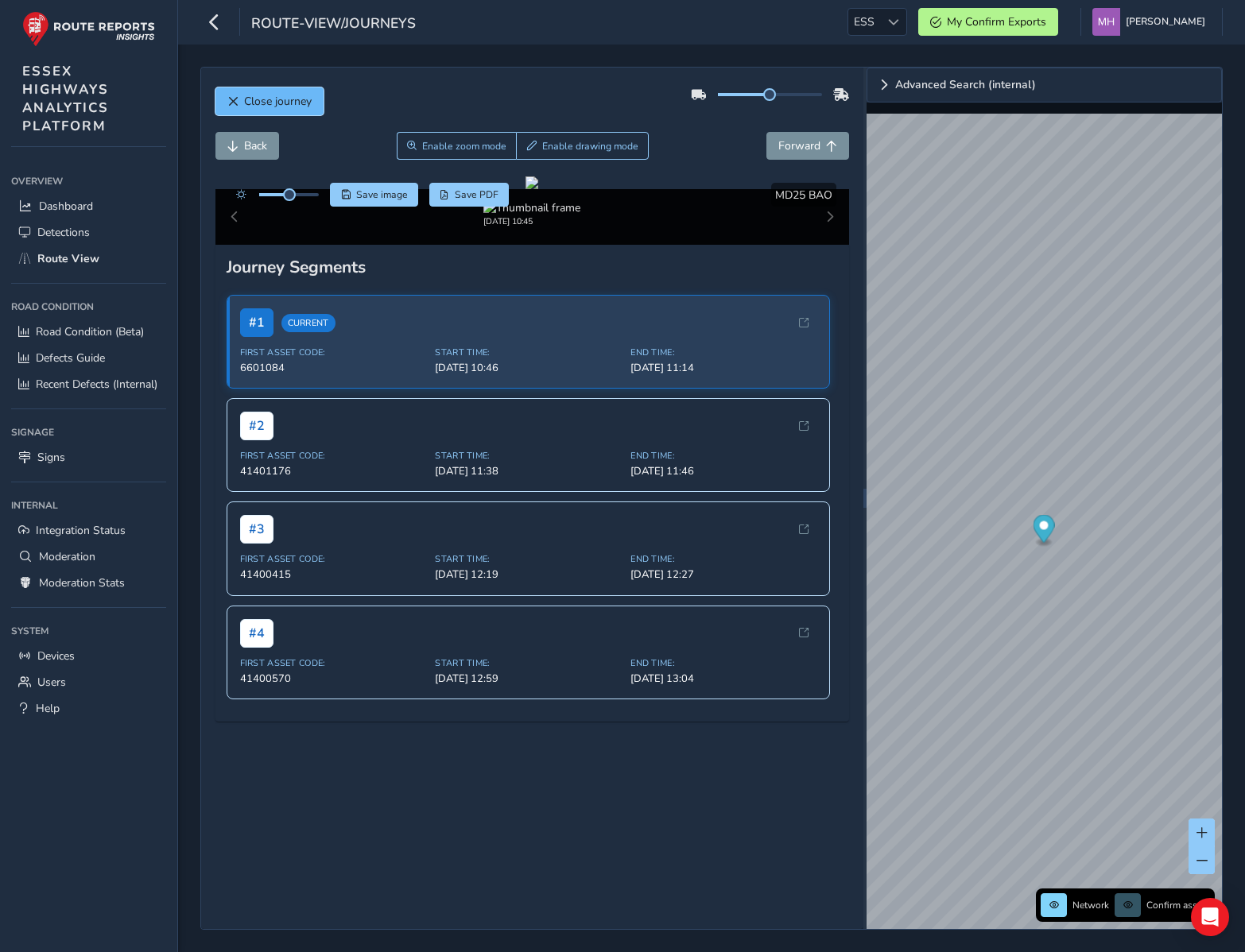
click at [256, 98] on span "Close journey" at bounding box center [278, 101] width 68 height 15
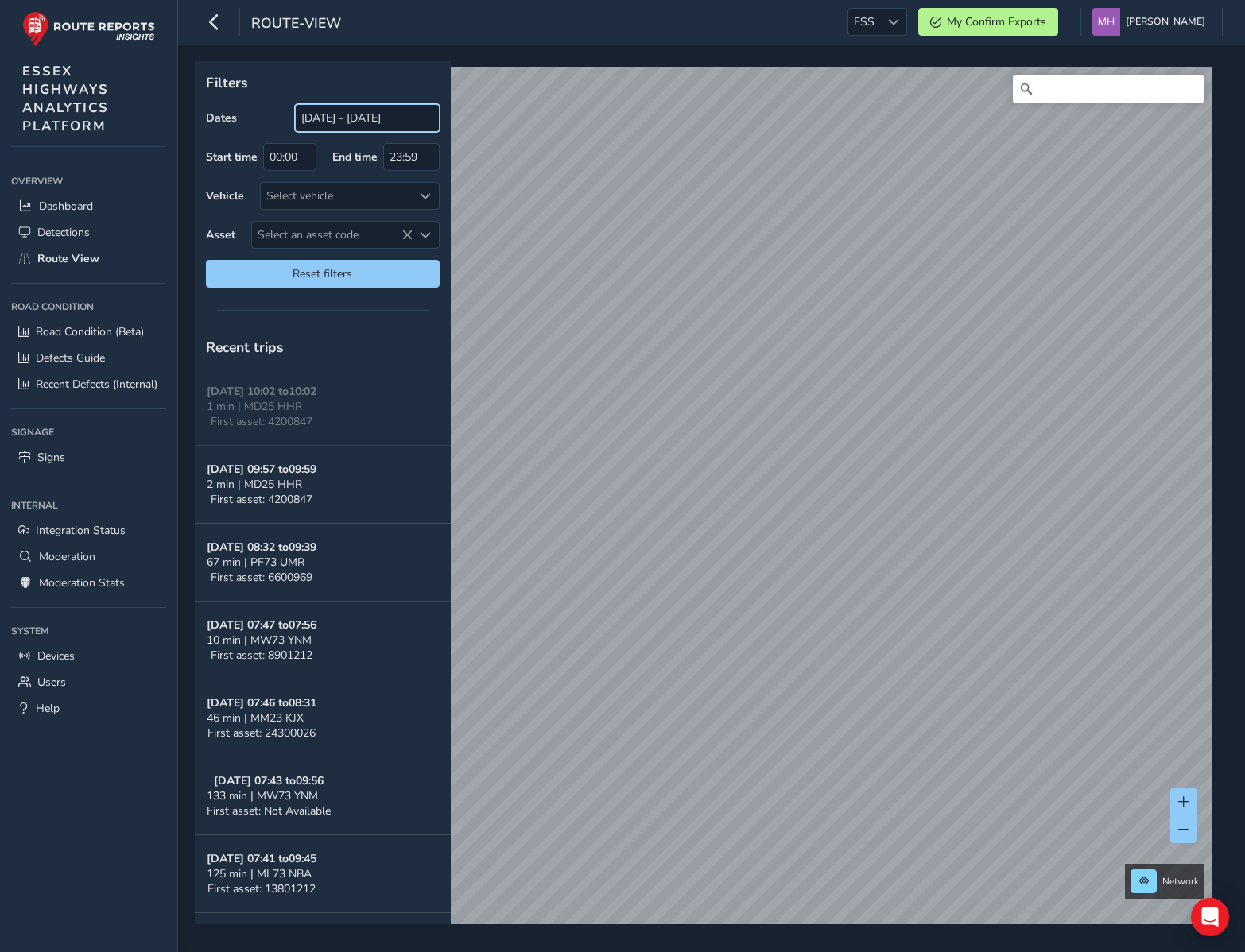
click at [357, 122] on input "[DATE] - [DATE]" at bounding box center [367, 117] width 144 height 28
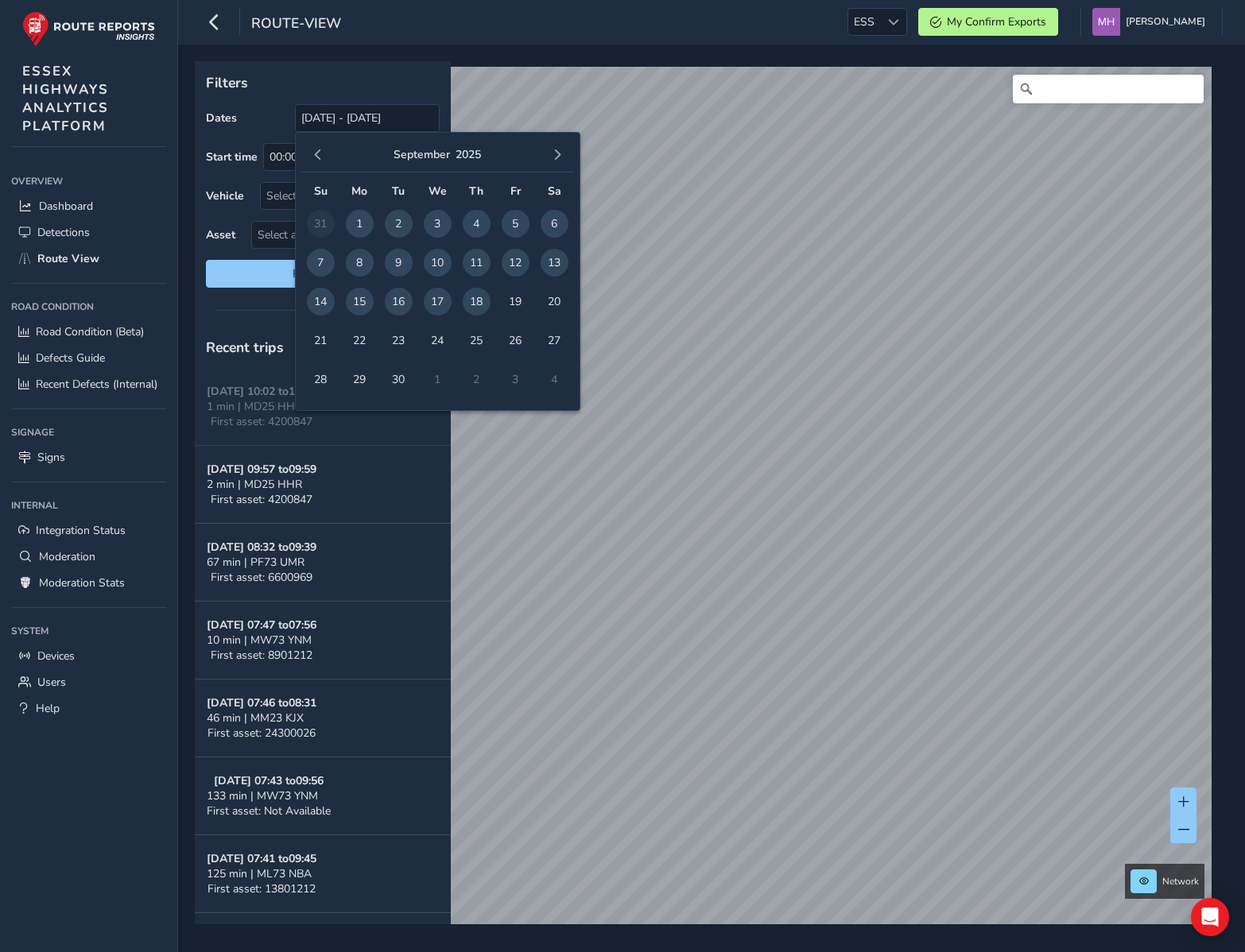
click at [427, 302] on span "17" at bounding box center [438, 302] width 28 height 28
type input "[DATE]"
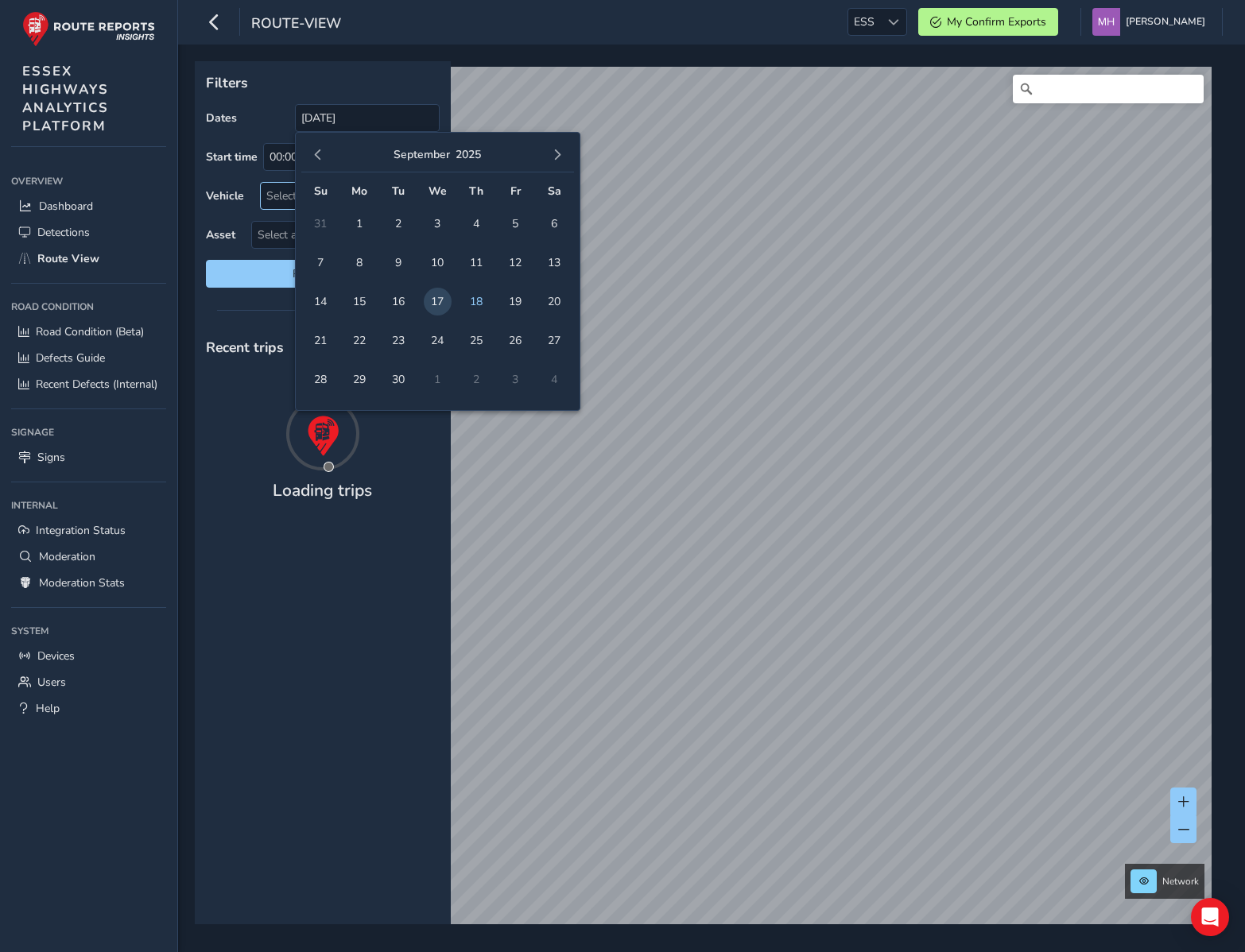
click at [285, 195] on div "Select vehicle" at bounding box center [337, 195] width 152 height 26
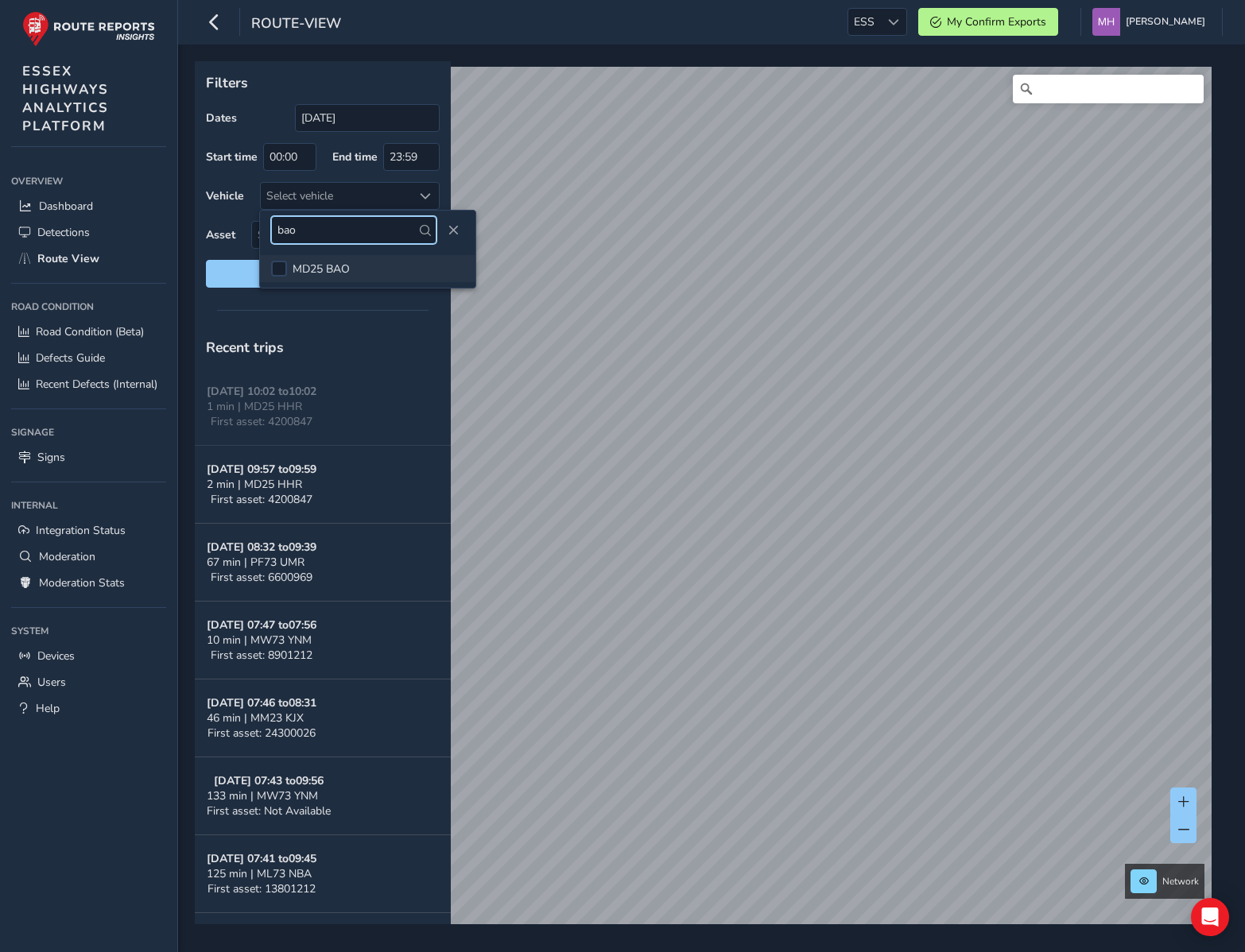
type input "bao"
click at [302, 265] on span "MD25 BAO" at bounding box center [321, 269] width 57 height 15
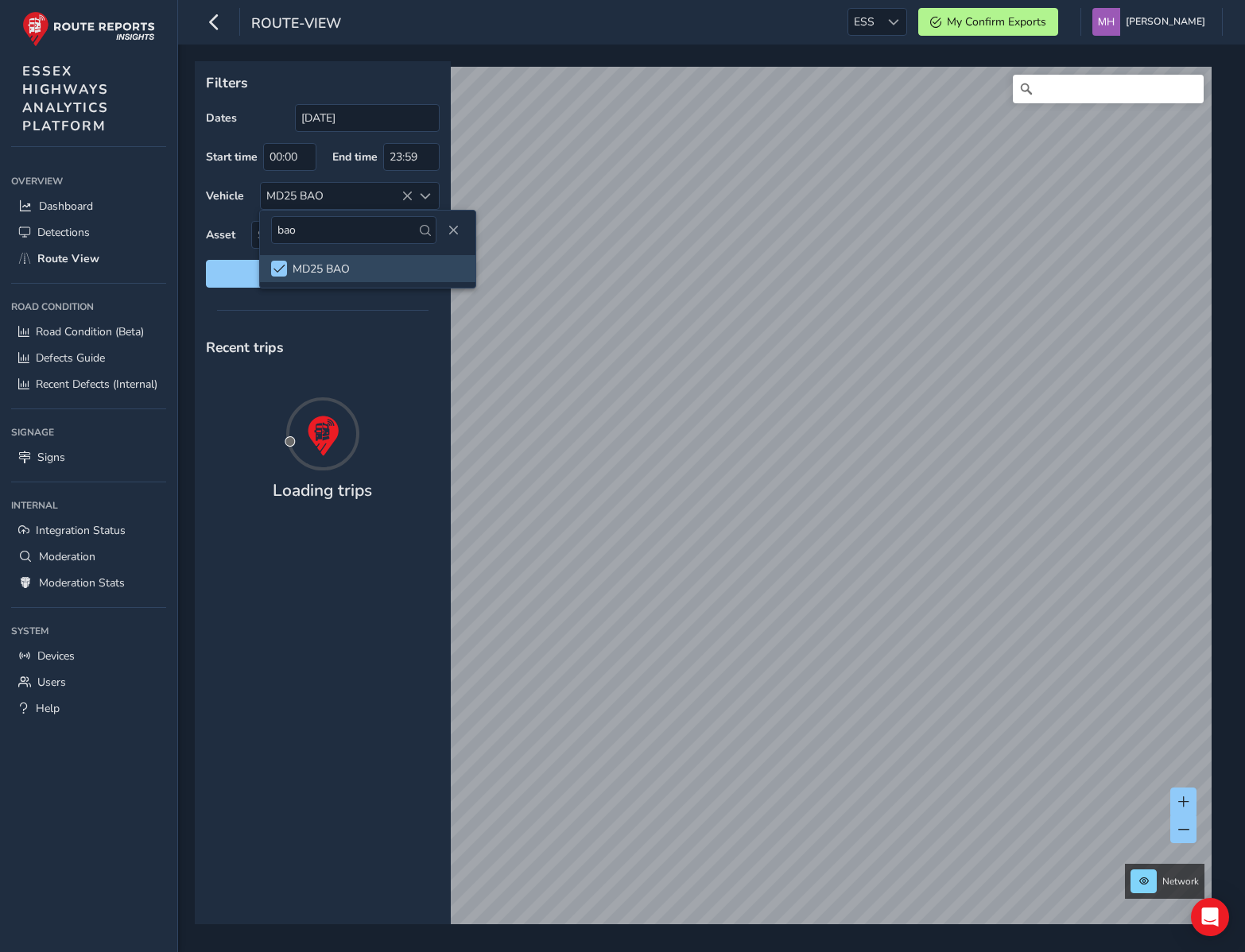
click at [221, 313] on div at bounding box center [323, 310] width 256 height 22
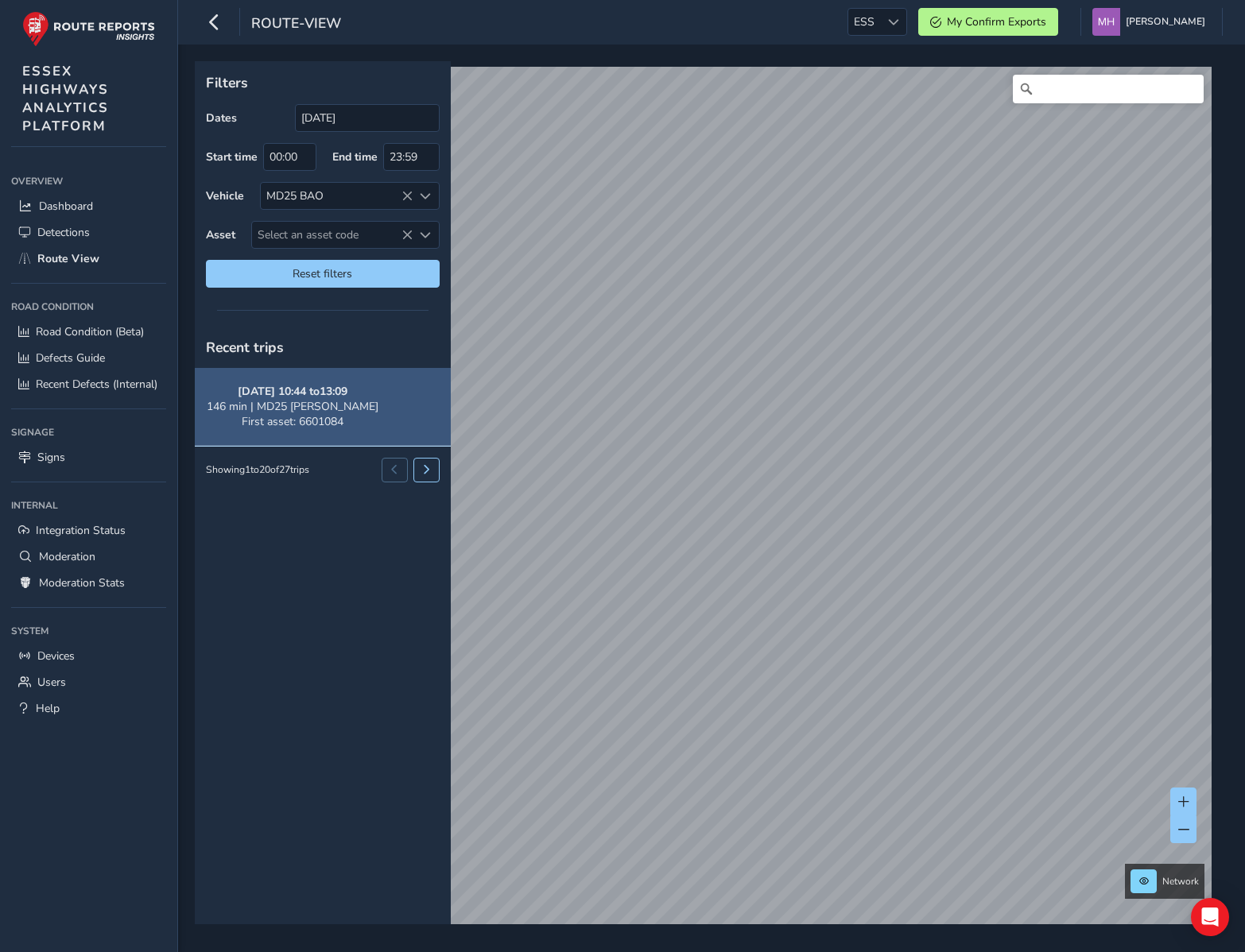
click at [328, 405] on button "Sep 17, 10:44 to 13:09 146 min | MD25 BAO First asset: 6601084" at bounding box center [323, 407] width 256 height 78
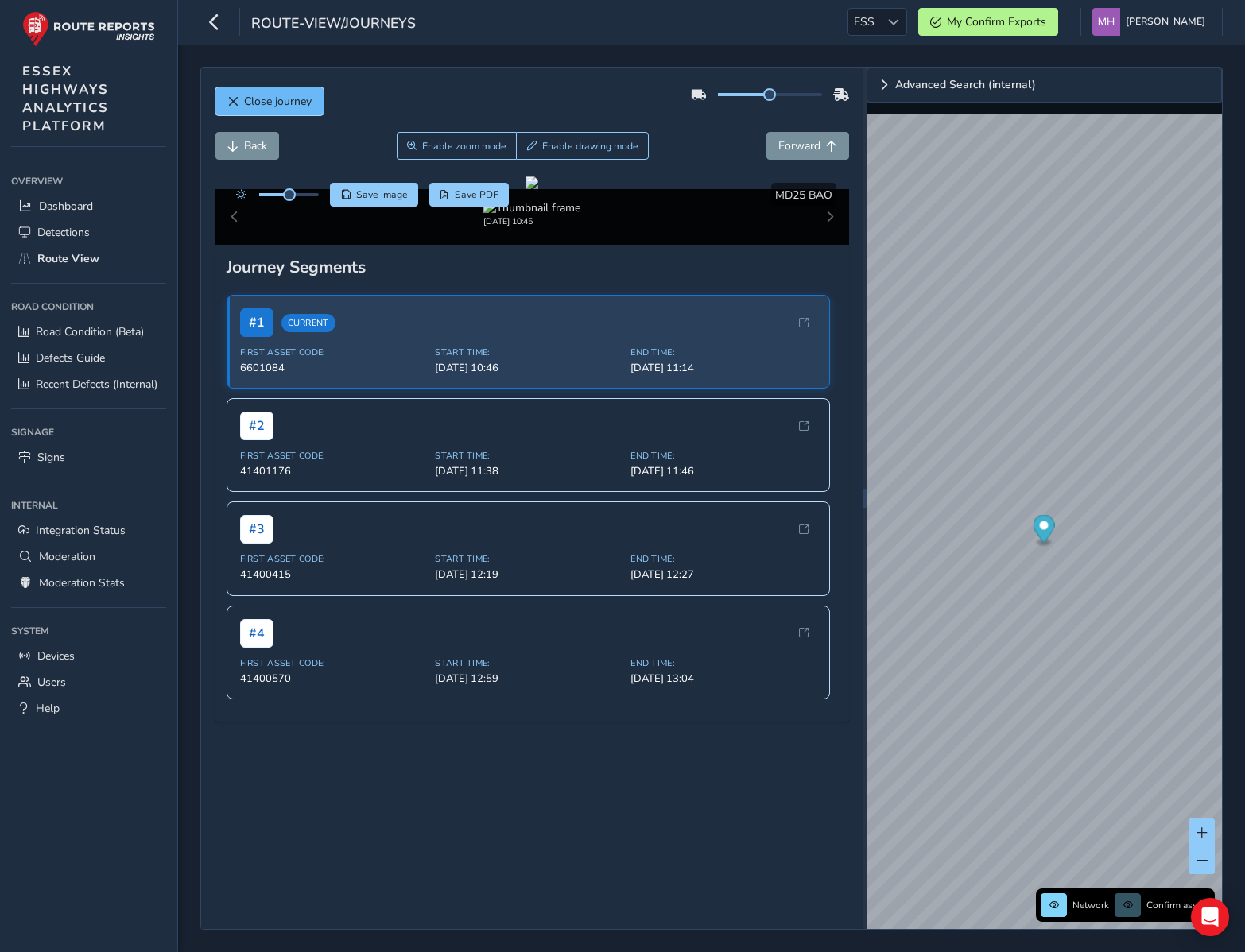
click at [247, 100] on span "Close journey" at bounding box center [278, 101] width 68 height 15
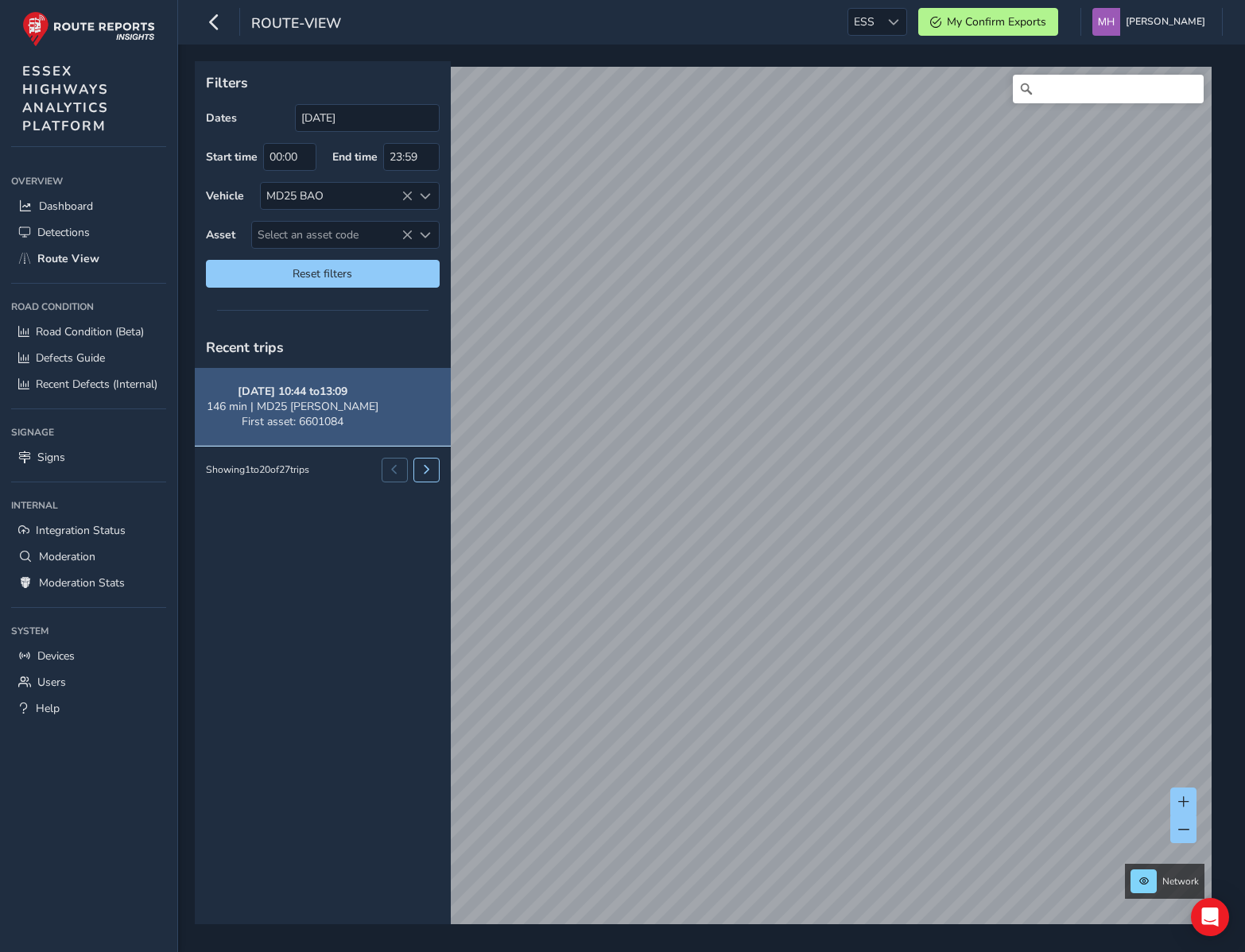
click at [312, 401] on span "146 min | MD25 BAO" at bounding box center [292, 406] width 171 height 15
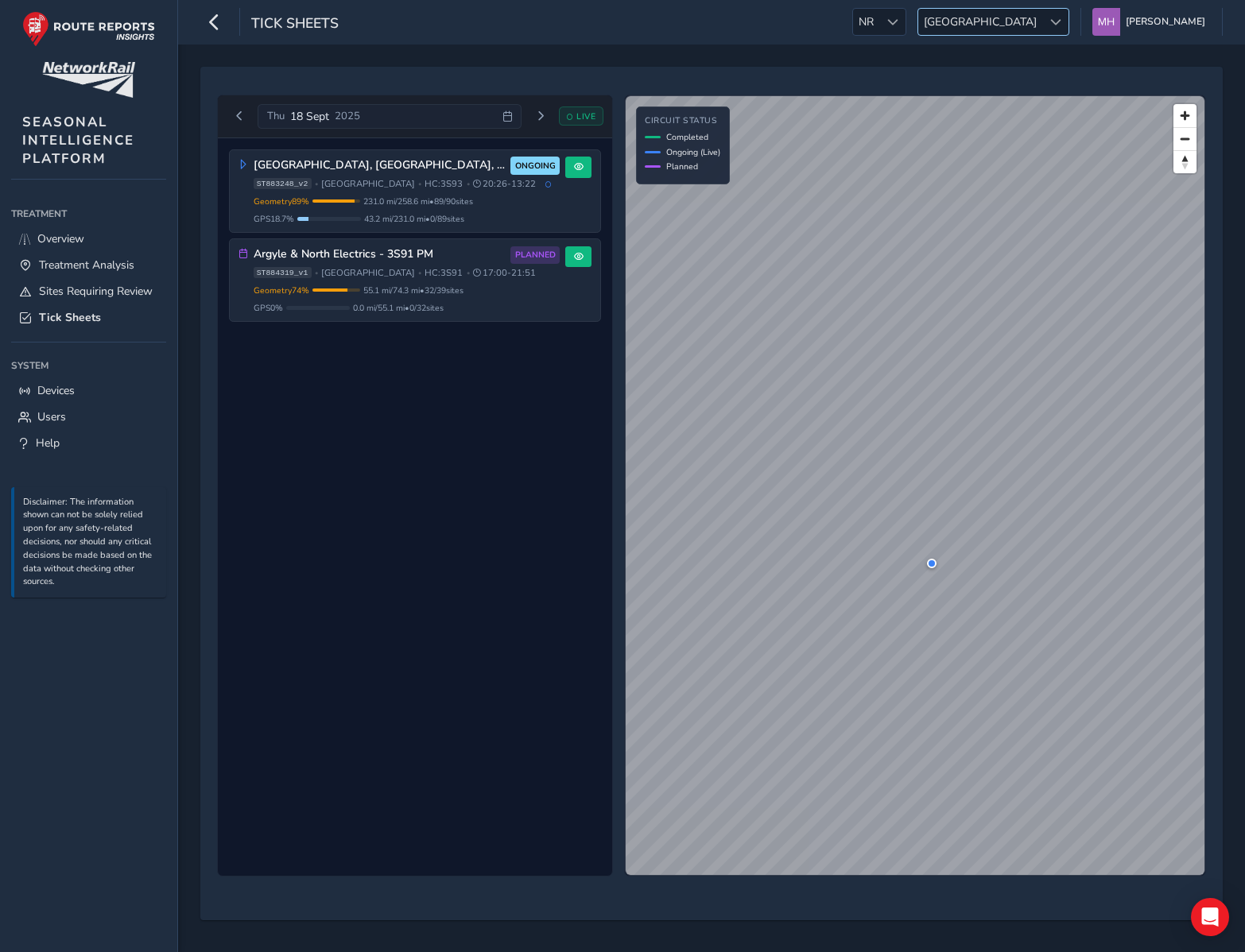
click at [1033, 24] on span "[GEOGRAPHIC_DATA]" at bounding box center [980, 21] width 124 height 26
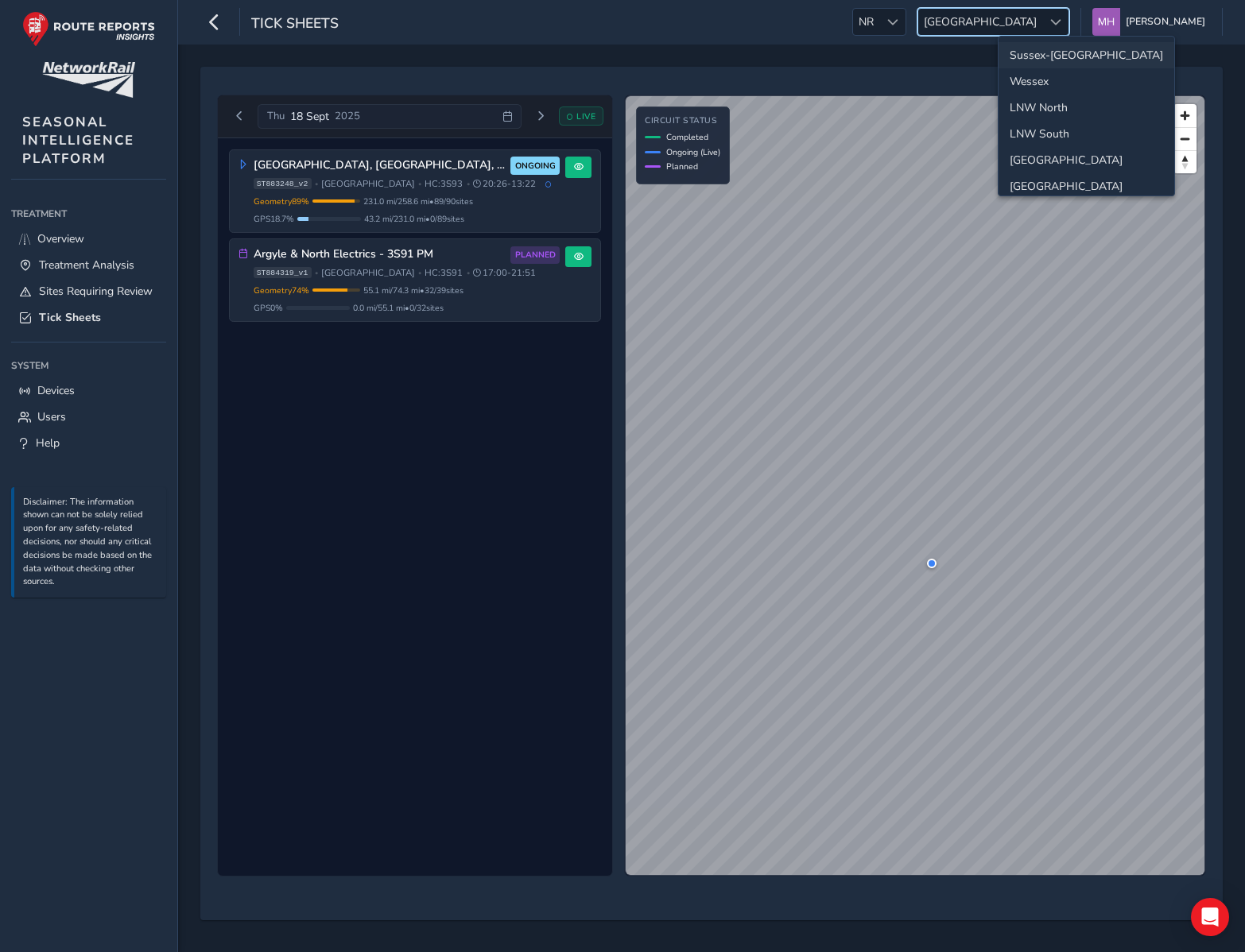
click at [1025, 52] on li "Sussex-[GEOGRAPHIC_DATA]" at bounding box center [1086, 55] width 176 height 26
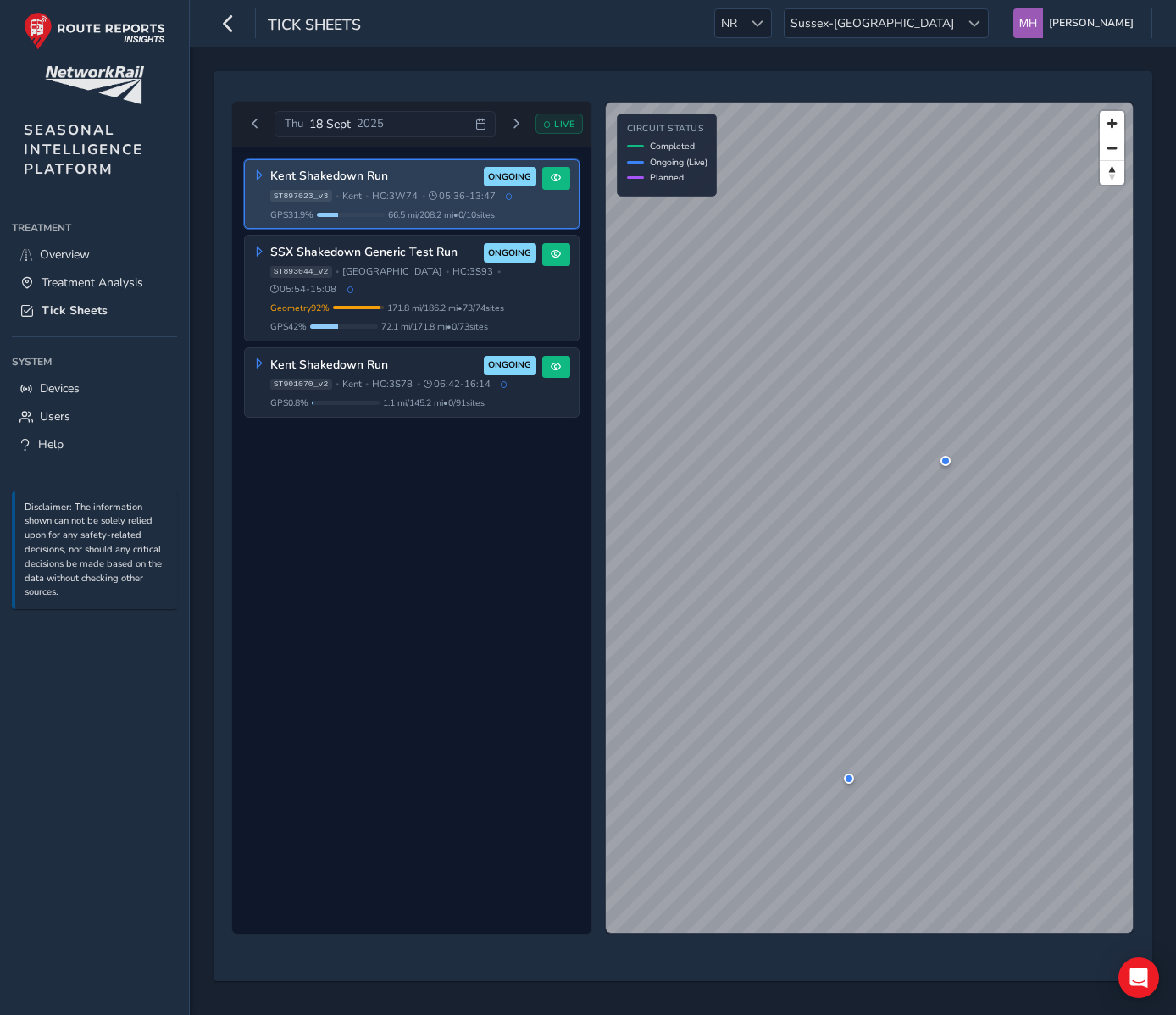
click at [496, 477] on div "Kent Shakedown Run ONGOING ST897023_v3 • [GEOGRAPHIC_DATA] • HC: 3W74 • 05:36 -…" at bounding box center [412, 541] width 359 height 787
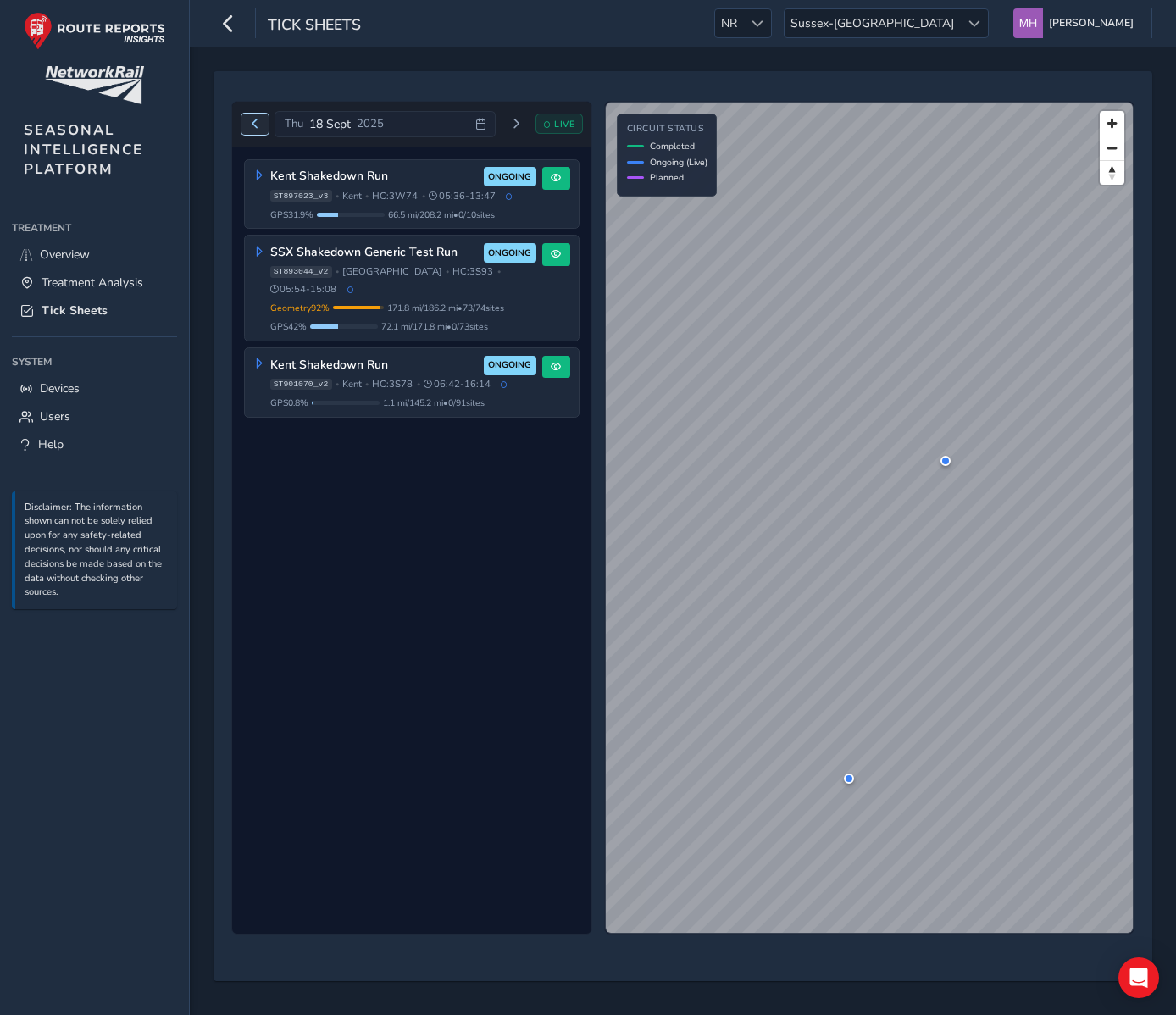
click at [265, 127] on button "Previous day" at bounding box center [255, 124] width 28 height 22
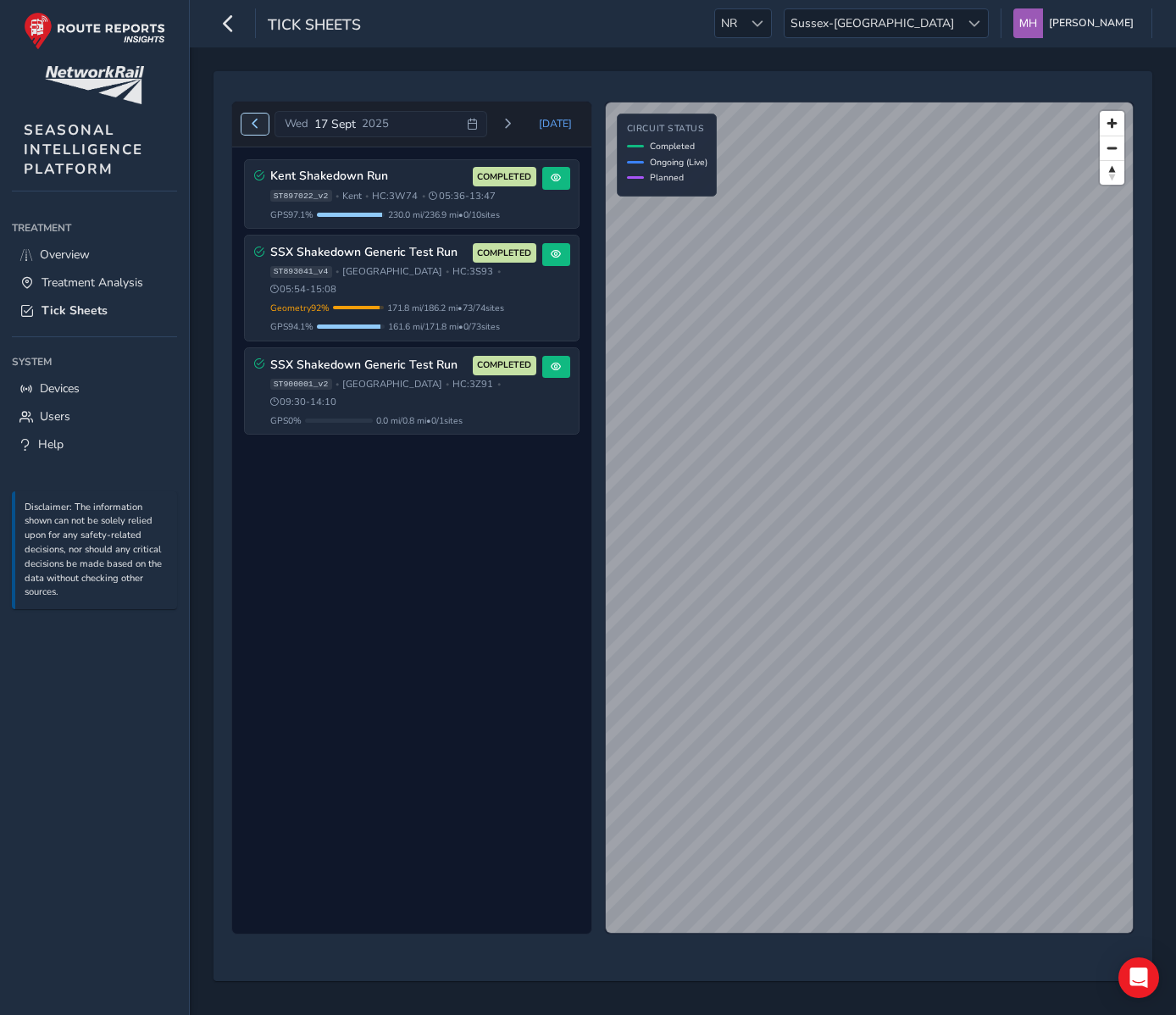
click at [265, 127] on button "Previous day" at bounding box center [255, 124] width 28 height 22
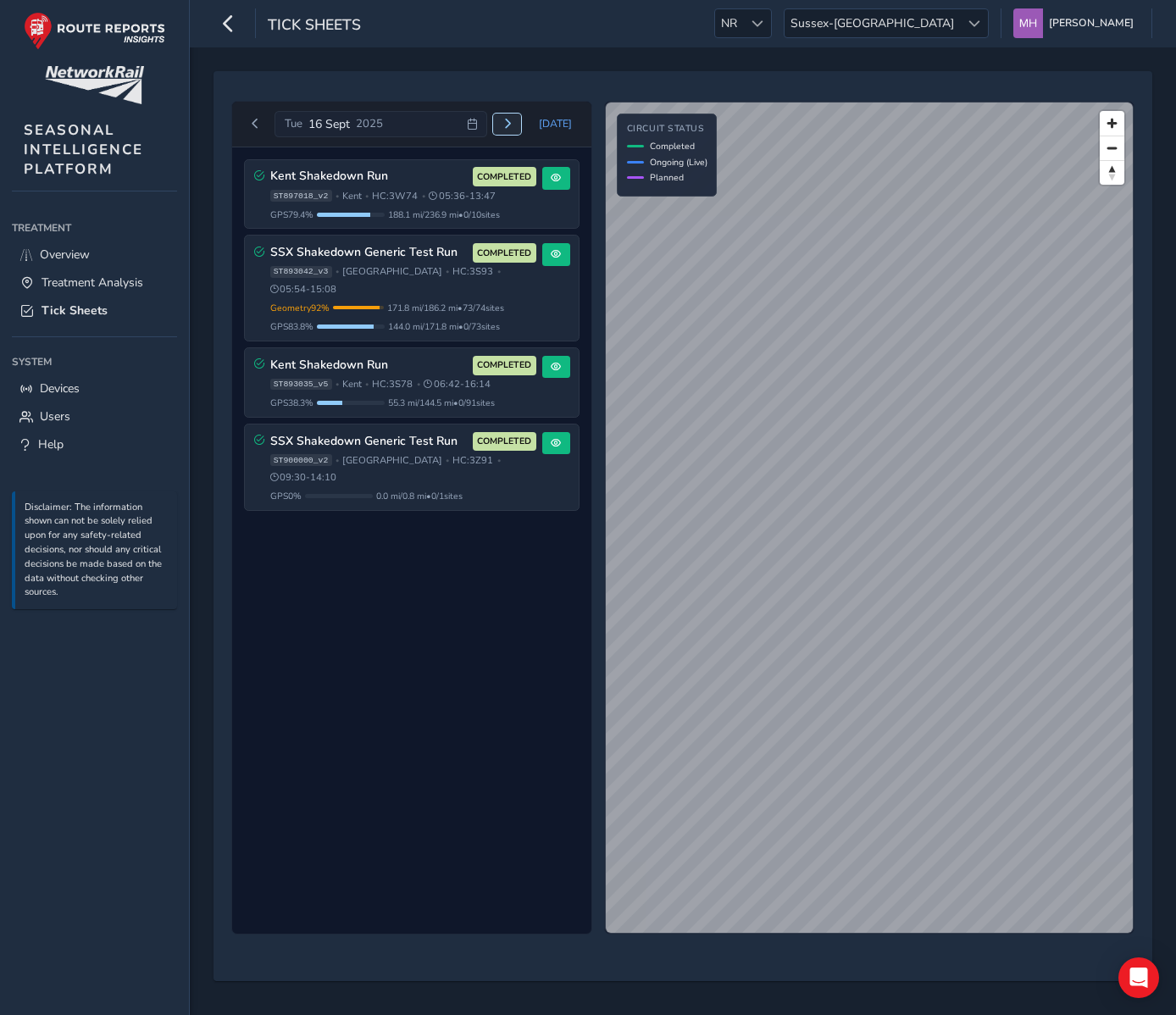
click at [510, 128] on span "Next day" at bounding box center [507, 123] width 10 height 10
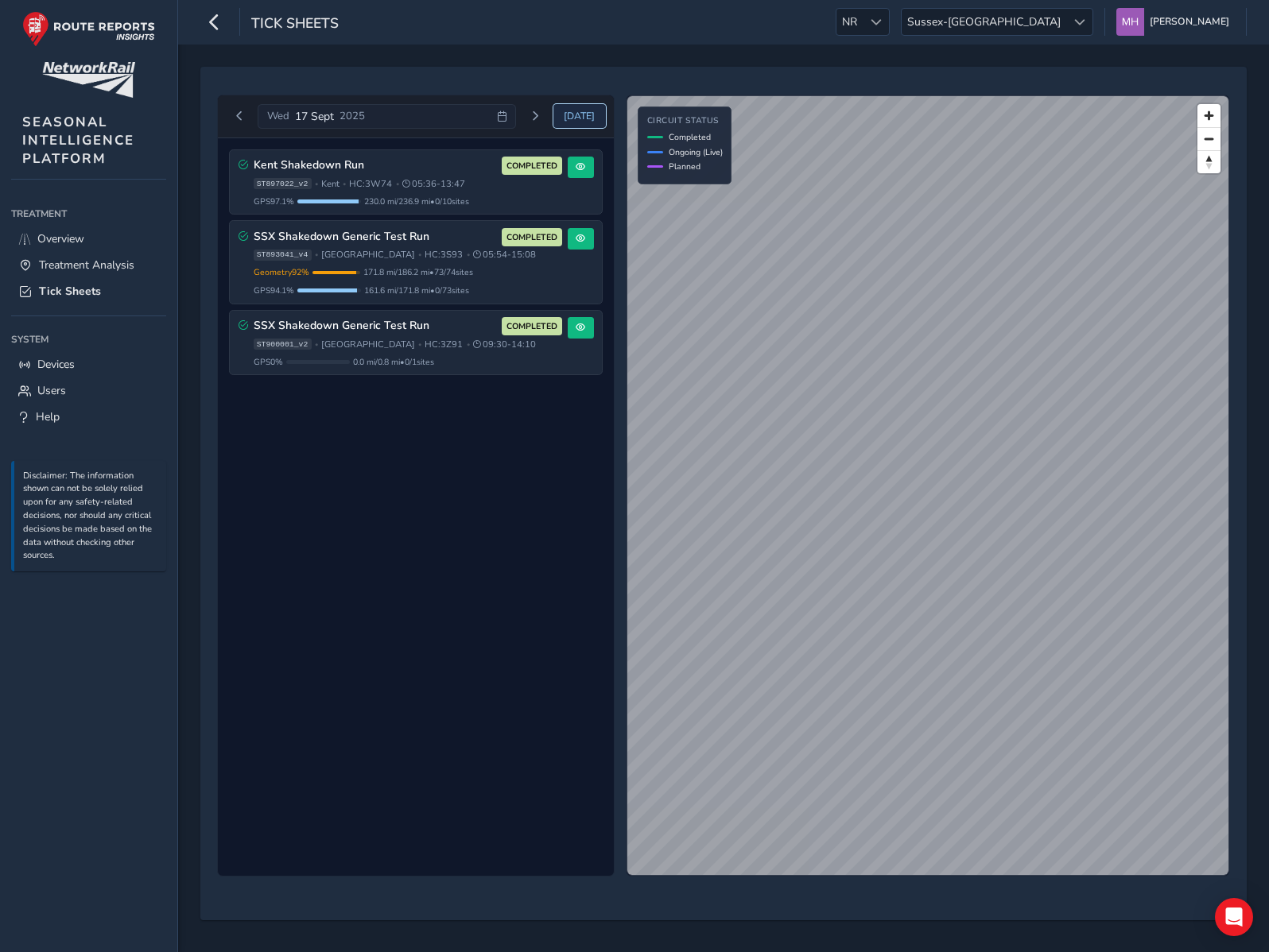
click at [578, 112] on span "[DATE]" at bounding box center [579, 116] width 31 height 13
click at [233, 117] on button "Previous day" at bounding box center [239, 117] width 26 height 20
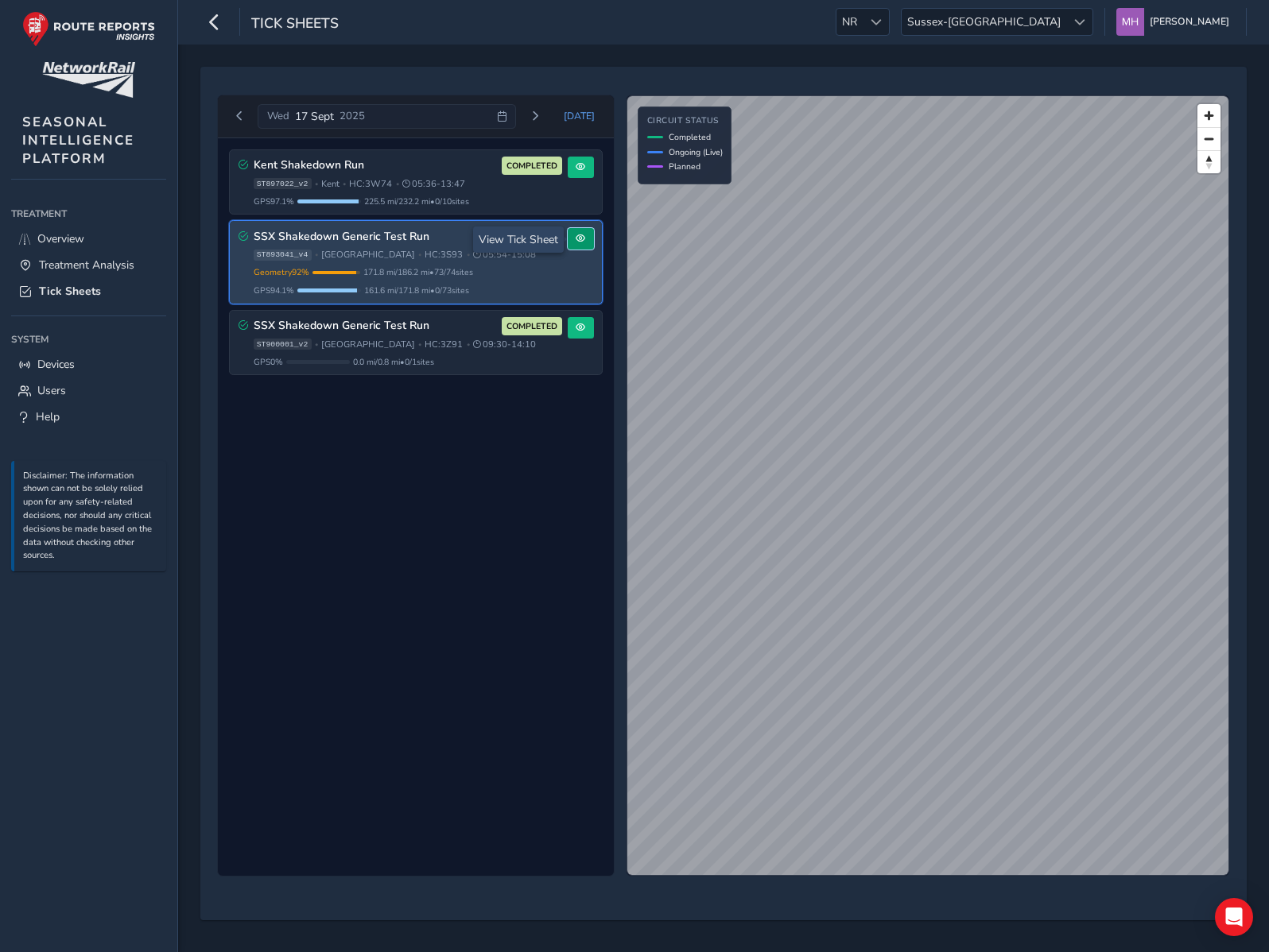
click at [581, 239] on span at bounding box center [580, 238] width 9 height 9
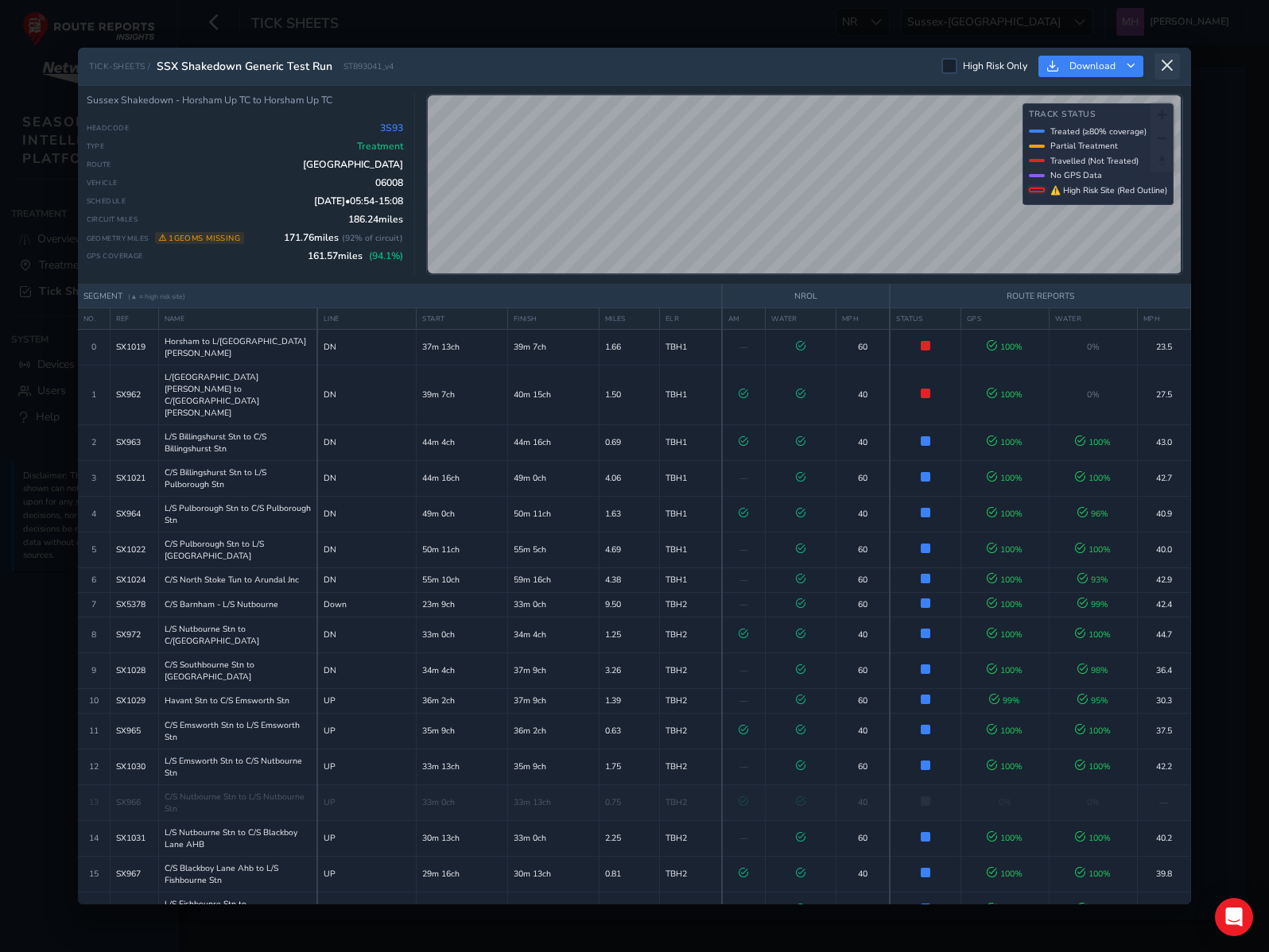
click at [1168, 70] on icon at bounding box center [1167, 66] width 14 height 14
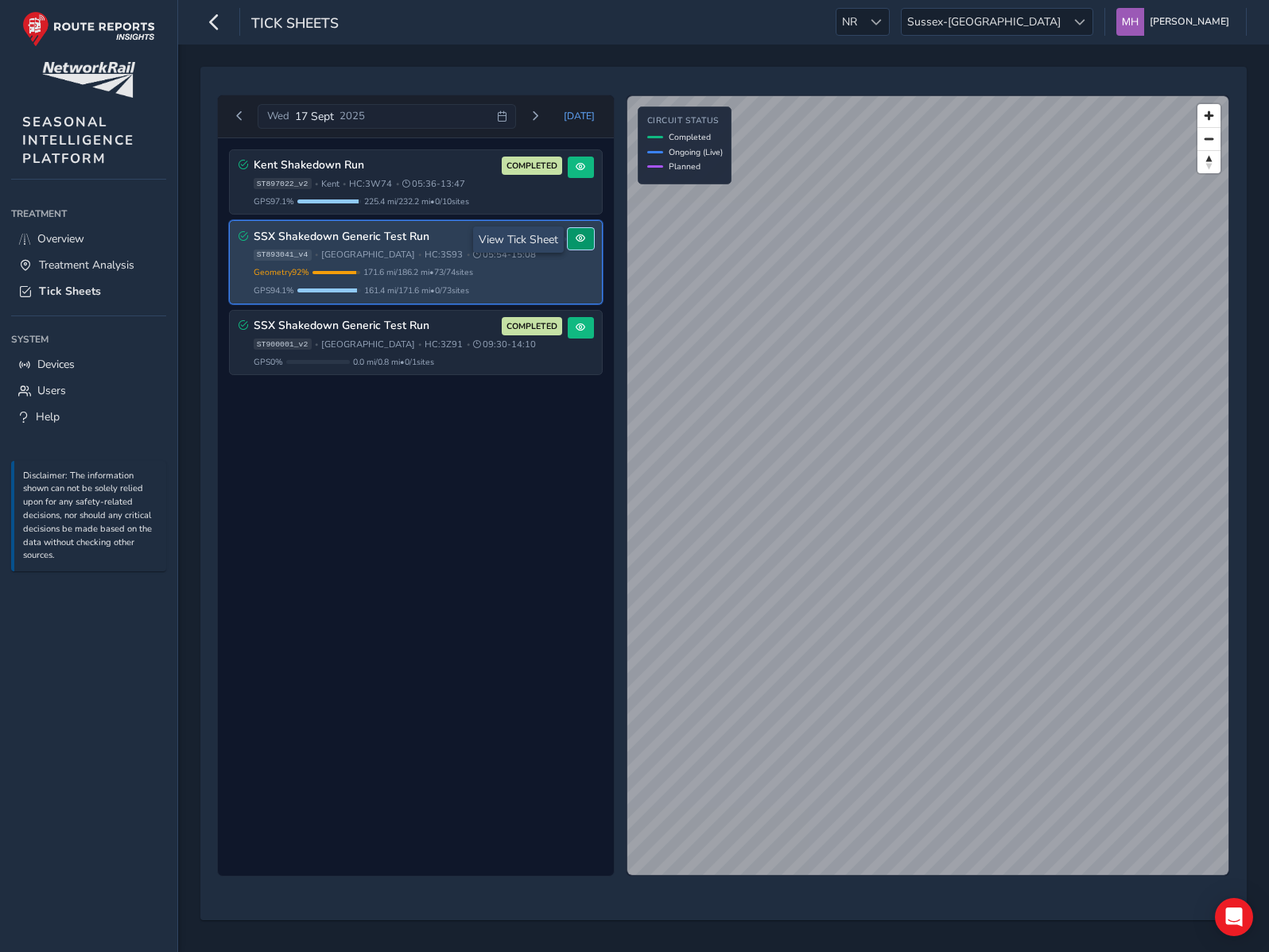
click at [577, 243] on span at bounding box center [580, 238] width 9 height 9
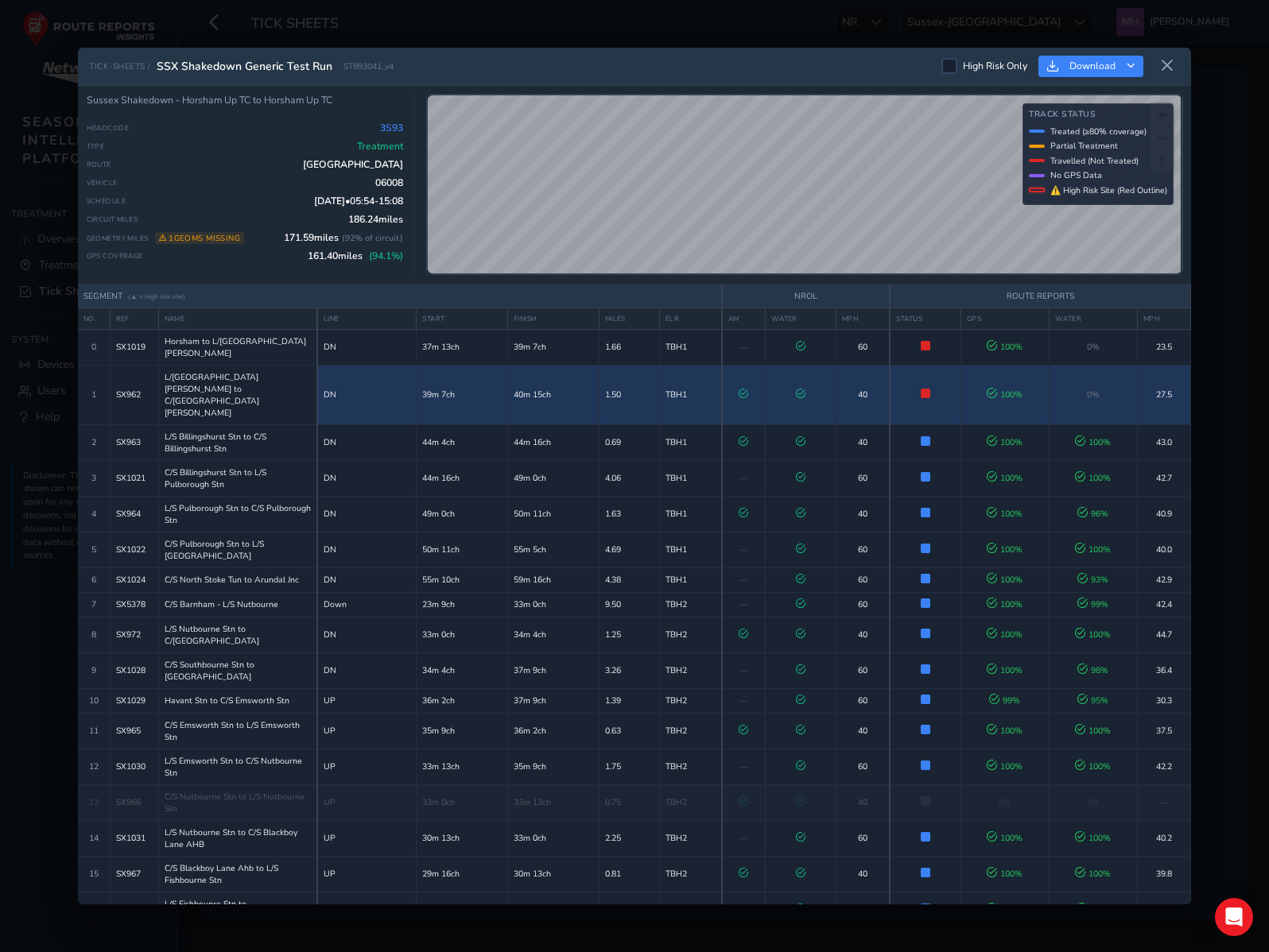
click at [901, 369] on td "Not Treated Train passed but did not apply treatment (GPS: 100%)" at bounding box center [925, 394] width 71 height 60
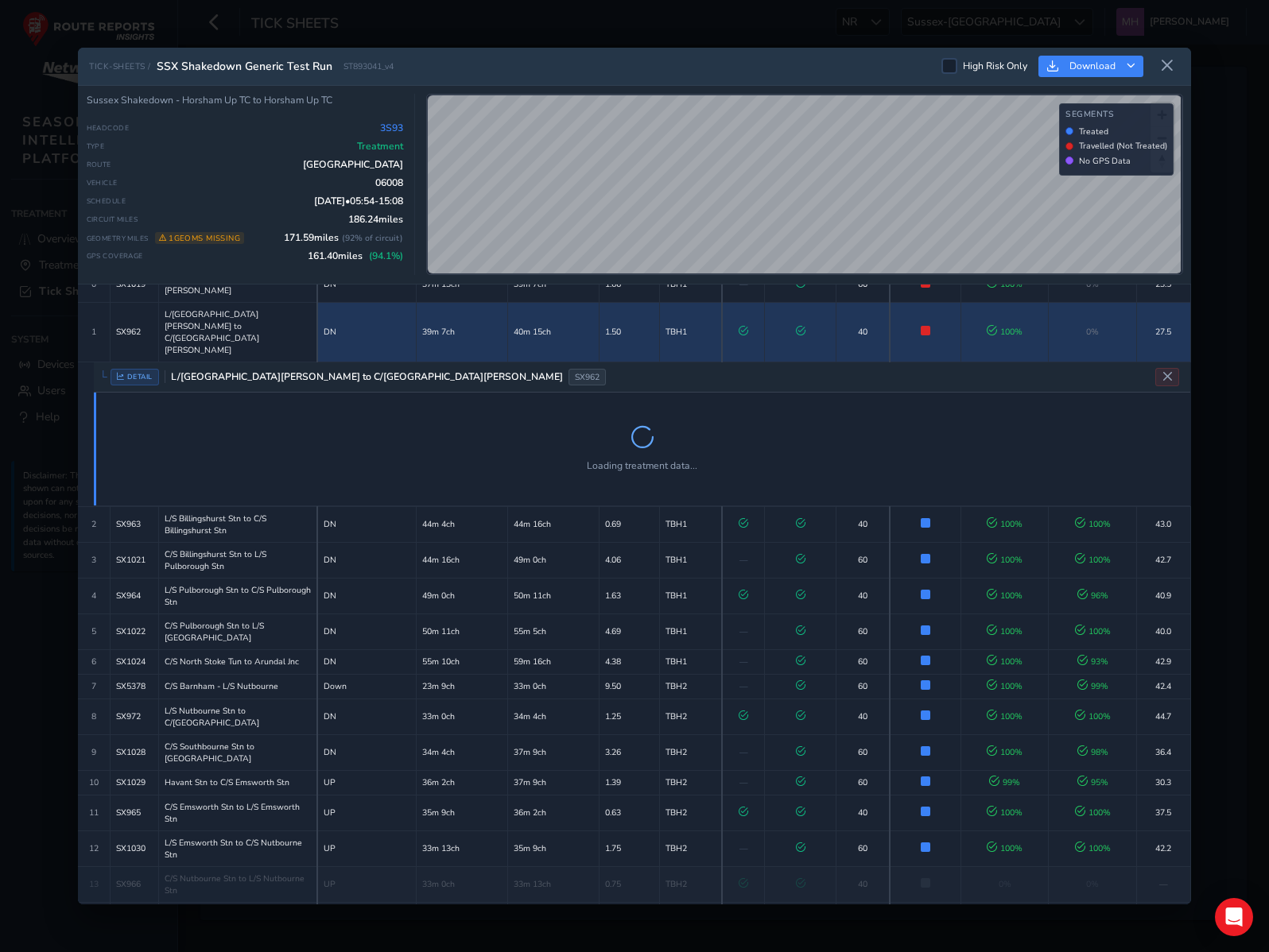
scroll to position [68, 0]
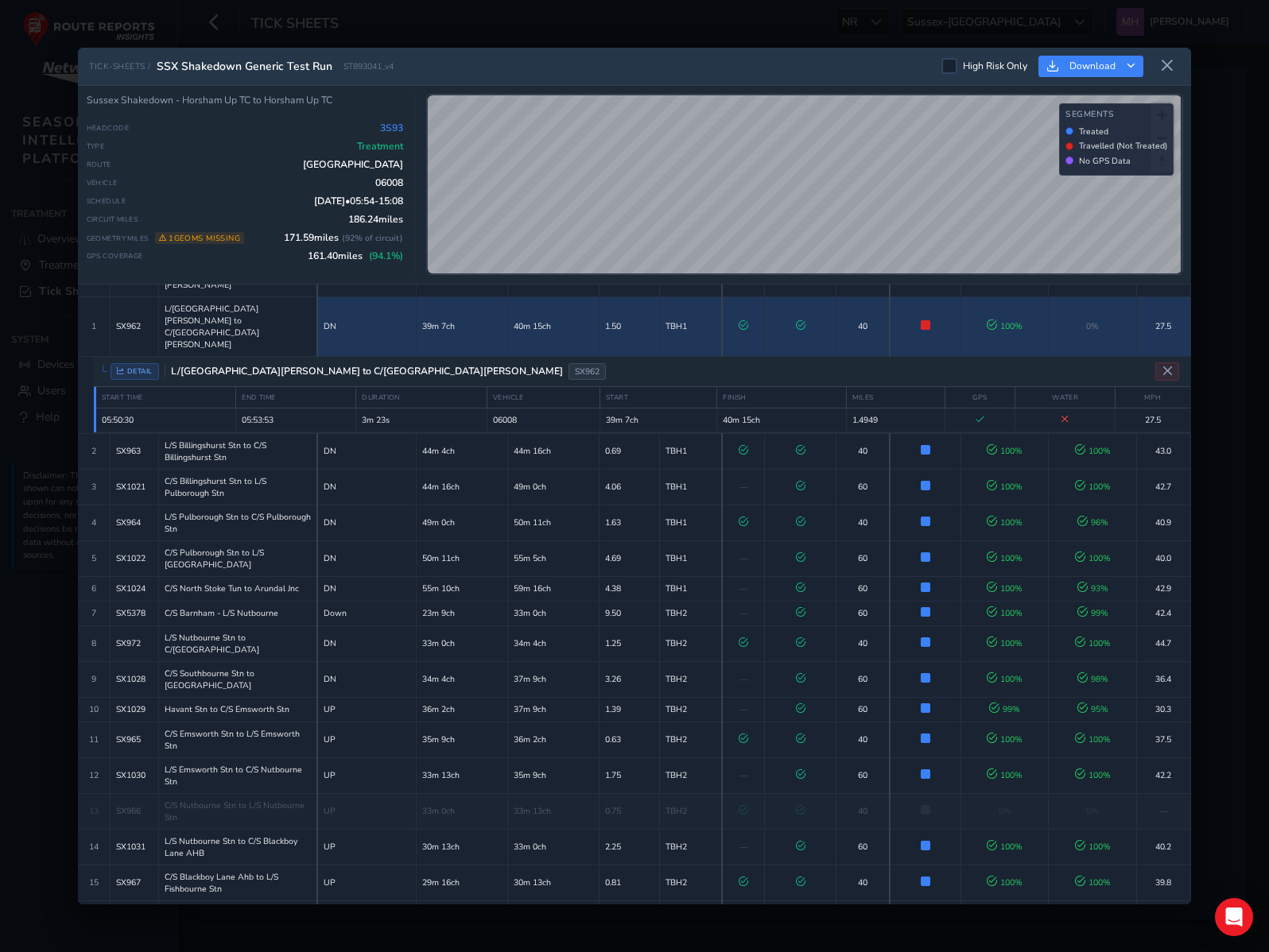
click at [900, 313] on td "Not Treated Train passed but did not apply treatment (GPS: 100%)" at bounding box center [925, 326] width 71 height 60
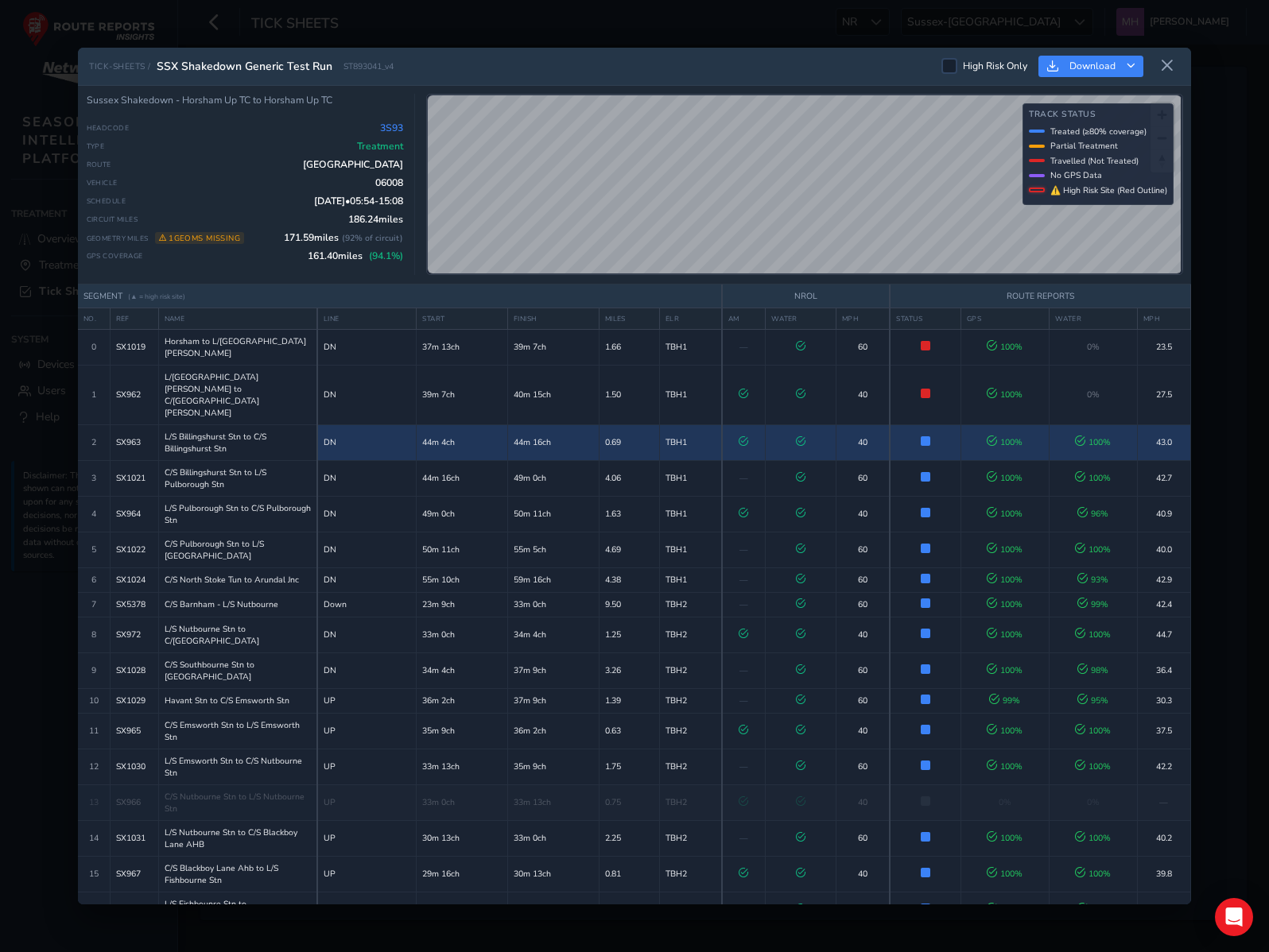
click at [842, 424] on td "40" at bounding box center [863, 442] width 54 height 35
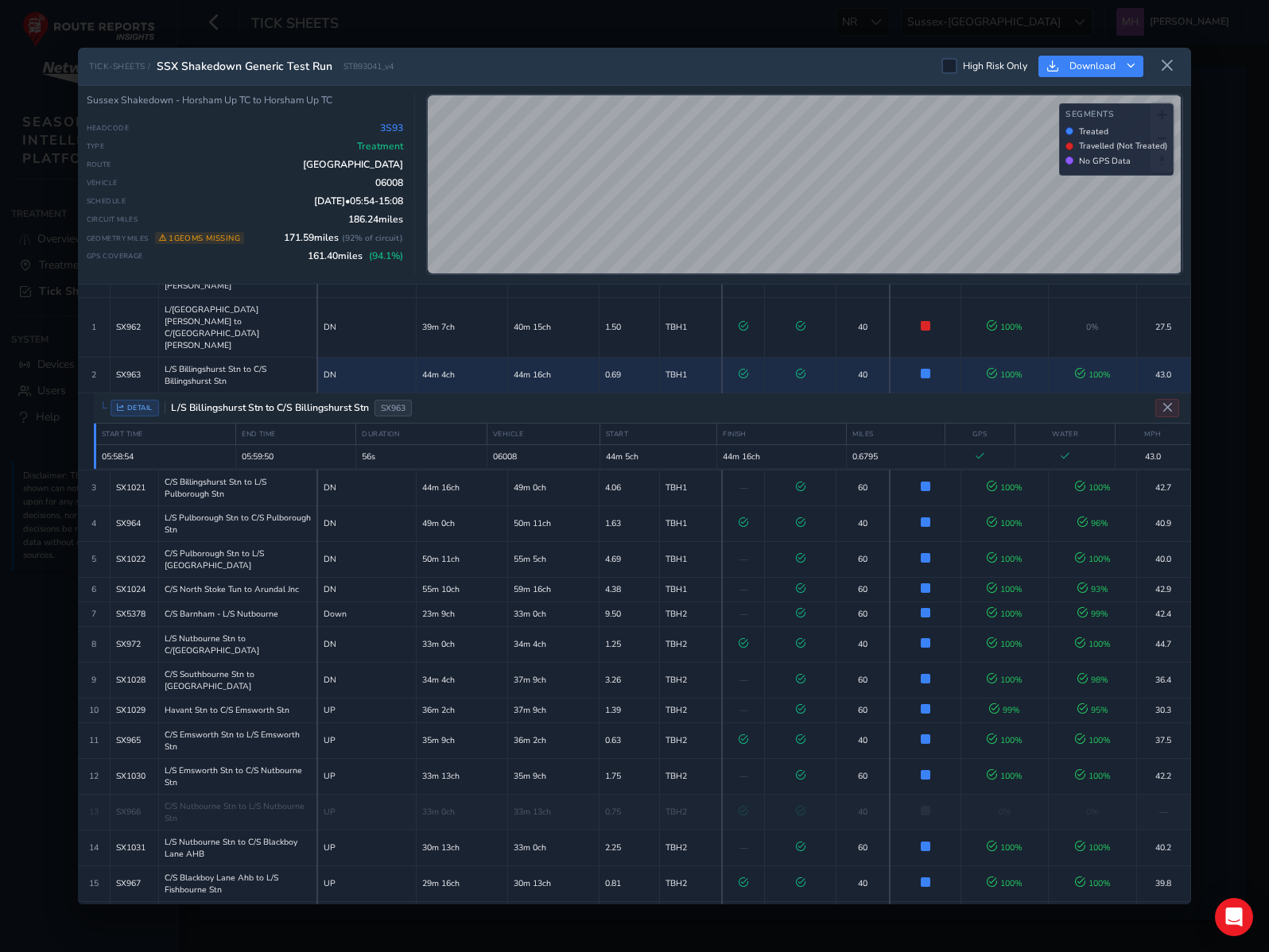
scroll to position [102, 0]
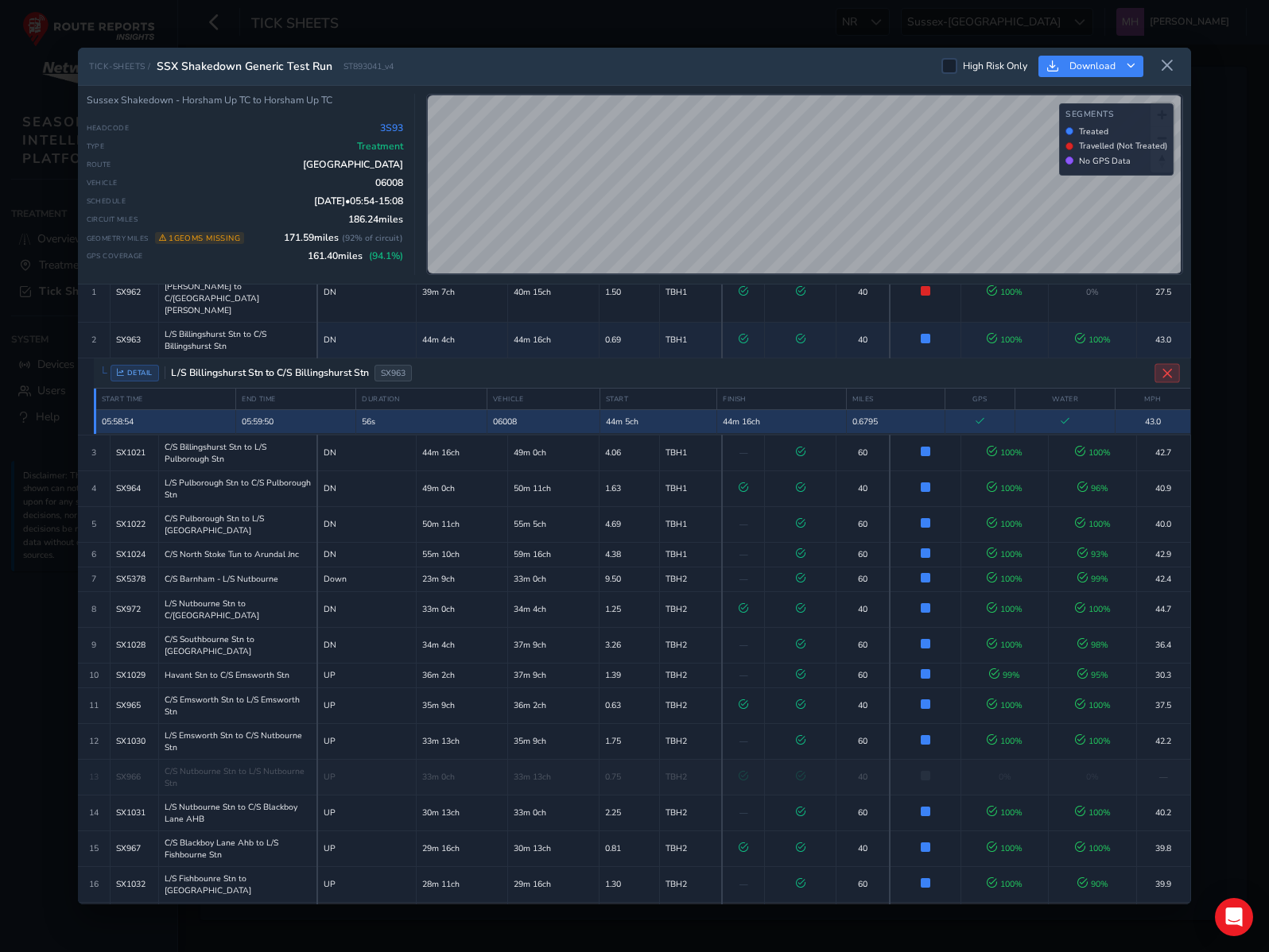
click at [1167, 363] on button "Close detail view" at bounding box center [1167, 373] width 25 height 19
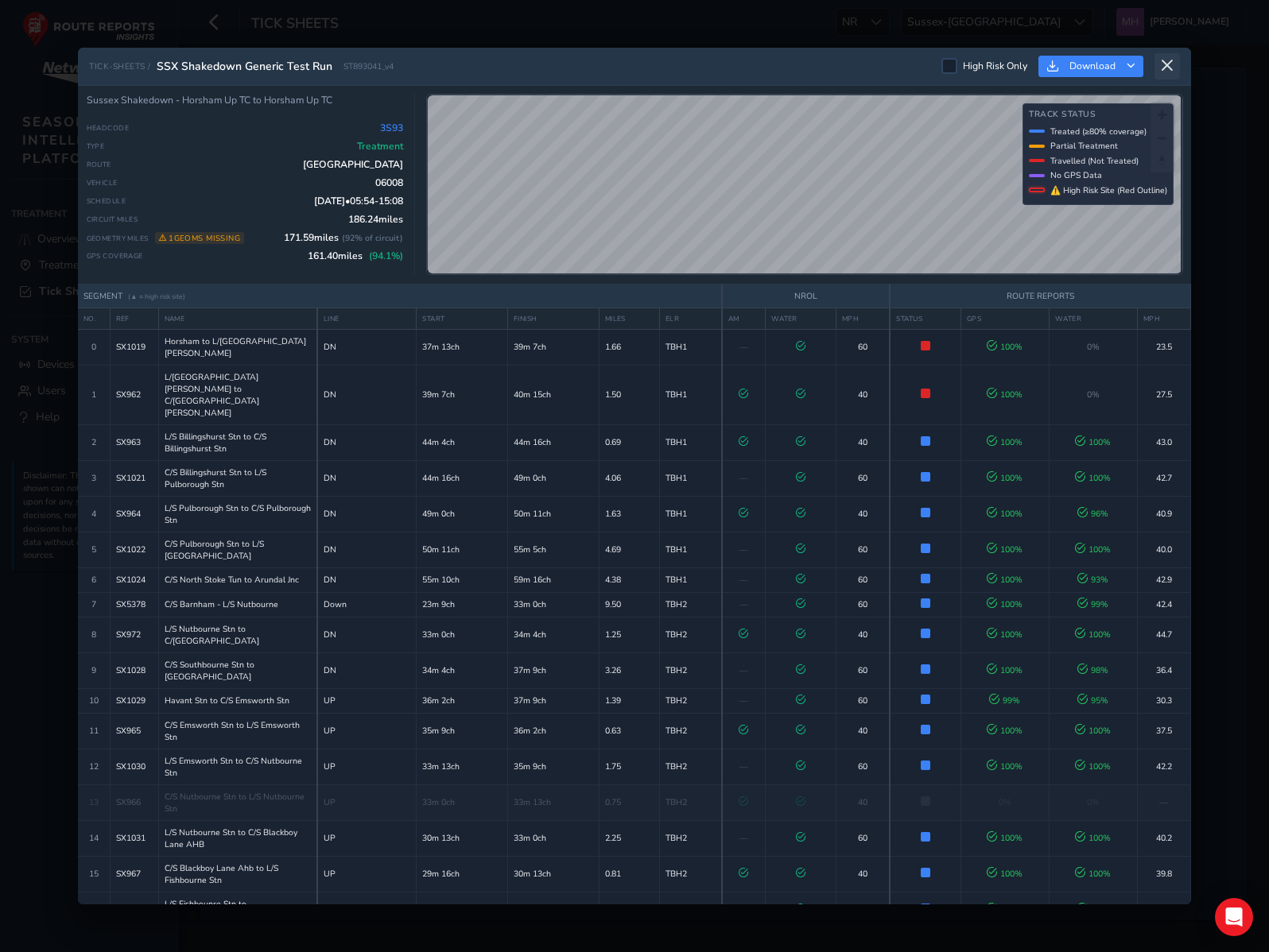
click at [1165, 73] on button at bounding box center [1167, 66] width 25 height 26
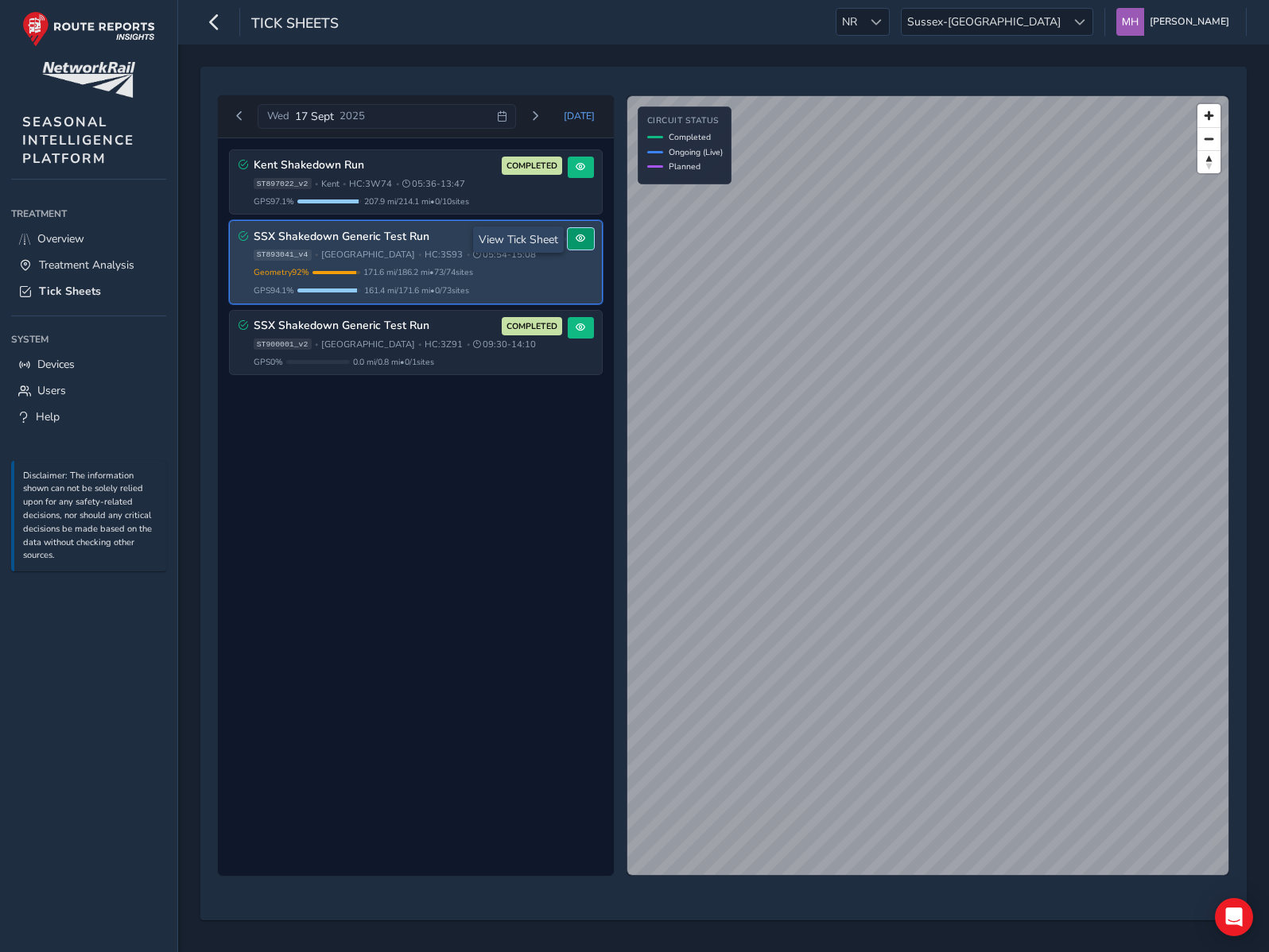
click at [581, 237] on span at bounding box center [580, 238] width 9 height 9
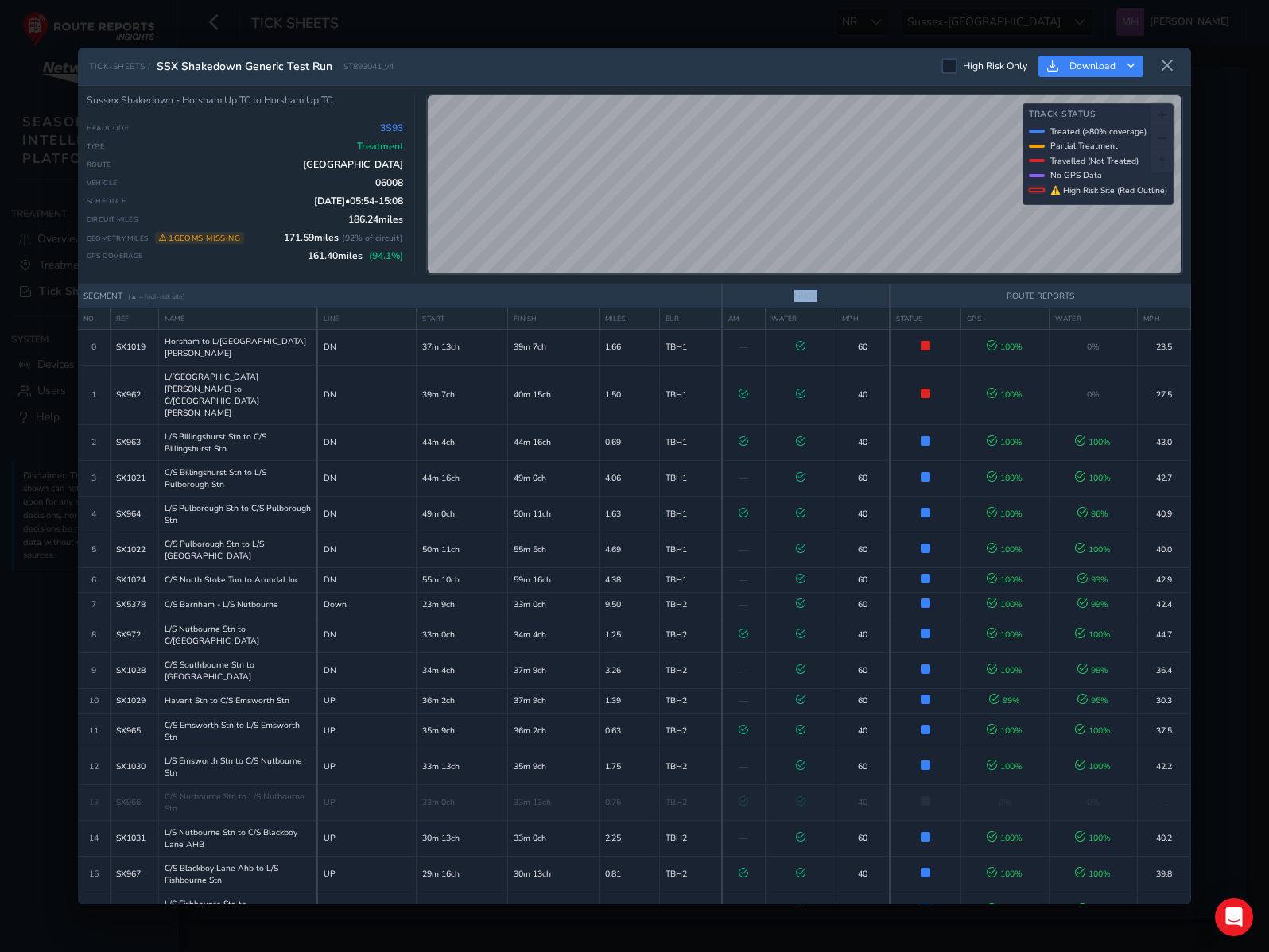
drag, startPoint x: 790, startPoint y: 296, endPoint x: 820, endPoint y: 295, distance: 30.0
click at [820, 295] on th "NROL" at bounding box center [805, 296] width 168 height 24
click at [857, 296] on th "NROL" at bounding box center [805, 296] width 168 height 24
drag, startPoint x: 831, startPoint y: 299, endPoint x: 795, endPoint y: 299, distance: 36.0
click at [795, 299] on th "NROL" at bounding box center [805, 296] width 168 height 24
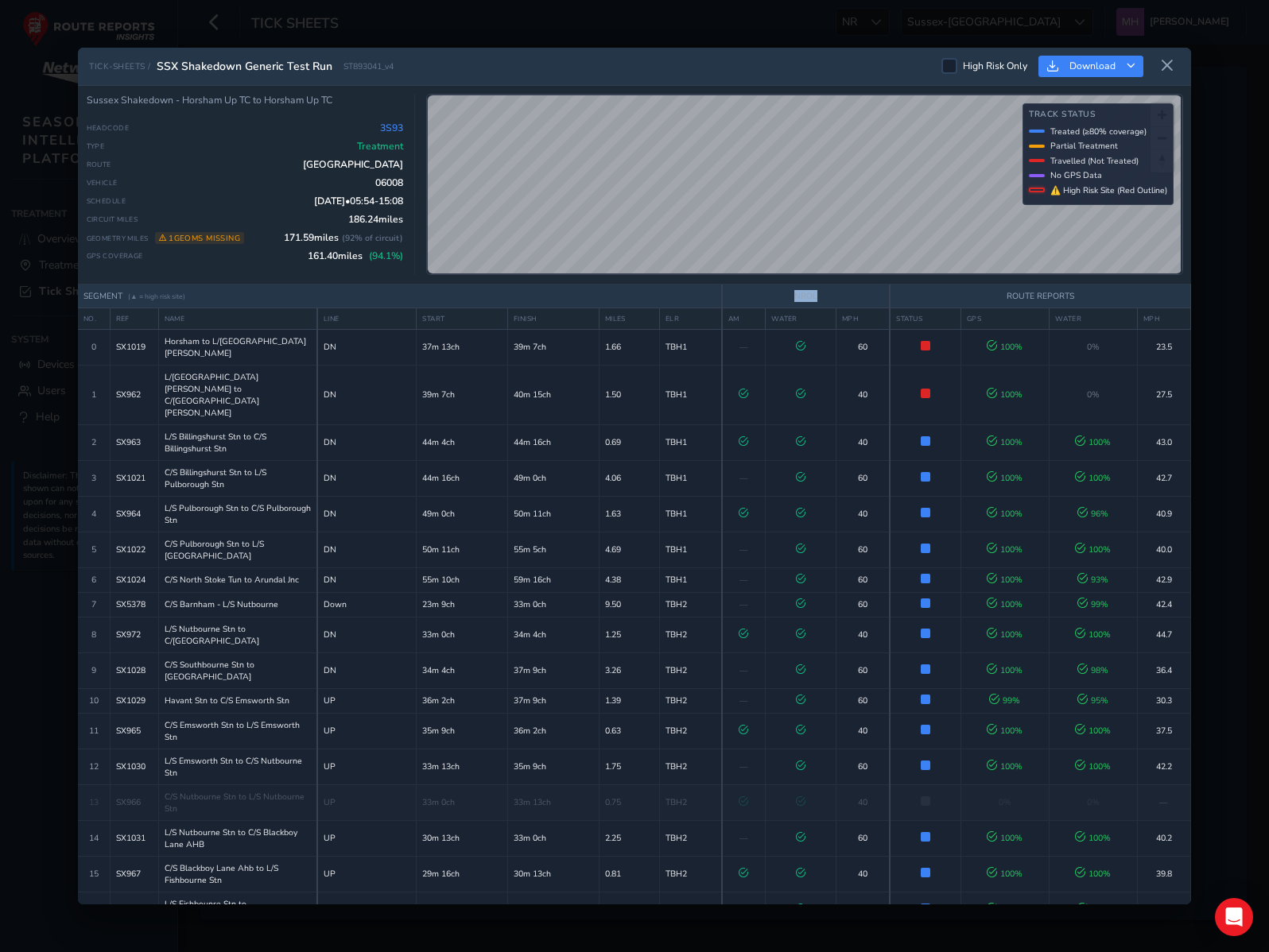
click at [837, 295] on th "NROL" at bounding box center [805, 296] width 168 height 24
drag, startPoint x: 385, startPoint y: 67, endPoint x: 394, endPoint y: 68, distance: 9.1
click at [394, 68] on div "TICK-SHEETS / SSX Shakedown Generic Test Run ST893041_v4 High Risk Only Download" at bounding box center [634, 66] width 1113 height 38
click at [411, 67] on div "TICK-SHEETS / SSX Shakedown Generic Test Run ST893041_v4 High Risk Only Download" at bounding box center [634, 66] width 1113 height 38
drag, startPoint x: 1073, startPoint y: 297, endPoint x: 1005, endPoint y: 295, distance: 68.0
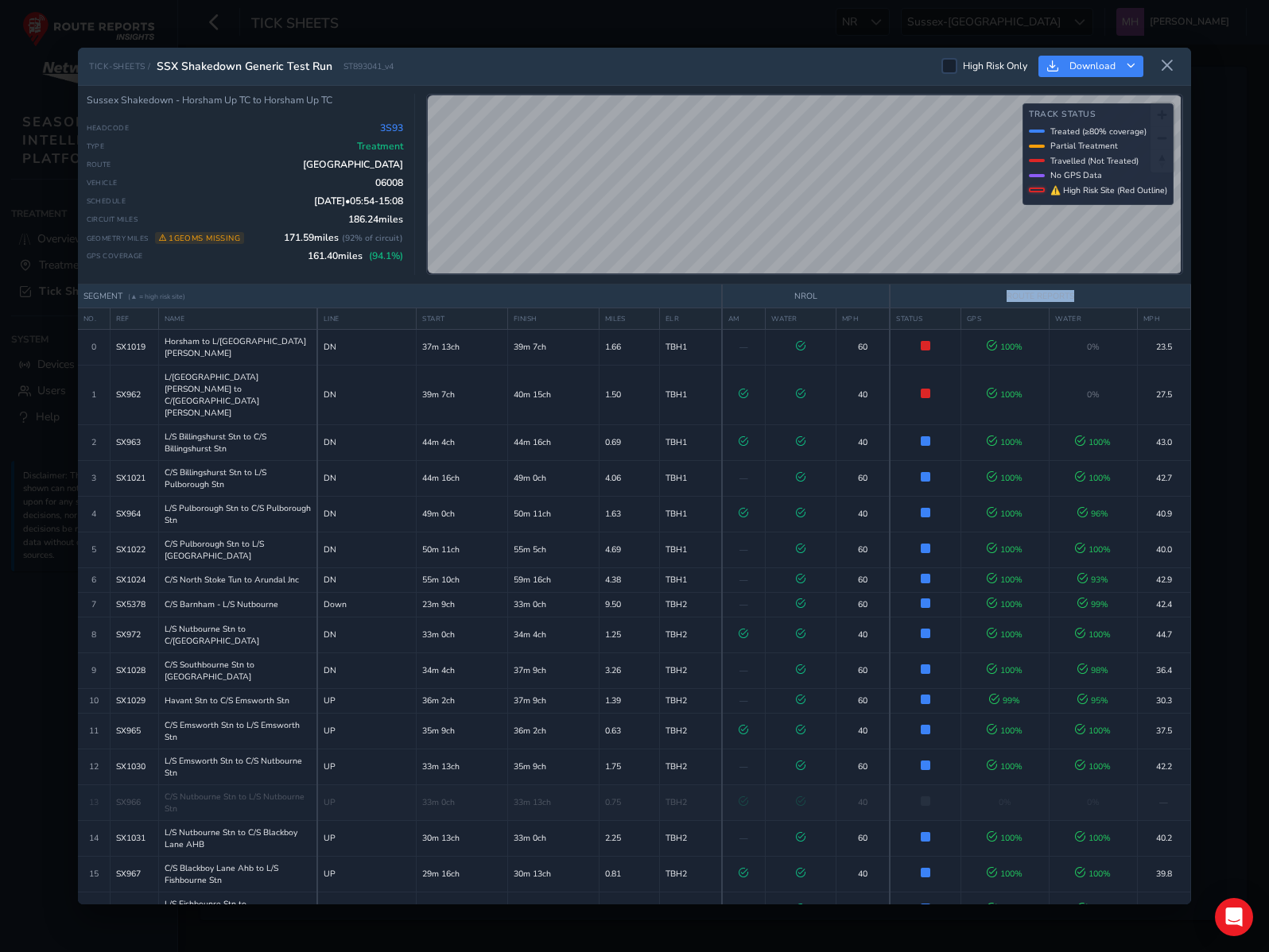
click at [1005, 295] on th "ROUTE REPORTS" at bounding box center [1040, 296] width 301 height 24
click at [1024, 296] on th "ROUTE REPORTS" at bounding box center [1040, 296] width 301 height 24
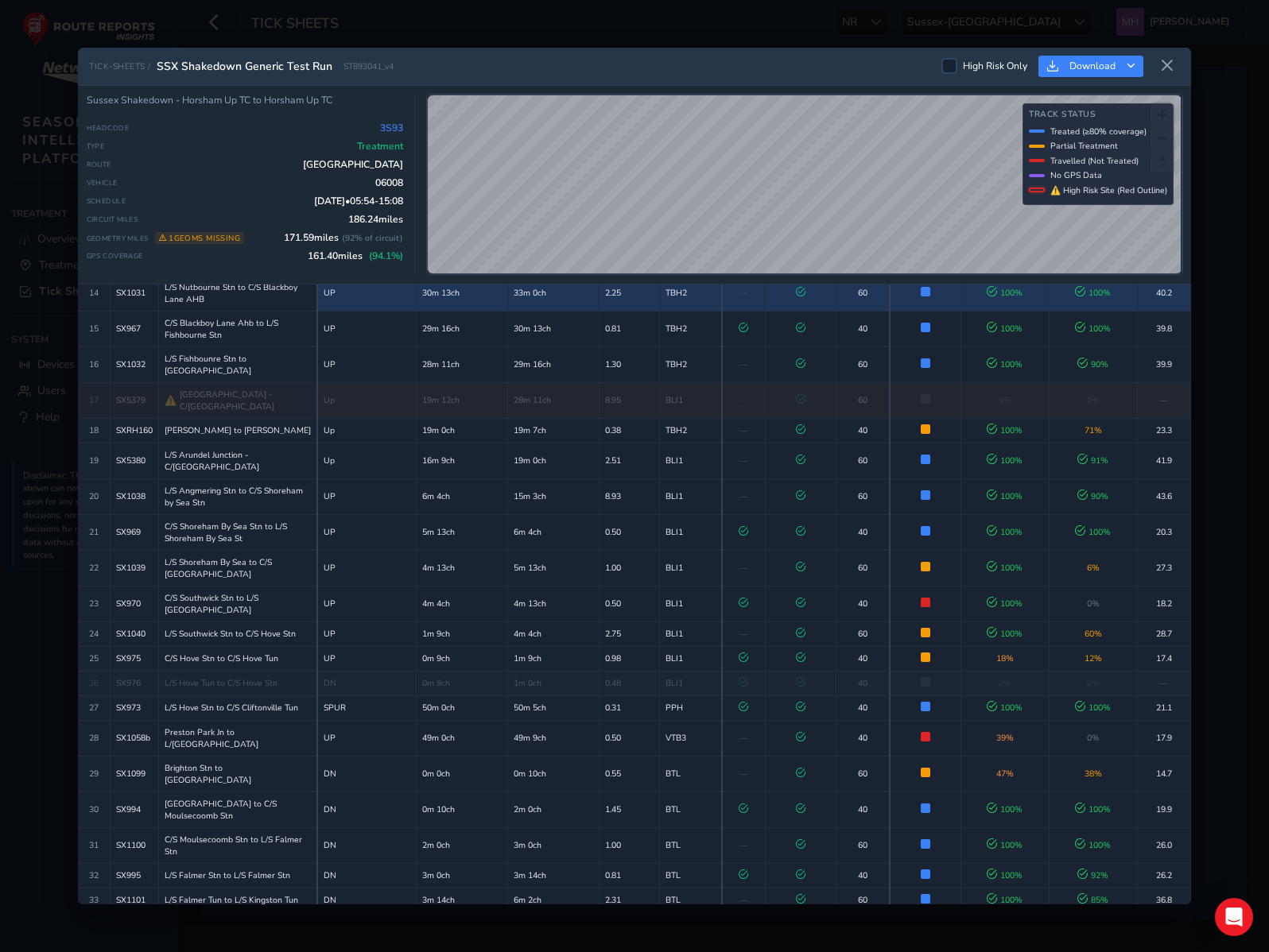
scroll to position [549, 0]
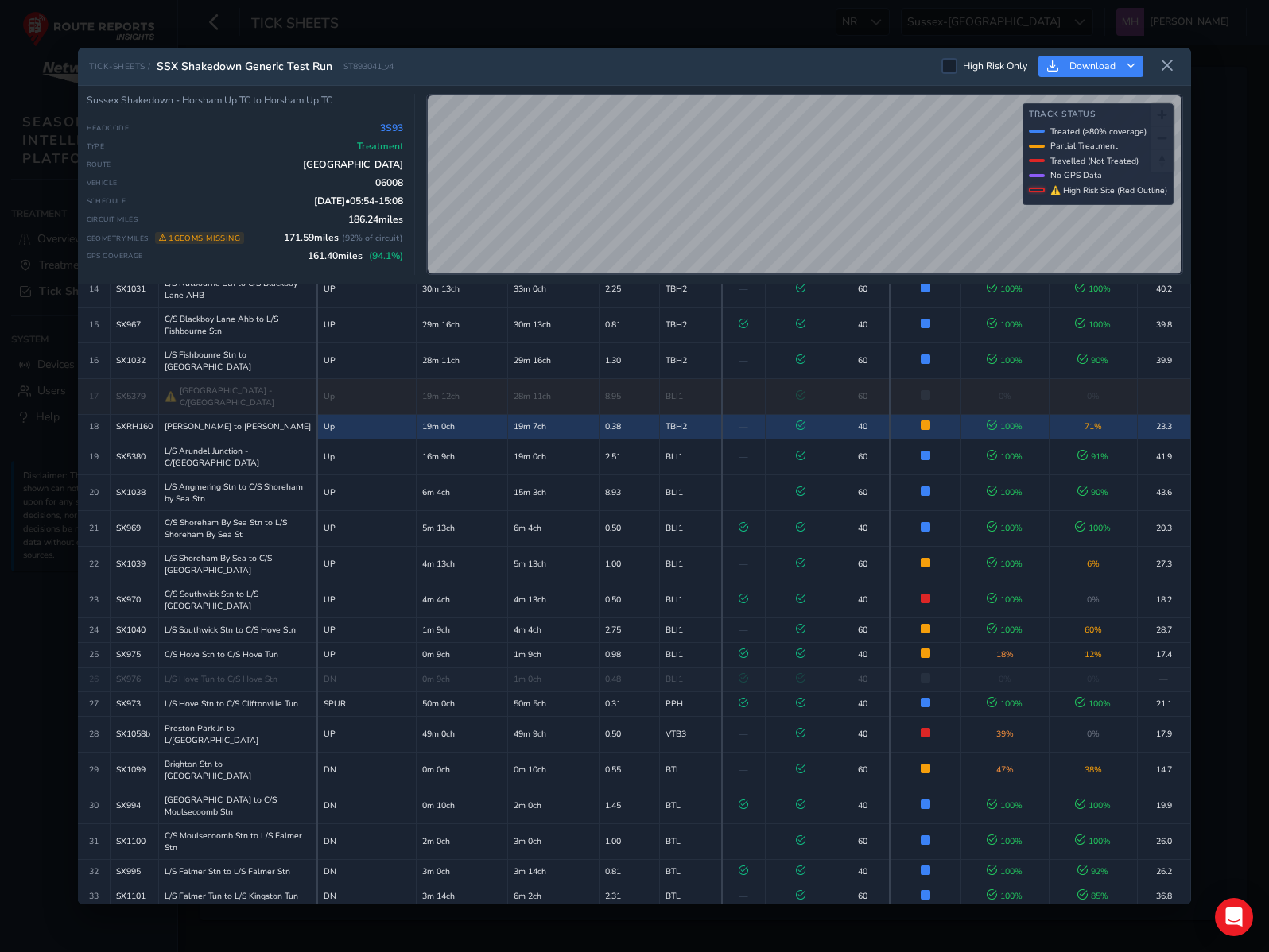
click at [1087, 421] on span "71 %" at bounding box center [1093, 427] width 18 height 12
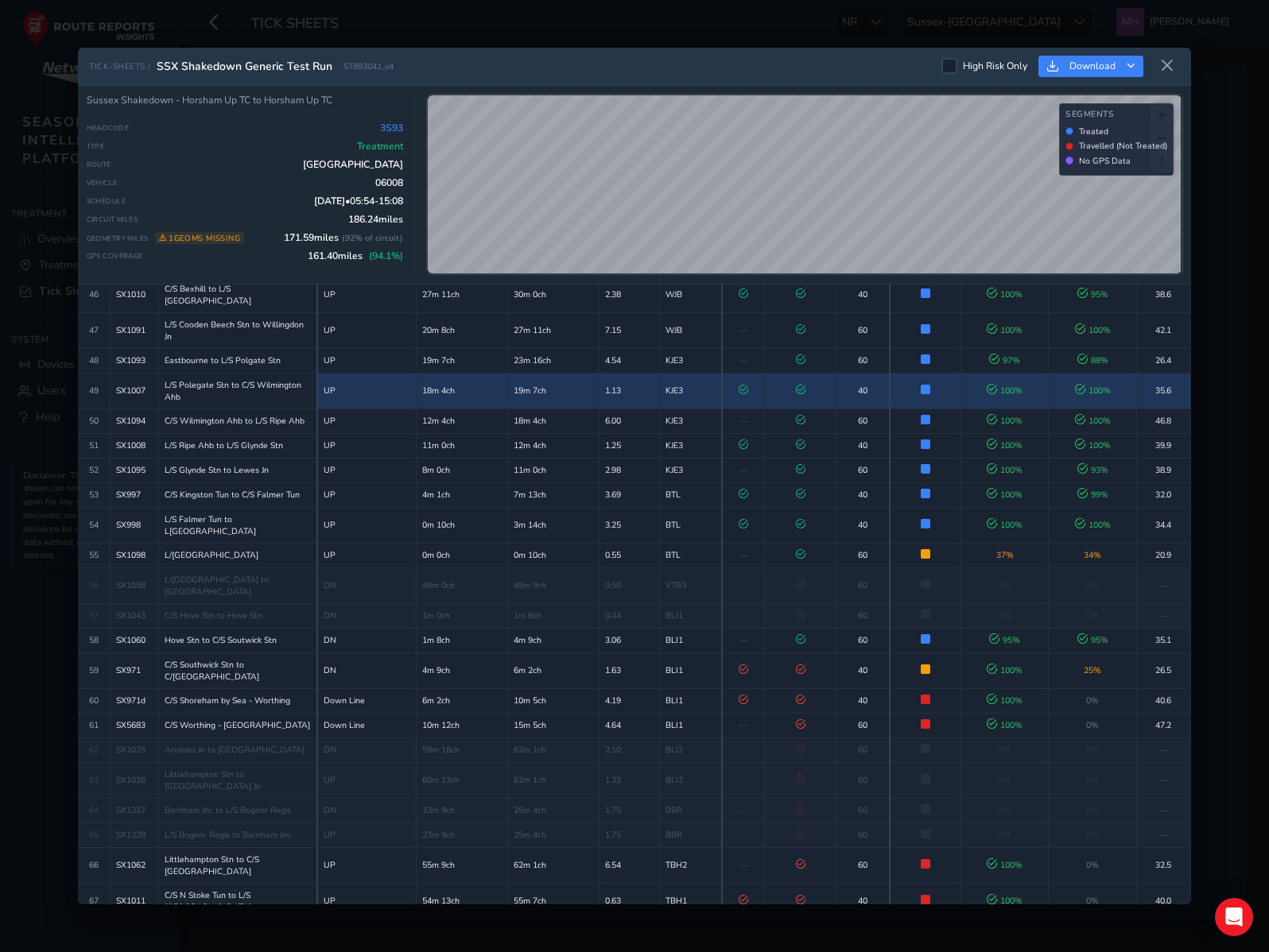
scroll to position [1710, 0]
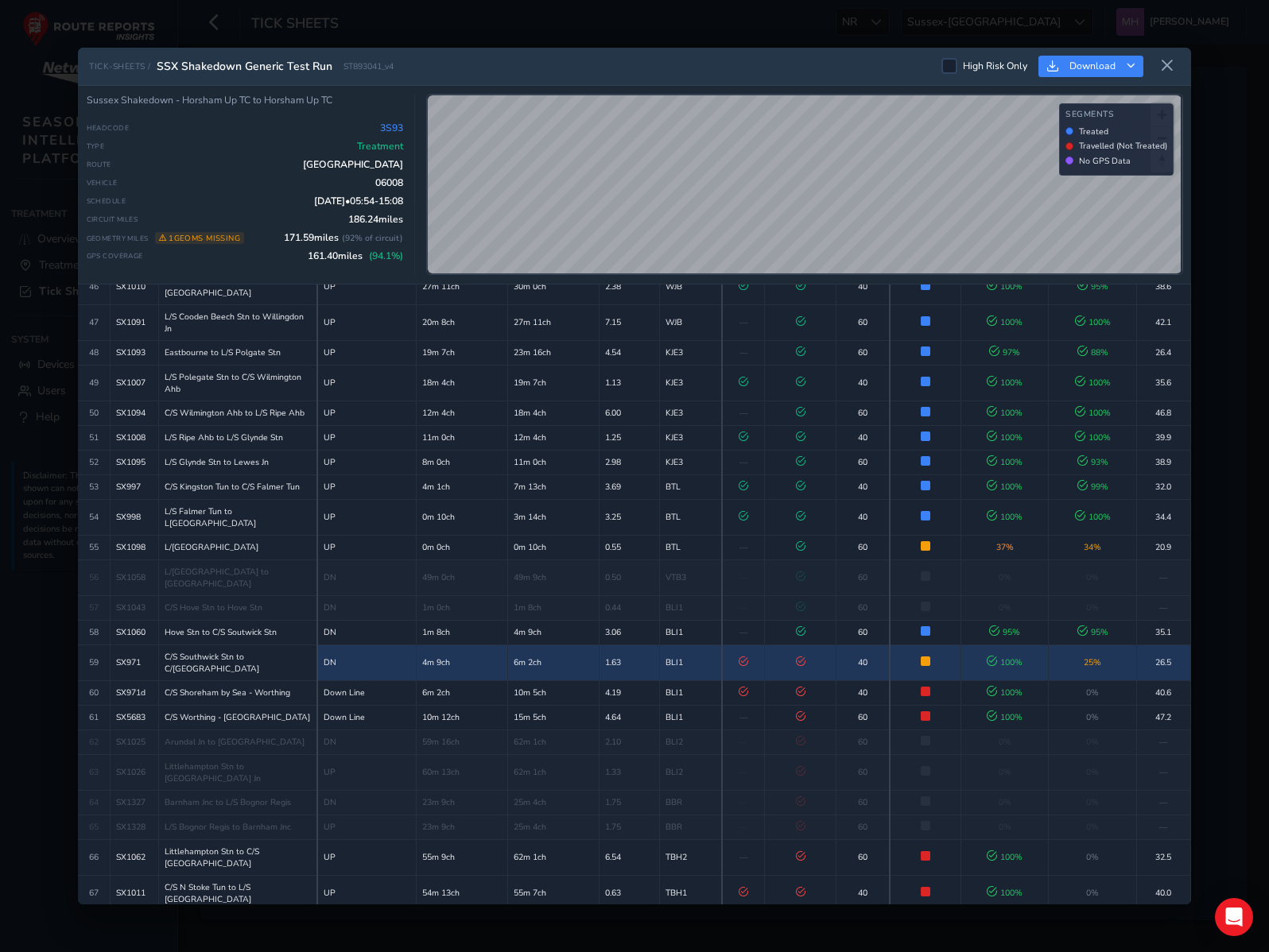
click at [945, 645] on td "Partially Treated Only 25% of track received treatment" at bounding box center [925, 662] width 71 height 35
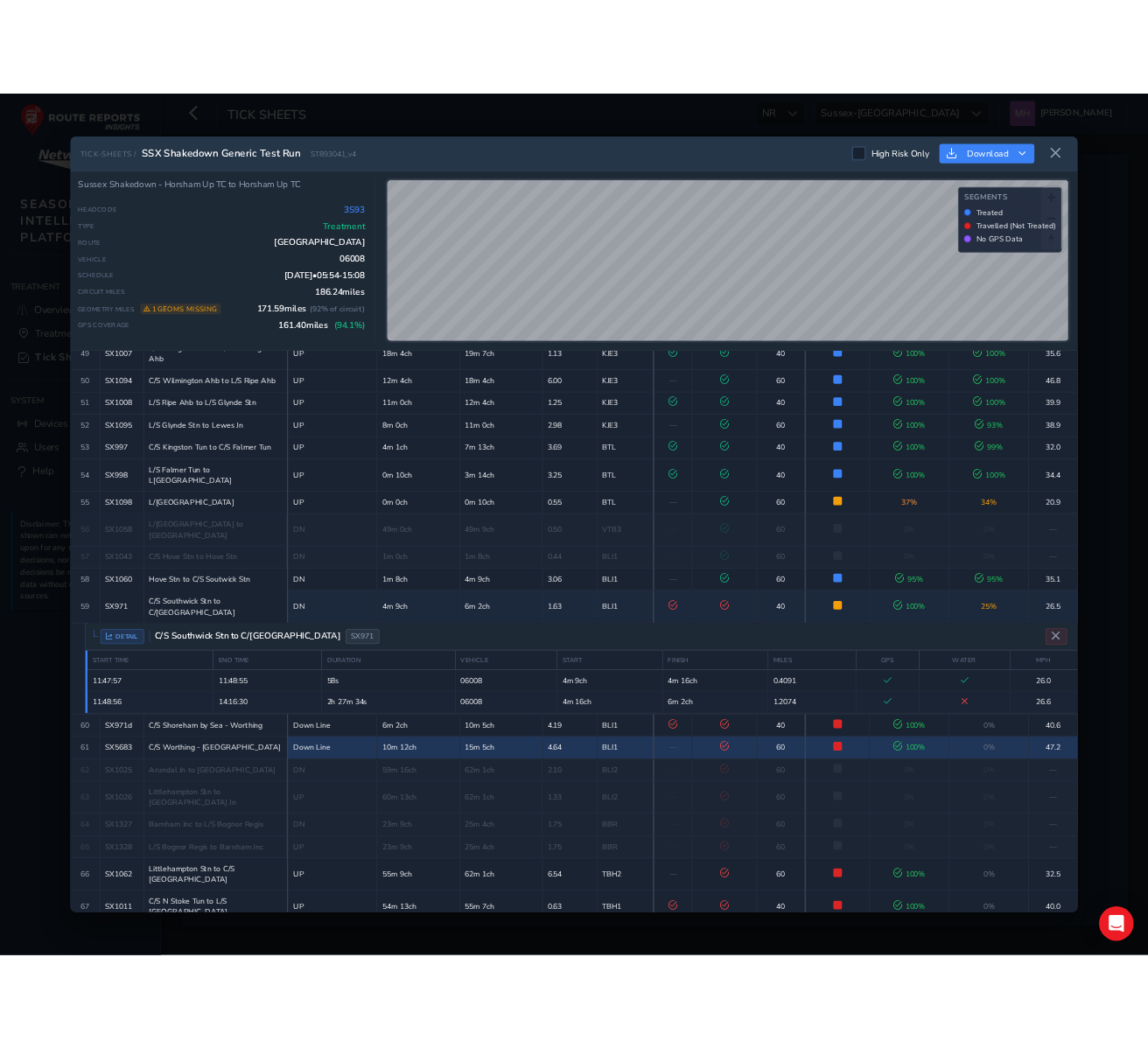
scroll to position [1847, 0]
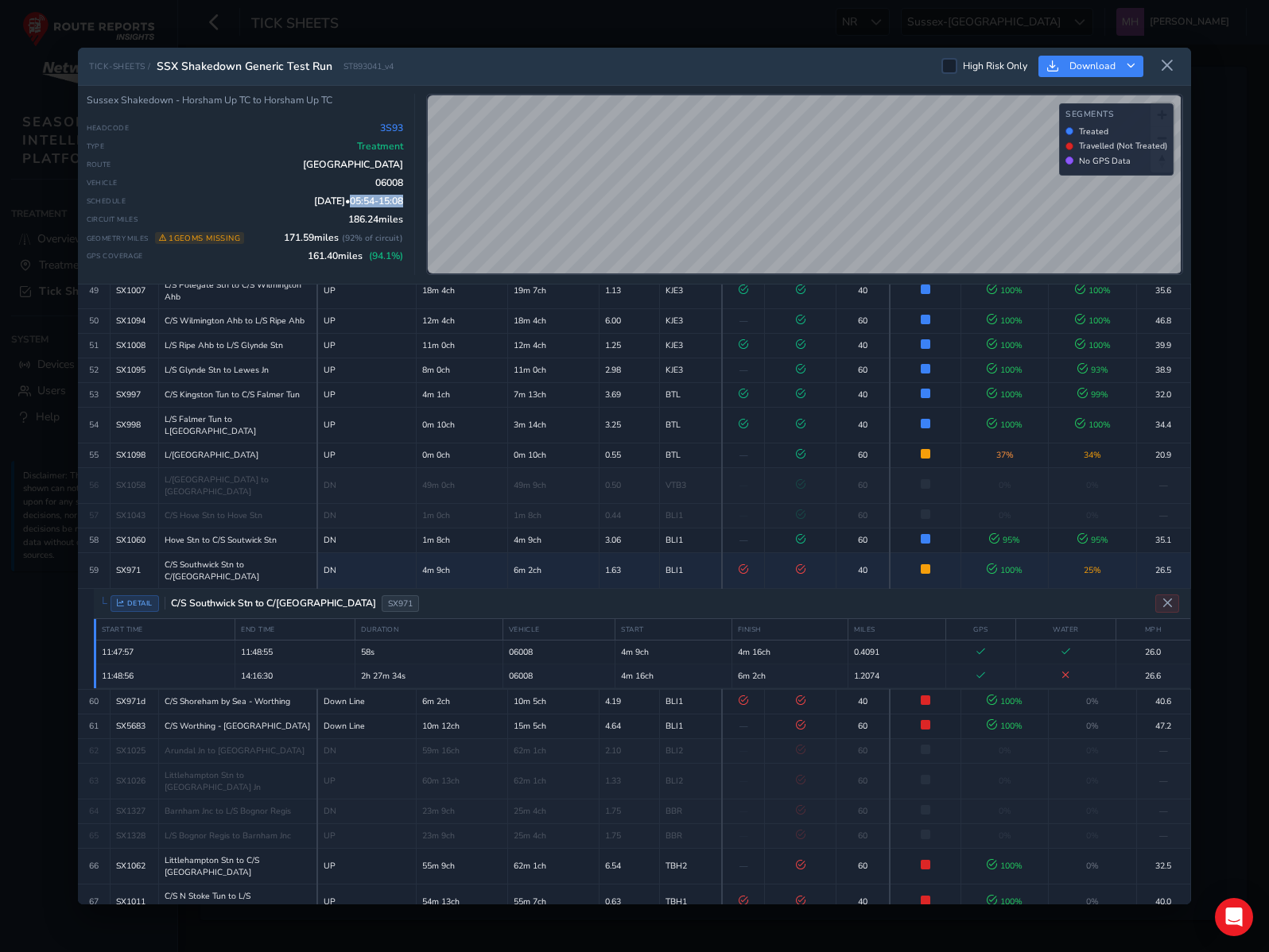
drag, startPoint x: 405, startPoint y: 206, endPoint x: 344, endPoint y: 206, distance: 61.0
click at [344, 206] on div "Sussex Shakedown - Horsham Up TC to Horsham Up TC Headcode 3S93 Type Treatment …" at bounding box center [252, 184] width 330 height 182
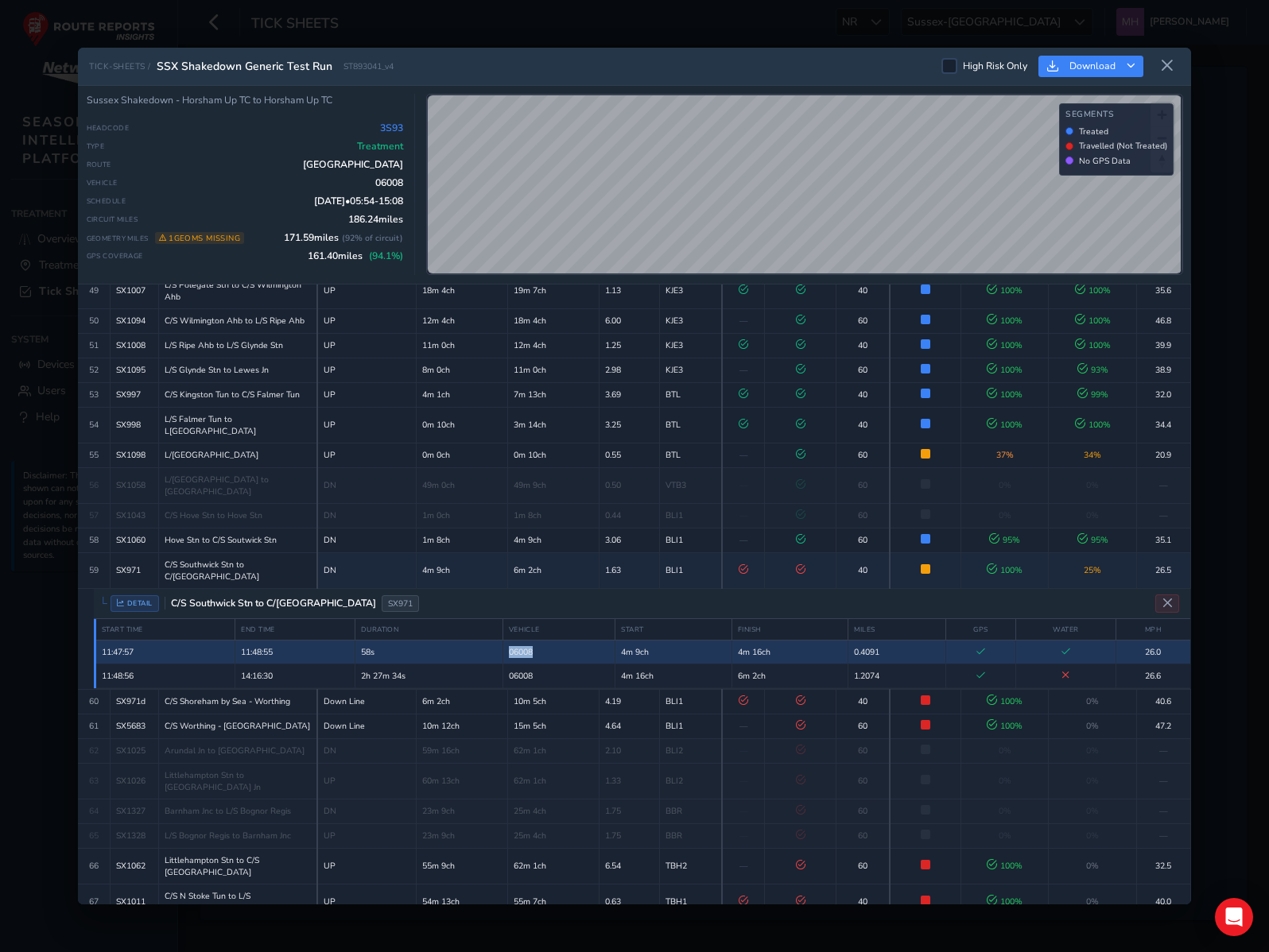
drag, startPoint x: 546, startPoint y: 497, endPoint x: 509, endPoint y: 499, distance: 37.1
click at [509, 640] on td "06008" at bounding box center [559, 652] width 113 height 24
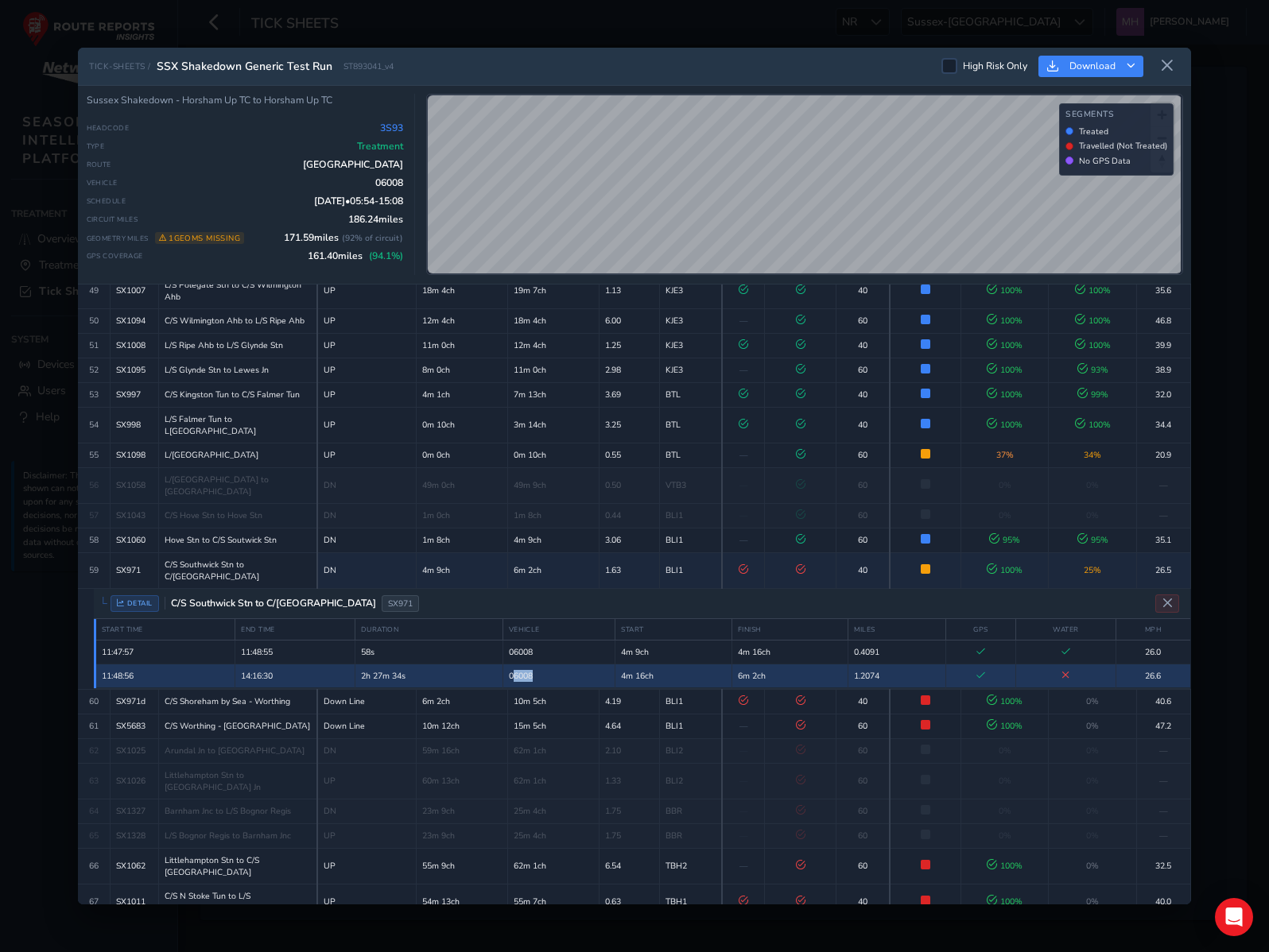
drag, startPoint x: 542, startPoint y: 520, endPoint x: 518, endPoint y: 520, distance: 24.0
click at [518, 664] on td "06008" at bounding box center [559, 676] width 113 height 24
click at [554, 664] on td "06008" at bounding box center [559, 676] width 113 height 24
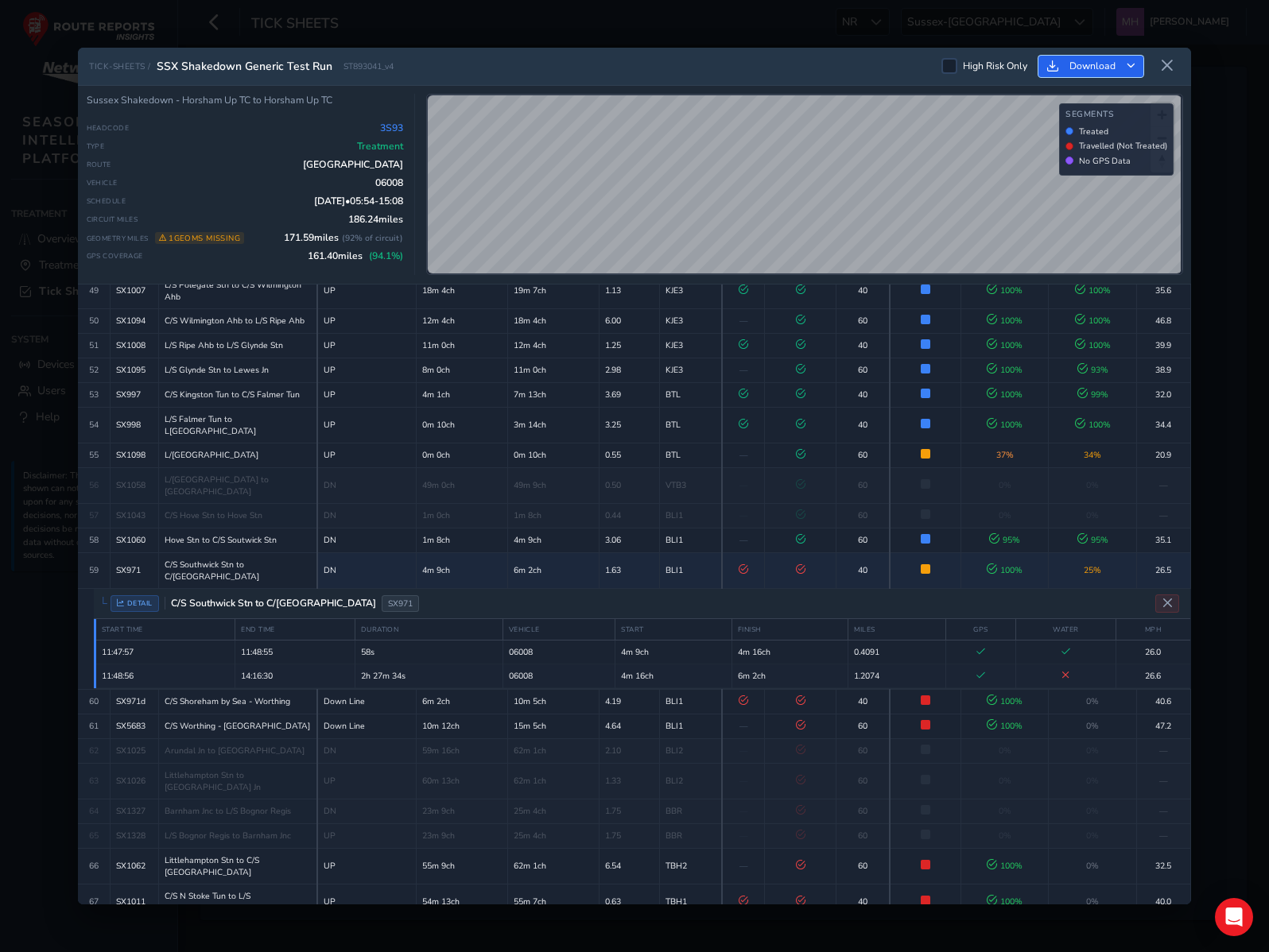
click at [1136, 68] on button "Download" at bounding box center [1091, 66] width 105 height 21
click at [856, 64] on div "TICK-SHEETS / SSX Shakedown Generic Test Run ST893041_v4 High Risk Only Download" at bounding box center [634, 66] width 1113 height 38
click at [1168, 63] on icon at bounding box center [1167, 66] width 14 height 14
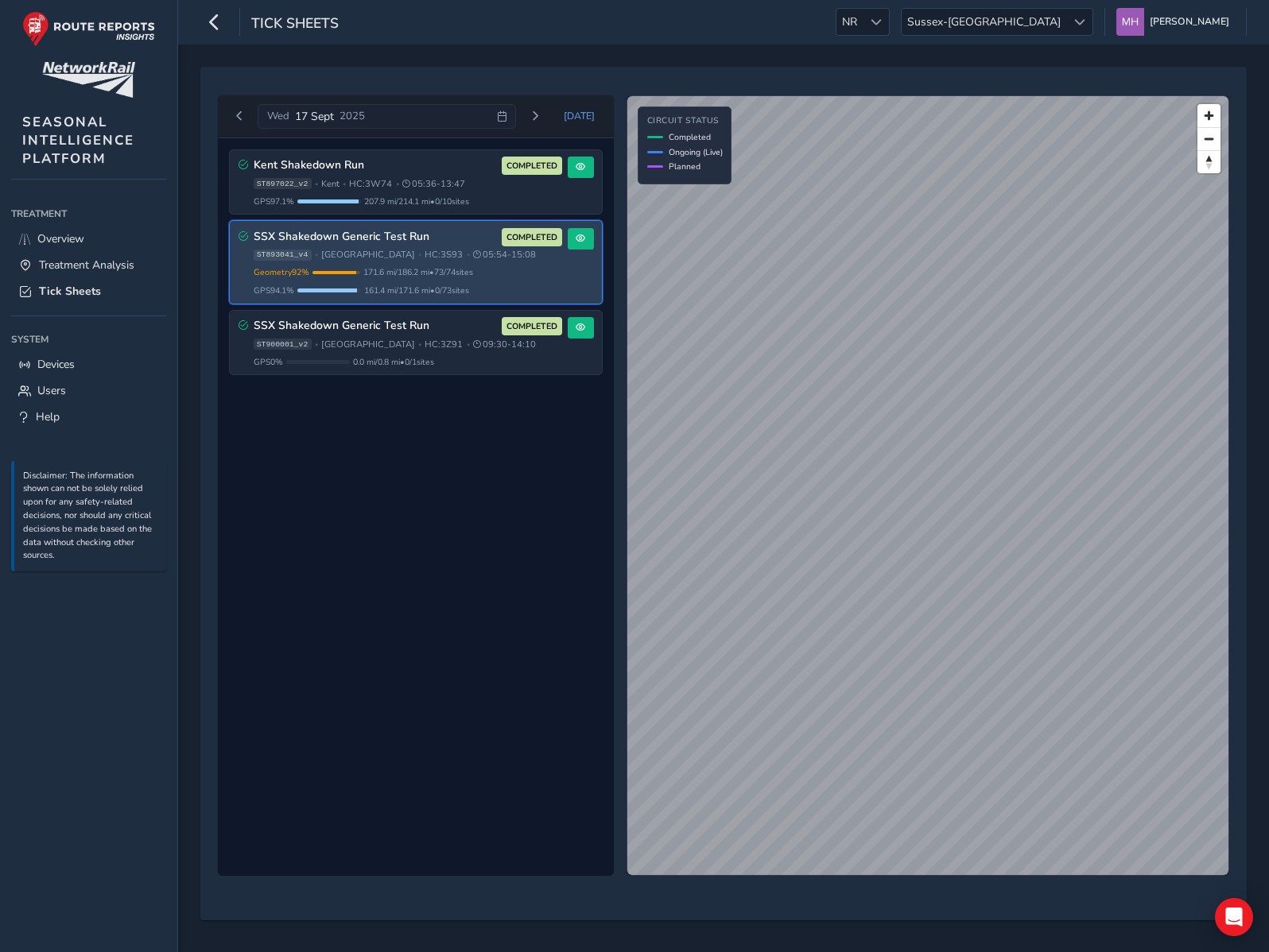
click at [502, 557] on div "Kent Shakedown Run COMPLETED ST897022_v2 • Kent • HC: 3W74 • 05:36 - 13:47 GPS …" at bounding box center [416, 508] width 396 height 738
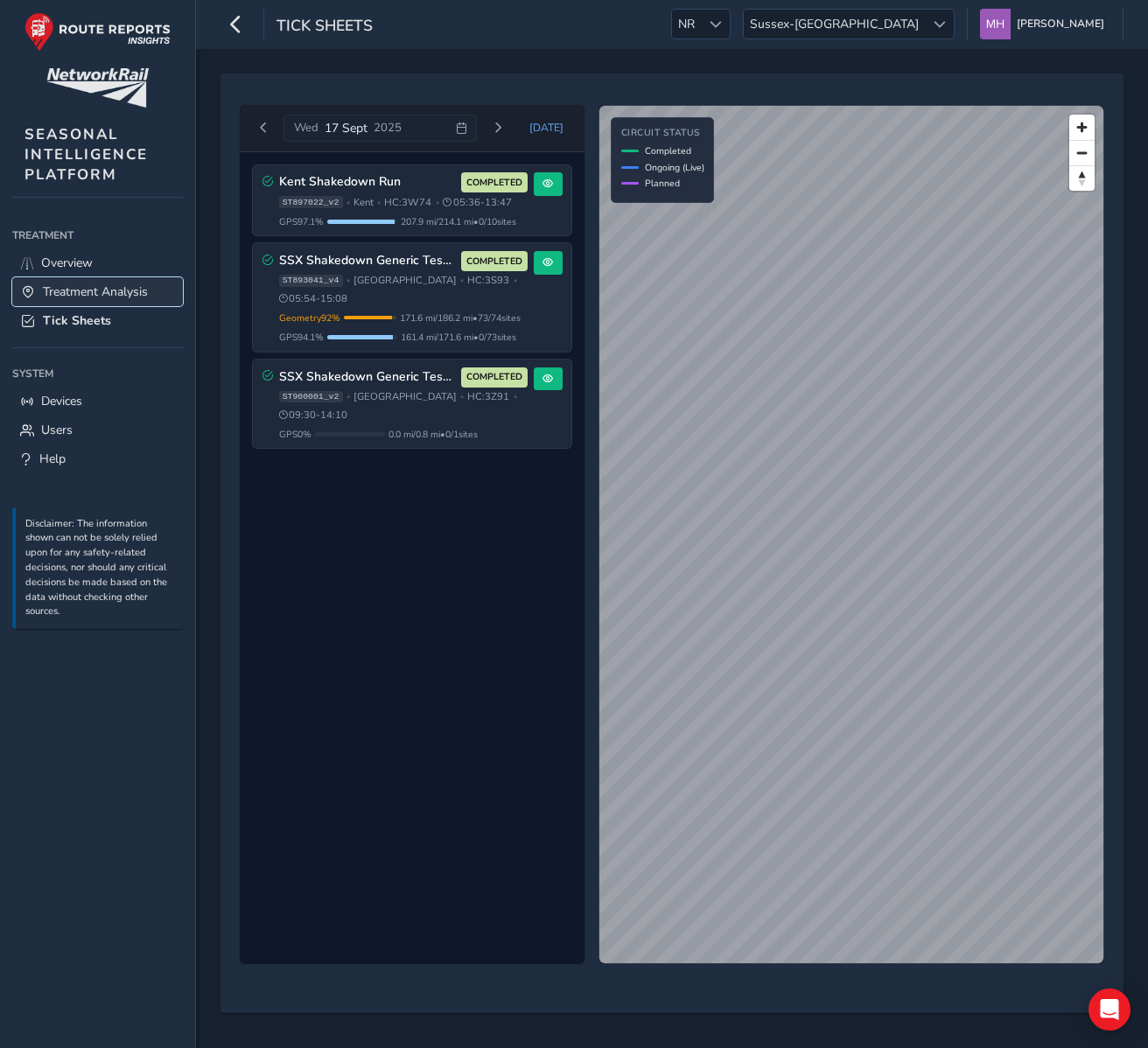
click at [111, 286] on span "Treatment Analysis" at bounding box center [95, 292] width 105 height 17
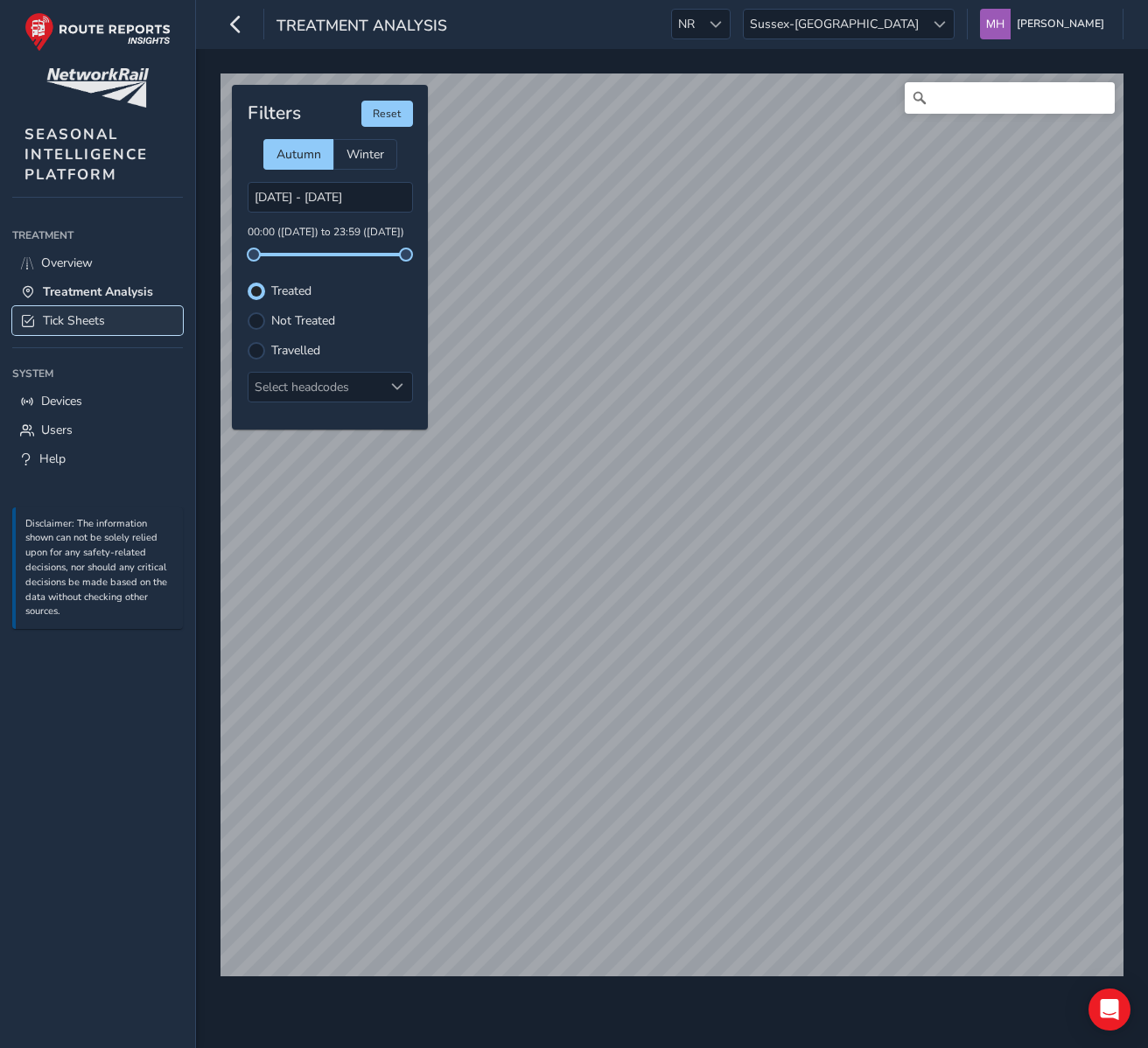
click at [105, 316] on span "Tick Sheets" at bounding box center [73, 321] width 62 height 17
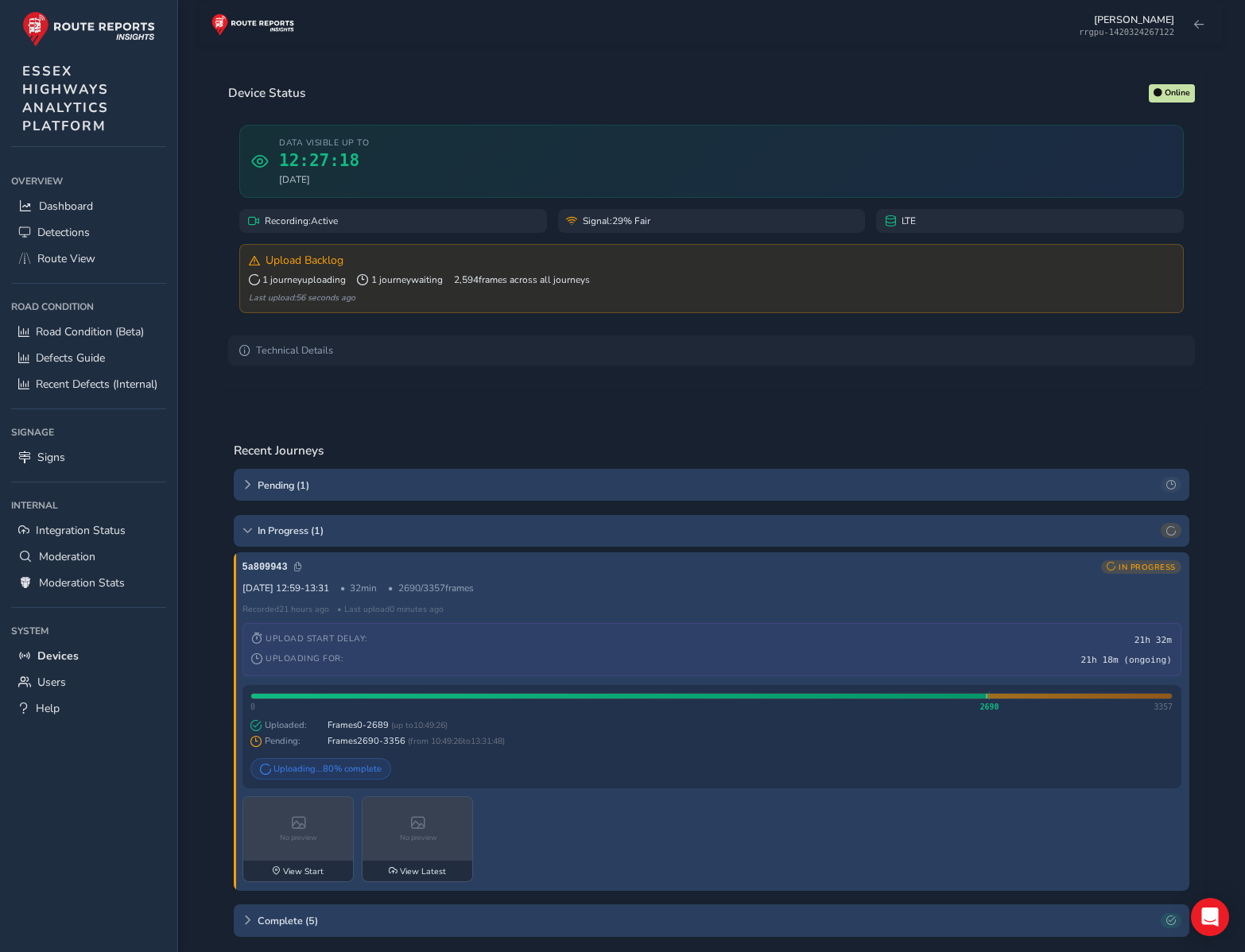
scroll to position [64, 0]
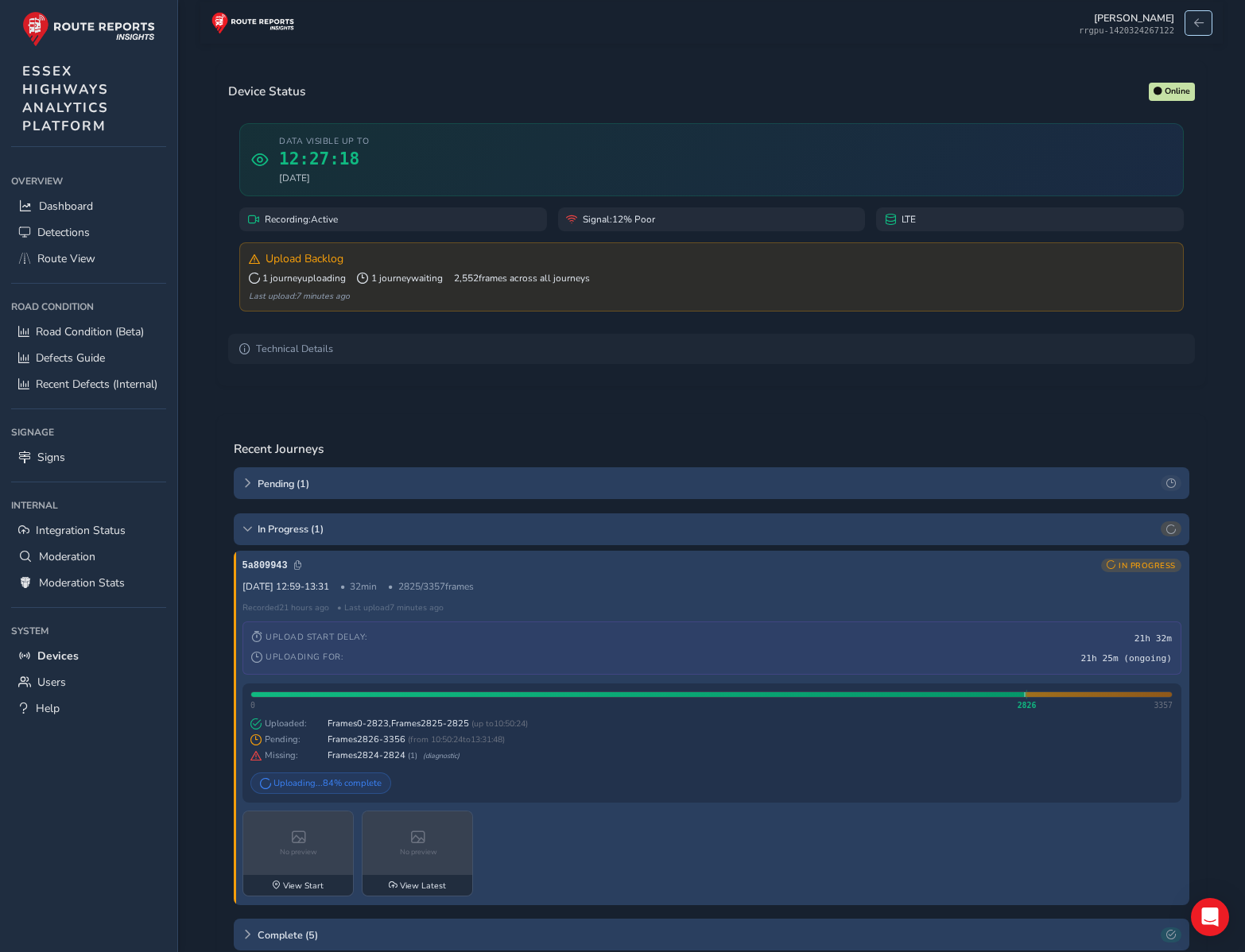
click at [1191, 24] on button at bounding box center [1198, 23] width 26 height 24
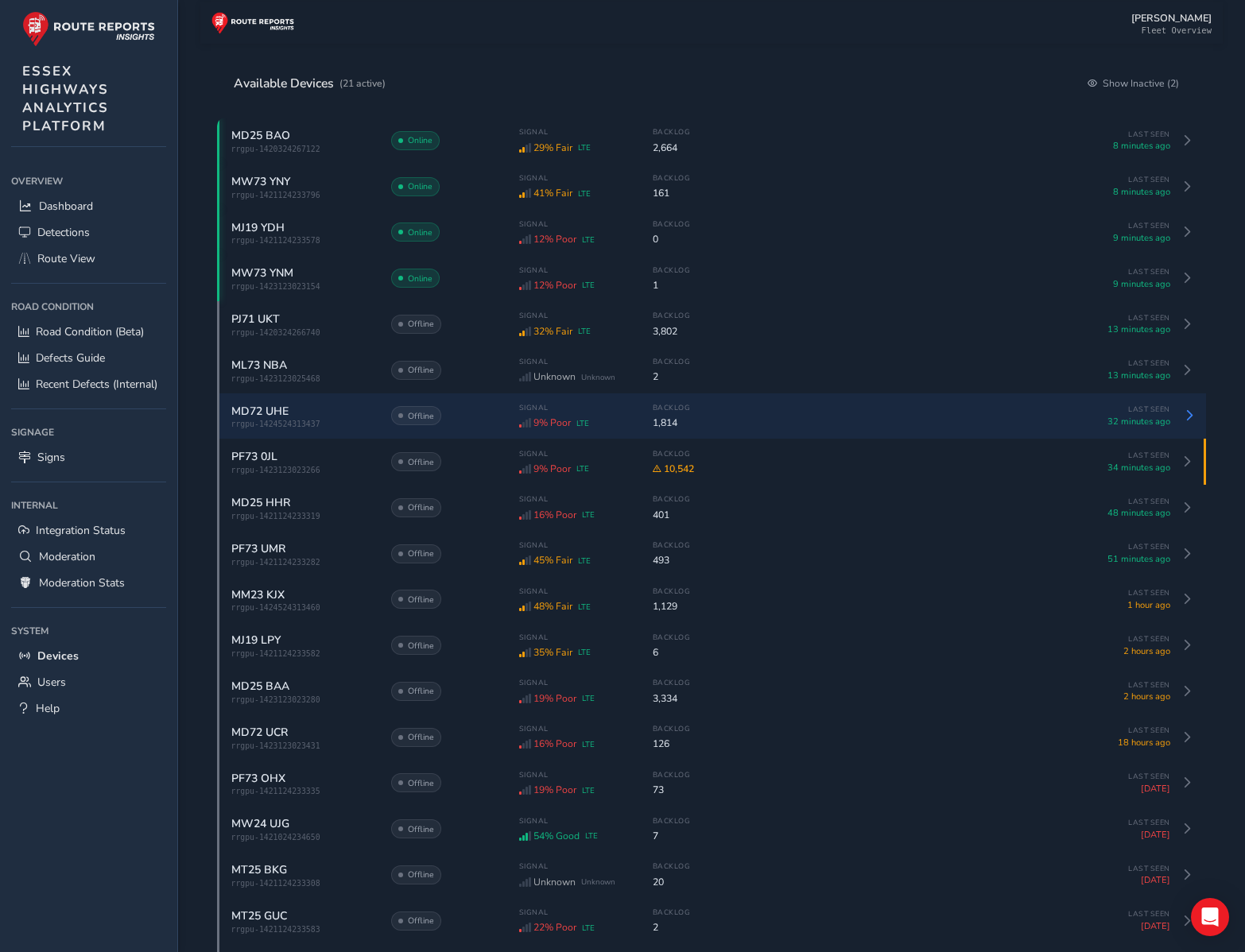
click at [291, 419] on div "MD72 UHE" at bounding box center [302, 411] width 143 height 15
